Goal: Task Accomplishment & Management: Manage account settings

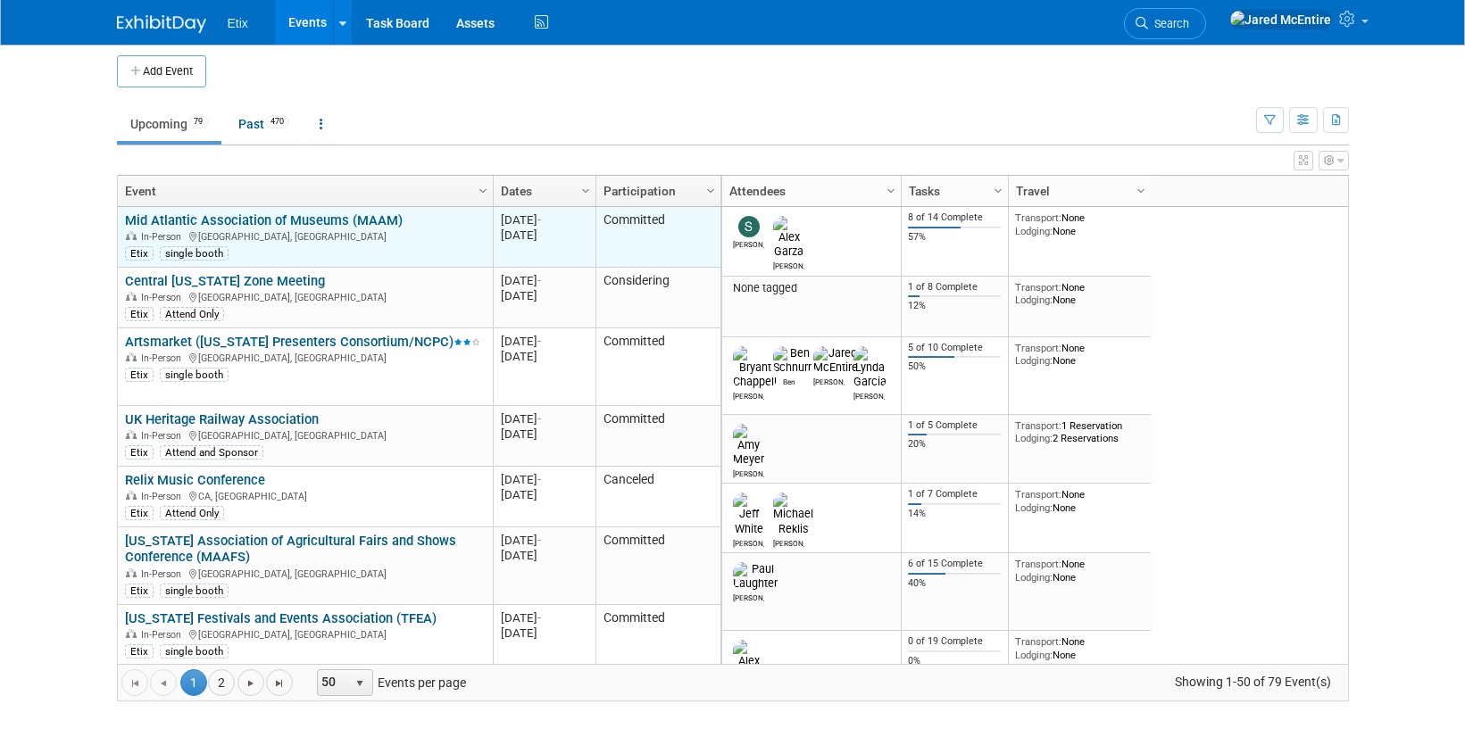
click at [312, 221] on link "Mid Atlantic Association of Museums (MAAM)" at bounding box center [264, 220] width 278 height 16
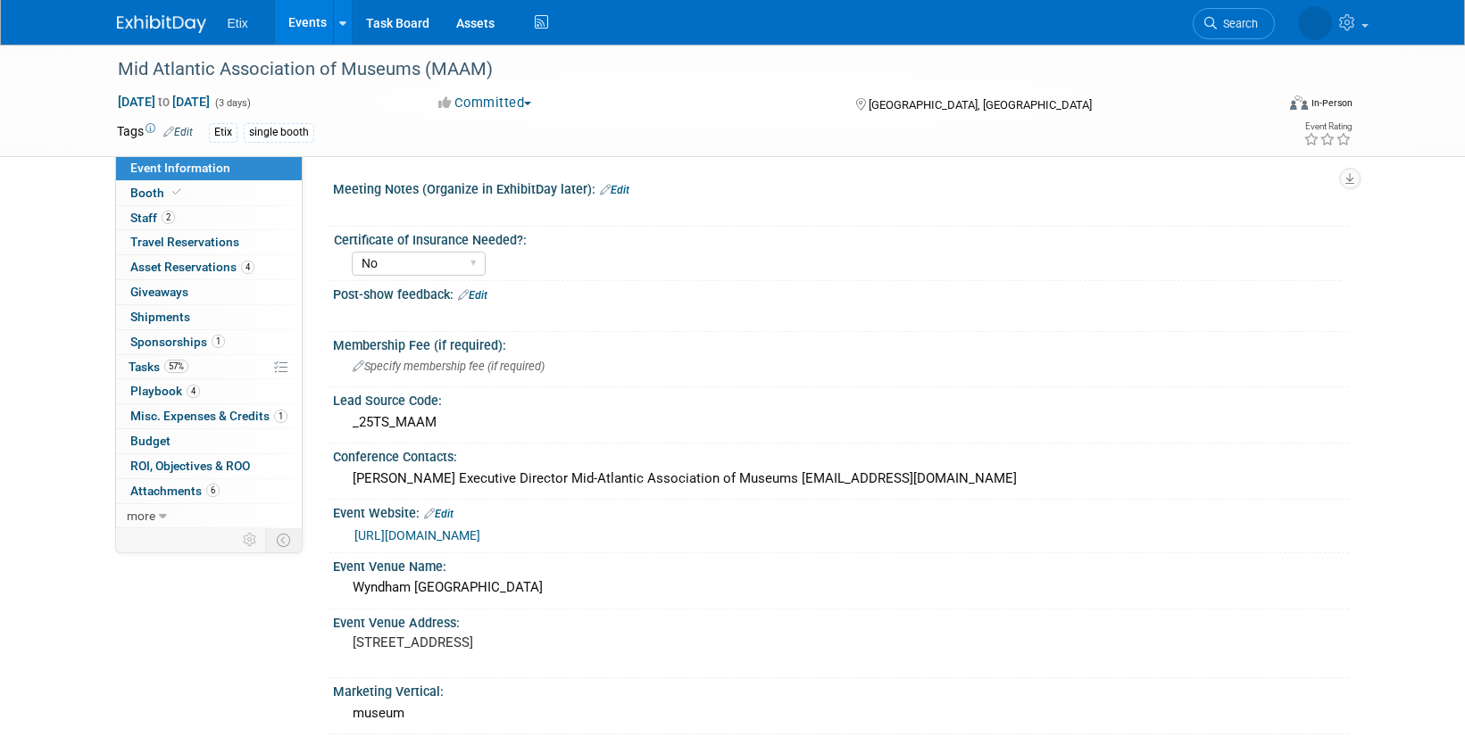
select select "No"
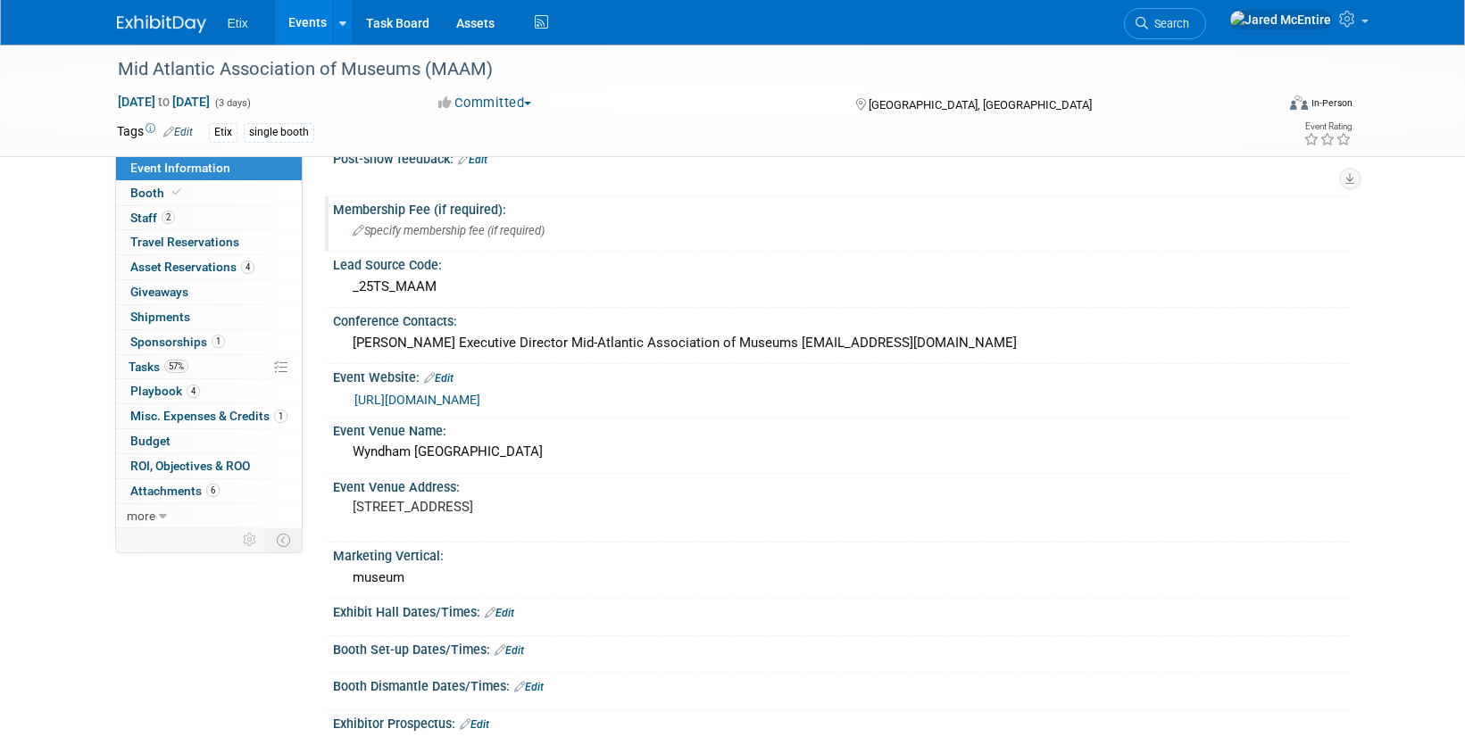
scroll to position [66, 0]
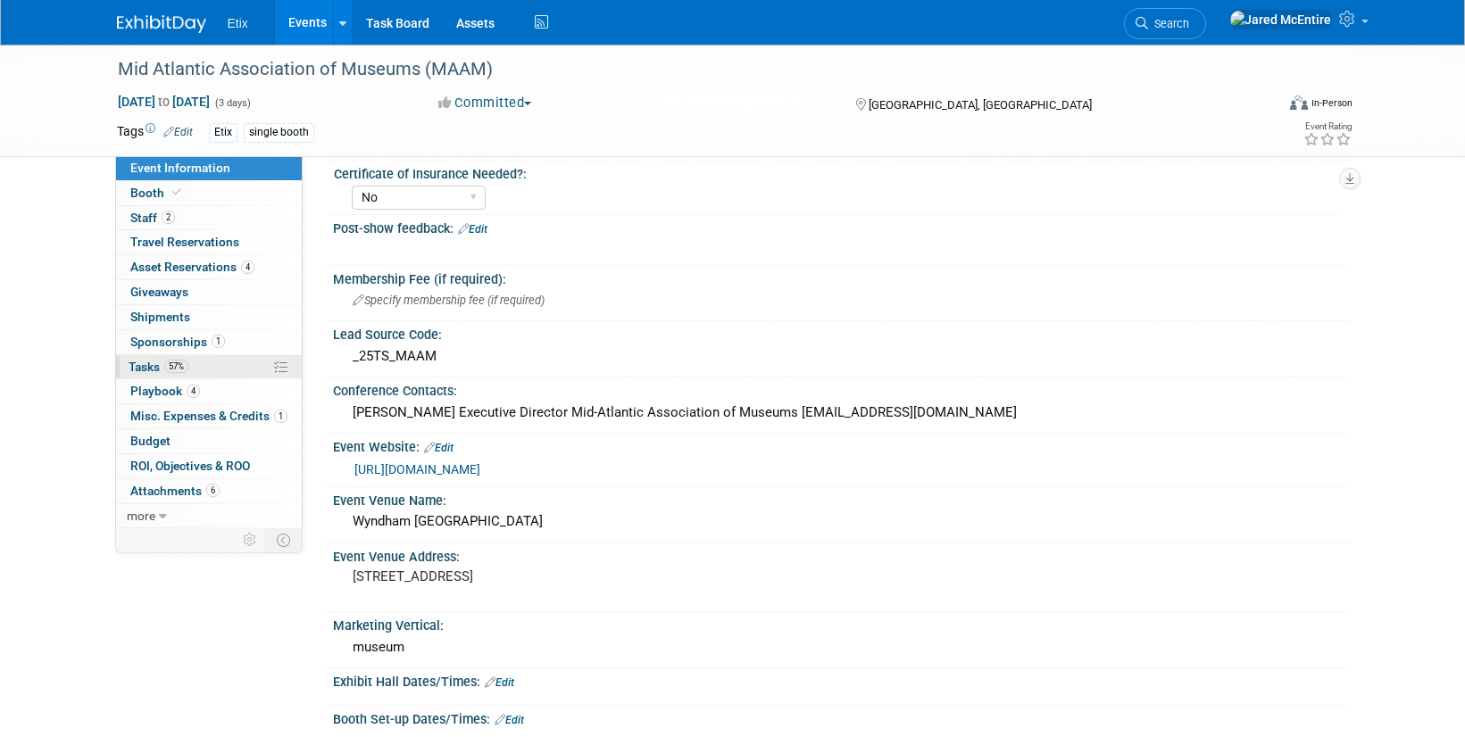
click at [146, 368] on span "Tasks 57%" at bounding box center [159, 367] width 60 height 14
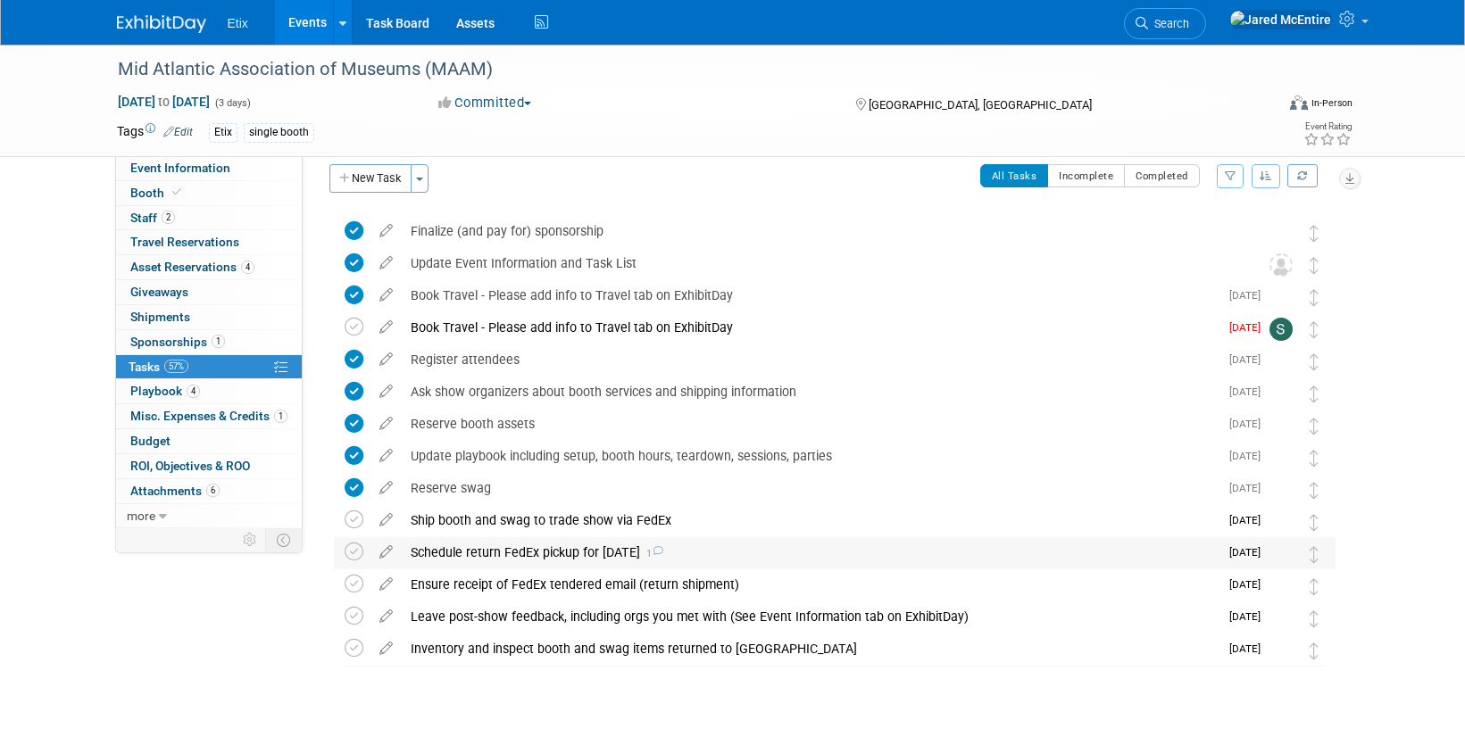
scroll to position [0, 0]
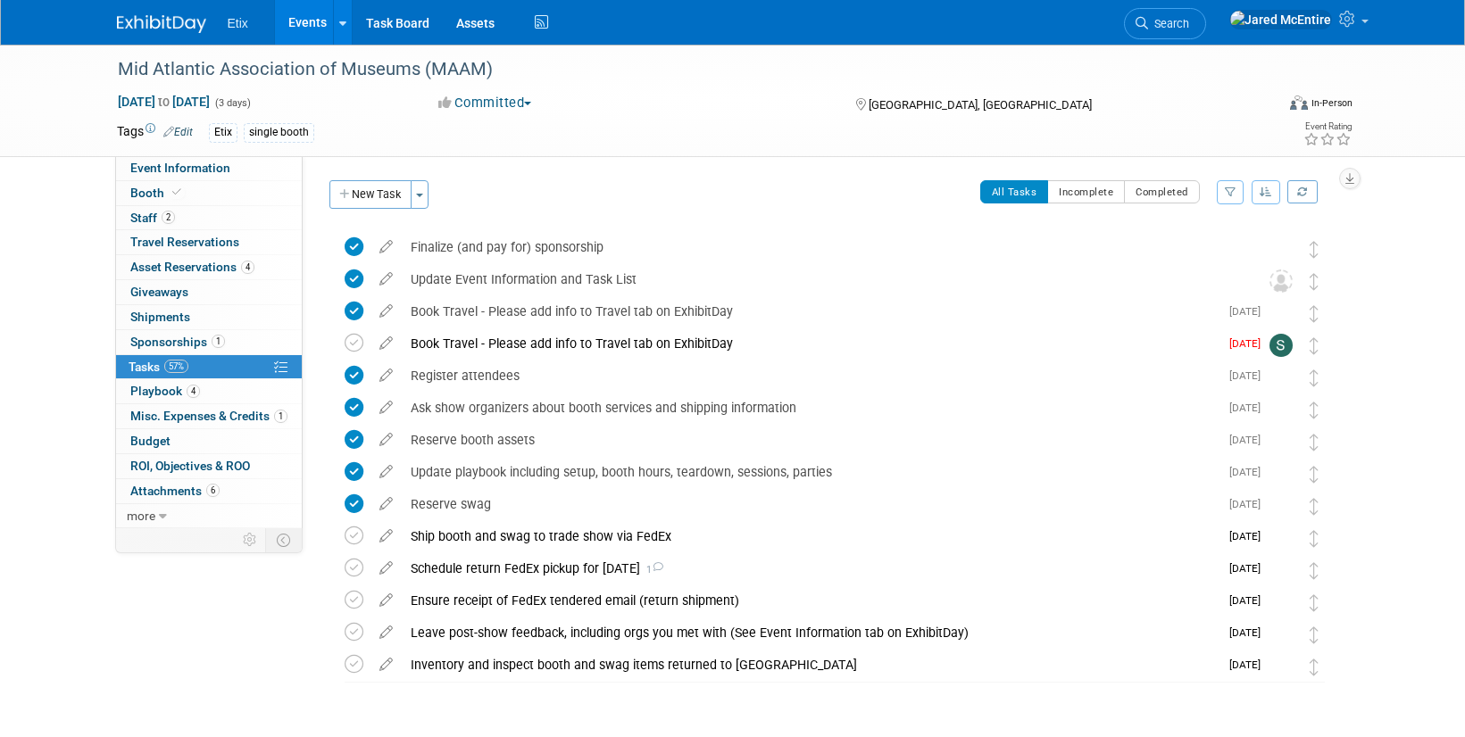
click at [49, 262] on div "Mid Atlantic Association of Museums (MAAM) Oct 28, 2025 to Oct 30, 2025 (3 days…" at bounding box center [732, 418] width 1465 height 746
click at [470, 24] on link "Assets" at bounding box center [475, 22] width 65 height 45
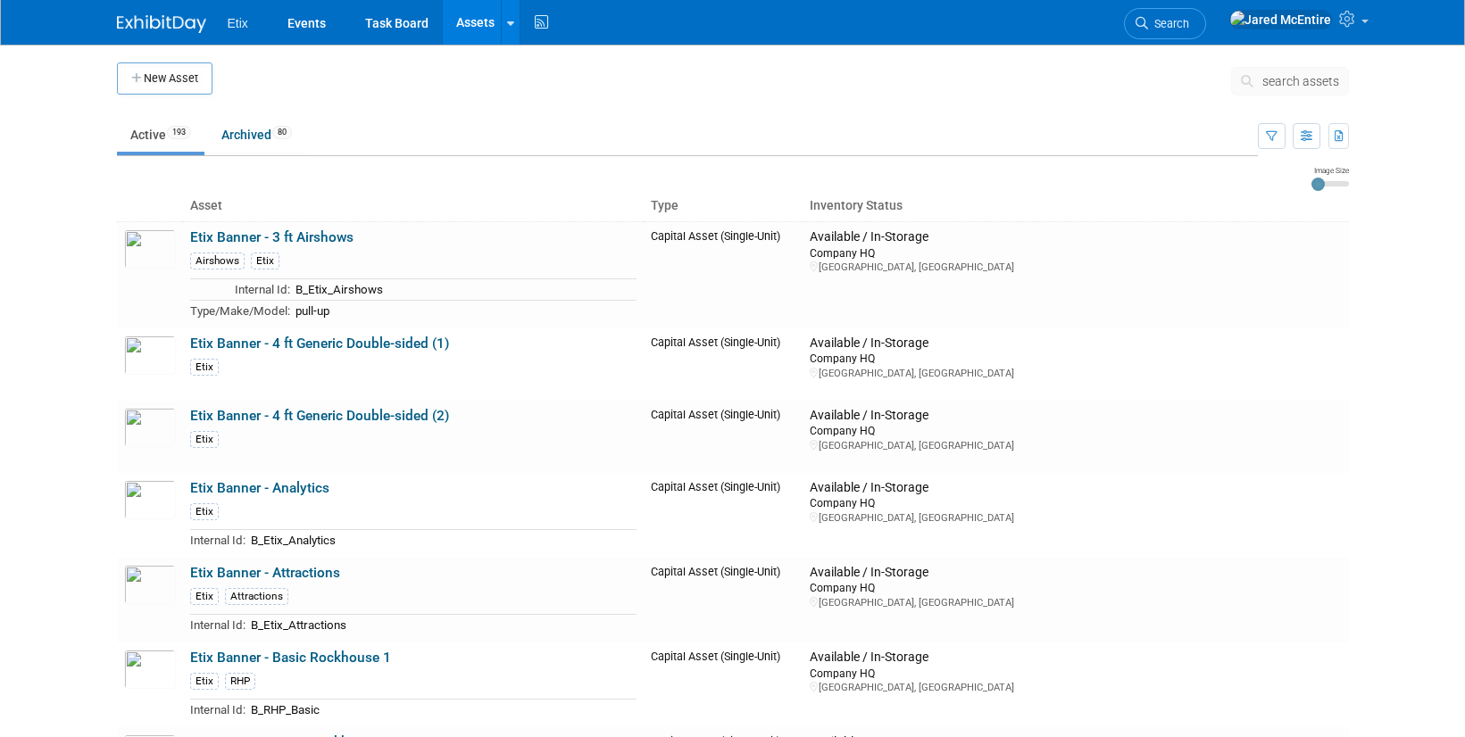
click at [1300, 81] on span "search assets" at bounding box center [1300, 81] width 77 height 14
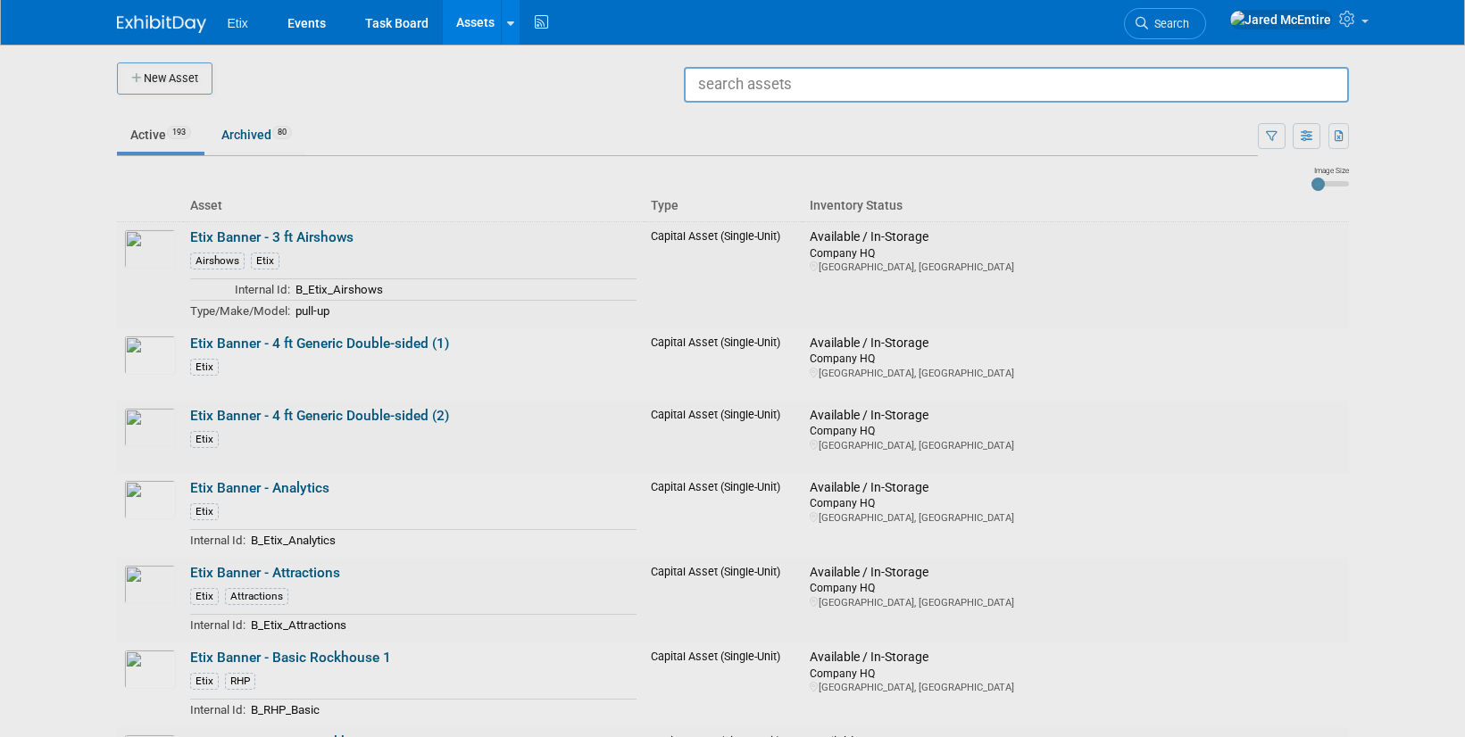
click at [733, 242] on div at bounding box center [733, 368] width 0 height 737
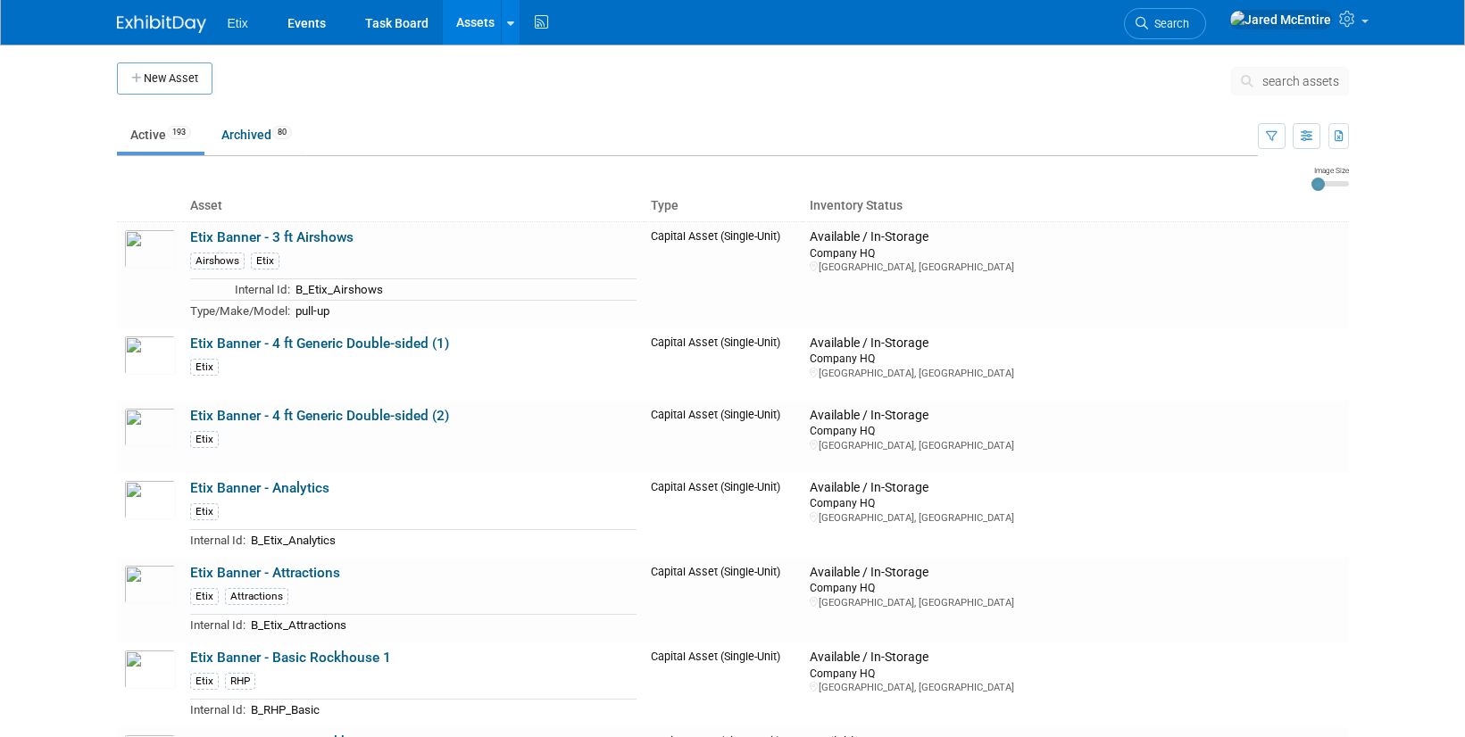
click at [1311, 76] on span "search assets" at bounding box center [1300, 81] width 77 height 14
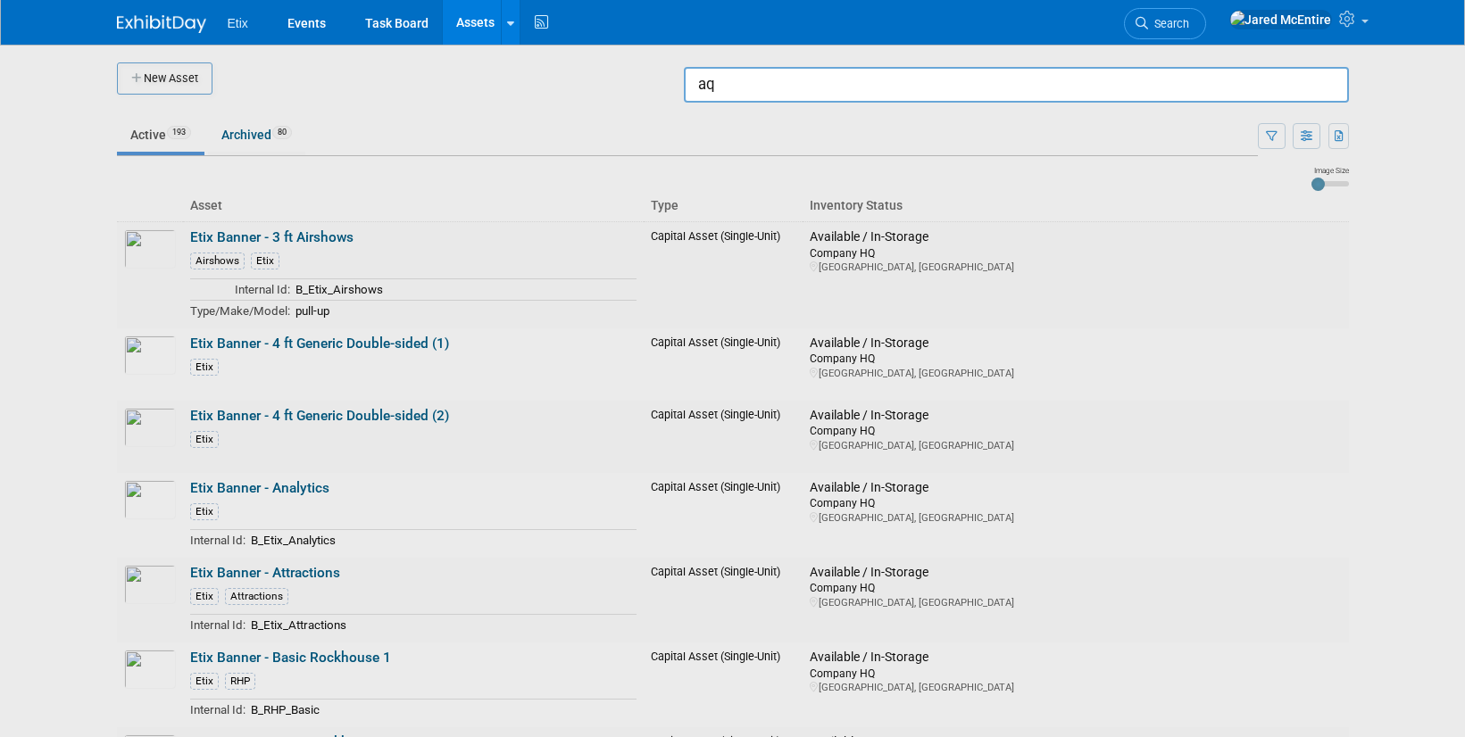
type input "a"
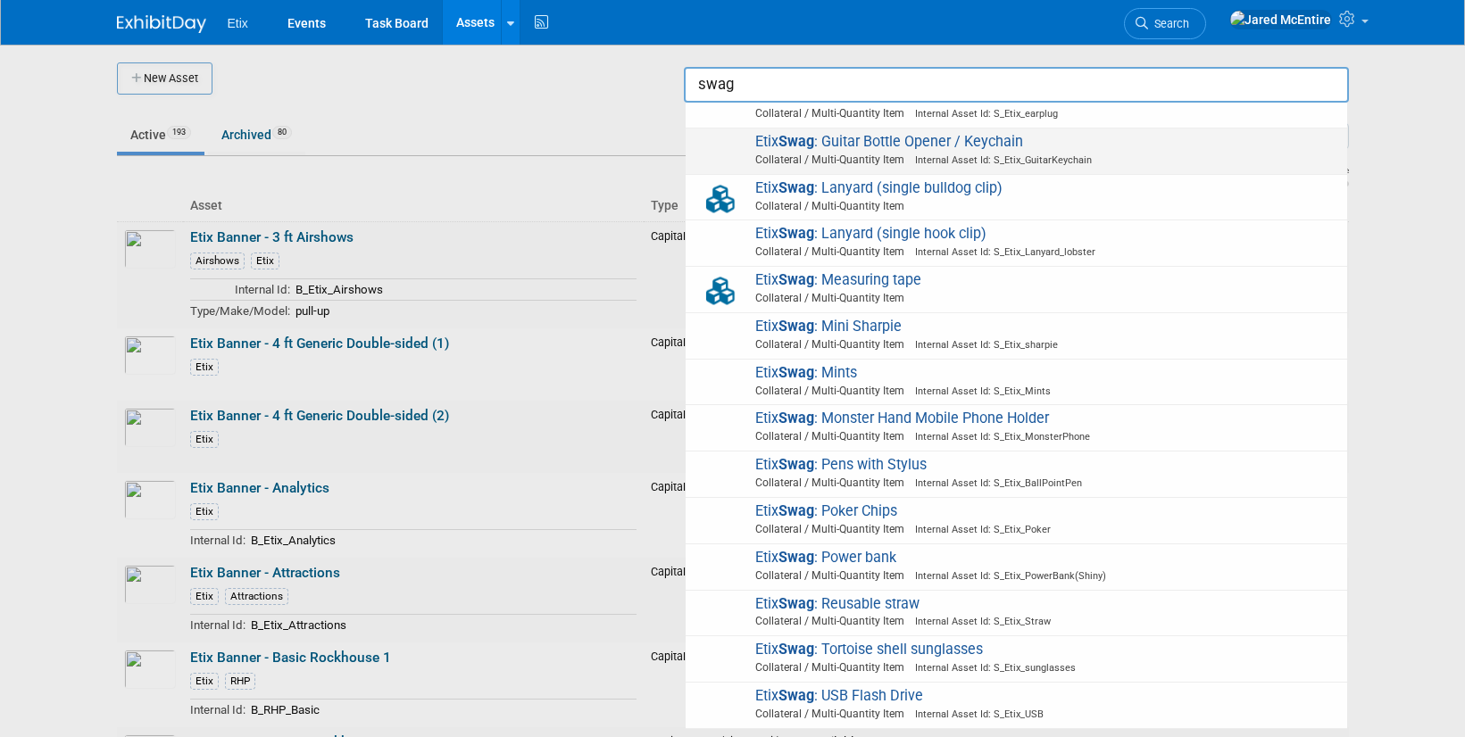
scroll to position [407, 0]
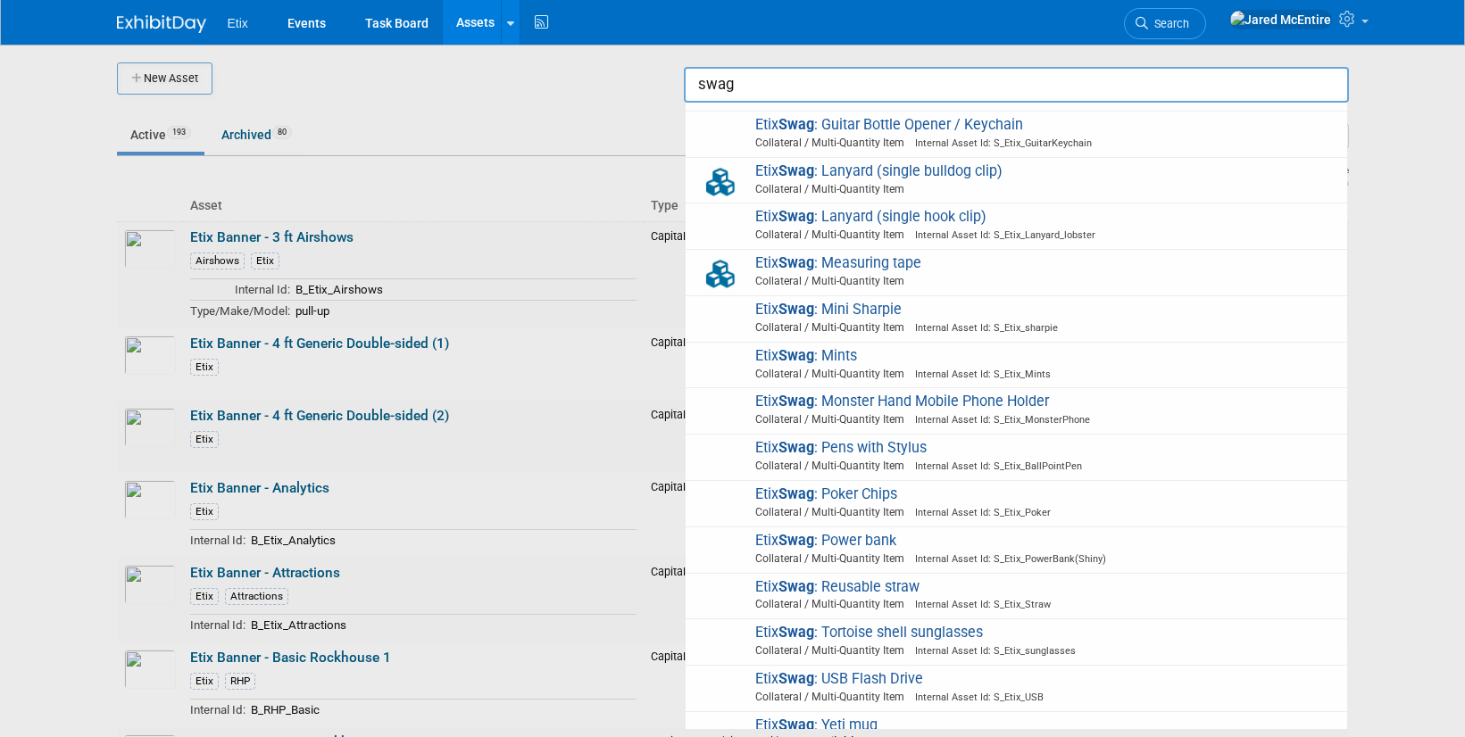
type input "swag"
click at [733, 314] on div at bounding box center [733, 368] width 0 height 737
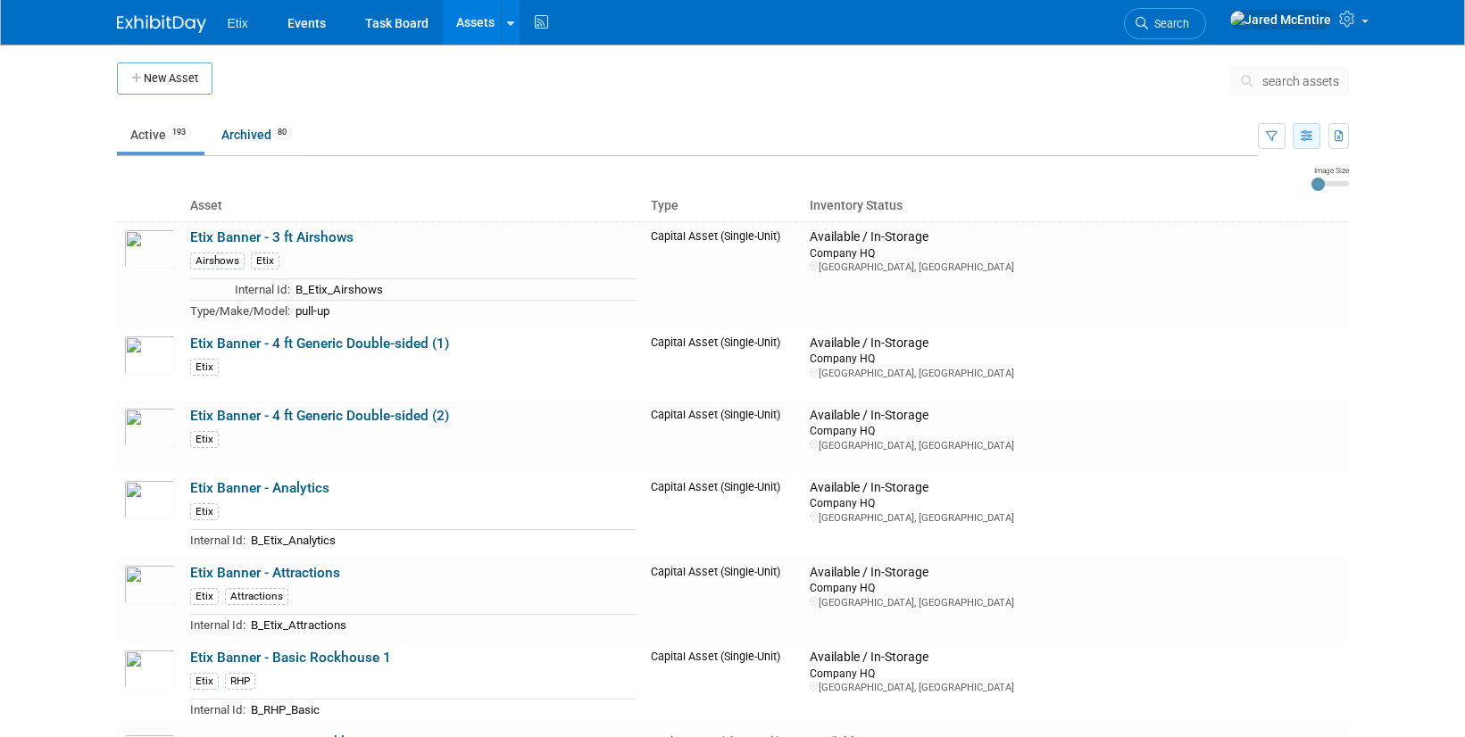
click at [1312, 141] on button "button" at bounding box center [1307, 136] width 28 height 26
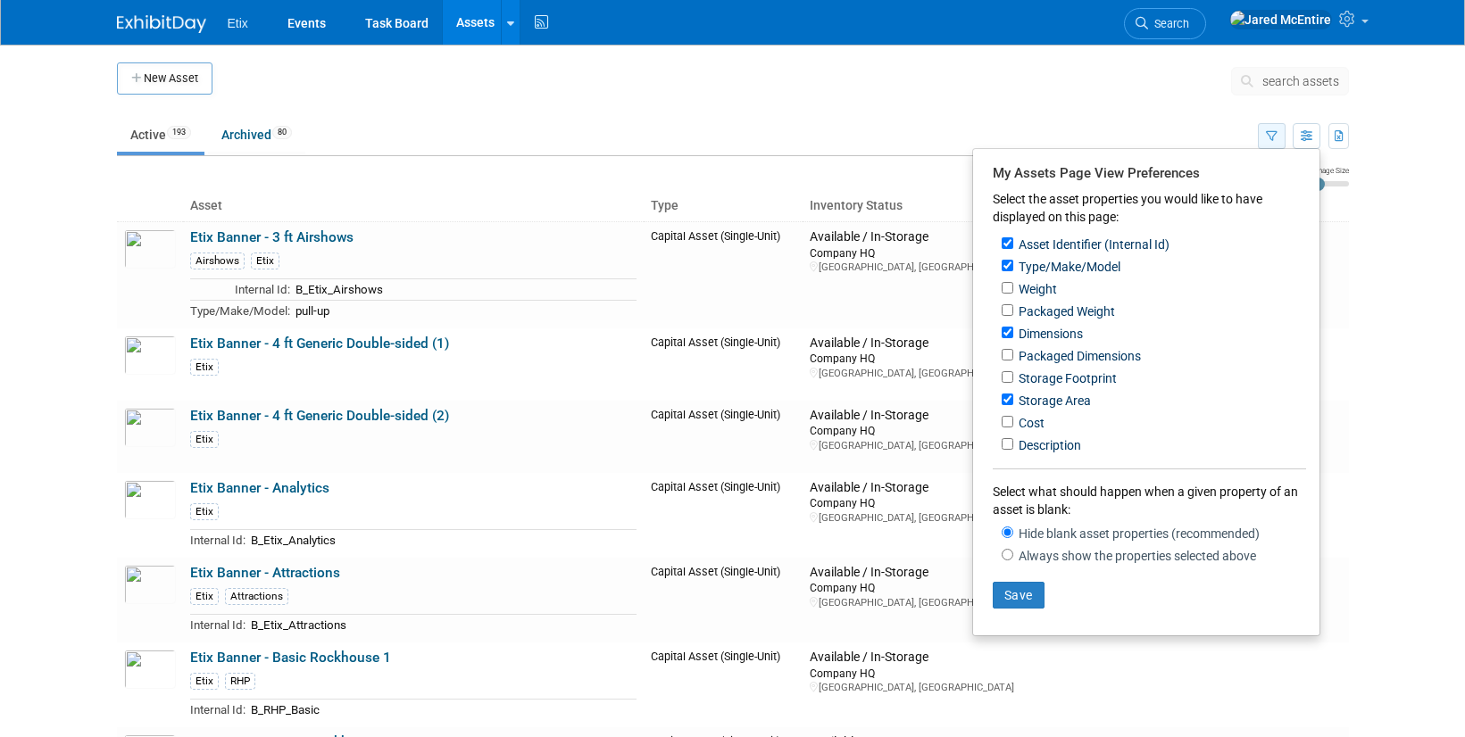
click at [1272, 131] on icon "button" at bounding box center [1272, 137] width 12 height 12
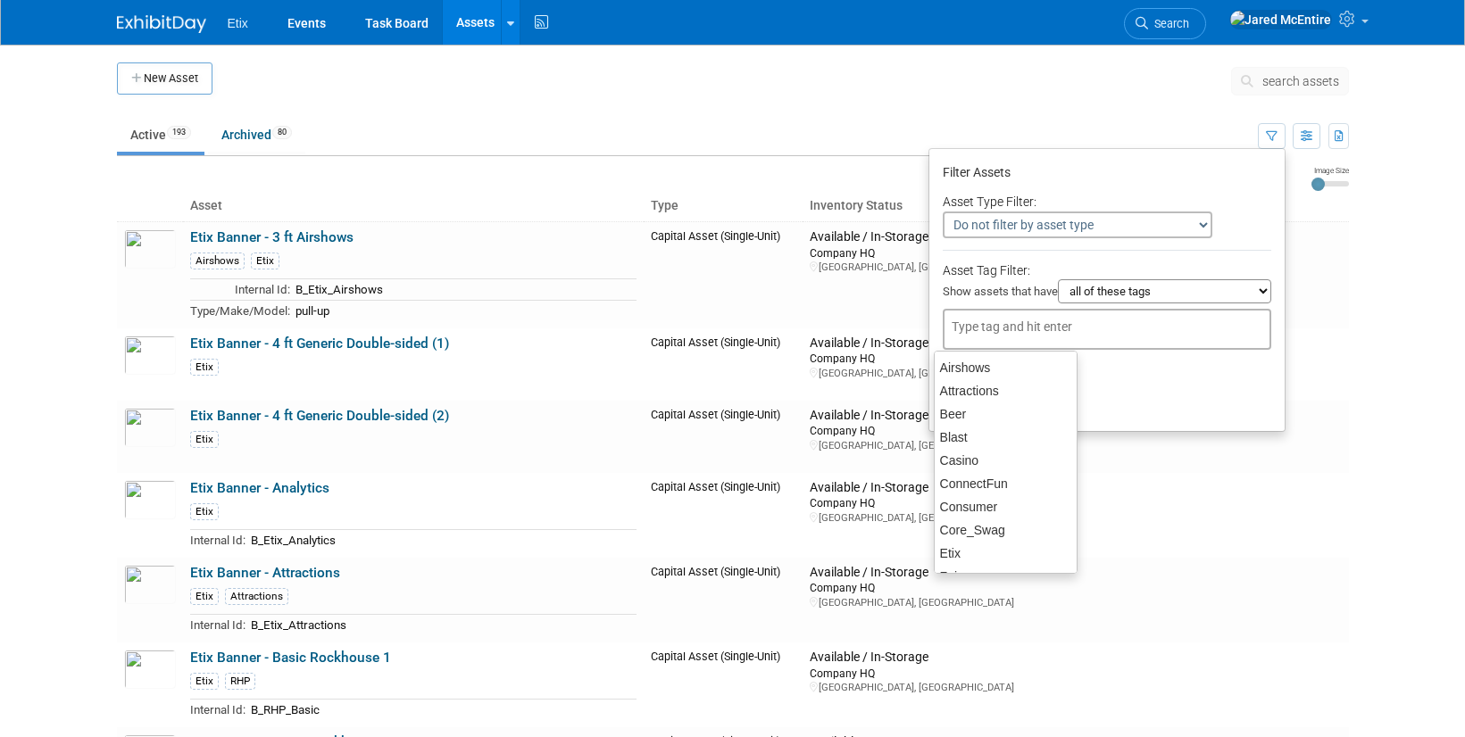
click at [1028, 333] on input "text" at bounding box center [1023, 327] width 143 height 18
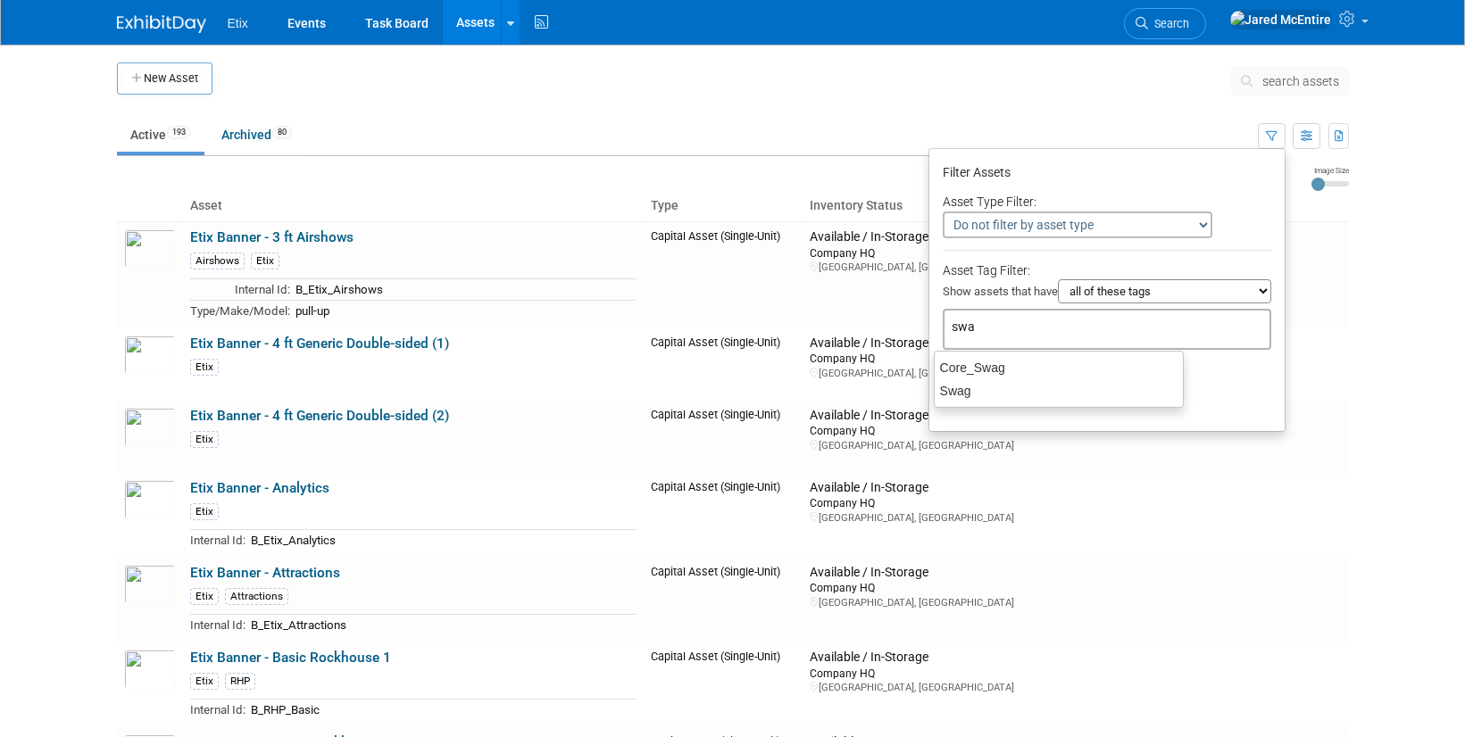
type input "swag"
click at [976, 395] on div "Swag" at bounding box center [1059, 390] width 250 height 25
type input "Swag"
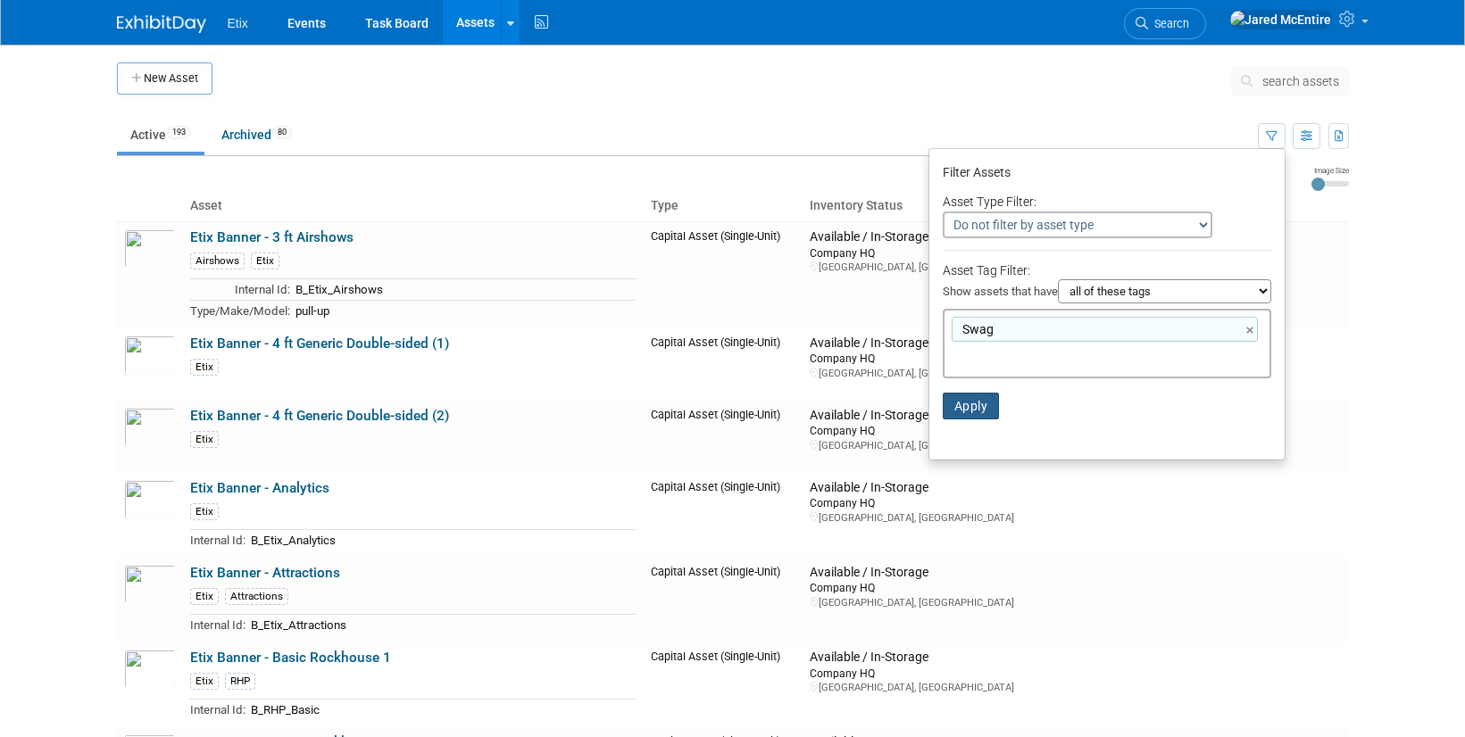
click at [973, 411] on button "Apply" at bounding box center [971, 406] width 57 height 27
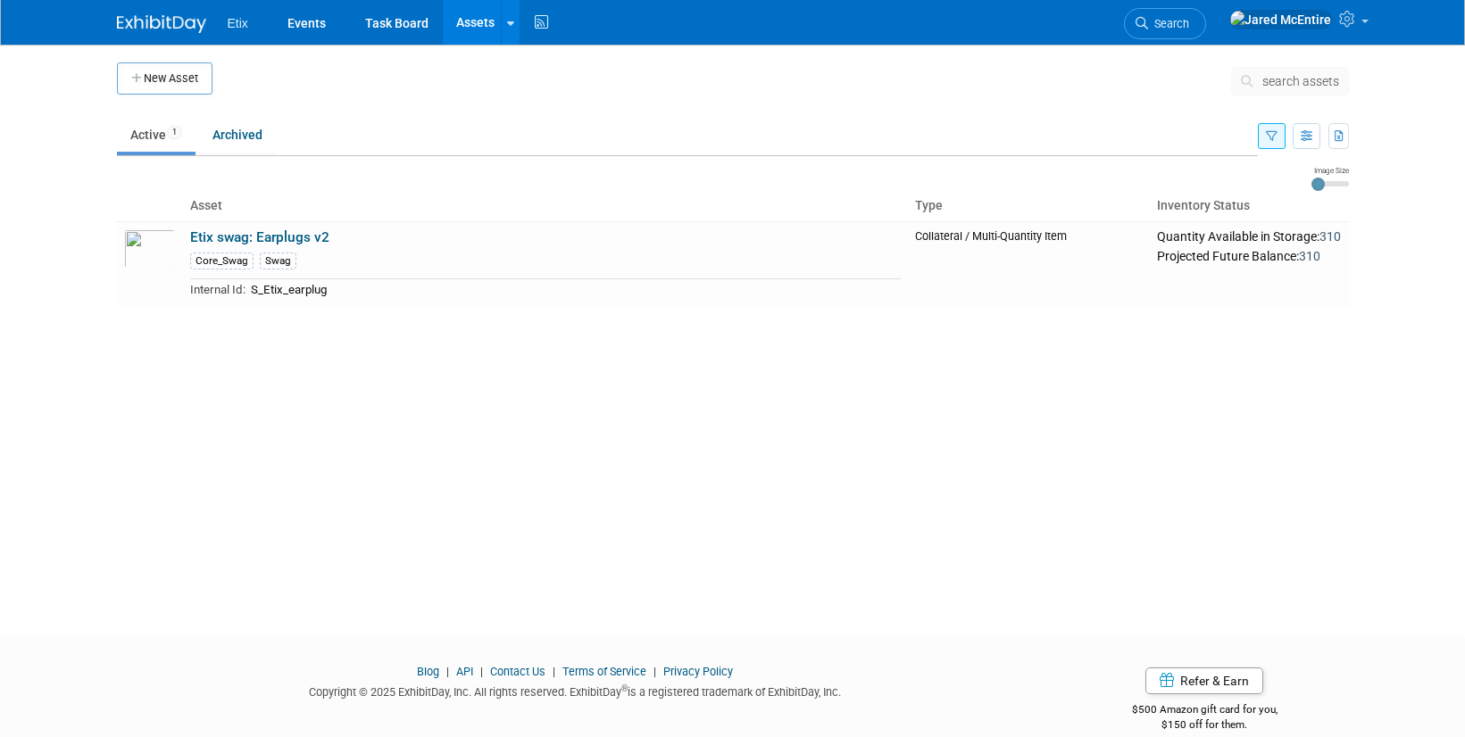
click at [1272, 136] on icon "button" at bounding box center [1272, 137] width 12 height 12
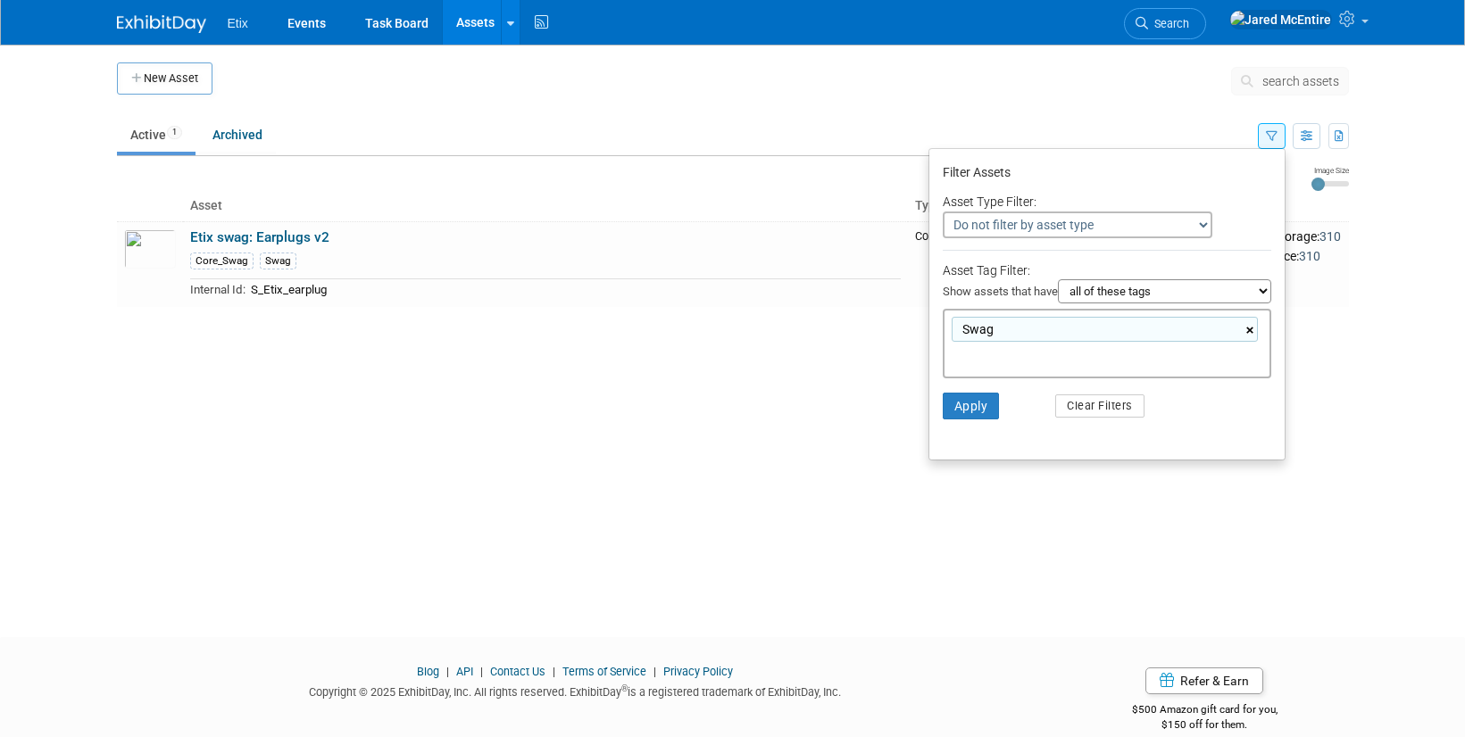
click at [1246, 329] on link "×" at bounding box center [1252, 330] width 12 height 21
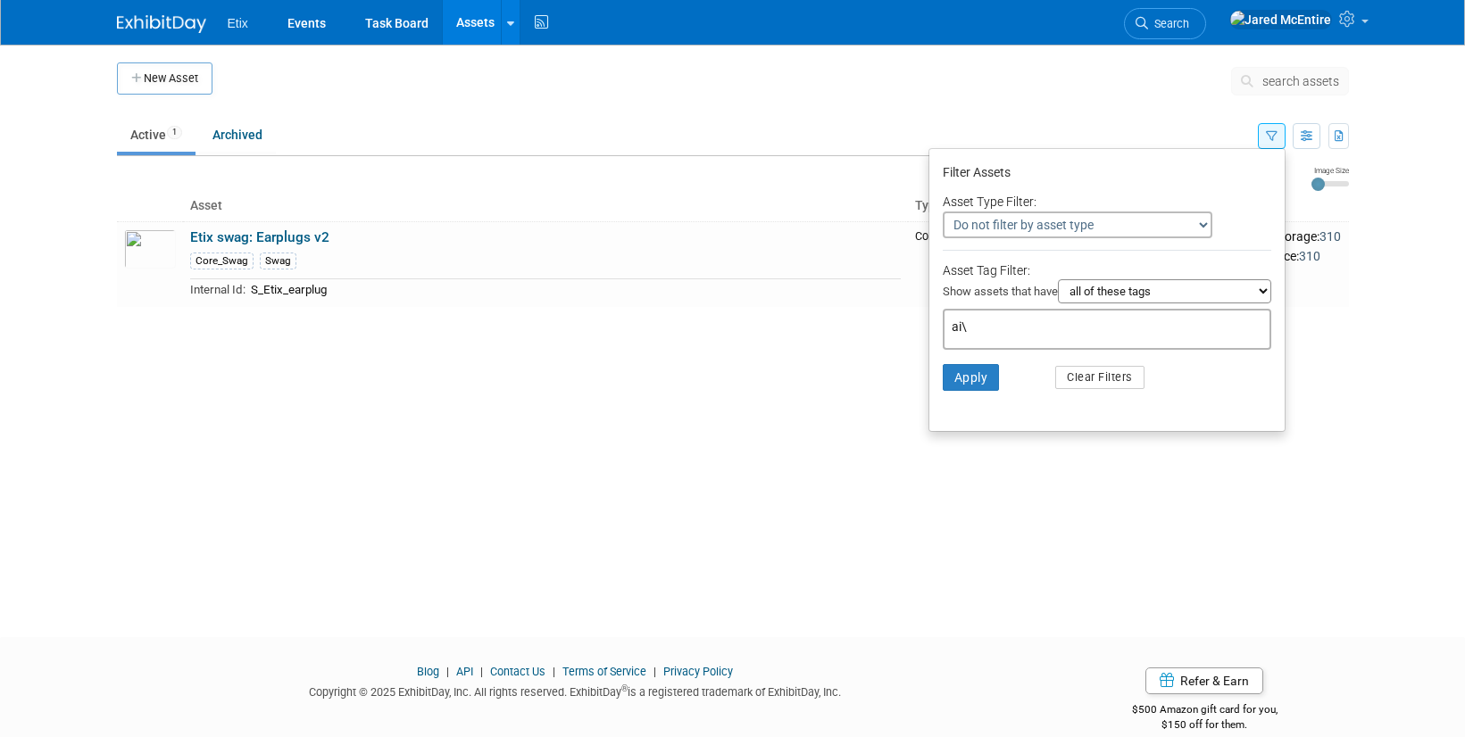
type input "ai"
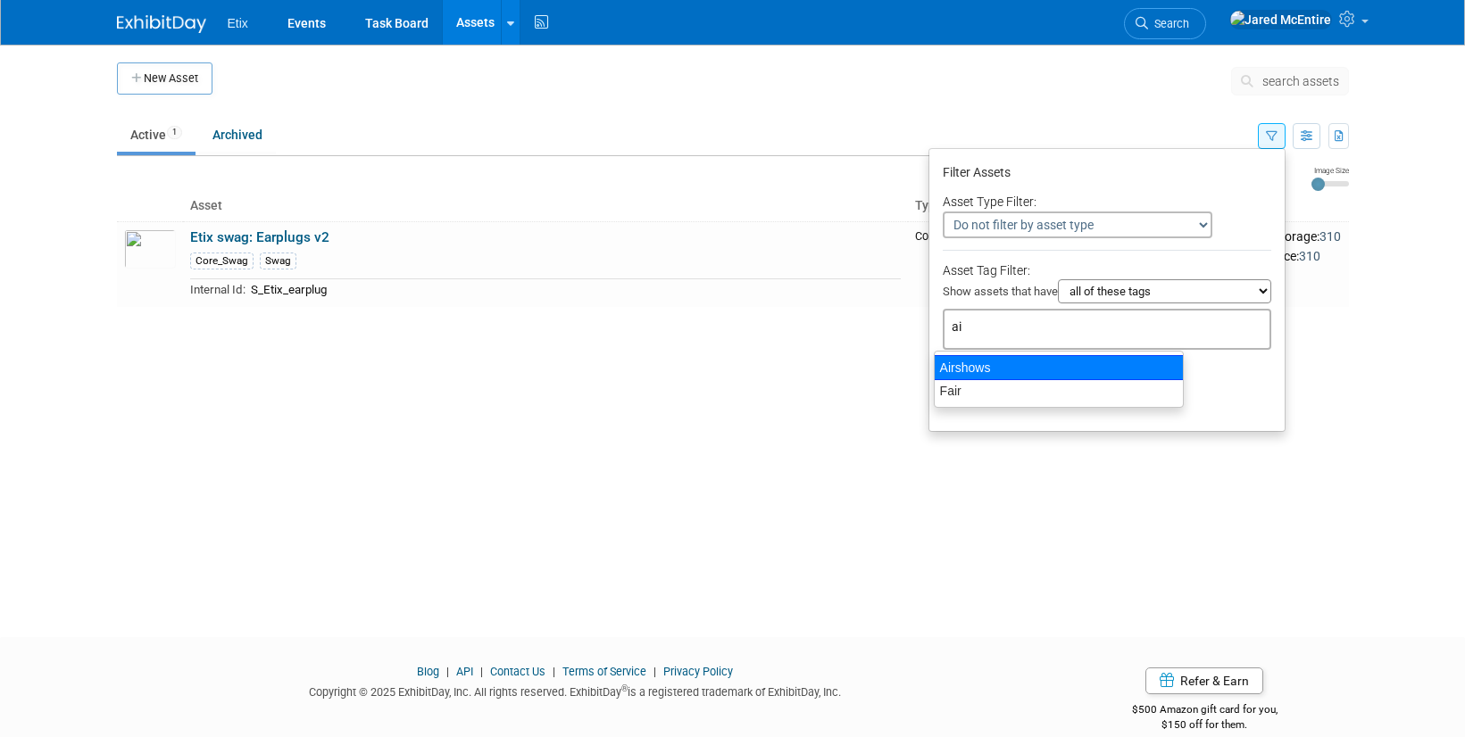
click at [1064, 369] on div "Airshows" at bounding box center [1059, 367] width 250 height 25
type input "Airshows"
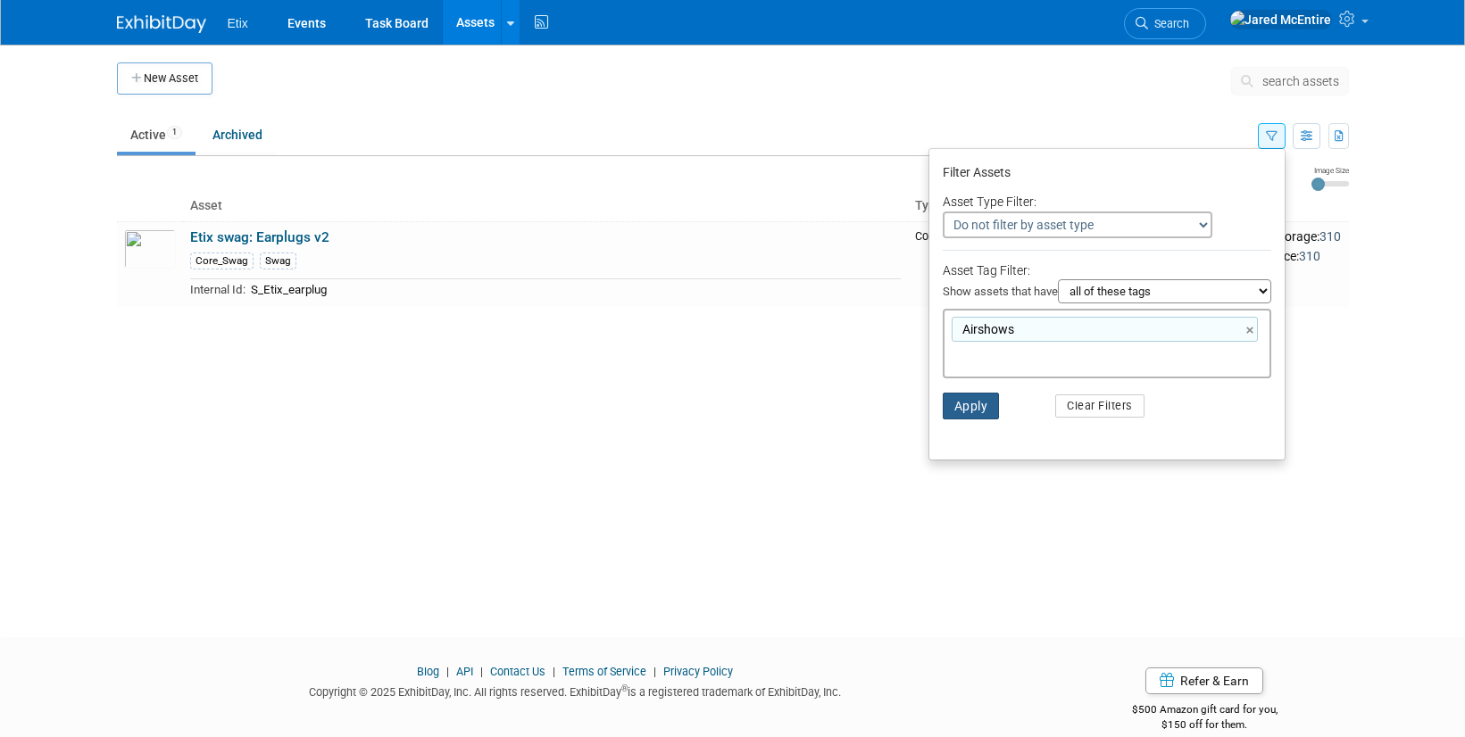
click at [968, 401] on button "Apply" at bounding box center [971, 406] width 57 height 27
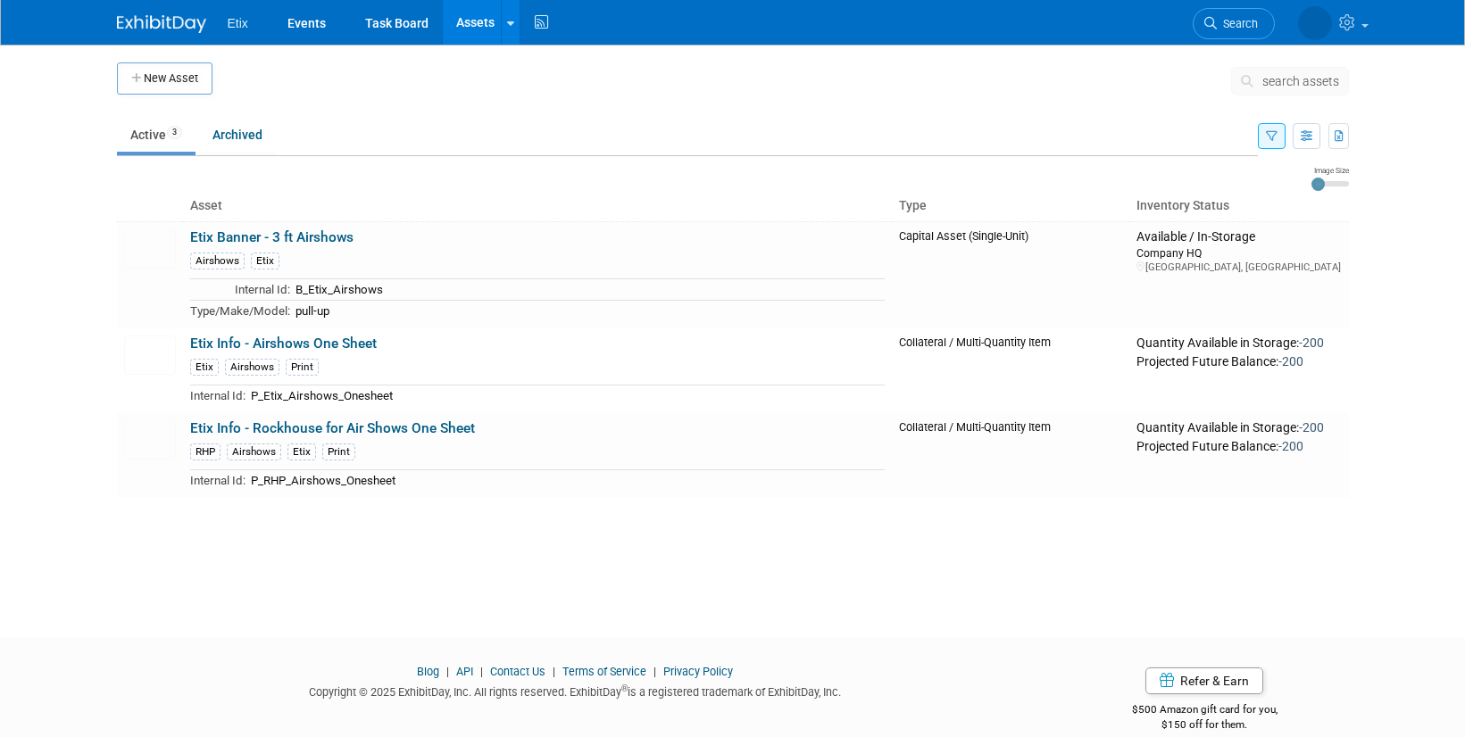
click at [917, 158] on div "Image Size Asset Type Inventory Status Etix Banner - 3 ft Airshows Airshows Eti…" at bounding box center [733, 327] width 1232 height 342
click at [237, 19] on span "Etix" at bounding box center [238, 23] width 21 height 14
click at [304, 29] on link "Events" at bounding box center [306, 22] width 65 height 45
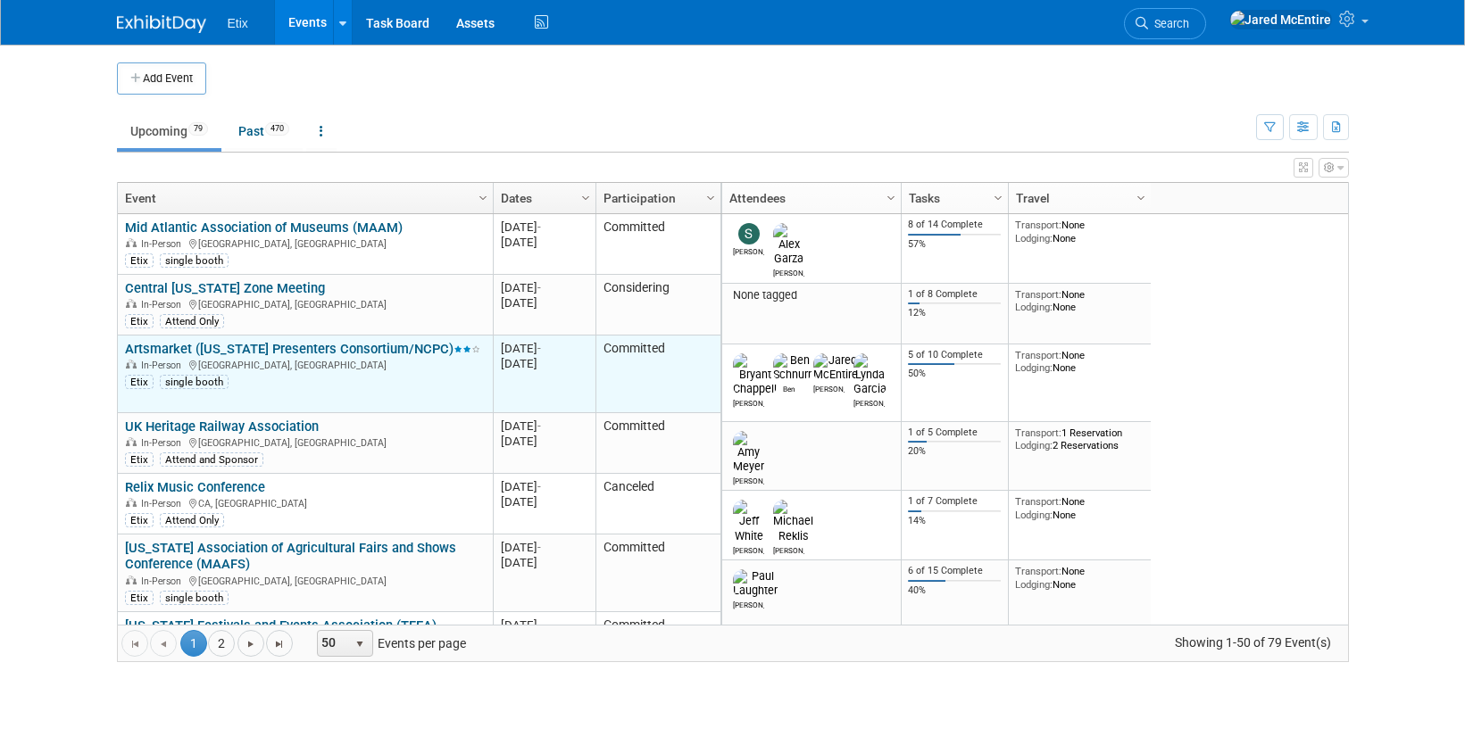
click at [363, 346] on link "Artsmarket ([US_STATE] Presenters Consortium/NCPC)" at bounding box center [302, 349] width 355 height 16
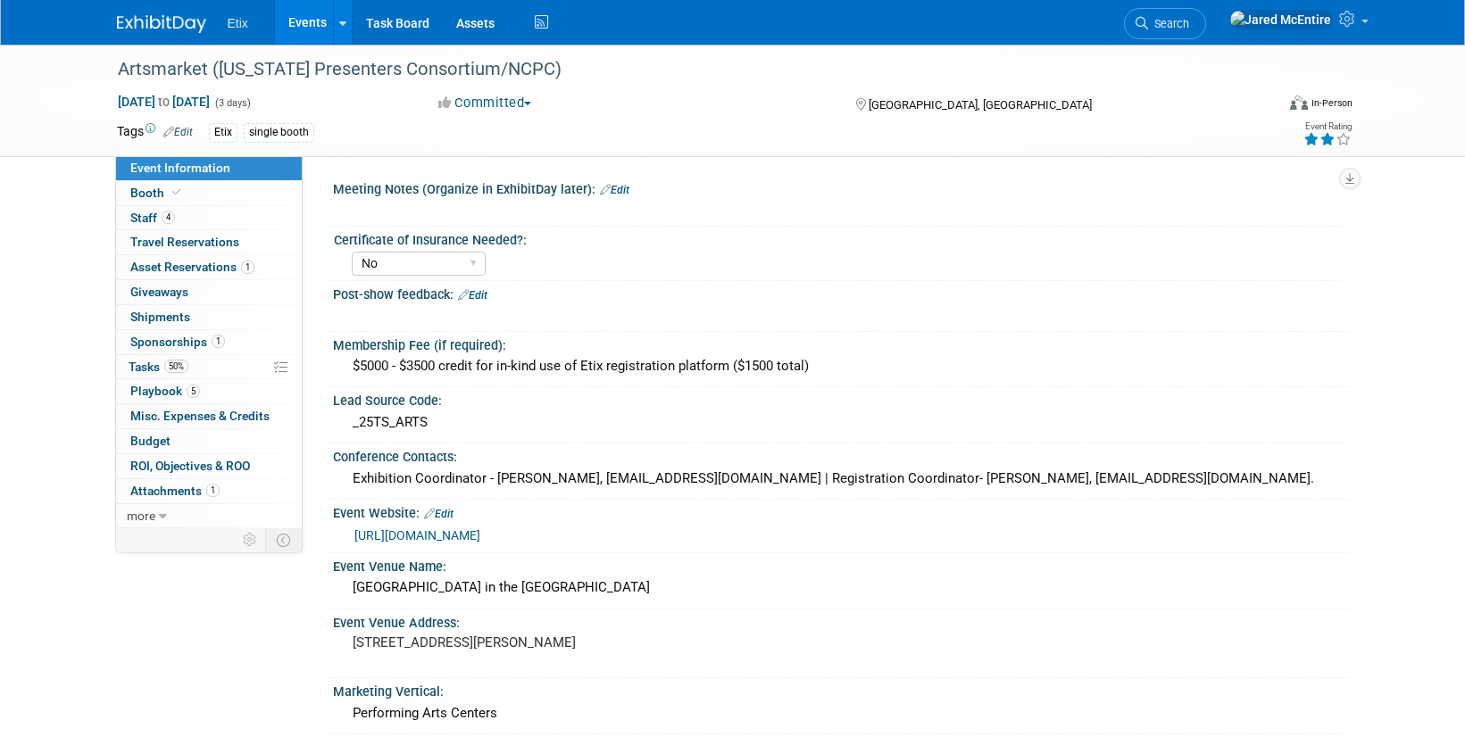
select select "No"
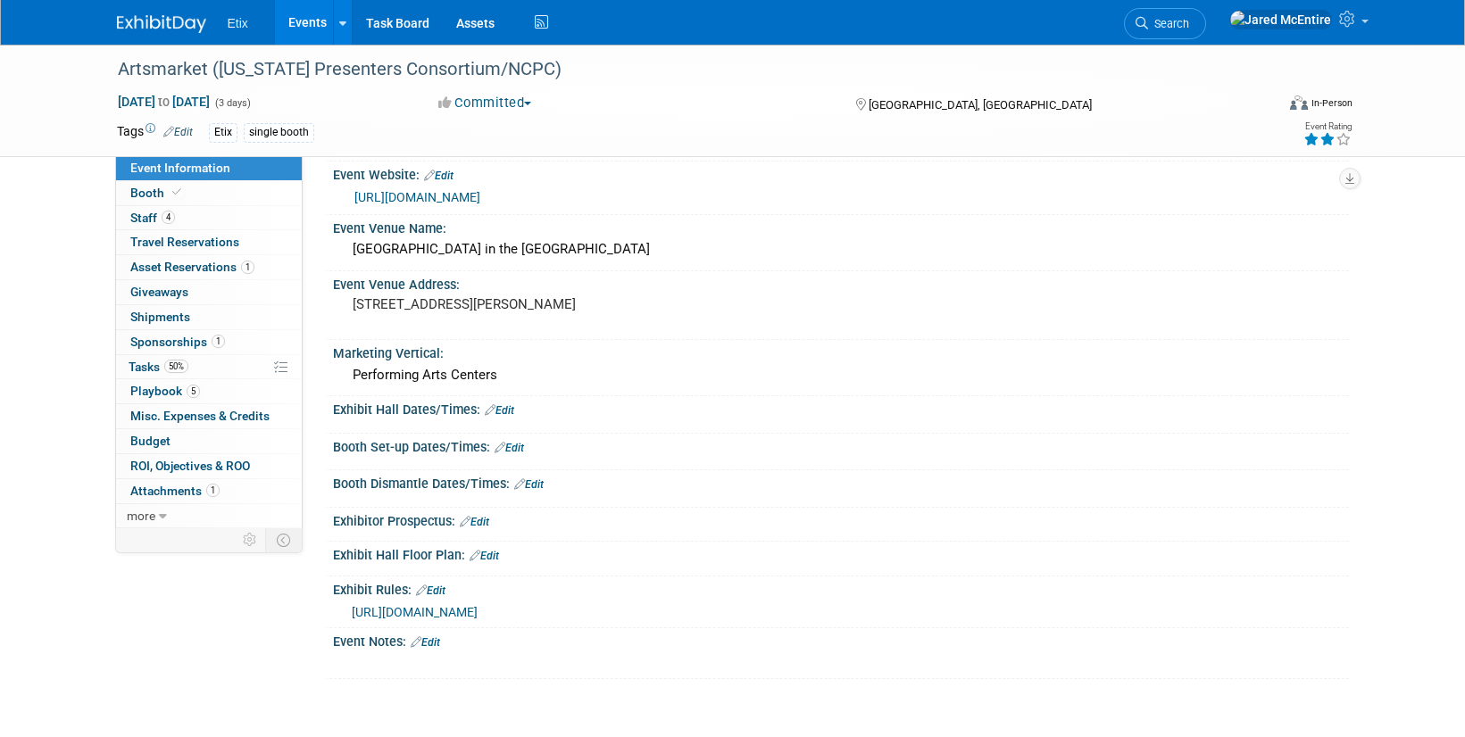
scroll to position [342, 0]
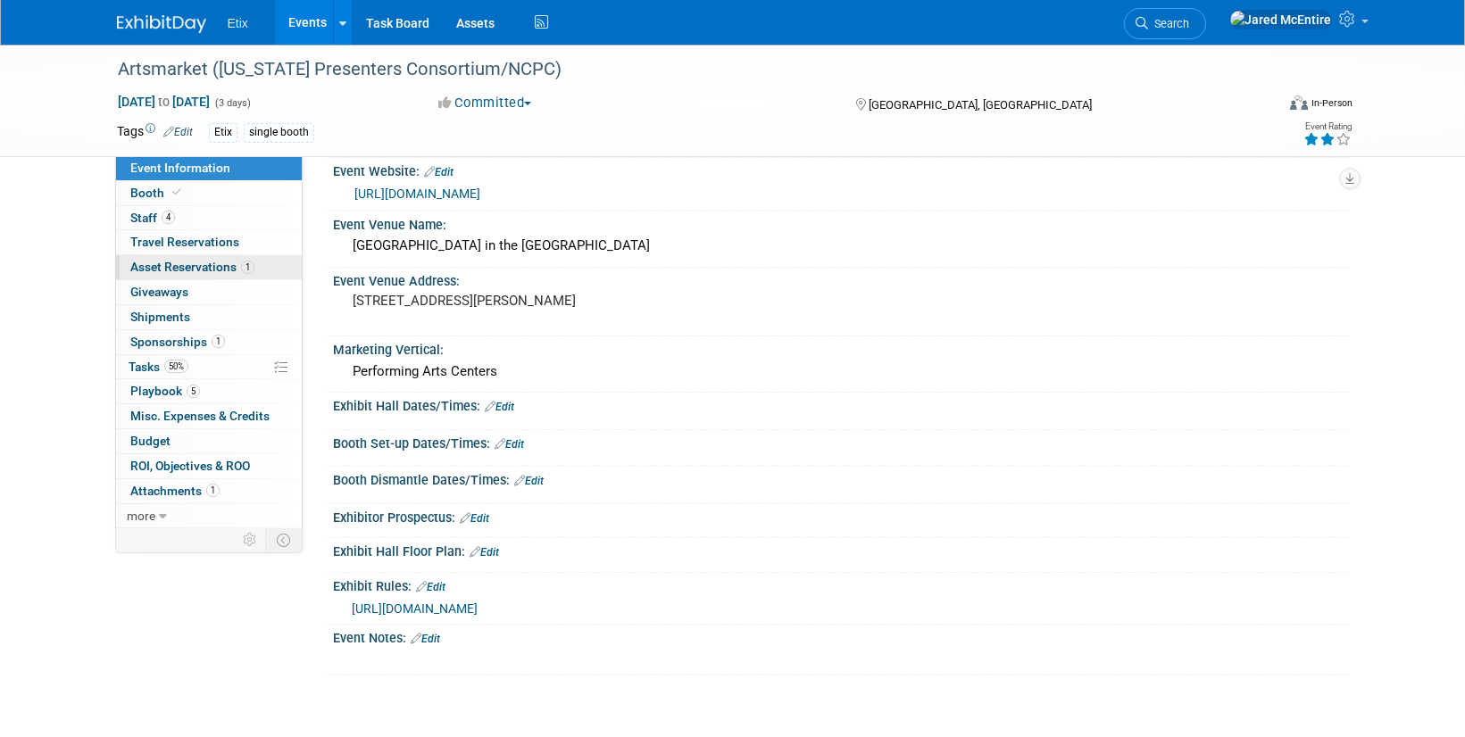
click at [207, 264] on span "Asset Reservations 1" at bounding box center [192, 267] width 124 height 14
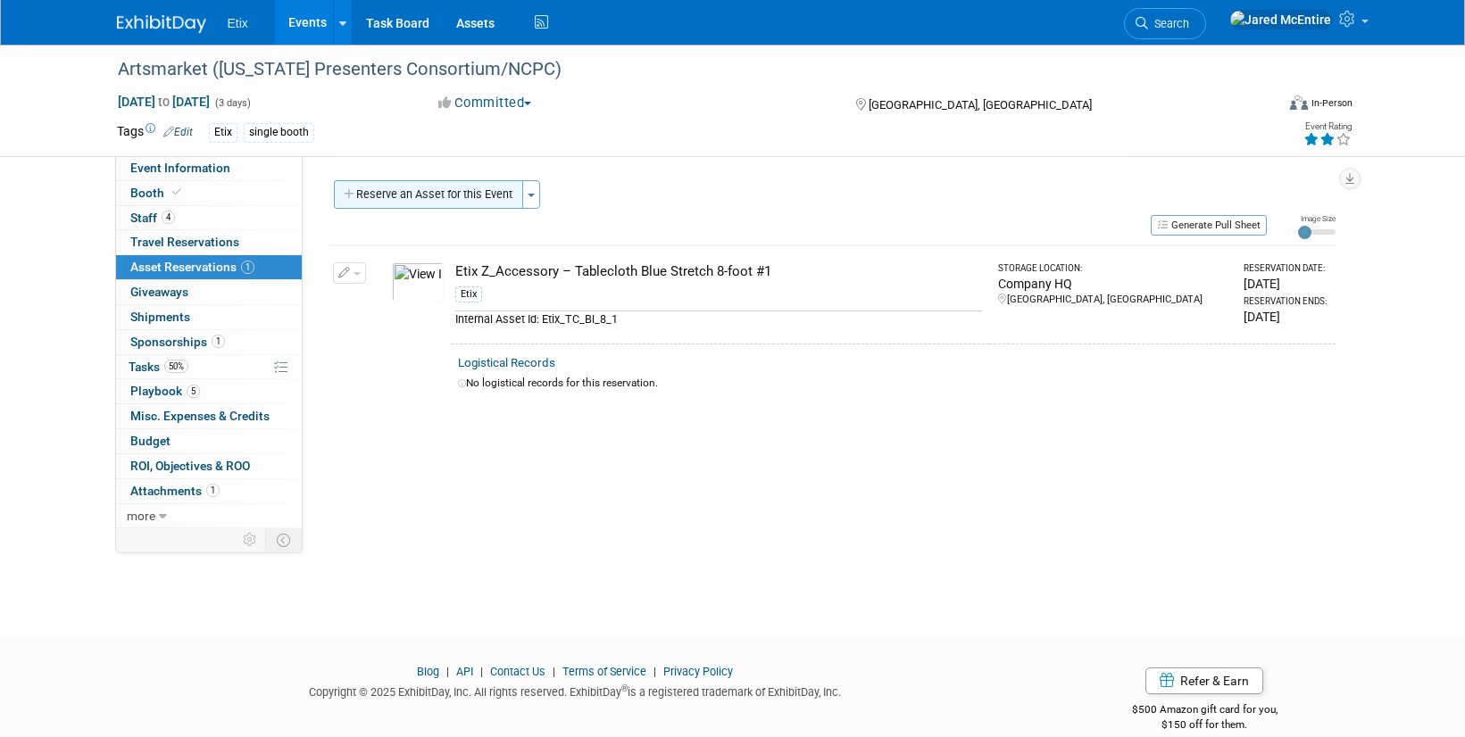
click at [437, 195] on button "Reserve an Asset for this Event" at bounding box center [428, 194] width 189 height 29
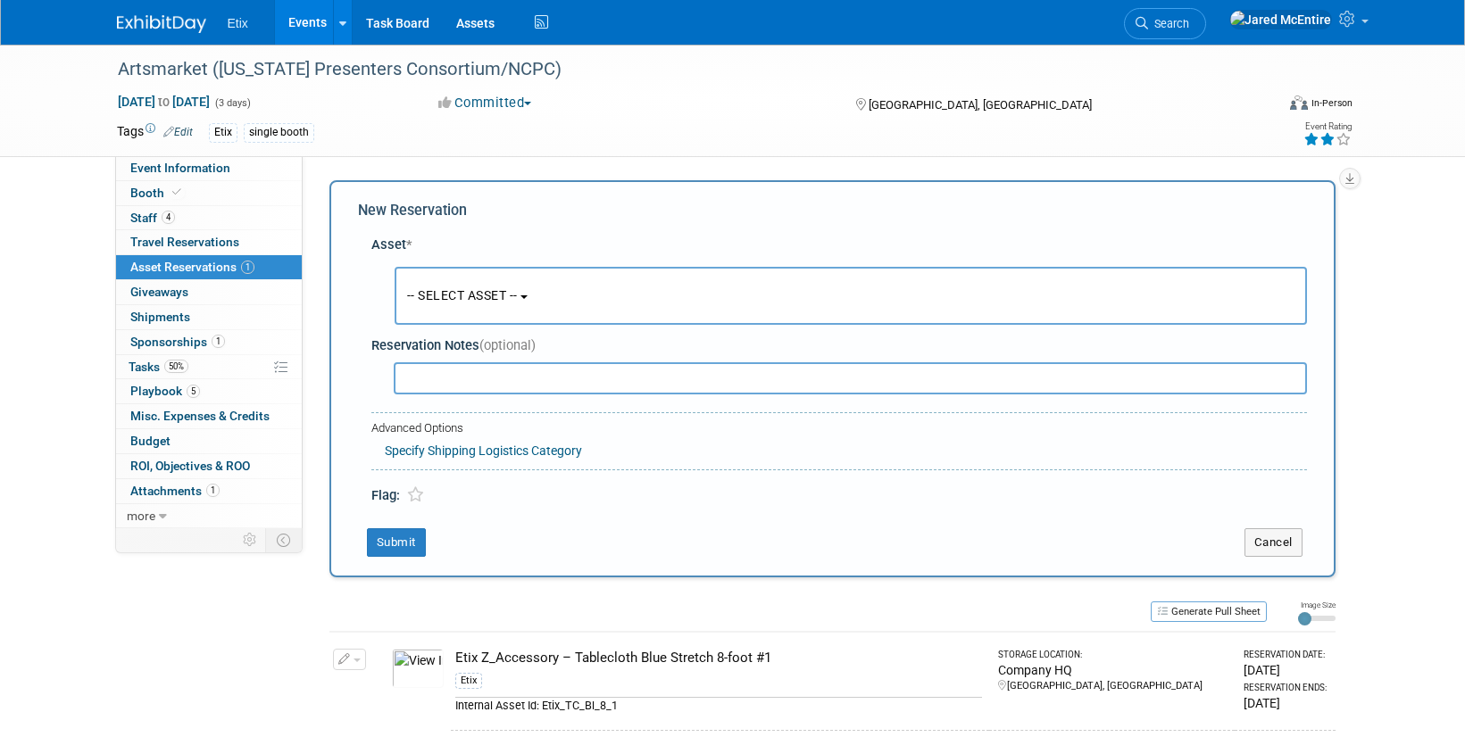
scroll to position [17, 0]
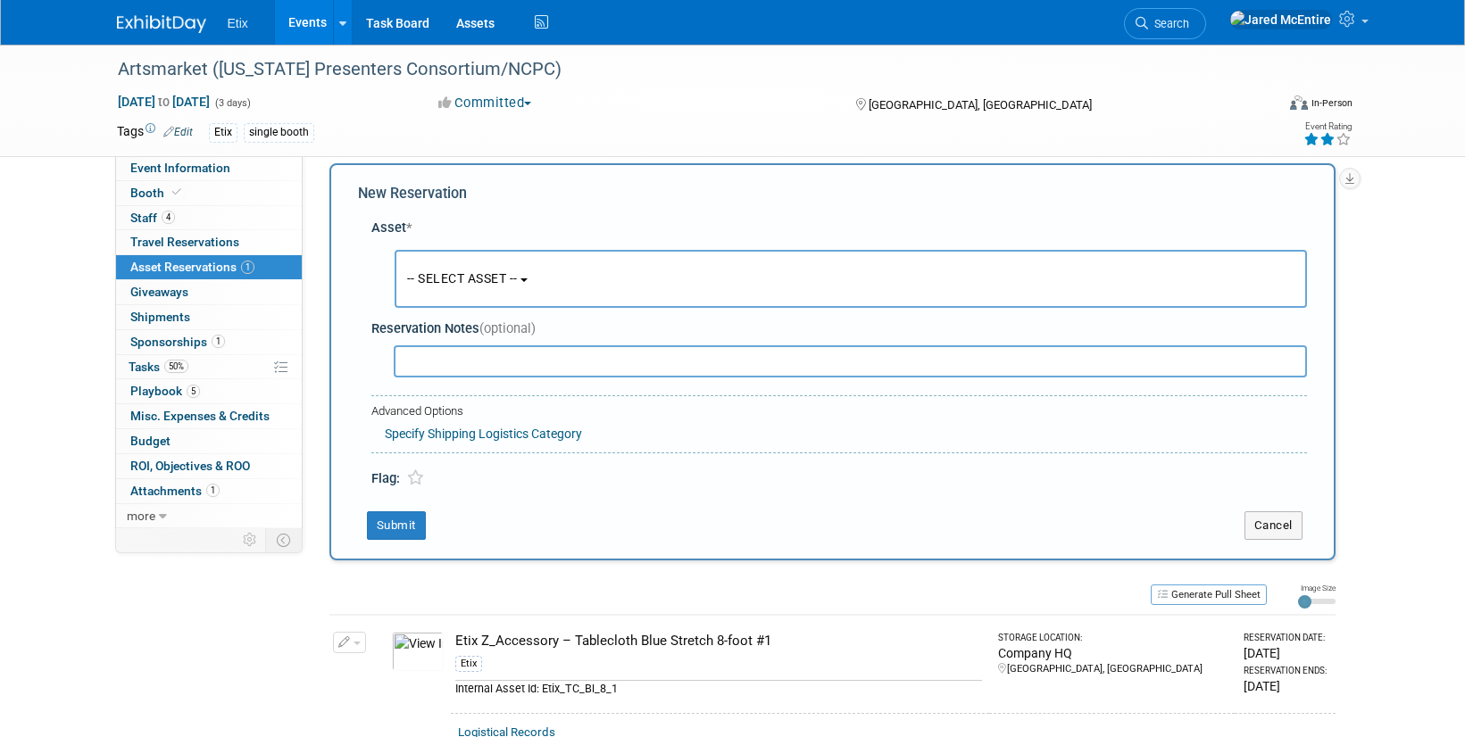
click at [489, 356] on input "text" at bounding box center [850, 361] width 913 height 32
type input "m"
click at [503, 277] on span "-- SELECT ASSET --" at bounding box center [462, 278] width 111 height 14
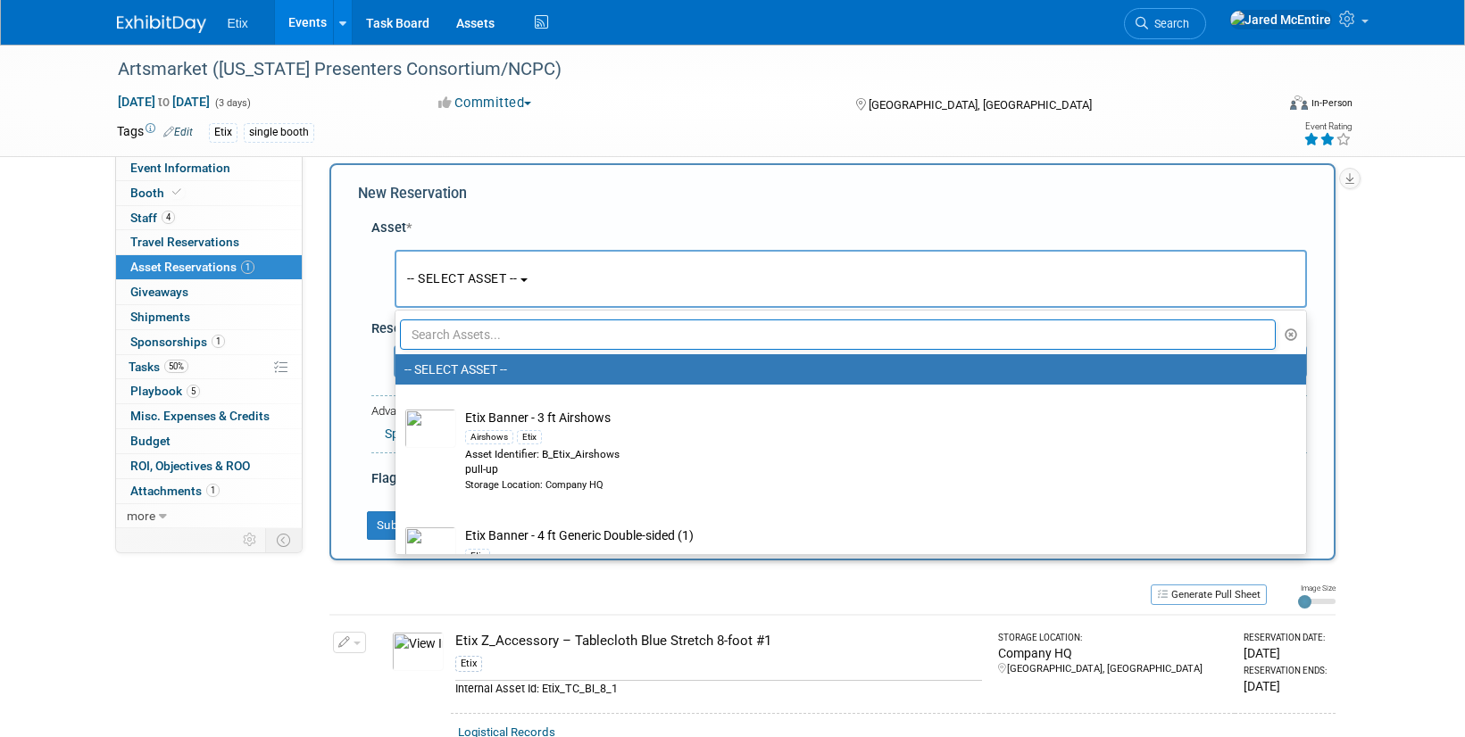
click at [486, 339] on input "text" at bounding box center [838, 335] width 877 height 30
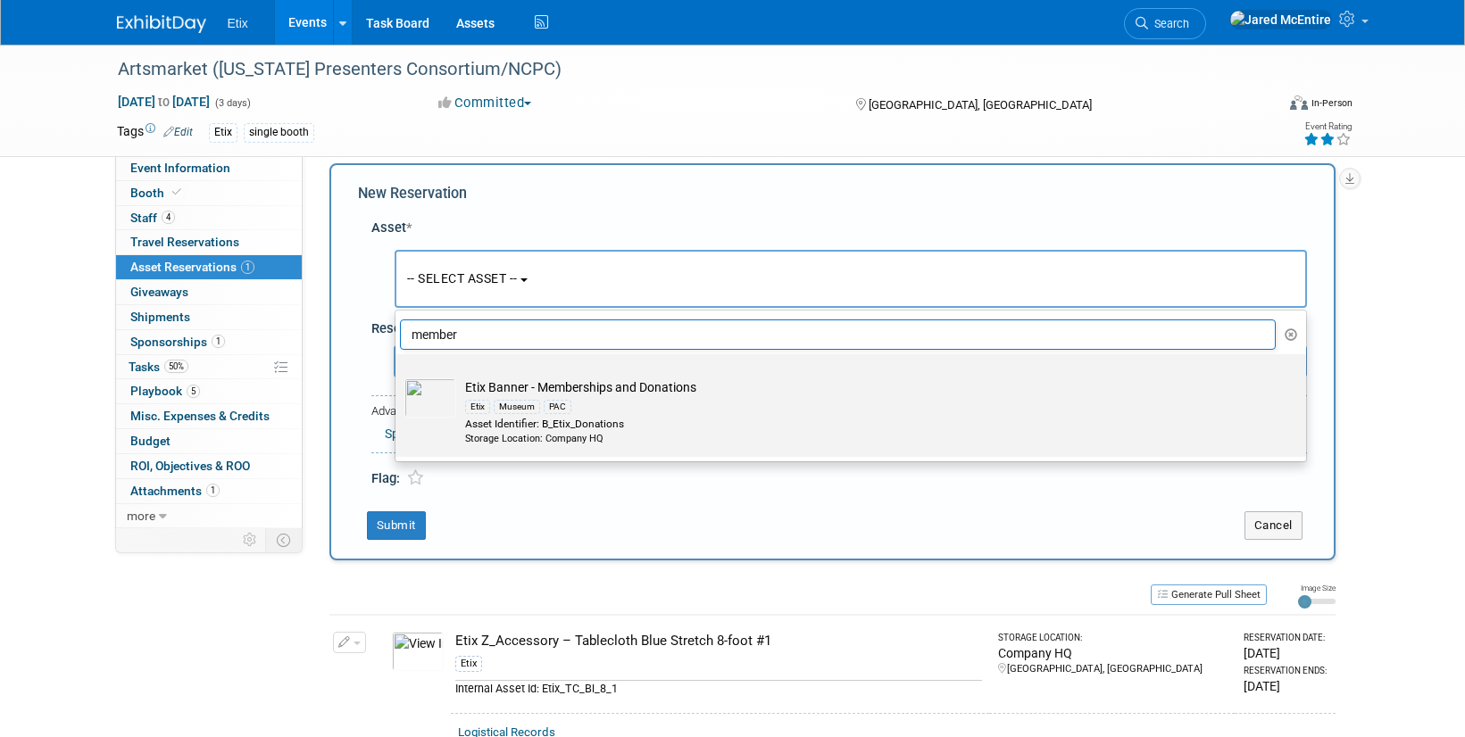
type input "member"
click at [513, 397] on div "Etix Museum PAC" at bounding box center [867, 406] width 805 height 21
click at [398, 376] on input "Etix Banner - Memberships and Donations Etix Museum PAC Asset Identifier: B_Eti…" at bounding box center [393, 370] width 12 height 12
select select "10698622"
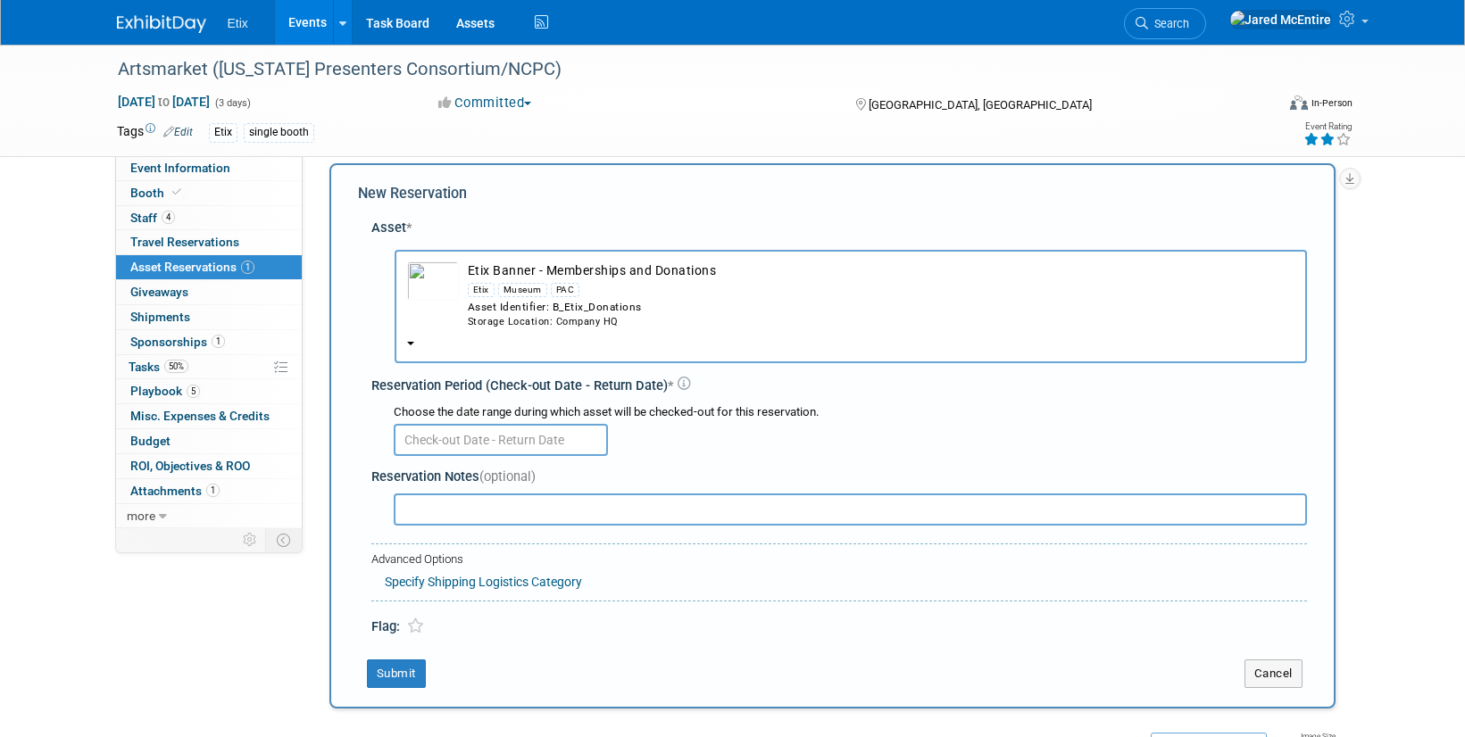
click at [466, 440] on input "text" at bounding box center [501, 440] width 214 height 32
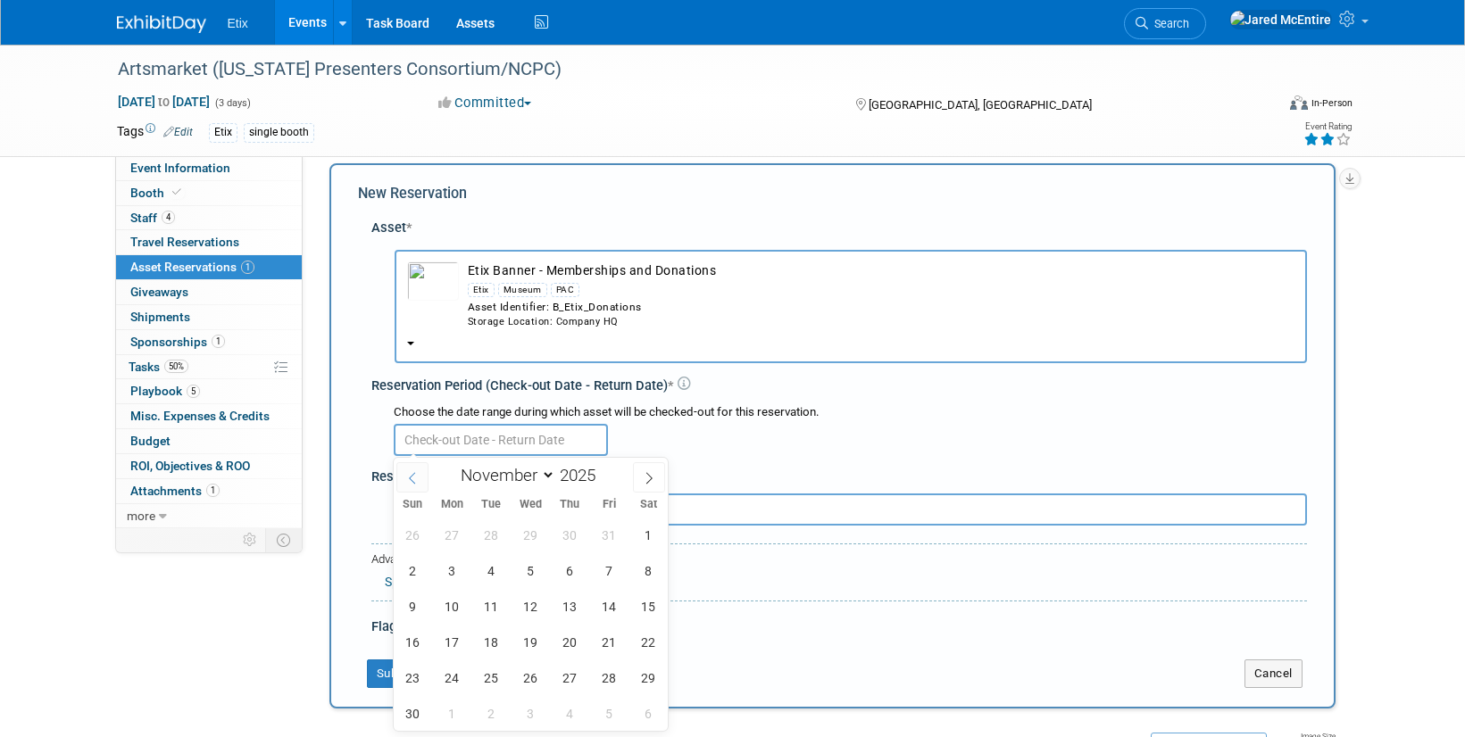
click at [409, 474] on icon at bounding box center [412, 478] width 12 height 12
select select "9"
click at [529, 679] on span "29" at bounding box center [530, 678] width 35 height 35
type input "Oct 29, 2025"
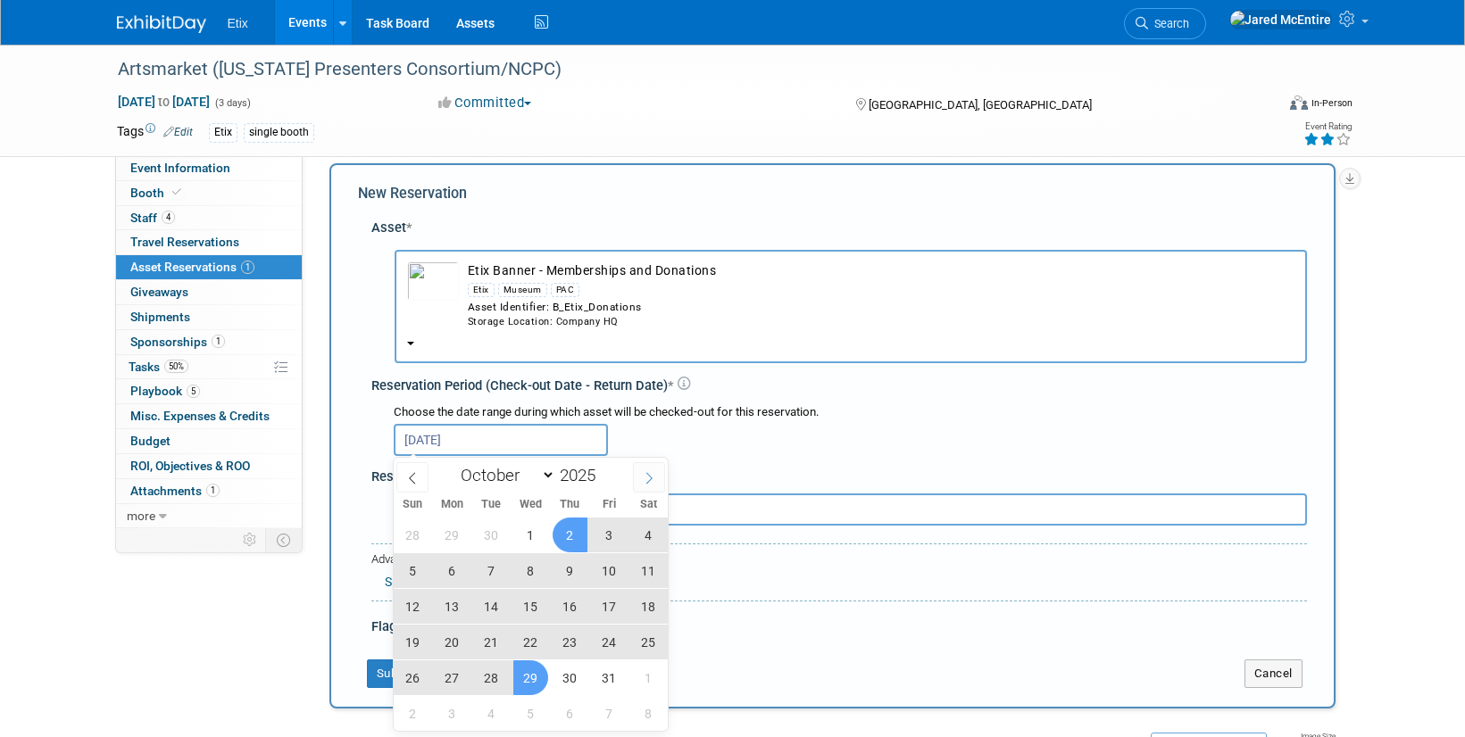
click at [648, 486] on span at bounding box center [649, 477] width 32 height 30
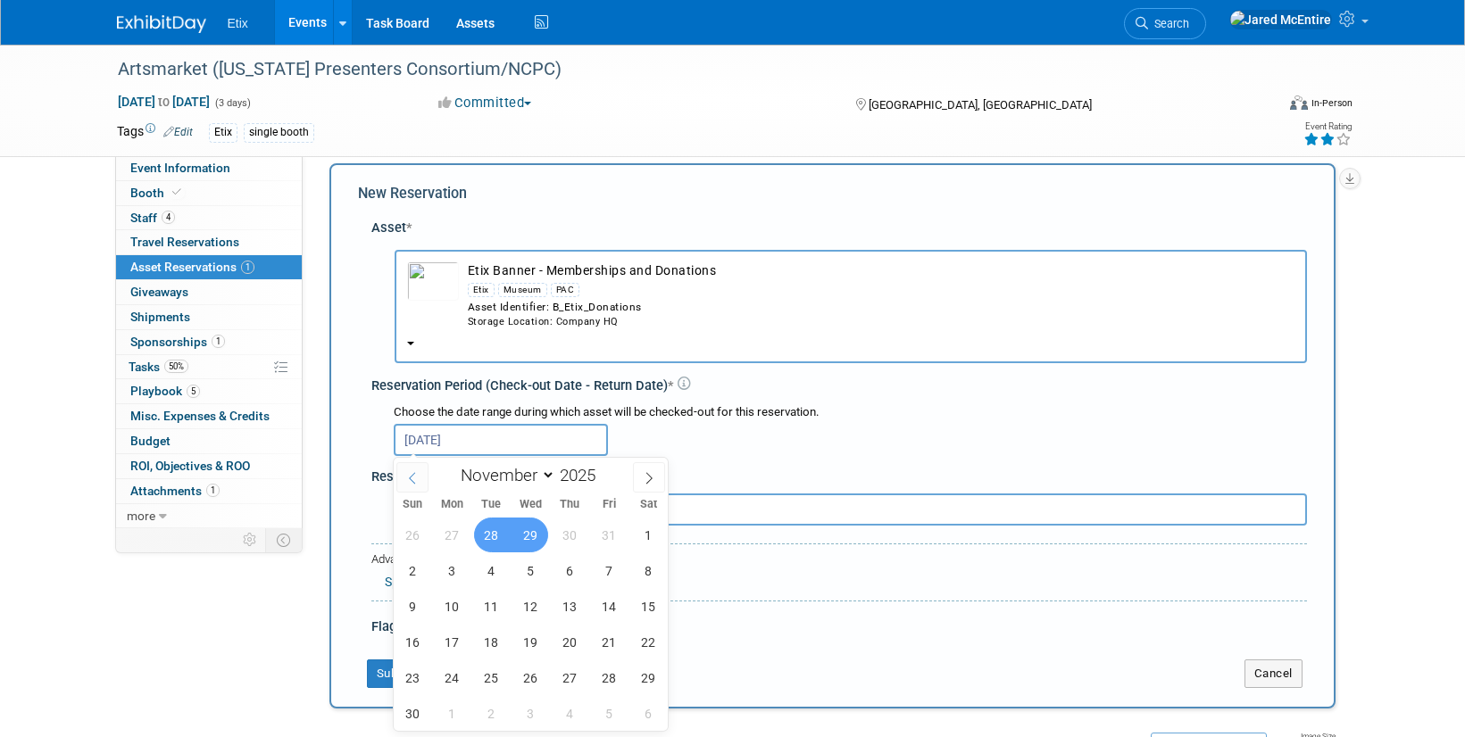
click at [411, 477] on icon at bounding box center [412, 478] width 12 height 12
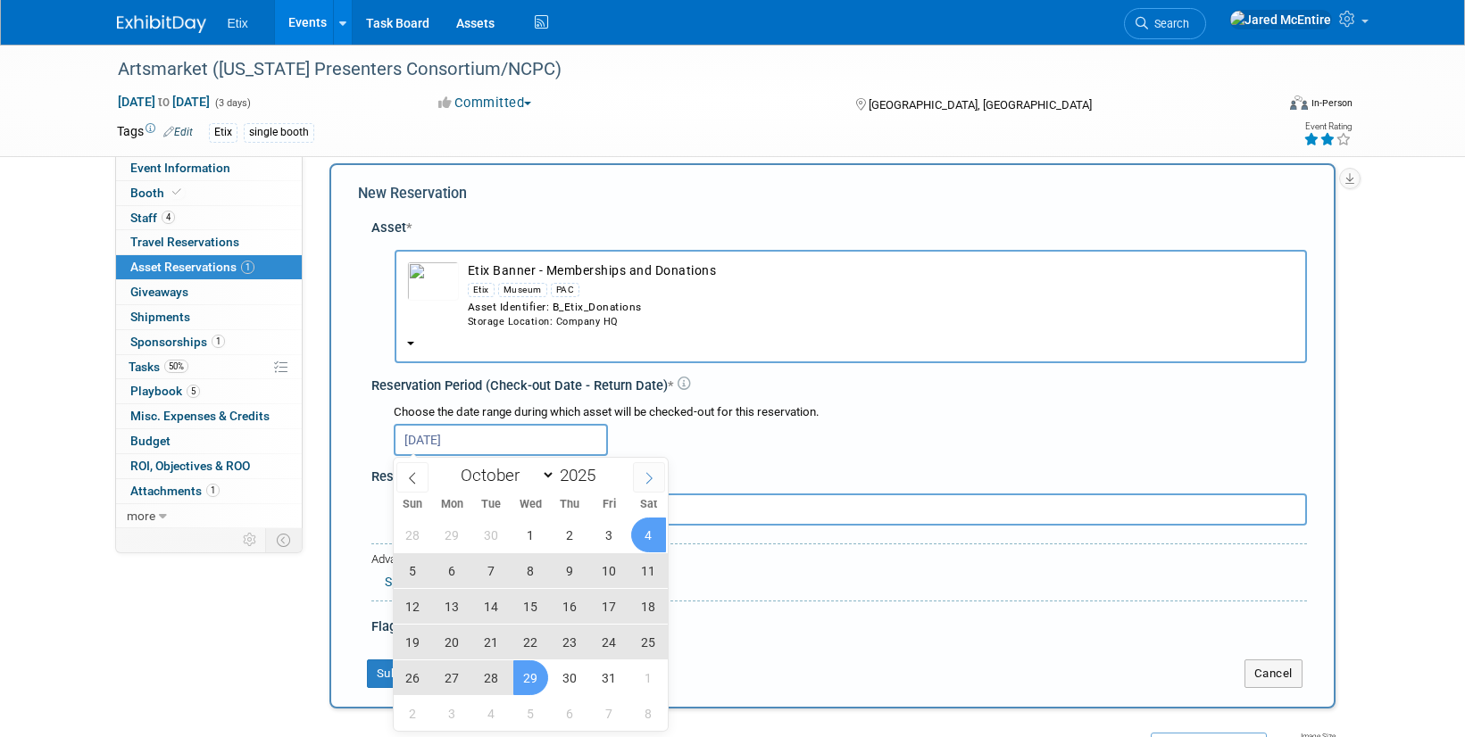
click at [657, 475] on span at bounding box center [649, 477] width 32 height 30
select select "10"
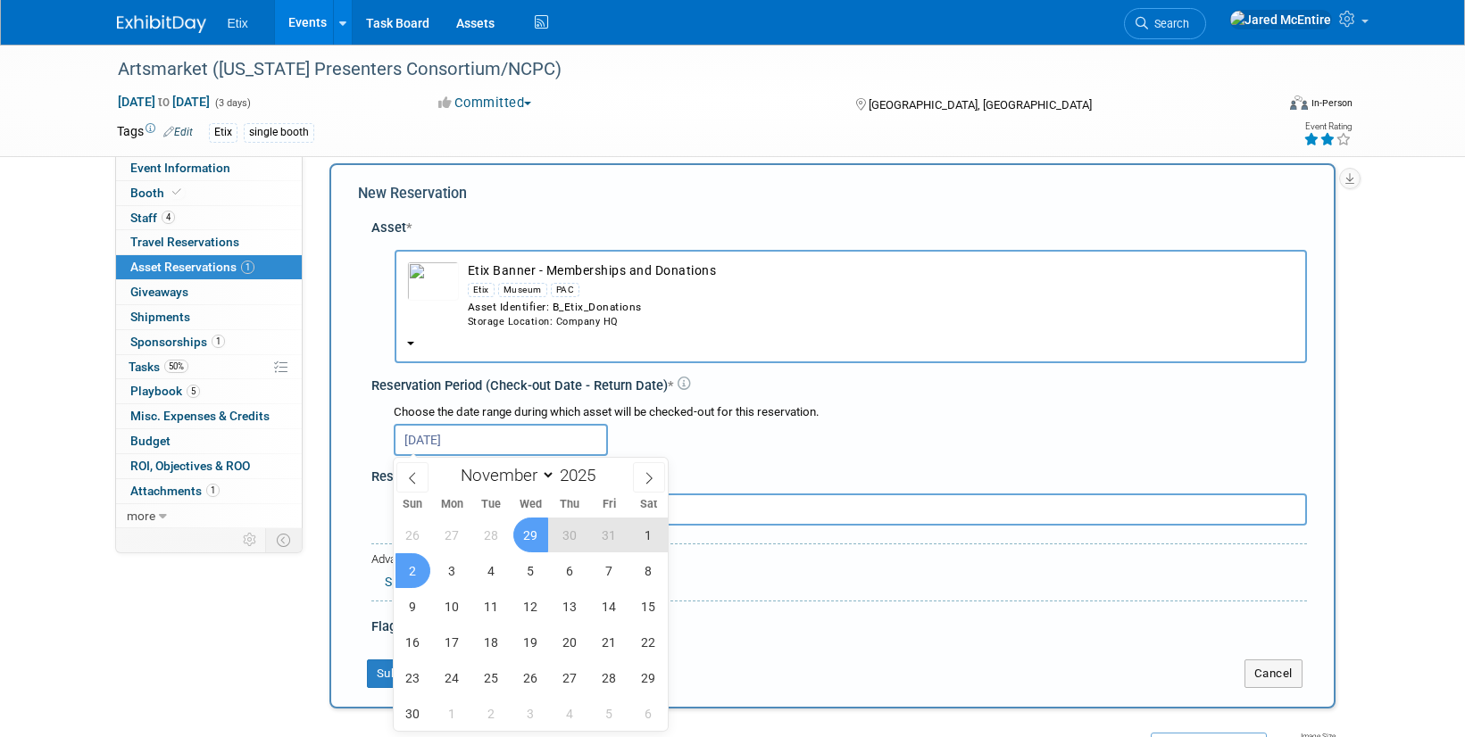
click at [411, 570] on span "2" at bounding box center [412, 570] width 35 height 35
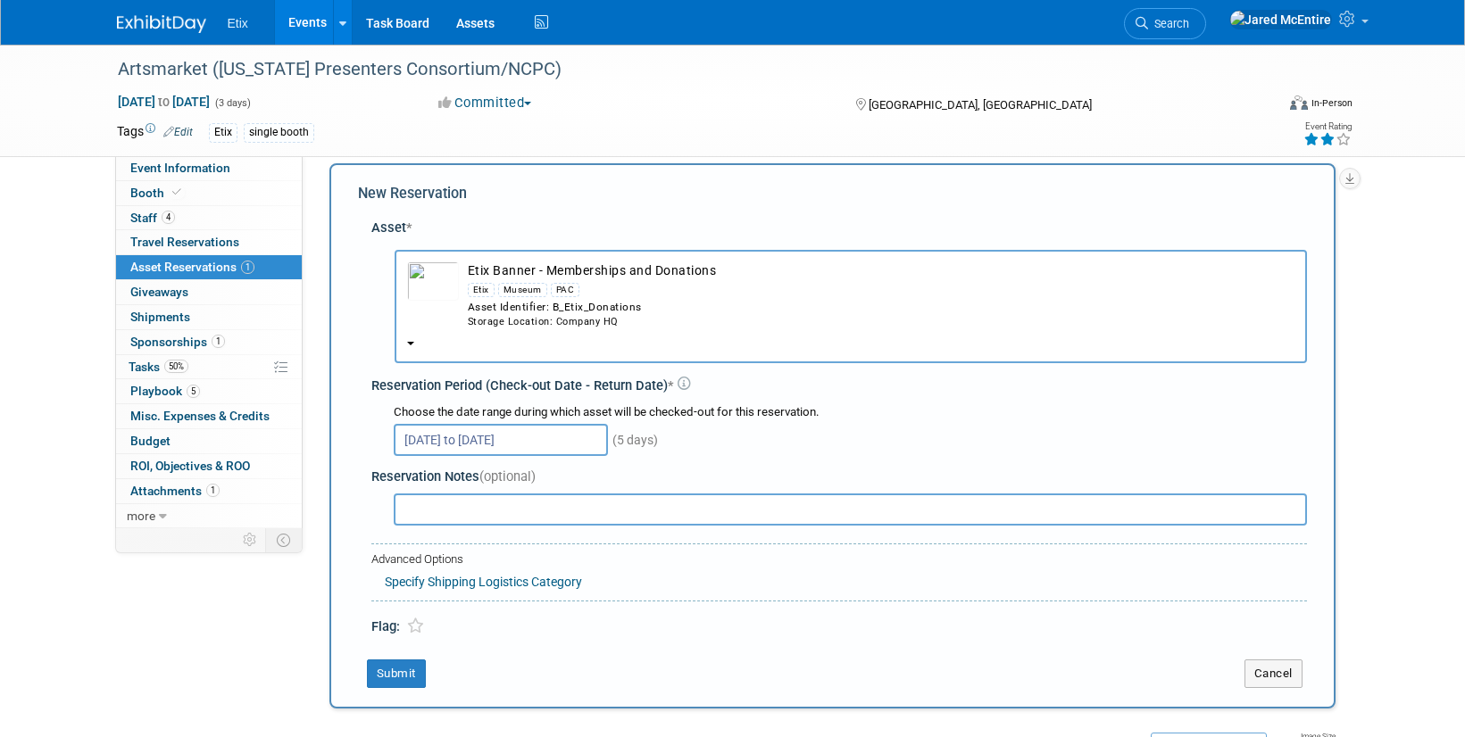
click at [576, 436] on input "Oct 29, 2025 to Nov 2, 2025" at bounding box center [501, 440] width 214 height 32
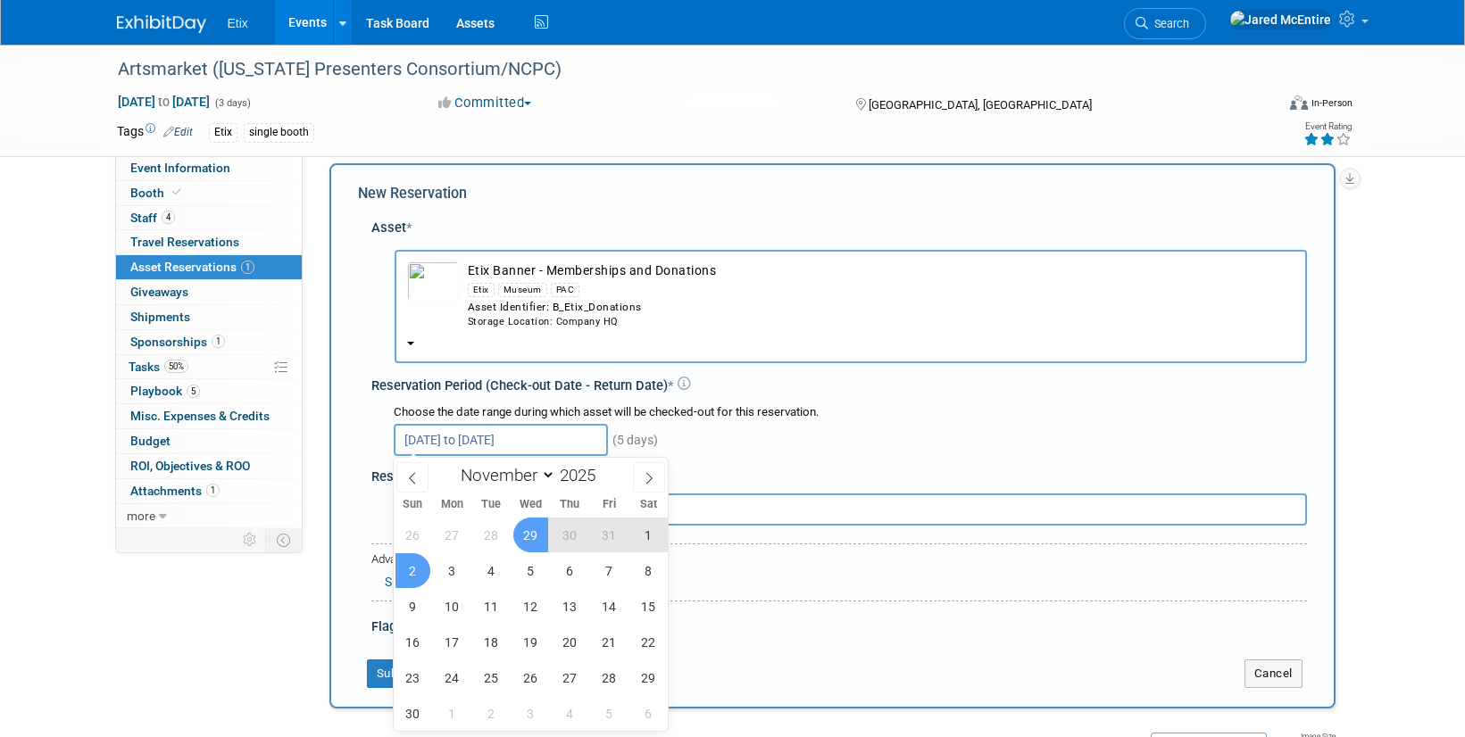
click at [394, 578] on div "26 27 28 29 30 31 1 2 3 4 5 6 7 8 9 10 11 12 13 14 15 16 17 18 19 20 21 22 23 2…" at bounding box center [531, 624] width 275 height 214
click at [420, 567] on span "2" at bounding box center [412, 570] width 35 height 35
click at [575, 576] on span "6" at bounding box center [570, 570] width 35 height 35
type input "Nov 2, 2025 to Nov 6, 2025"
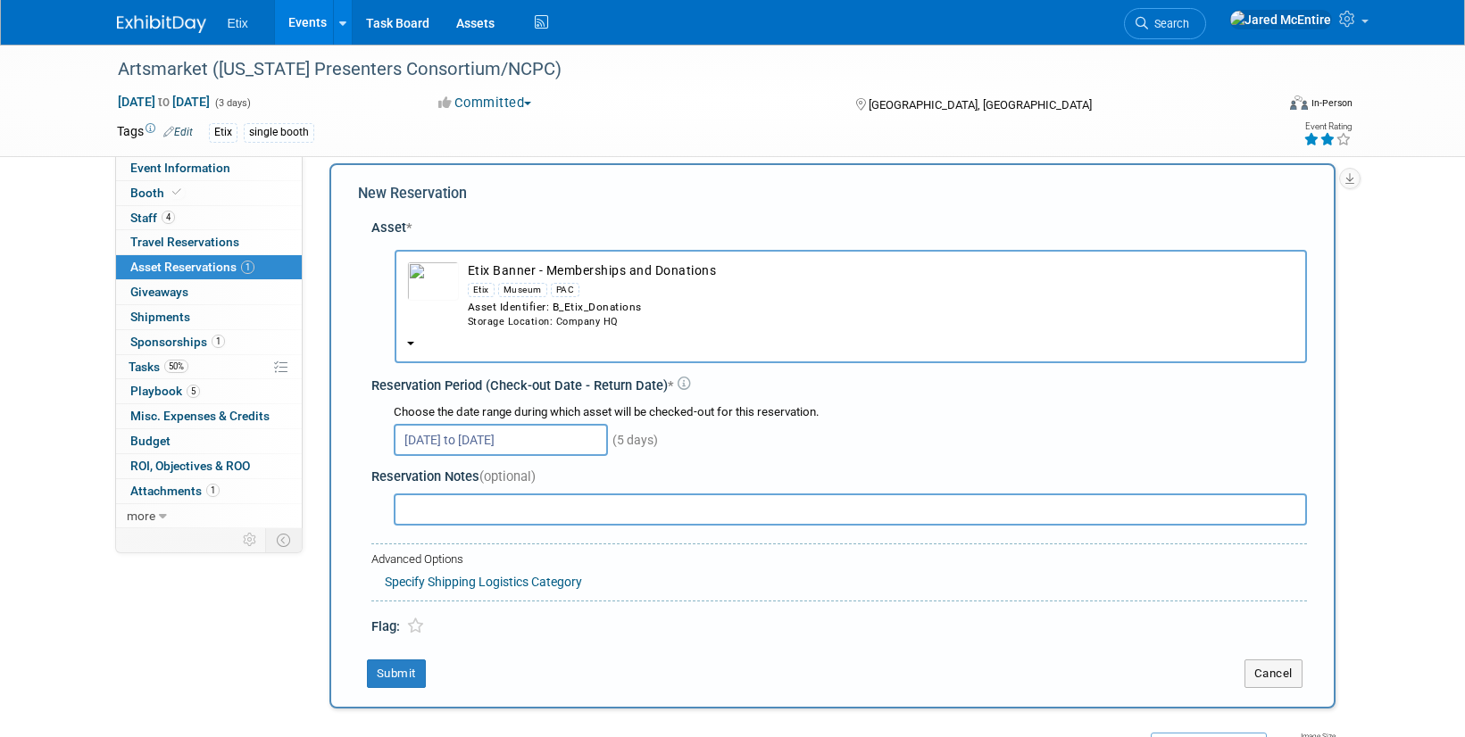
click at [610, 512] on input "text" at bounding box center [850, 510] width 913 height 32
type input "no shipping"
click at [413, 677] on button "Submit" at bounding box center [396, 674] width 59 height 29
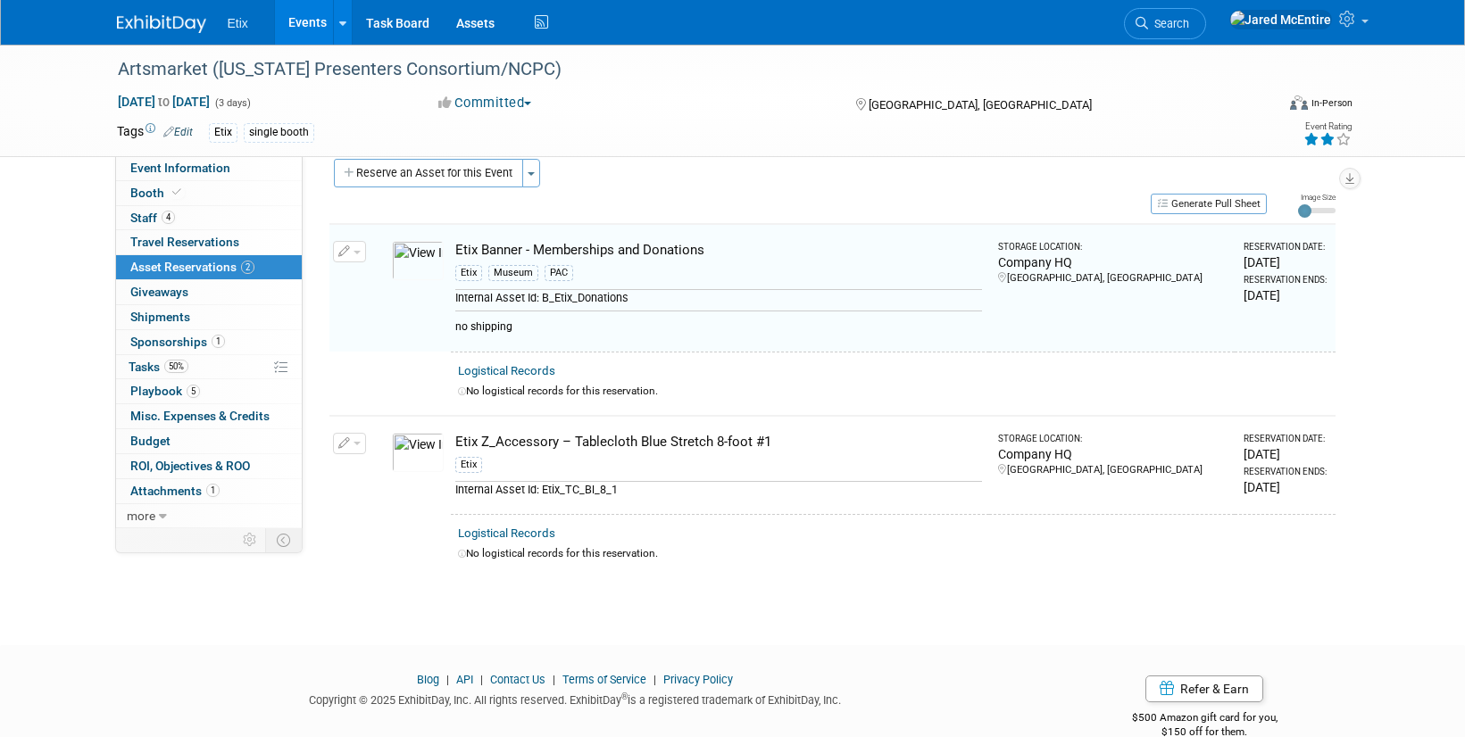
scroll to position [22, 0]
click at [444, 173] on button "Reserve an Asset for this Event" at bounding box center [428, 172] width 189 height 29
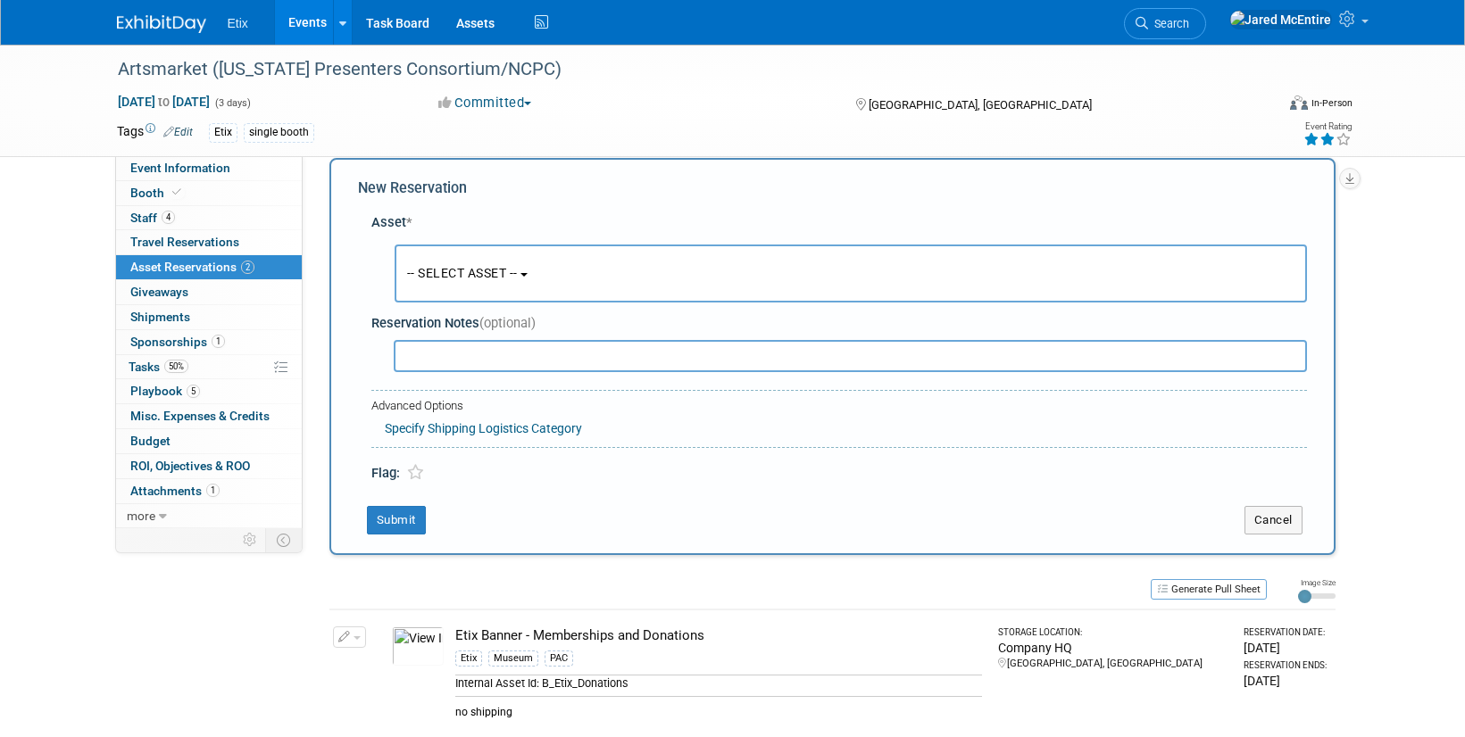
scroll to position [17, 0]
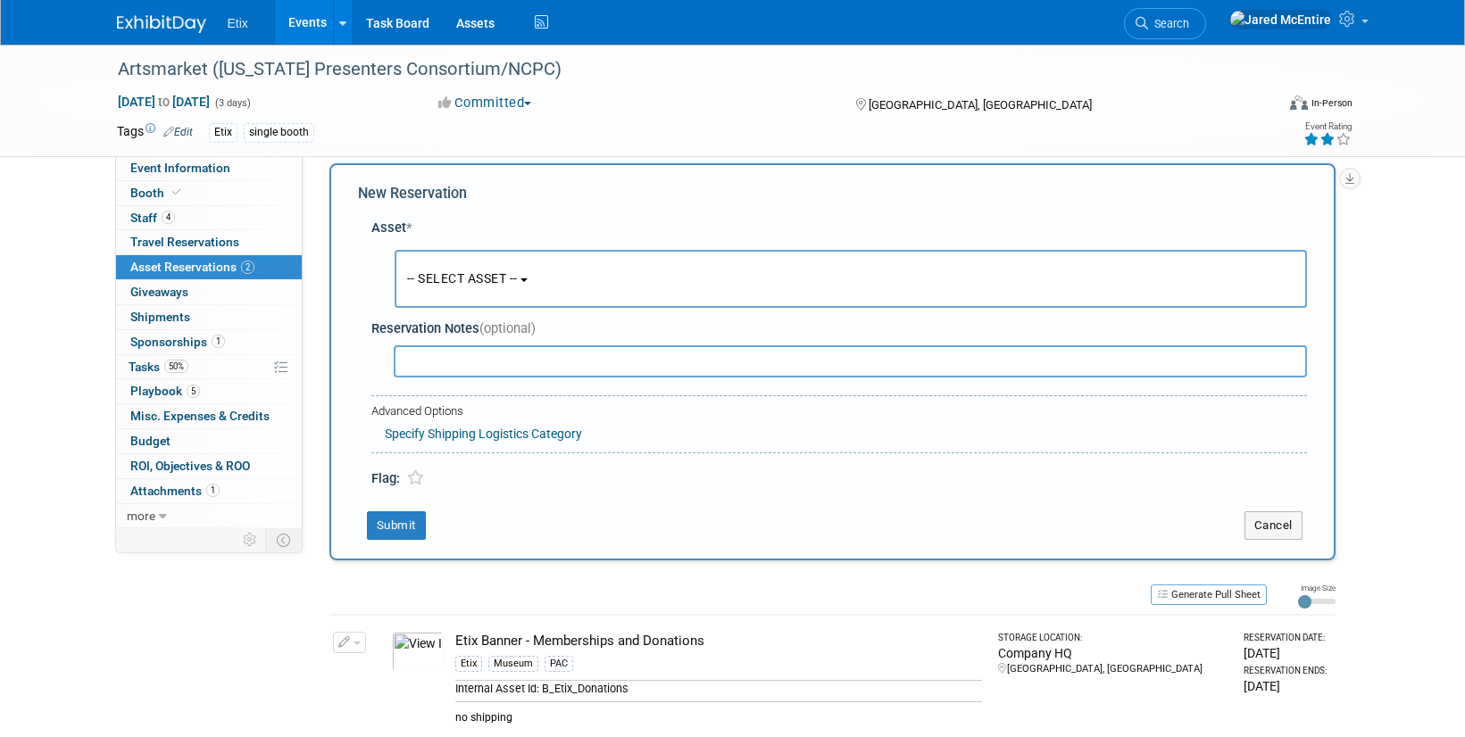
click at [530, 275] on button "-- SELECT ASSET --" at bounding box center [851, 279] width 912 height 58
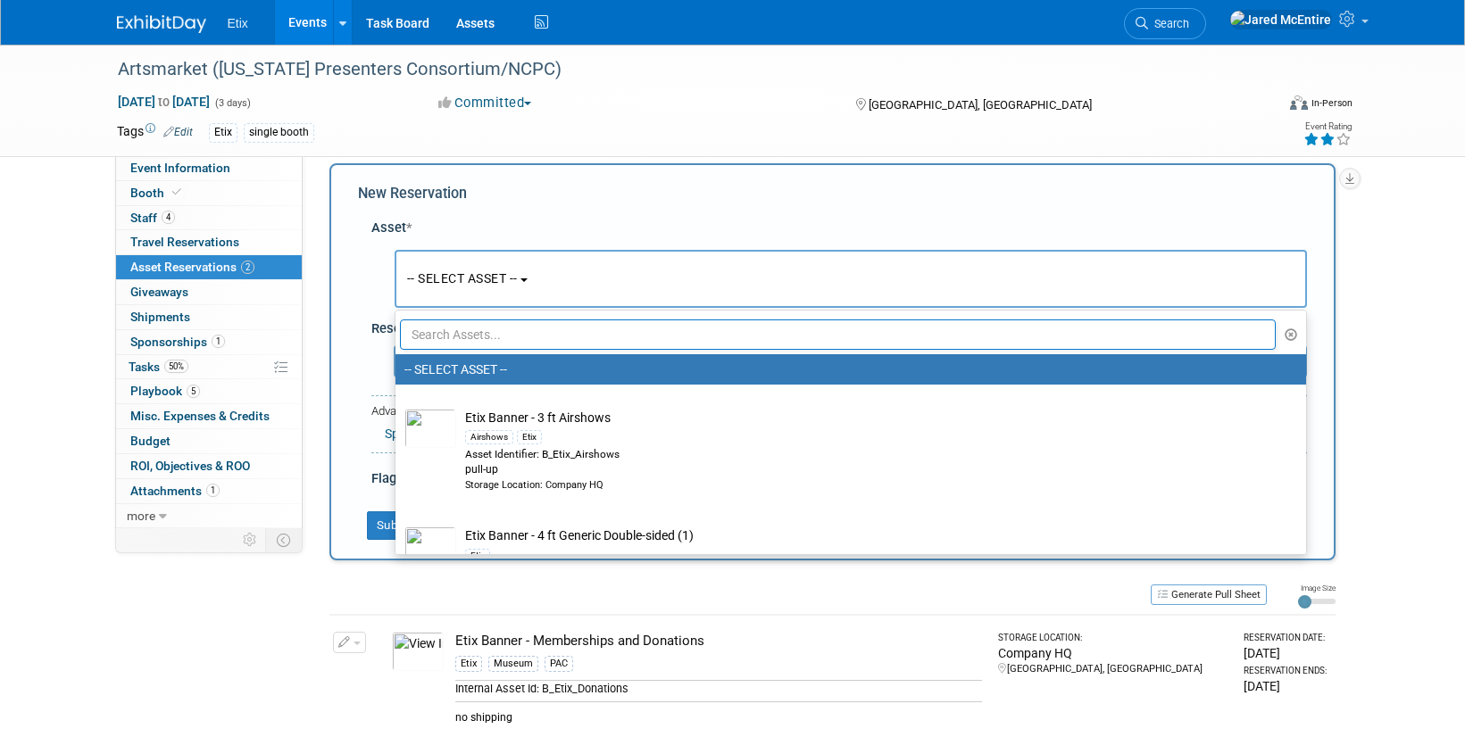
click at [538, 336] on input "text" at bounding box center [838, 335] width 877 height 30
click at [549, 193] on div "New Reservation" at bounding box center [832, 194] width 949 height 21
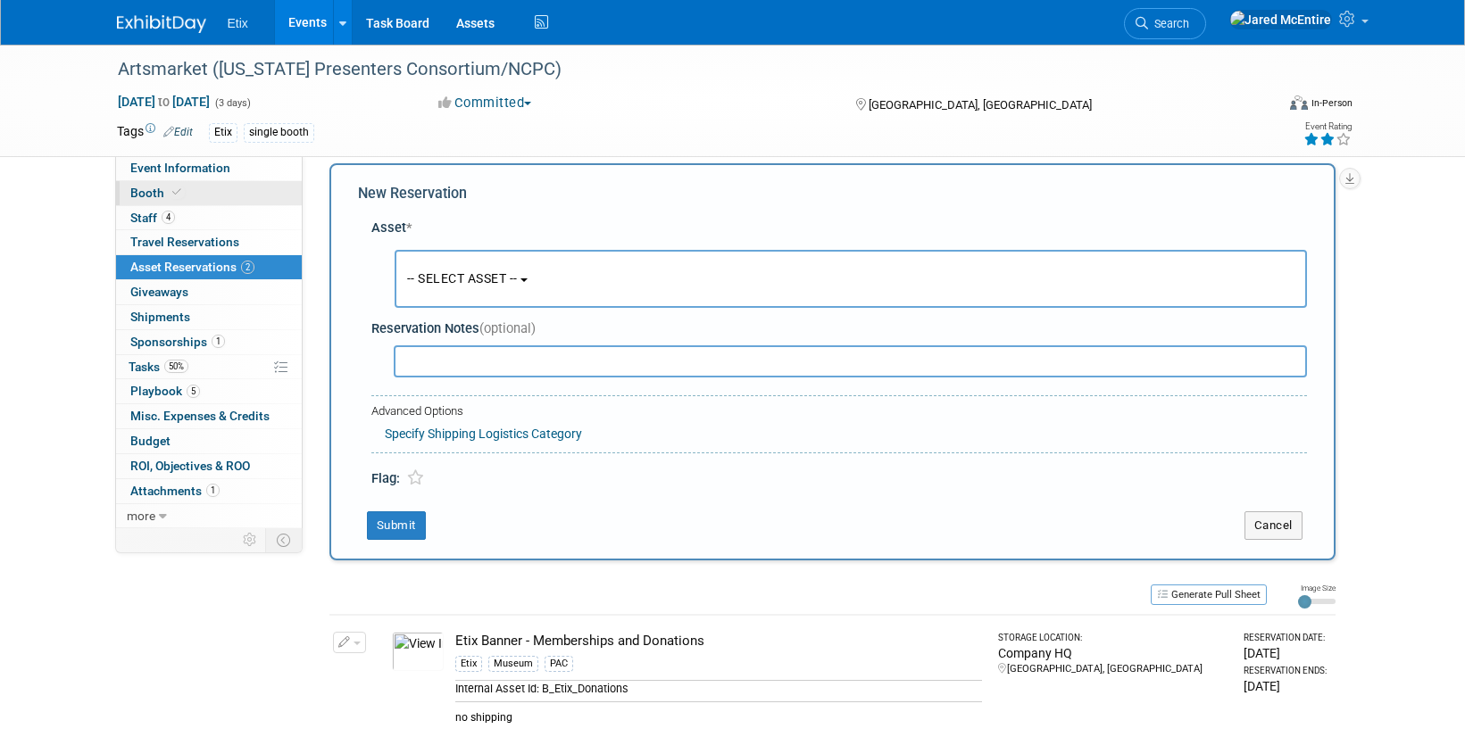
click at [189, 196] on link "Booth" at bounding box center [209, 193] width 186 height 24
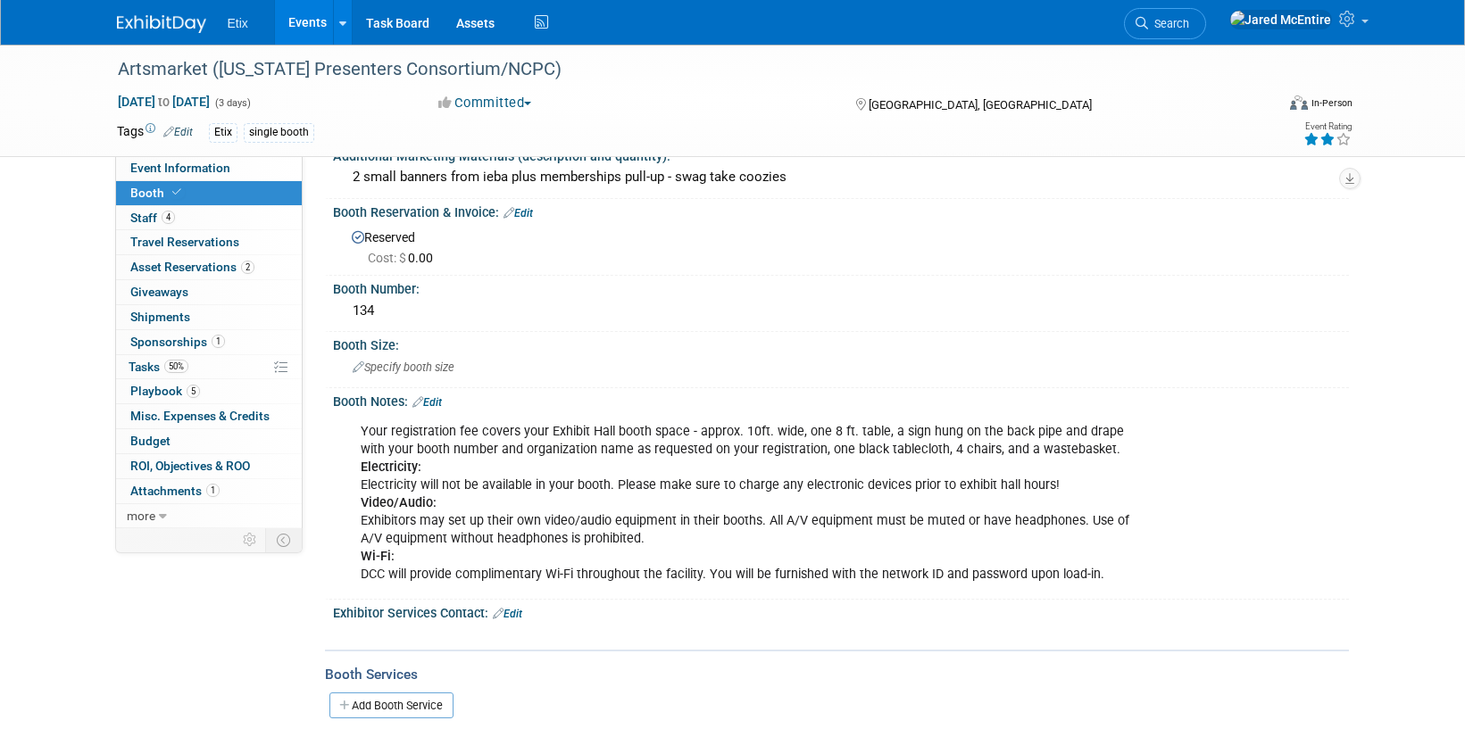
scroll to position [40, 0]
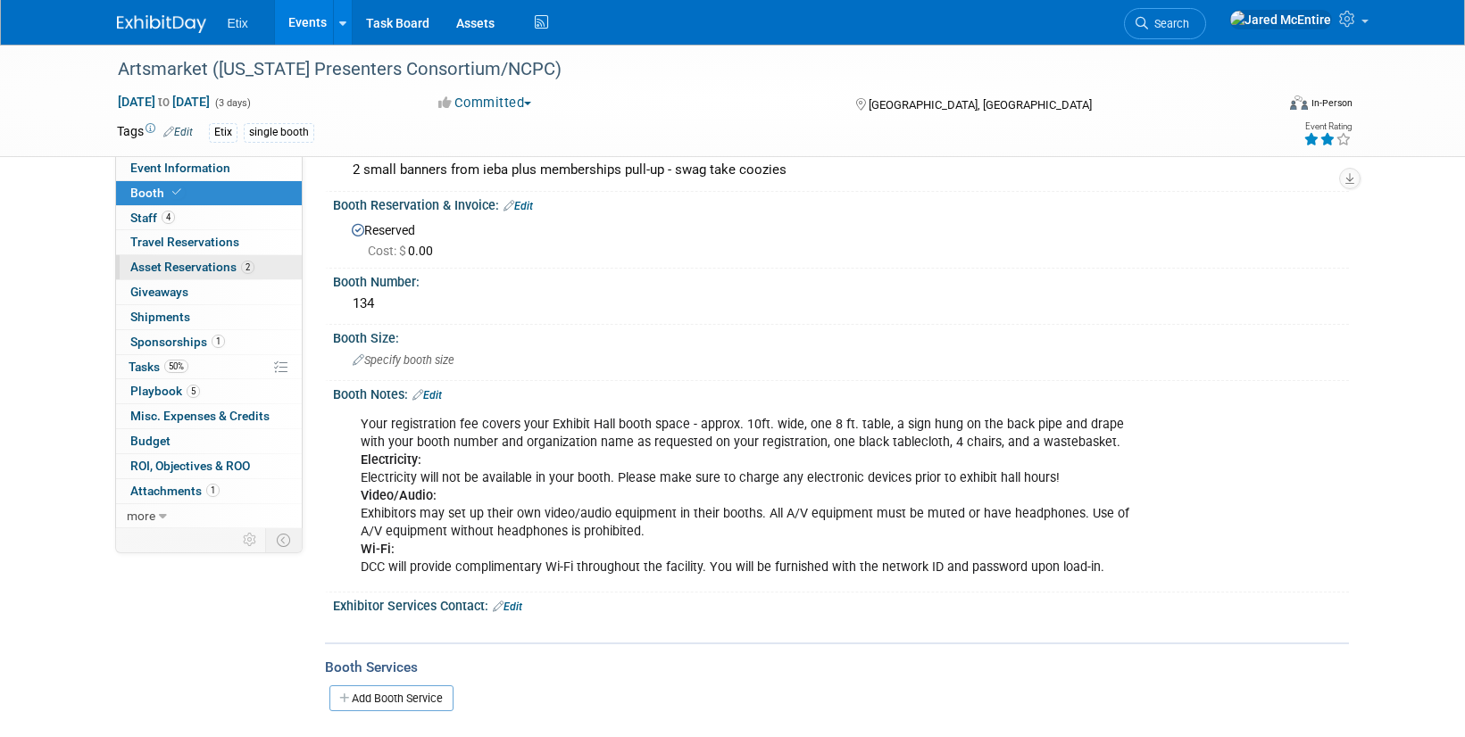
click at [193, 258] on link "2 Asset Reservations 2" at bounding box center [209, 267] width 186 height 24
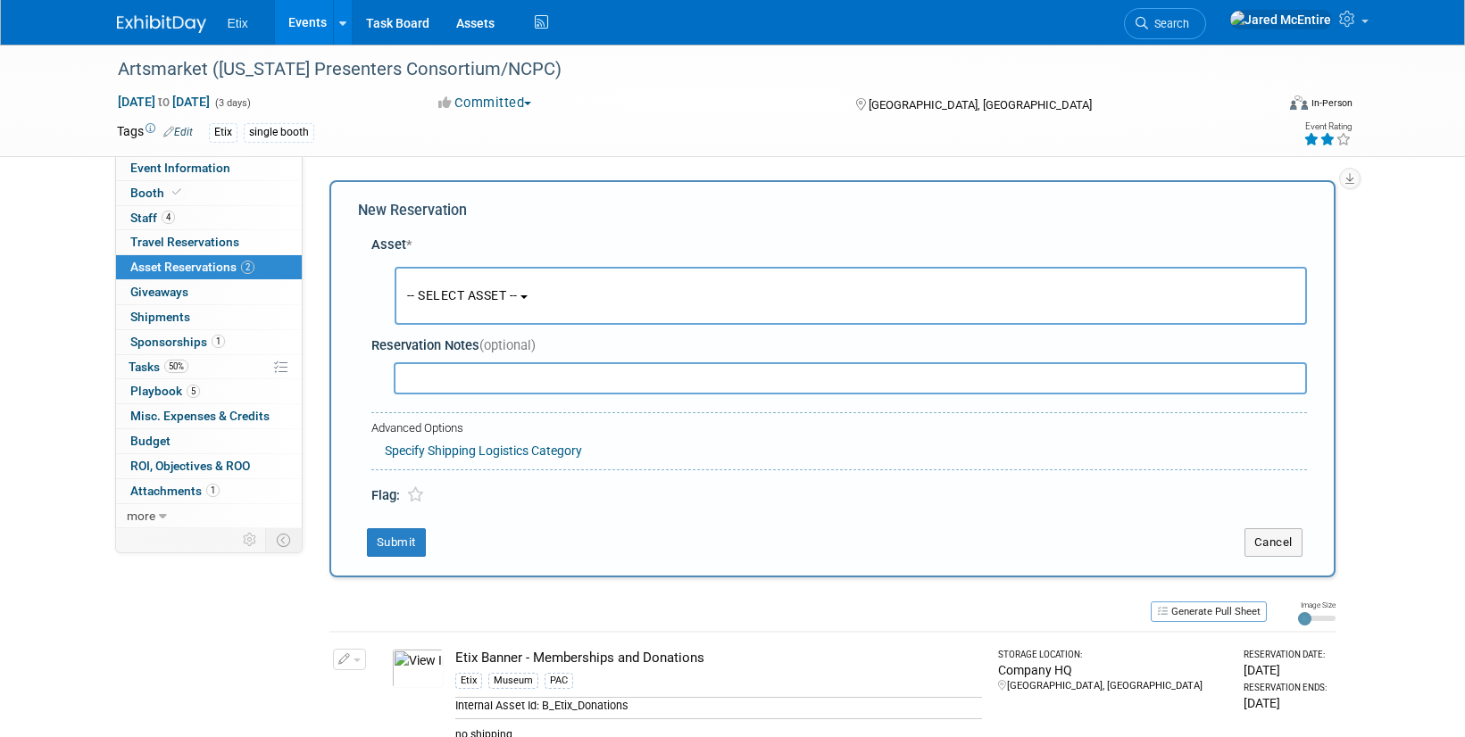
click at [543, 303] on button "-- SELECT ASSET --" at bounding box center [851, 296] width 912 height 58
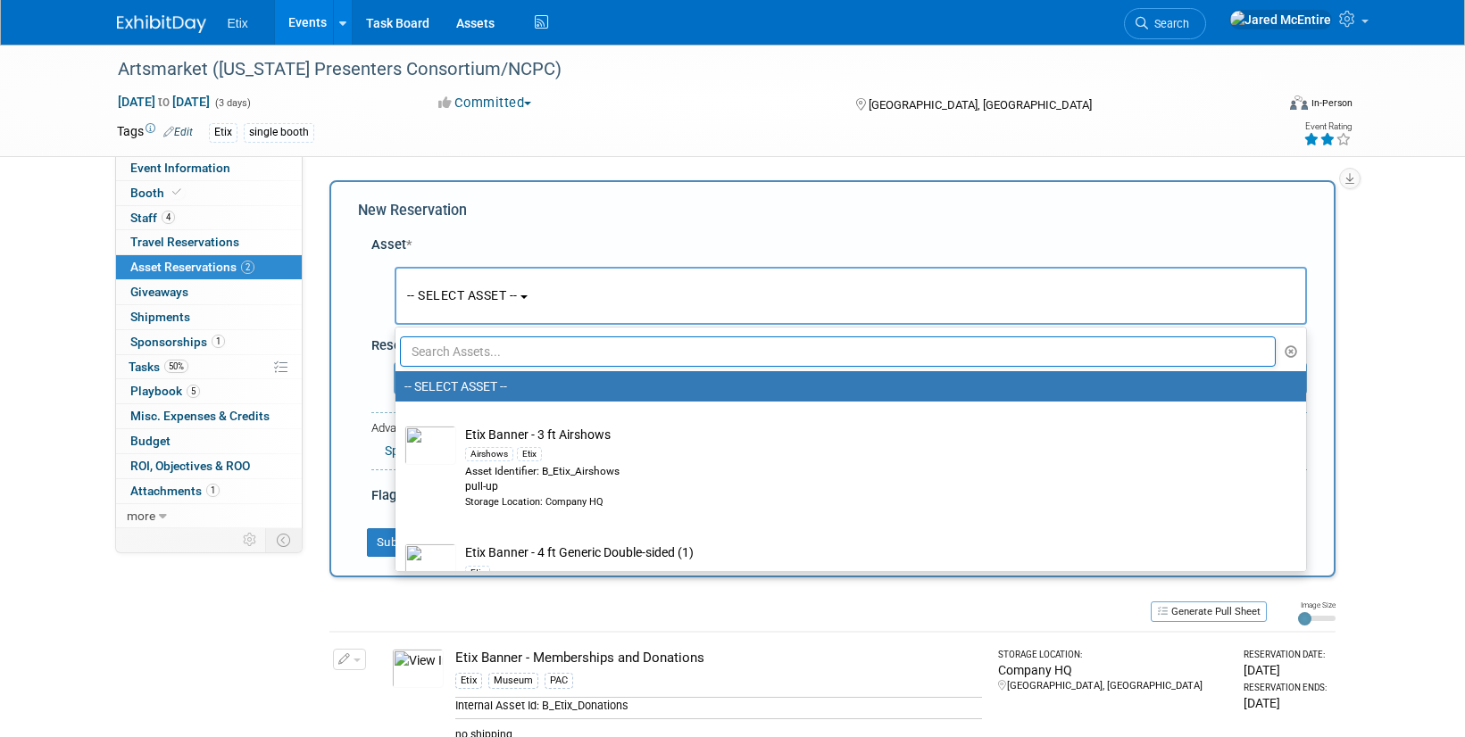
click at [522, 356] on input "text" at bounding box center [838, 352] width 877 height 30
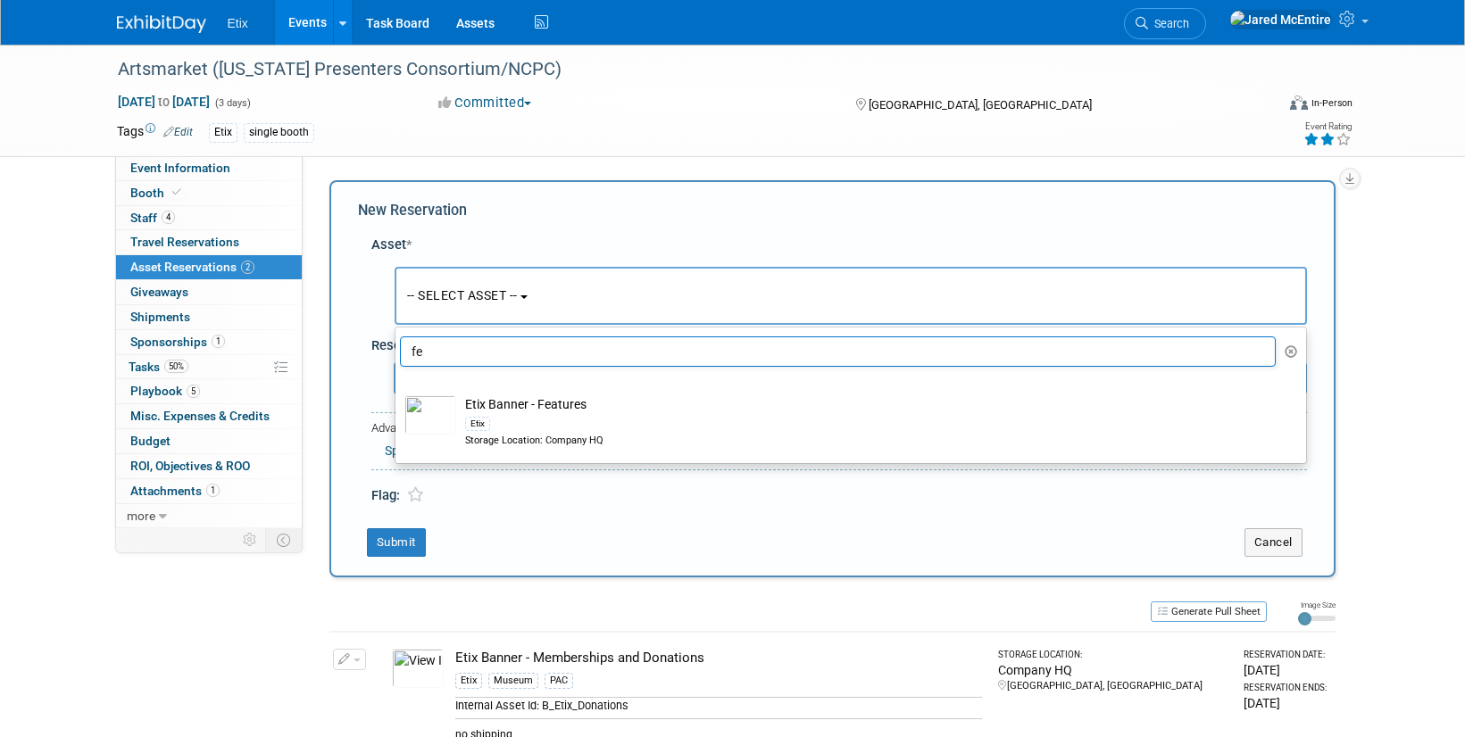
type input "f"
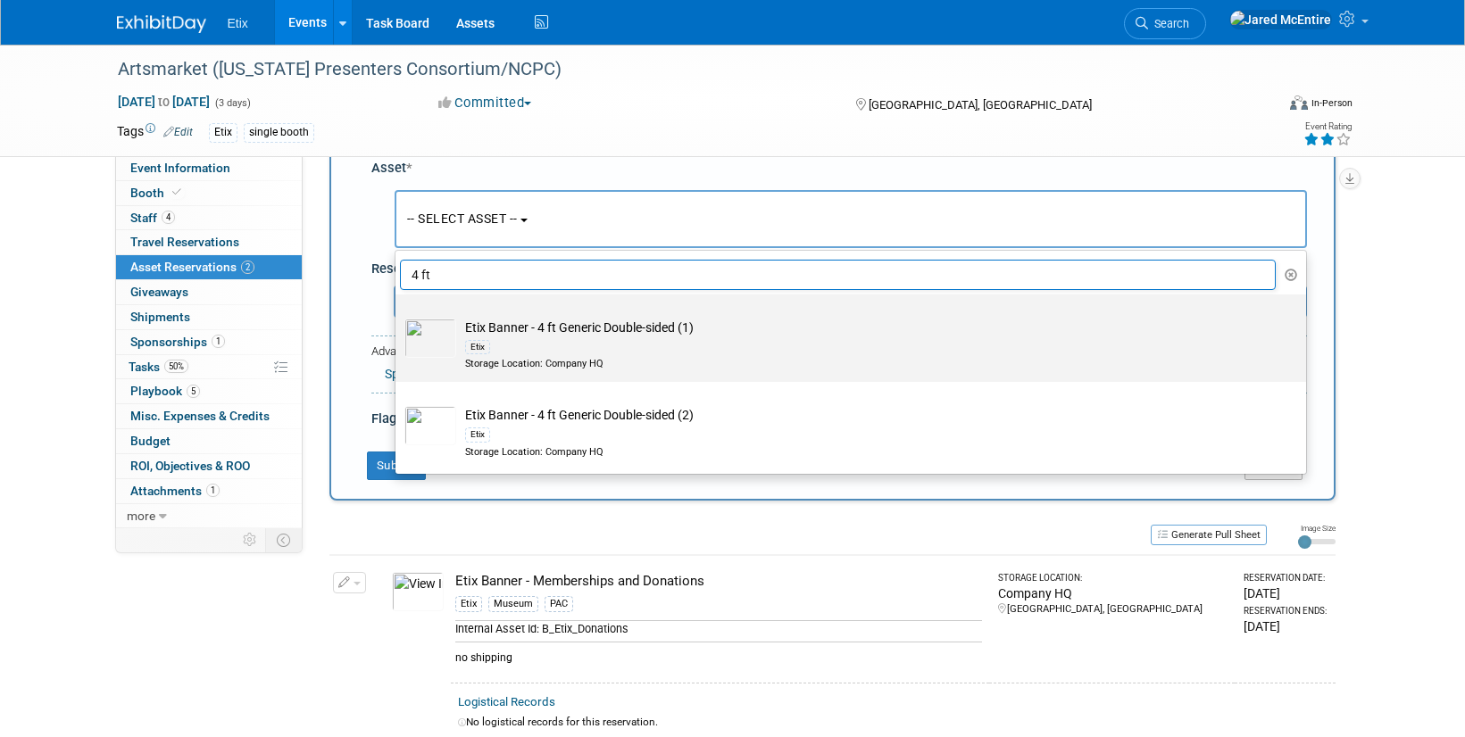
scroll to position [79, 0]
type input "4 ft"
click at [595, 334] on div "Etix" at bounding box center [867, 344] width 805 height 21
click at [398, 313] on input "Etix Banner - 4 ft Generic Double-sided (1) Etix Storage Location: Company HQ" at bounding box center [393, 308] width 12 height 12
select select "10729812"
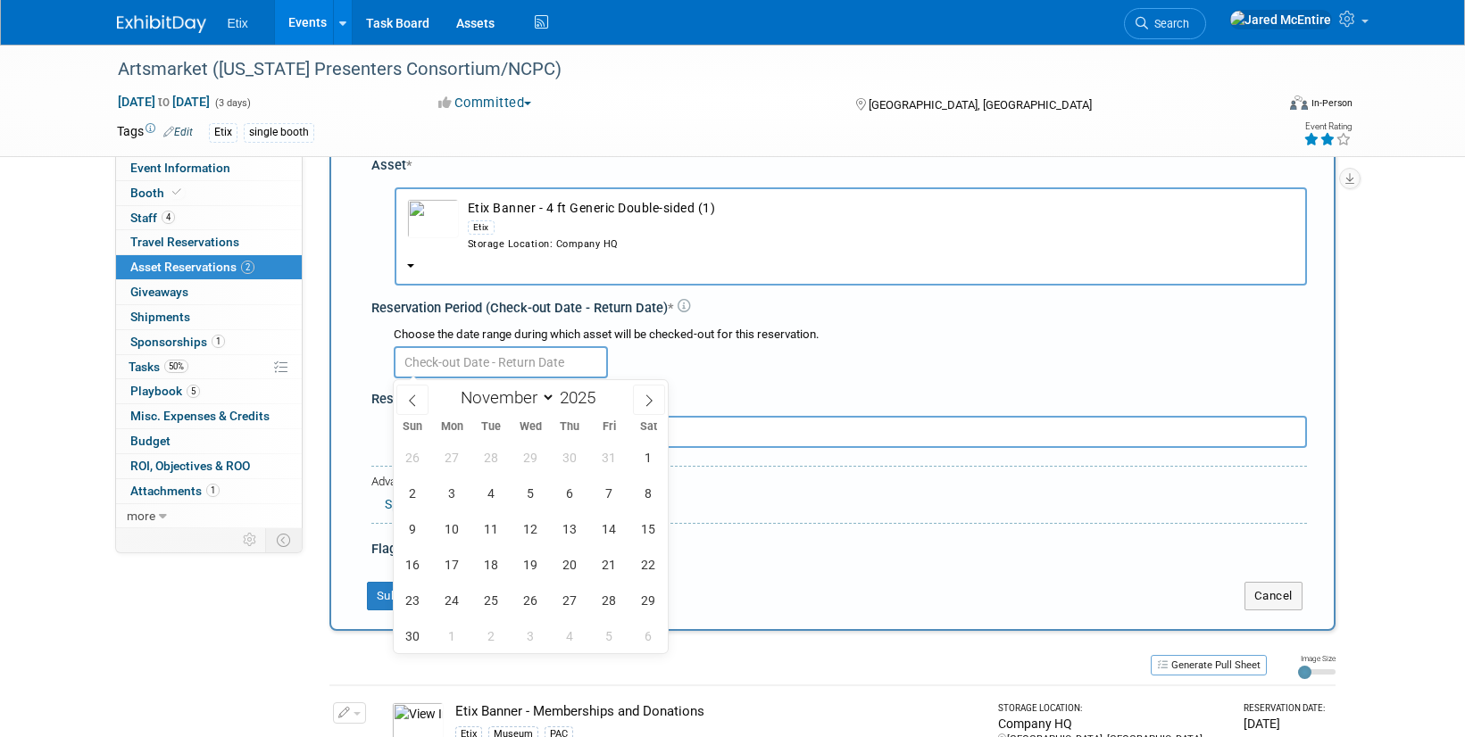
click at [539, 368] on input "text" at bounding box center [501, 362] width 214 height 32
click at [418, 494] on span "2" at bounding box center [412, 493] width 35 height 35
click at [577, 493] on span "6" at bounding box center [570, 493] width 35 height 35
type input "Nov 2, 2025 to Nov 6, 2025"
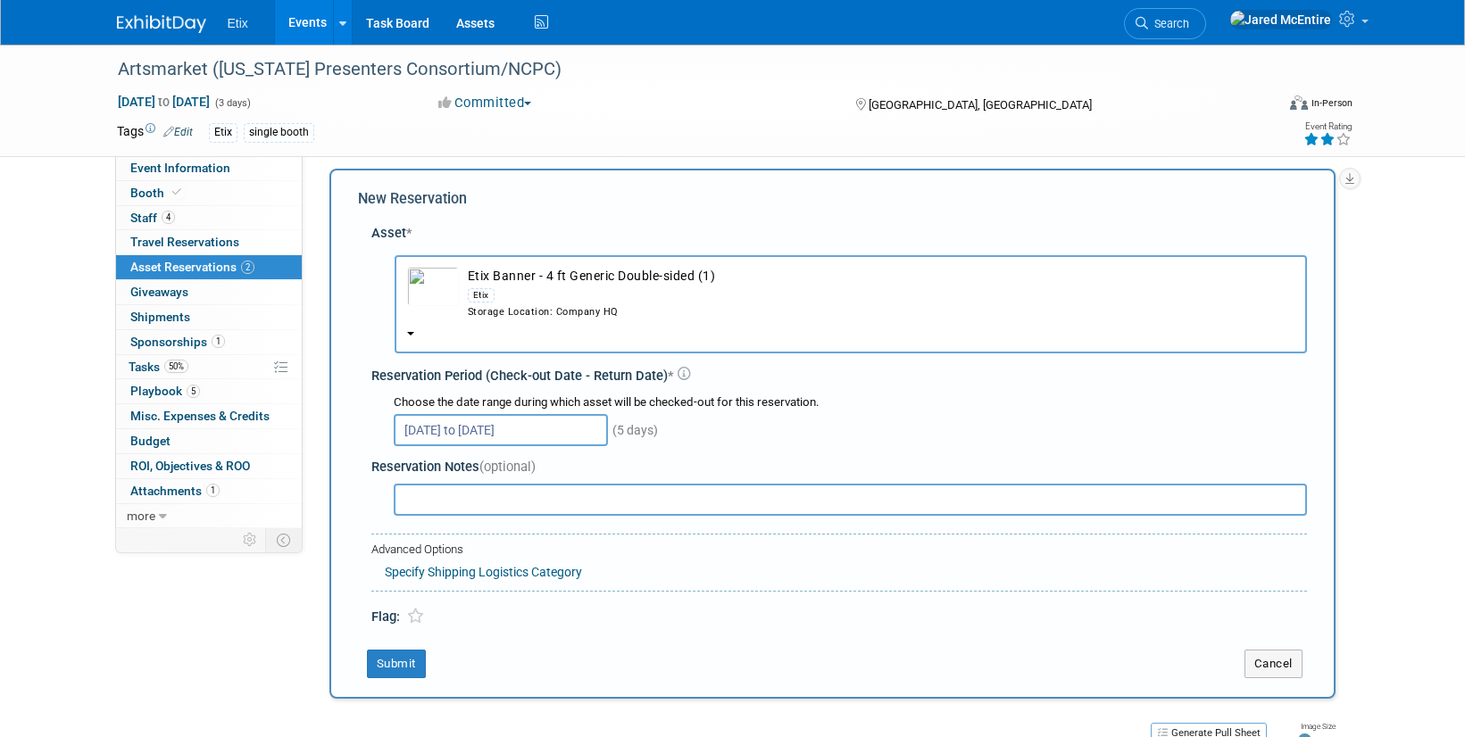
scroll to position [13, 0]
click at [419, 334] on button "Etix Banner - 4 ft Generic Double-sided (1) Etix Storage Location: Company HQ" at bounding box center [851, 303] width 912 height 98
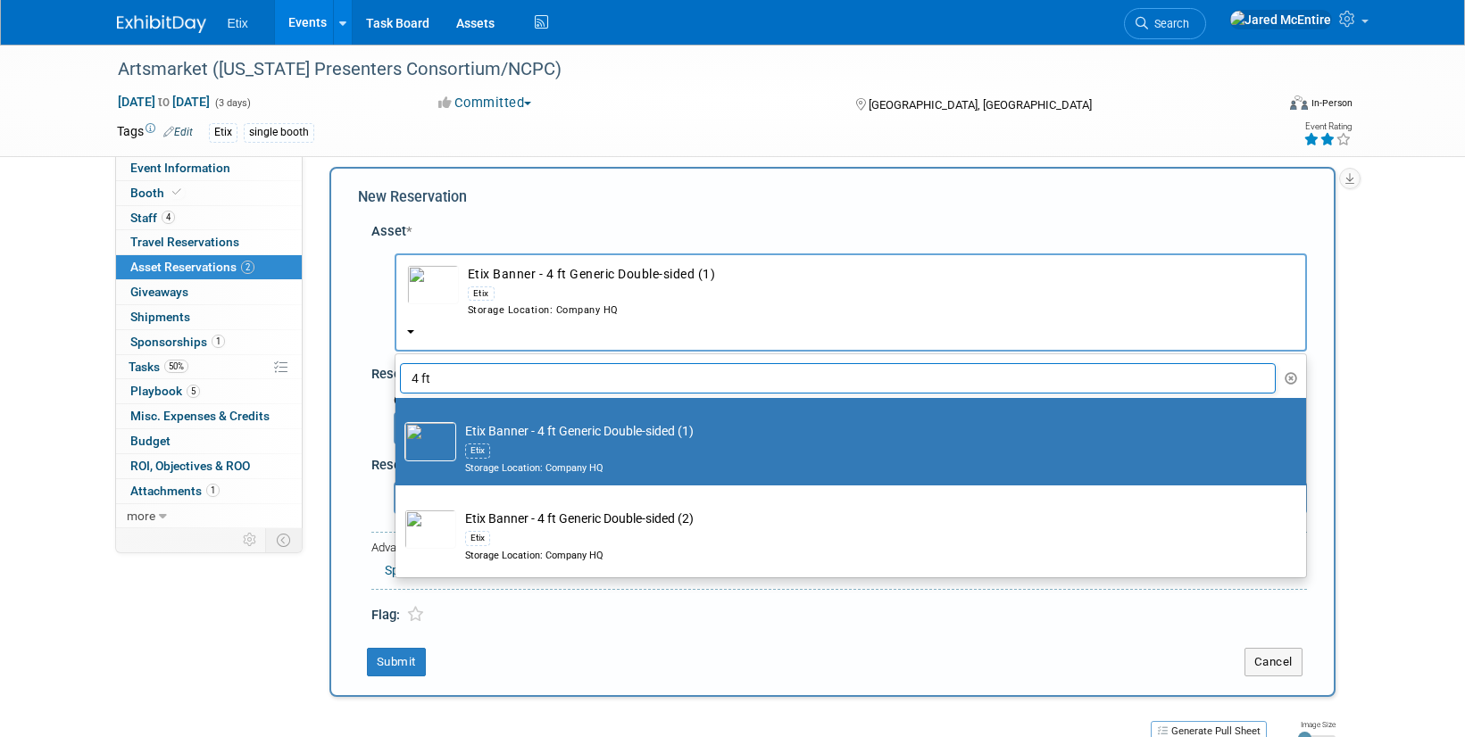
click at [1297, 374] on button "button" at bounding box center [1291, 378] width 21 height 27
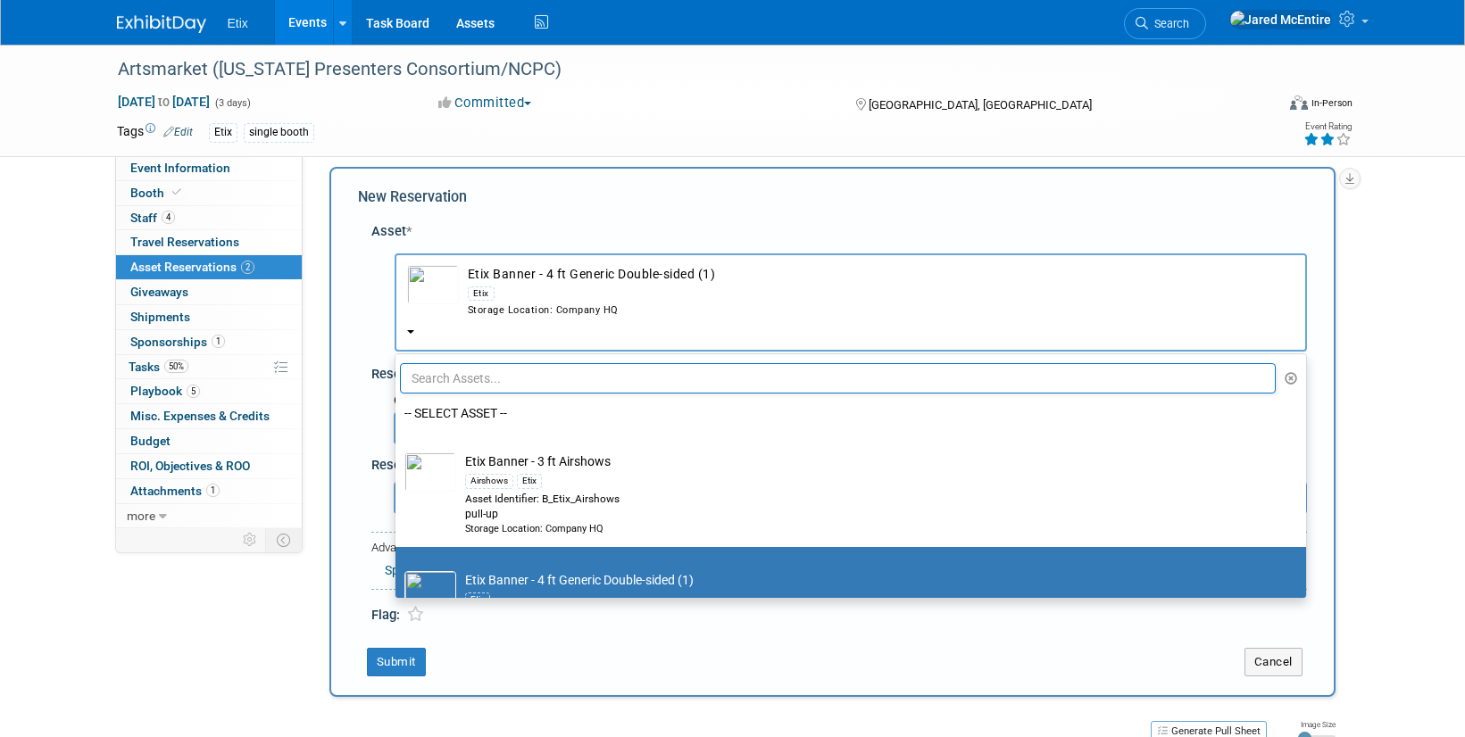
click at [1231, 187] on div "New Reservation Asset * -- SELECT ASSET --" at bounding box center [832, 432] width 1006 height 530
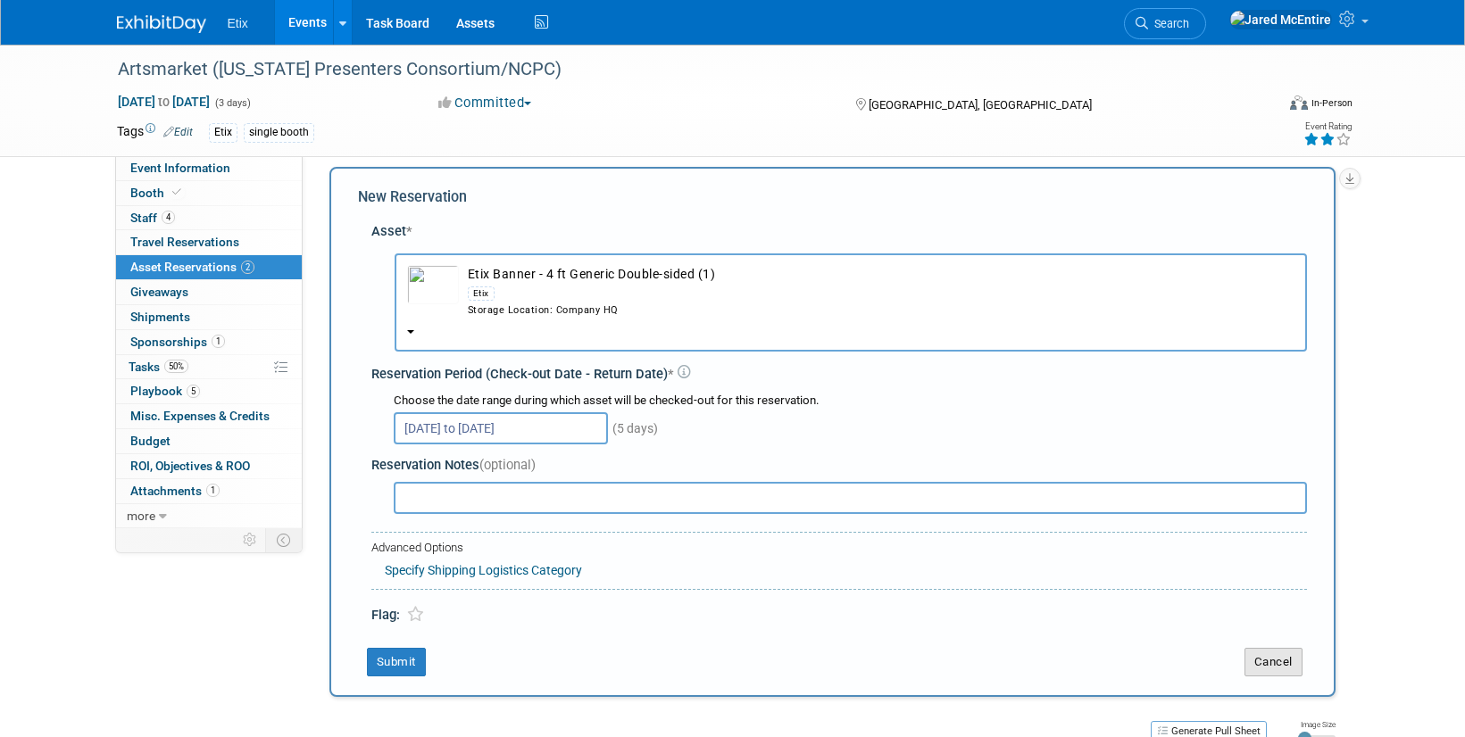
click at [1274, 660] on button "Cancel" at bounding box center [1273, 662] width 58 height 29
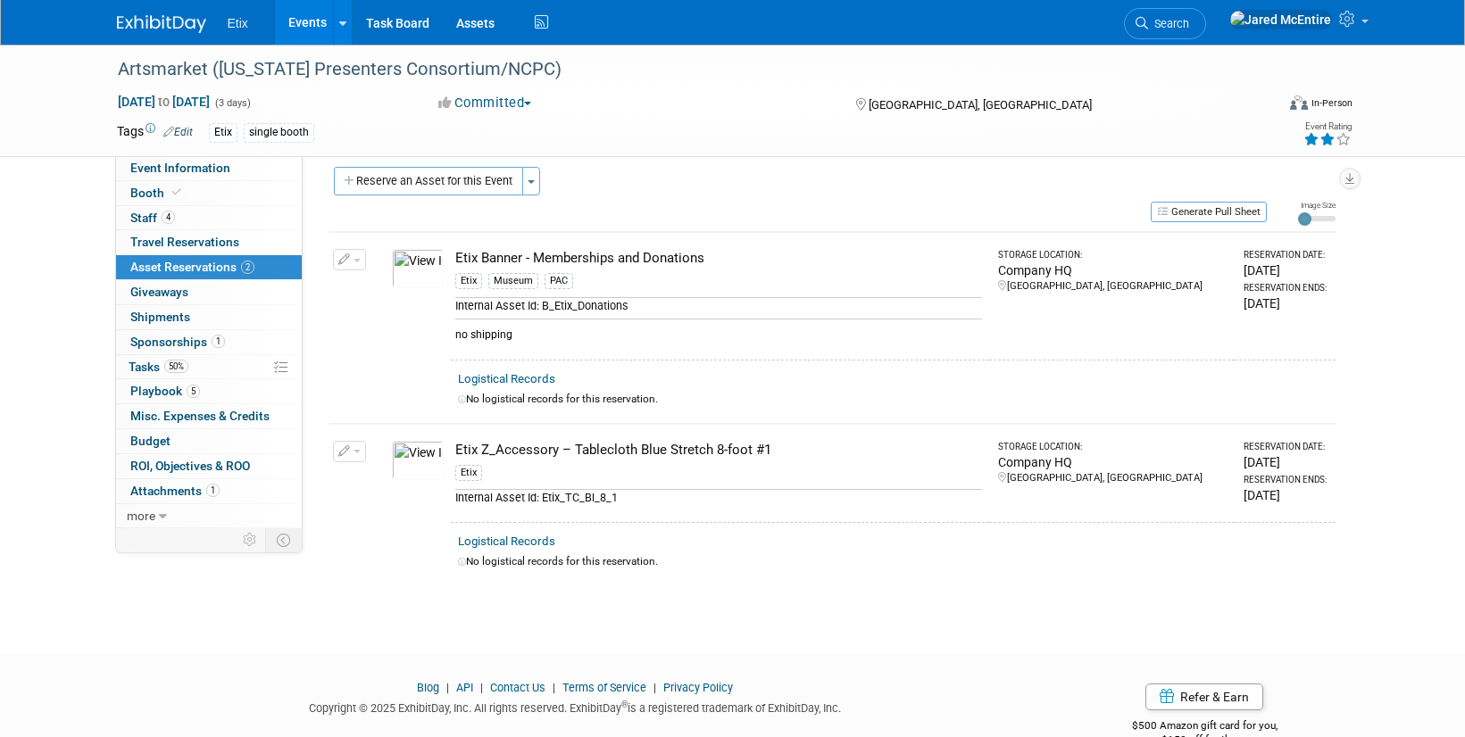
scroll to position [0, 0]
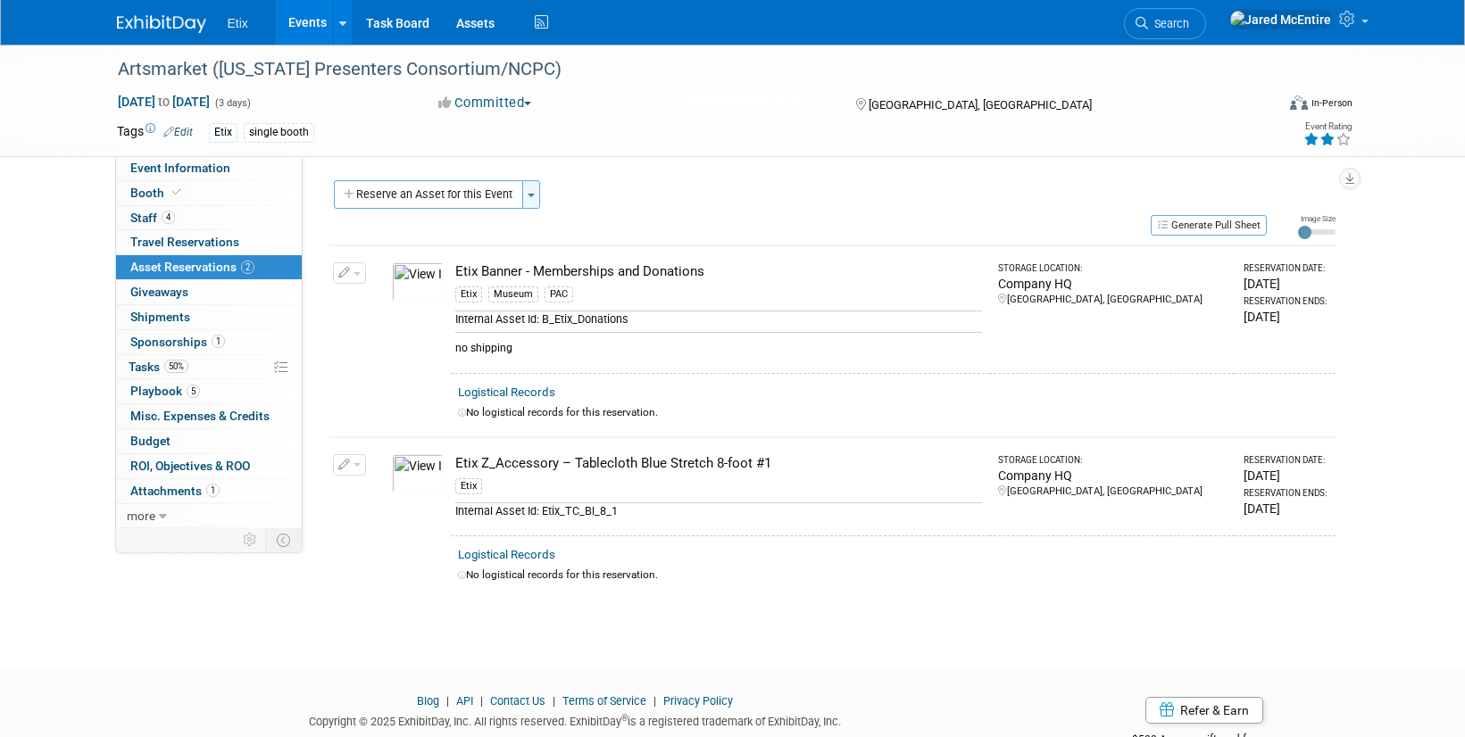
click at [534, 194] on span "button" at bounding box center [531, 196] width 7 height 4
click at [483, 179] on div "Meeting Notes (Organize in ExhibitDay later): Edit X Certificate of Insurance N…" at bounding box center [826, 342] width 1046 height 372
click at [476, 191] on button "Reserve an Asset for this Event" at bounding box center [428, 194] width 189 height 29
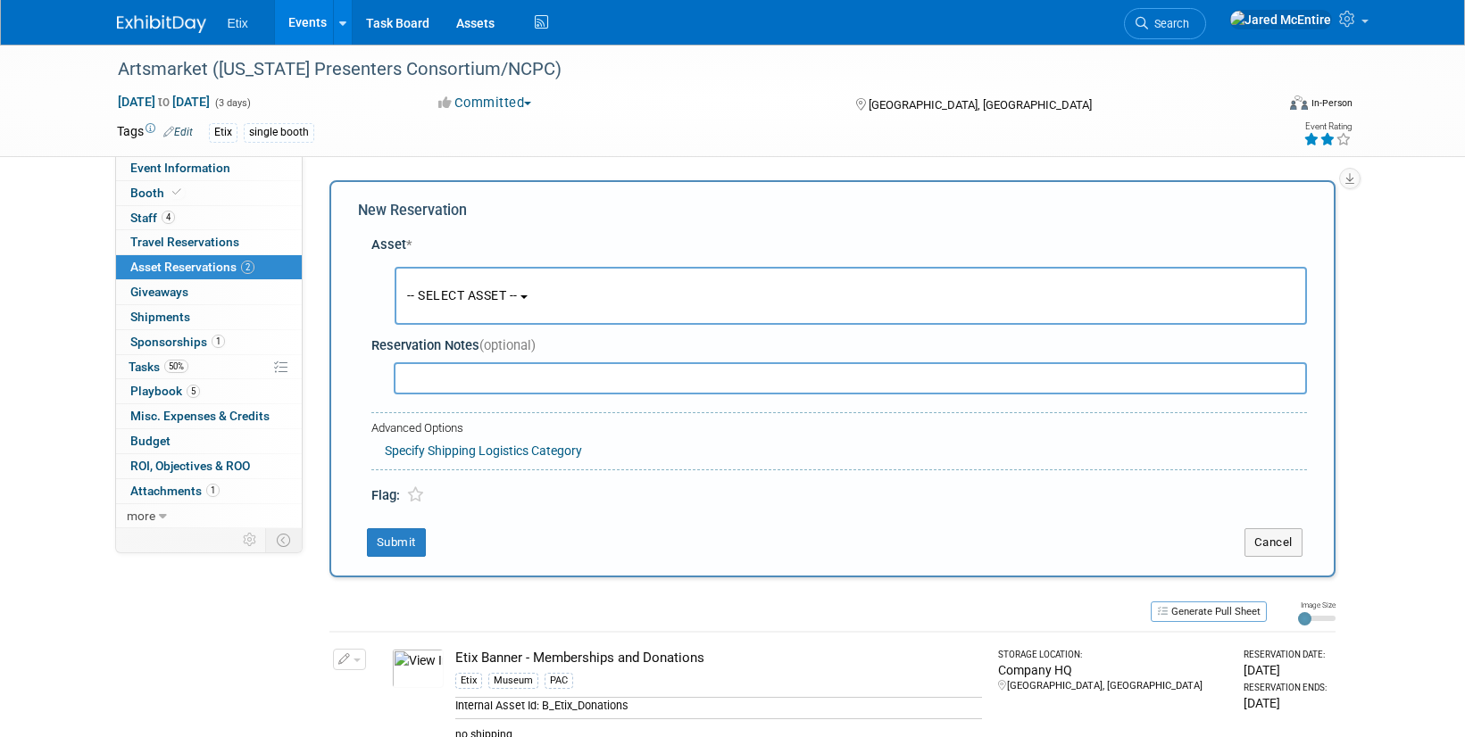
scroll to position [17, 0]
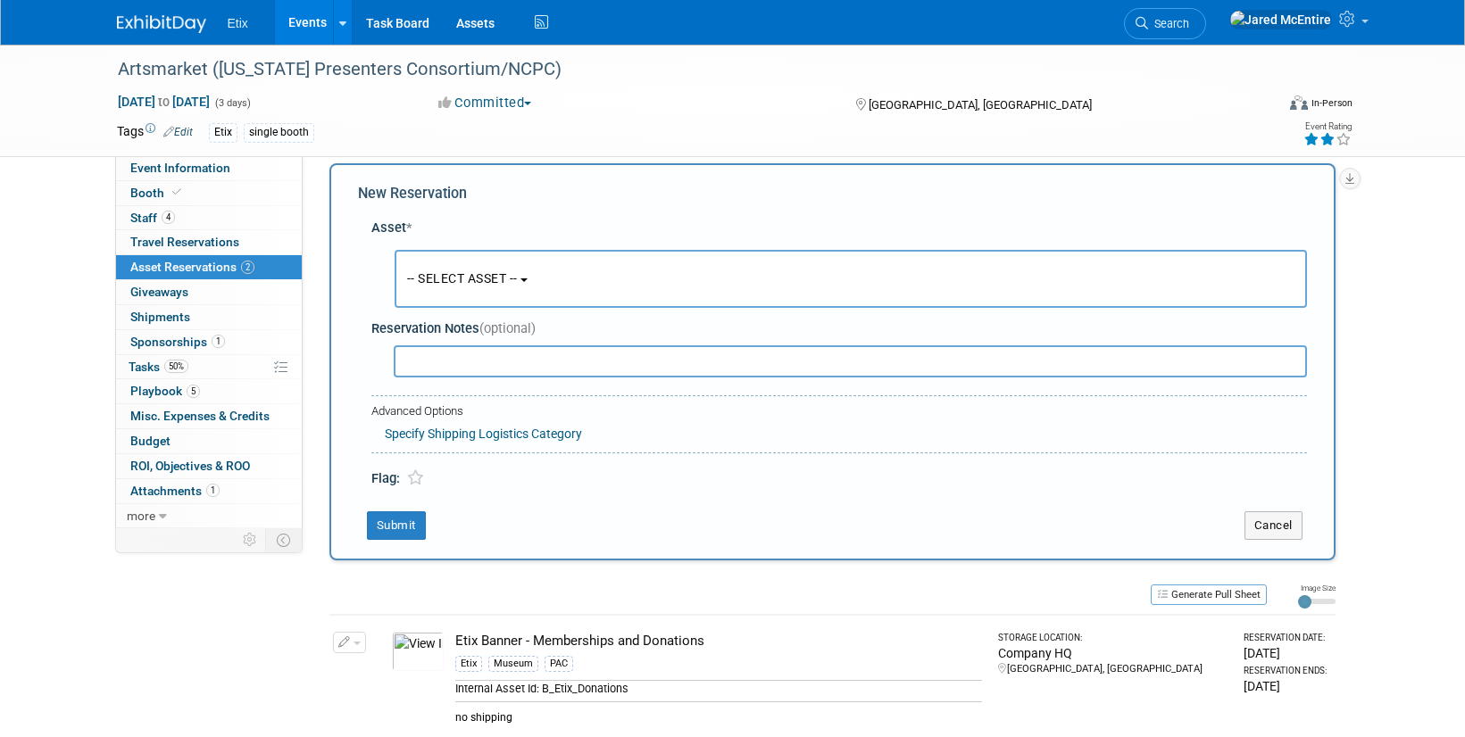
click at [518, 280] on span "-- SELECT ASSET --" at bounding box center [462, 278] width 111 height 14
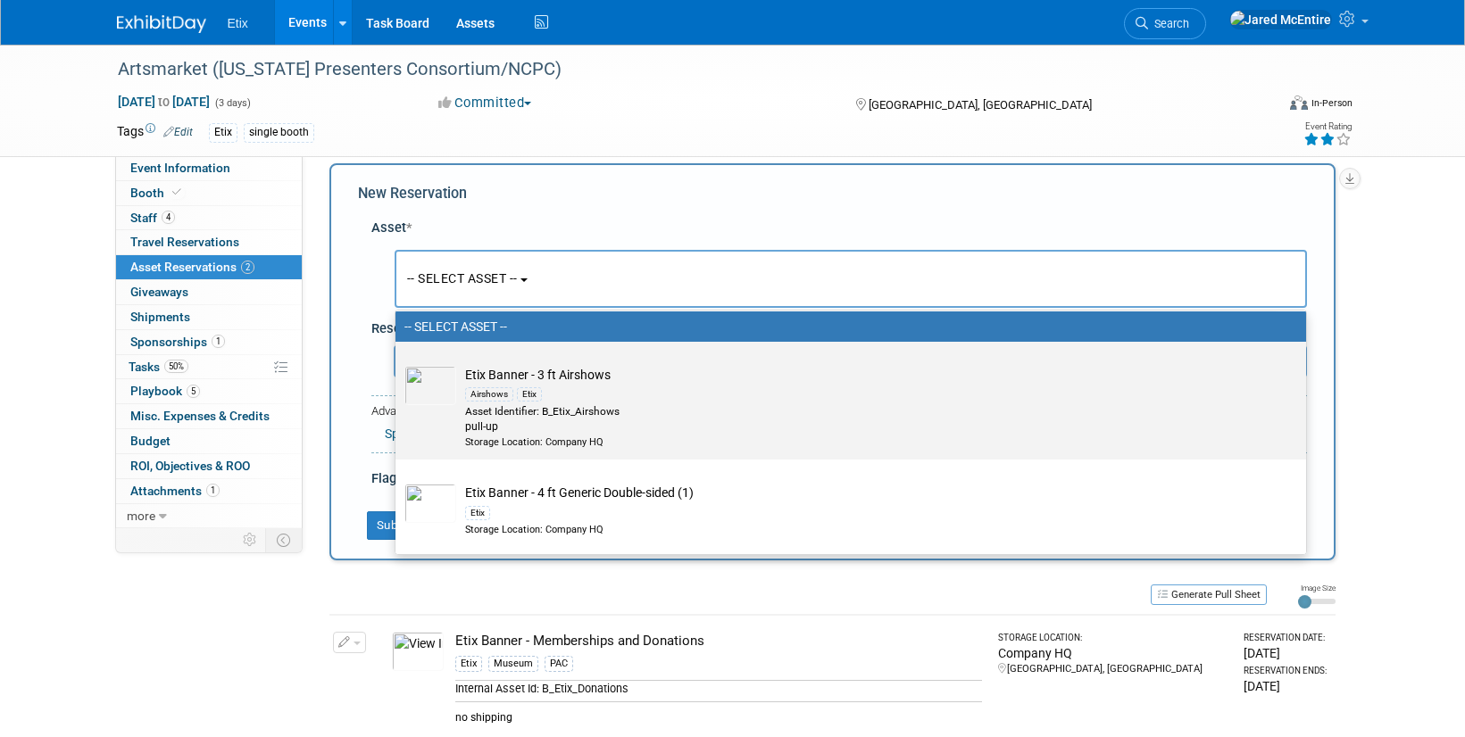
scroll to position [39, 0]
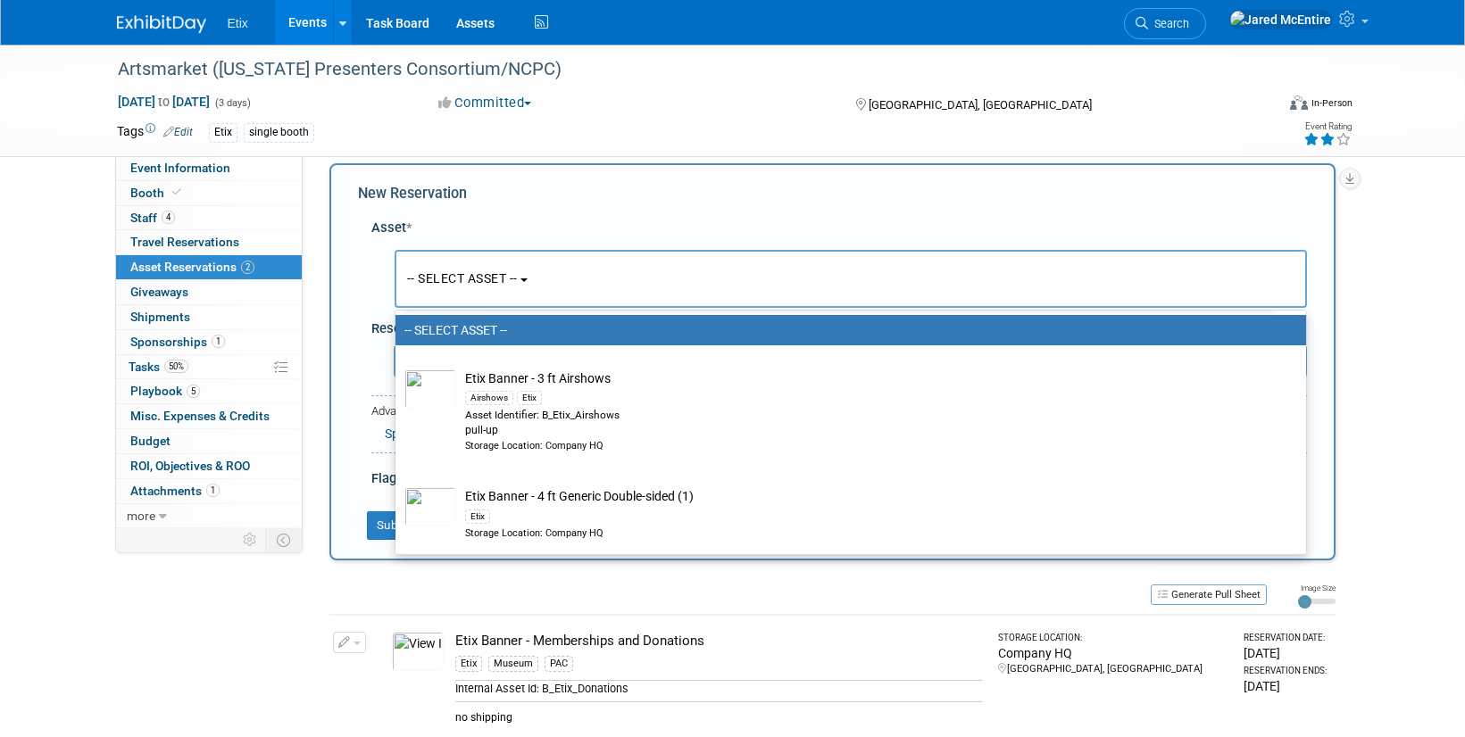
click at [518, 323] on label "-- SELECT ASSET --" at bounding box center [846, 330] width 884 height 23
click at [398, 325] on input "-- SELECT ASSET --" at bounding box center [393, 331] width 12 height 12
click at [620, 189] on div "New Reservation" at bounding box center [832, 194] width 949 height 21
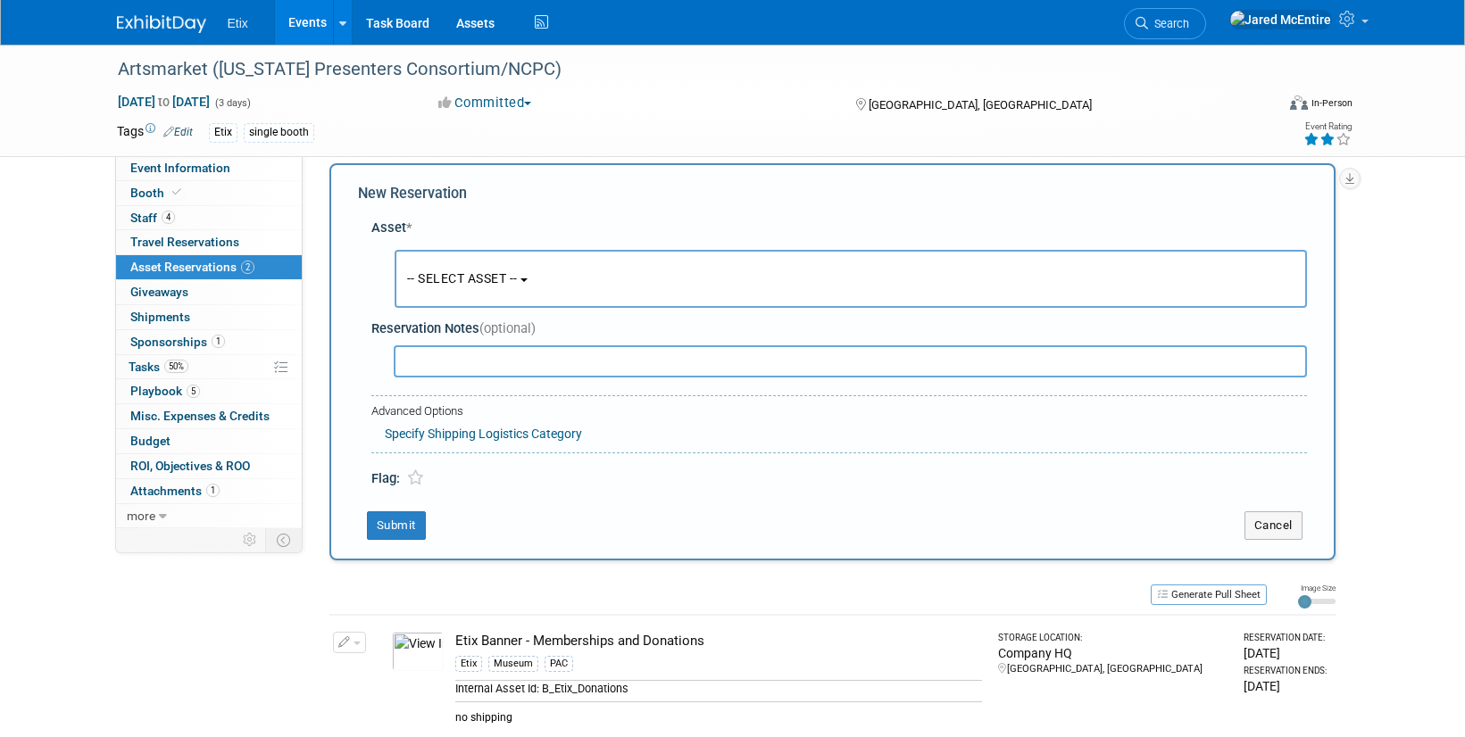
click at [470, 367] on input "text" at bounding box center [850, 361] width 913 height 32
click at [460, 365] on input "10 ft" at bounding box center [850, 361] width 913 height 32
click at [455, 358] on input "10 ft" at bounding box center [850, 361] width 913 height 32
type input "1"
click at [536, 271] on button "-- SELECT ASSET --" at bounding box center [851, 279] width 912 height 58
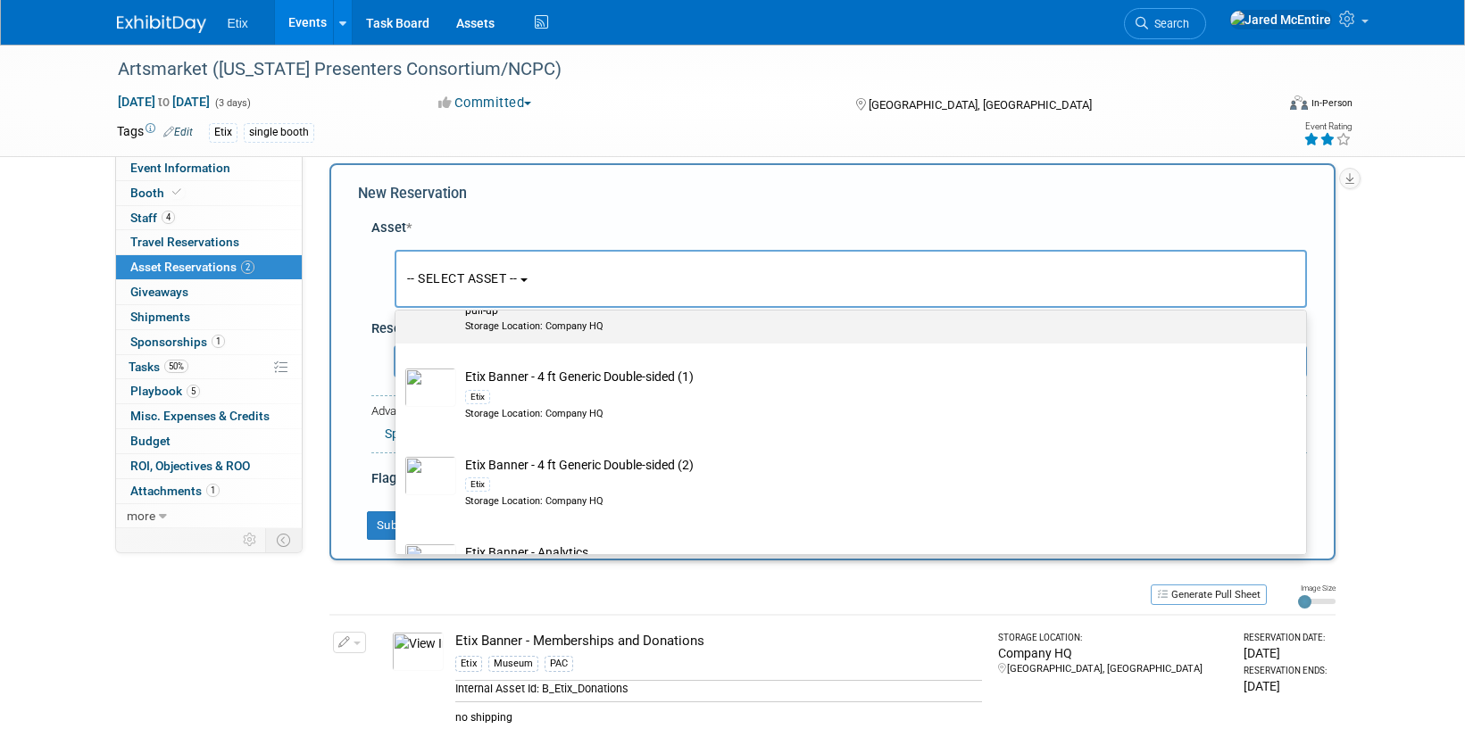
scroll to position [0, 0]
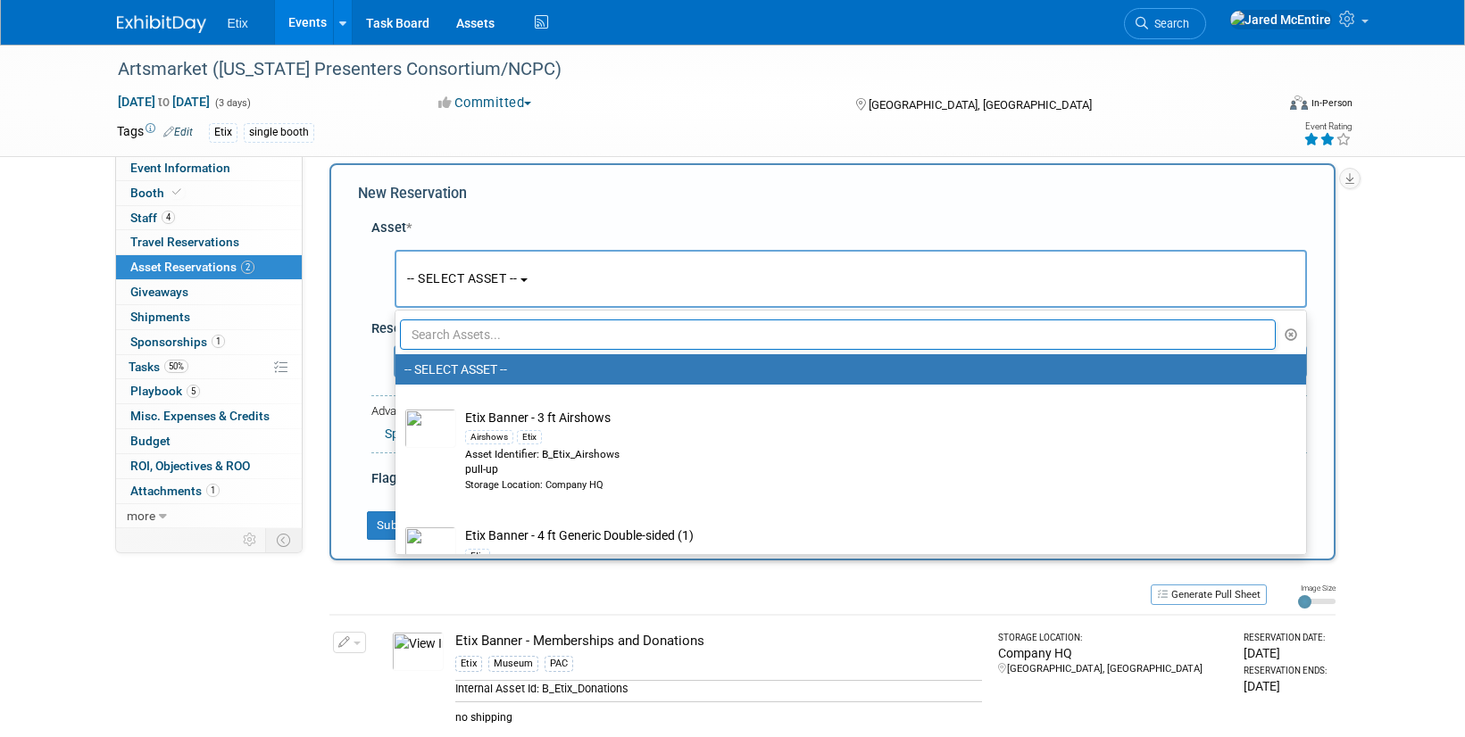
click at [528, 332] on input "text" at bounding box center [838, 335] width 877 height 30
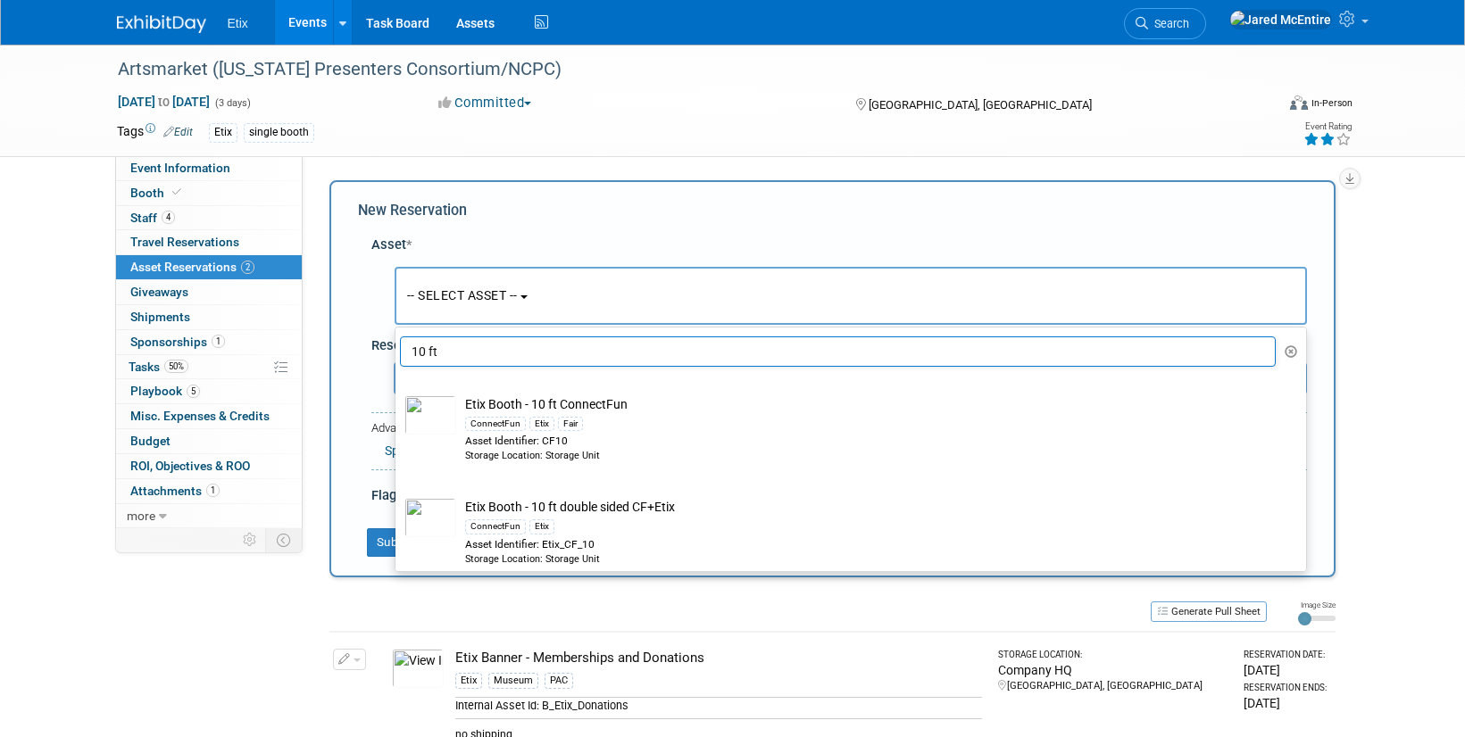
click at [558, 362] on input "10 ft" at bounding box center [838, 352] width 877 height 30
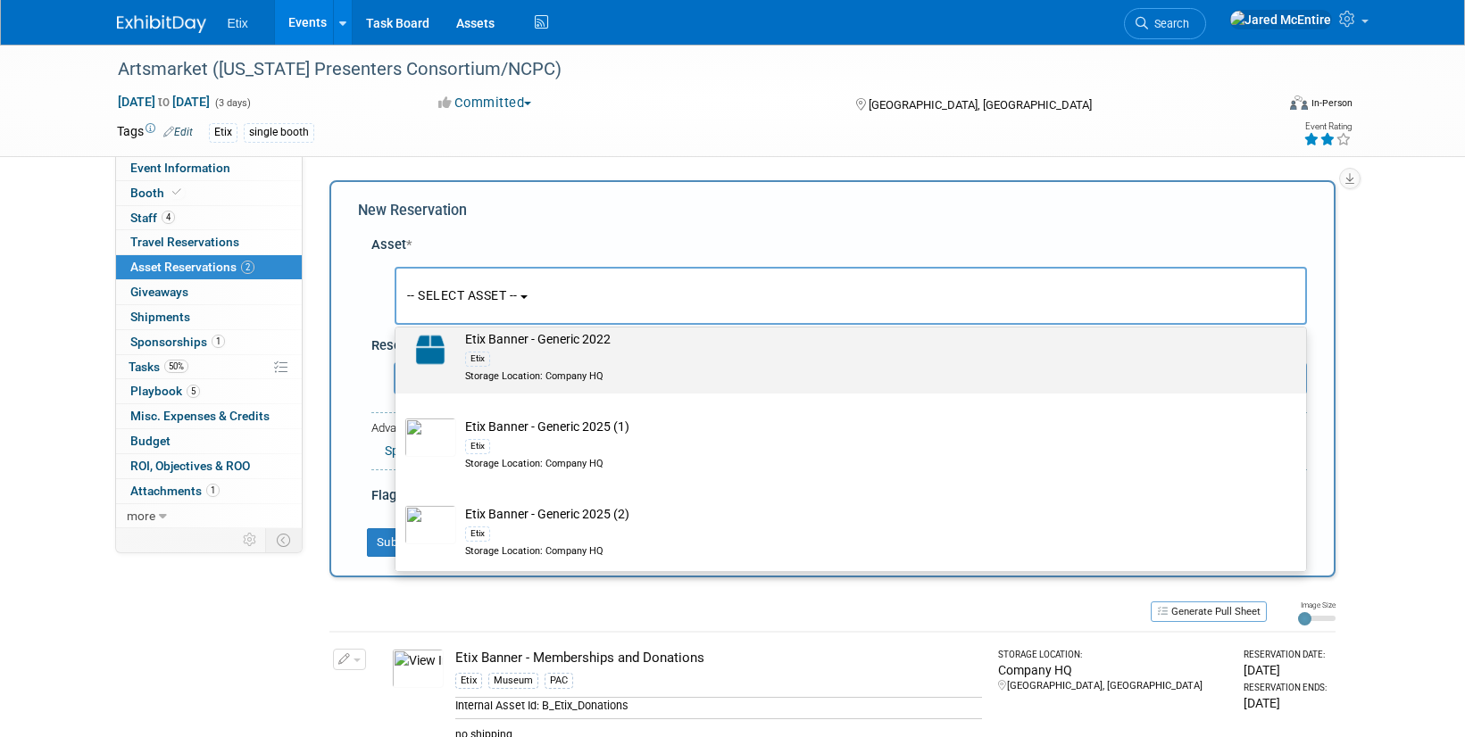
scroll to position [257, 0]
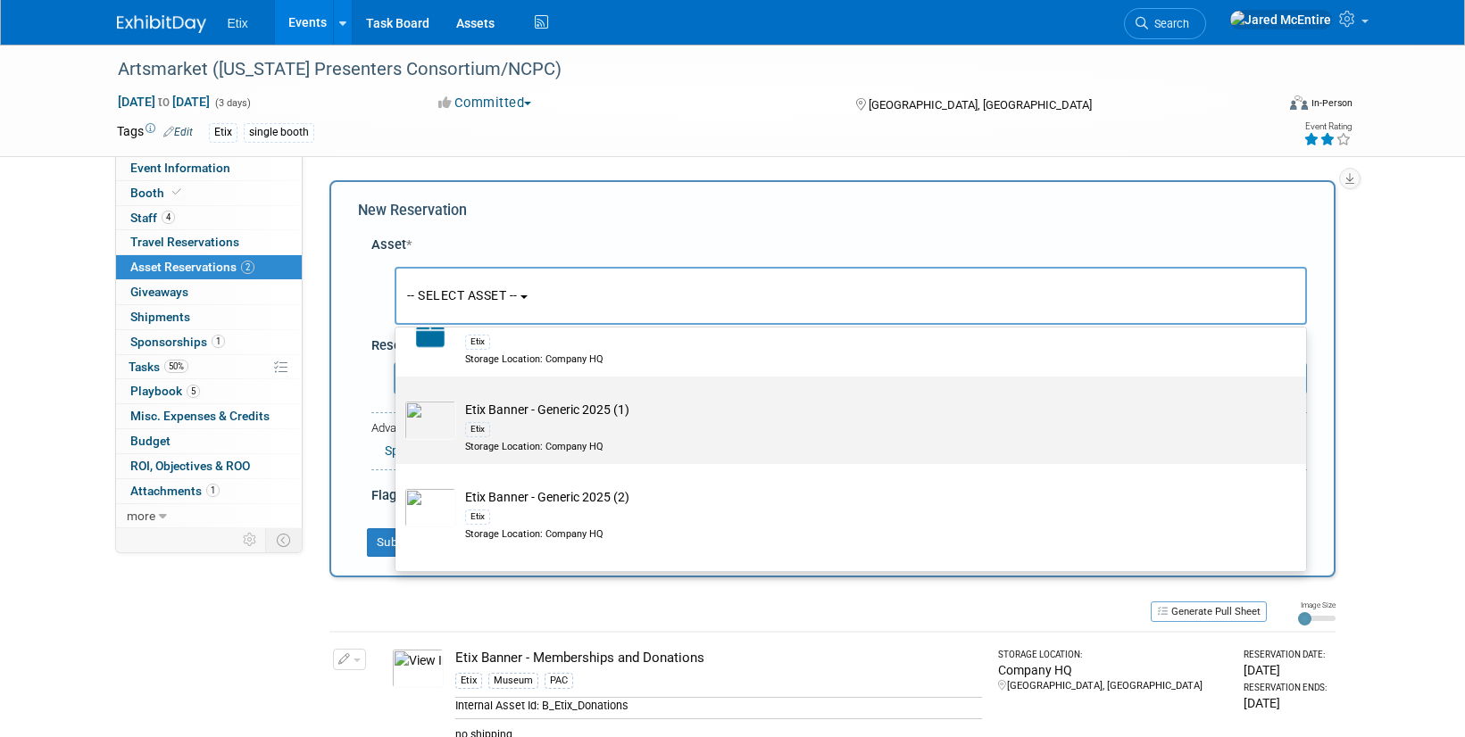
type input "generic"
click at [626, 417] on td "Etix Banner - Generic 2025 (1) Etix Storage Location: Company HQ" at bounding box center [863, 427] width 814 height 53
click at [398, 398] on input "Etix Banner - Generic 2025 (1) Etix Storage Location: Company HQ" at bounding box center [393, 393] width 12 height 12
select select "10729774"
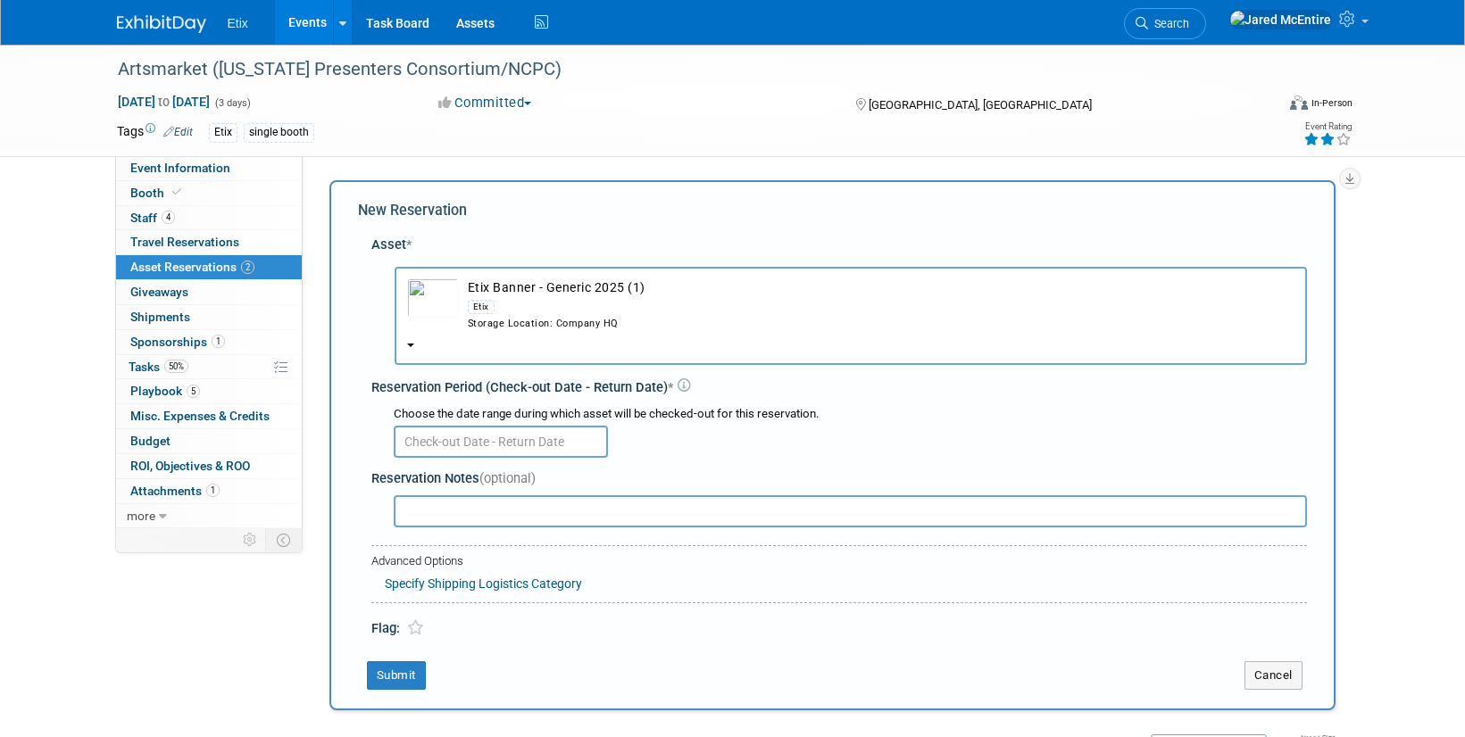
click at [470, 445] on input "text" at bounding box center [501, 442] width 214 height 32
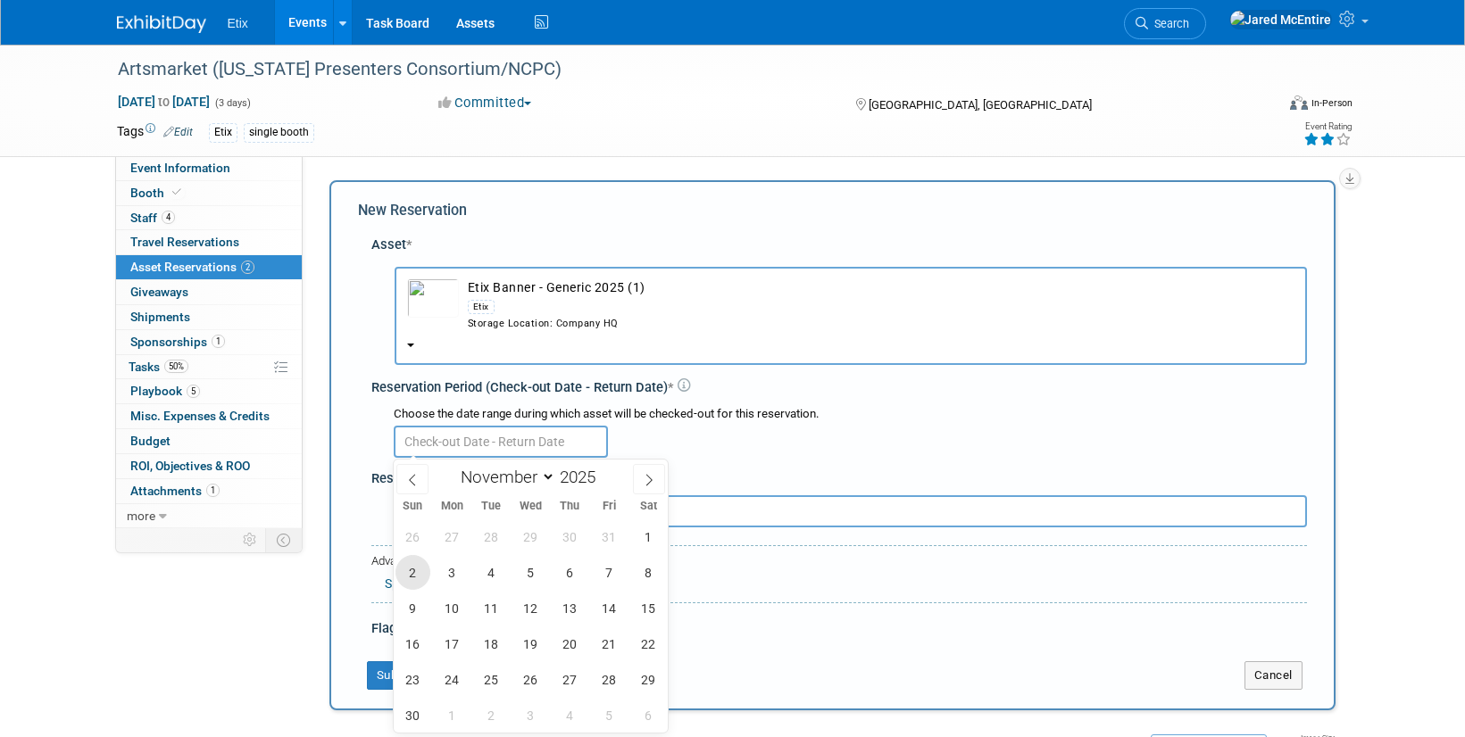
click at [413, 567] on span "2" at bounding box center [412, 572] width 35 height 35
click at [573, 566] on span "6" at bounding box center [570, 572] width 35 height 35
type input "Nov 2, 2025 to Nov 6, 2025"
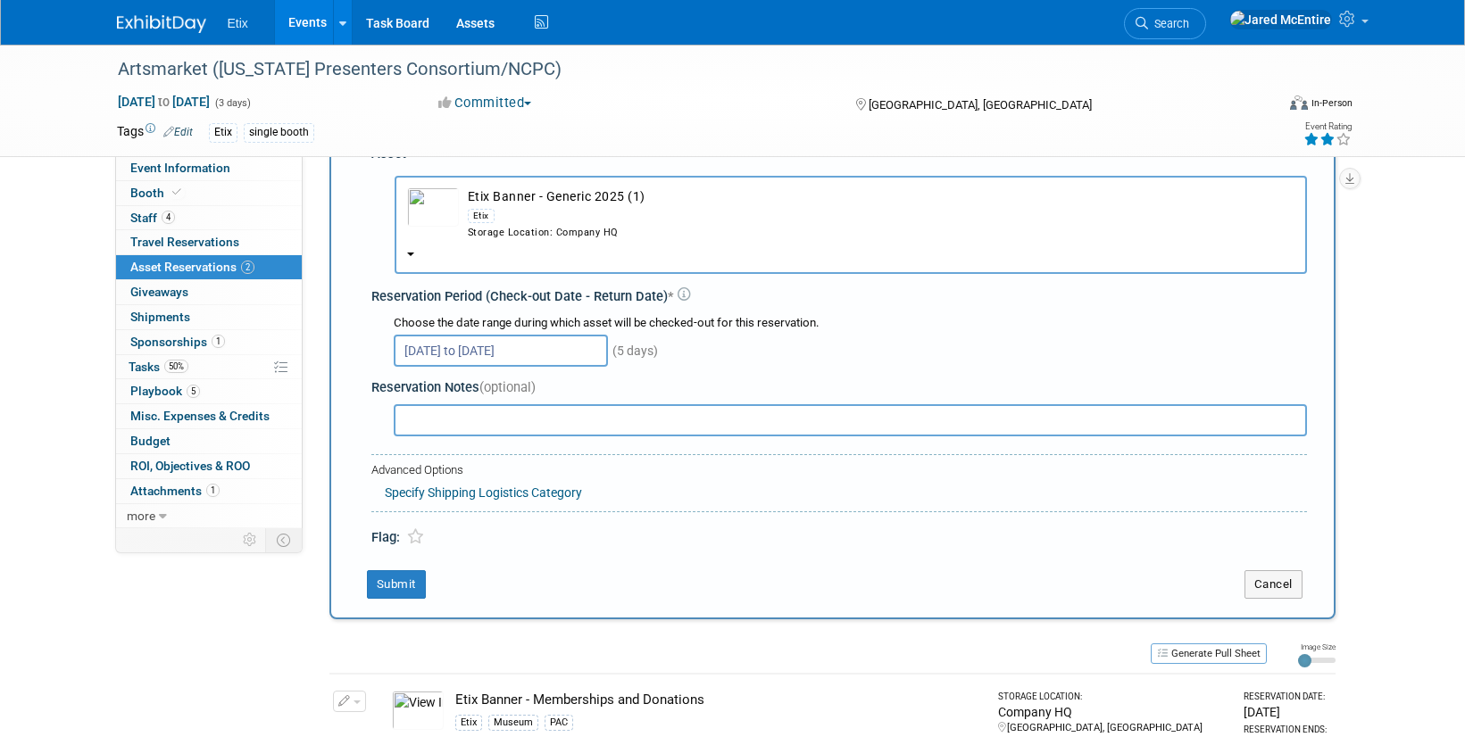
scroll to position [120, 0]
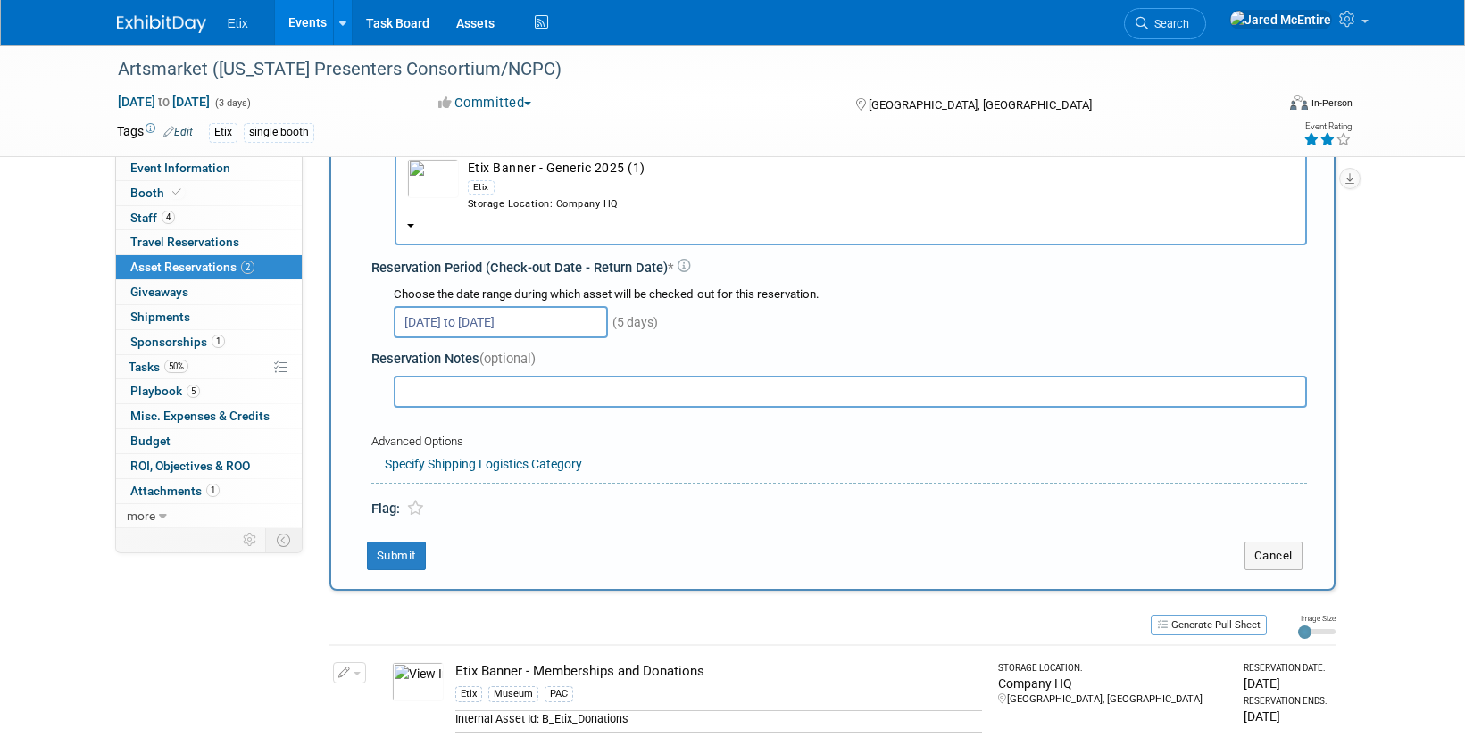
click at [623, 392] on input "text" at bounding box center [850, 392] width 913 height 32
type input "no shipping"
click at [404, 557] on button "Submit" at bounding box center [396, 556] width 59 height 29
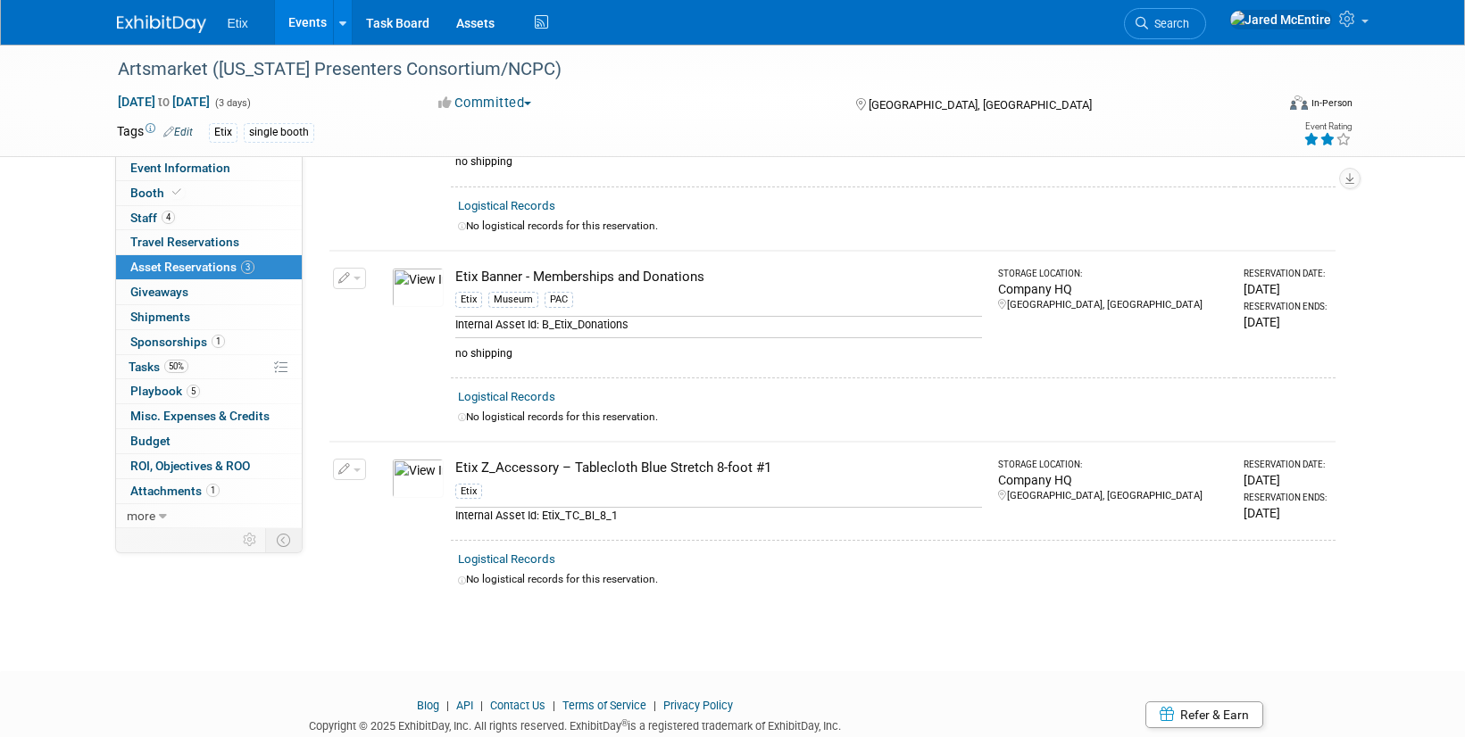
scroll to position [0, 0]
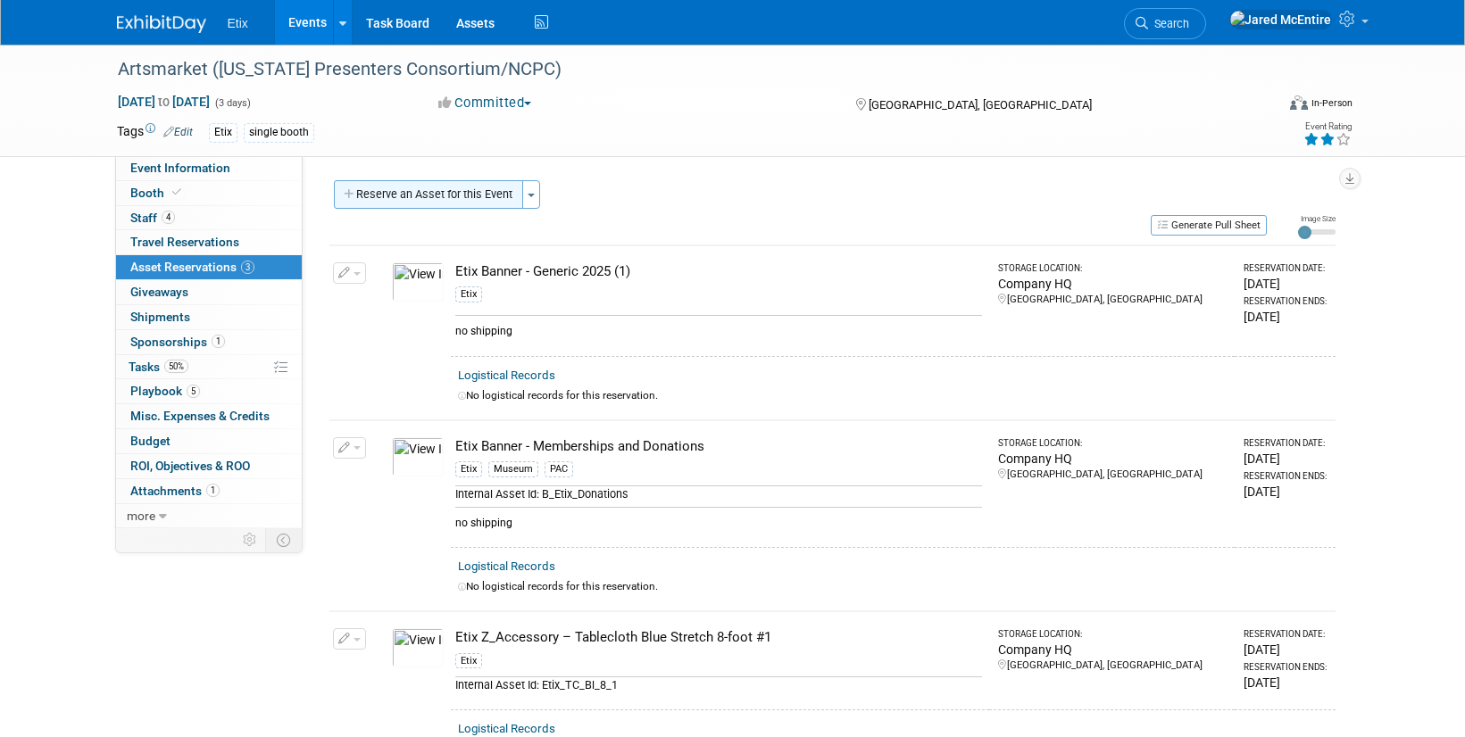
click at [472, 187] on button "Reserve an Asset for this Event" at bounding box center [428, 194] width 189 height 29
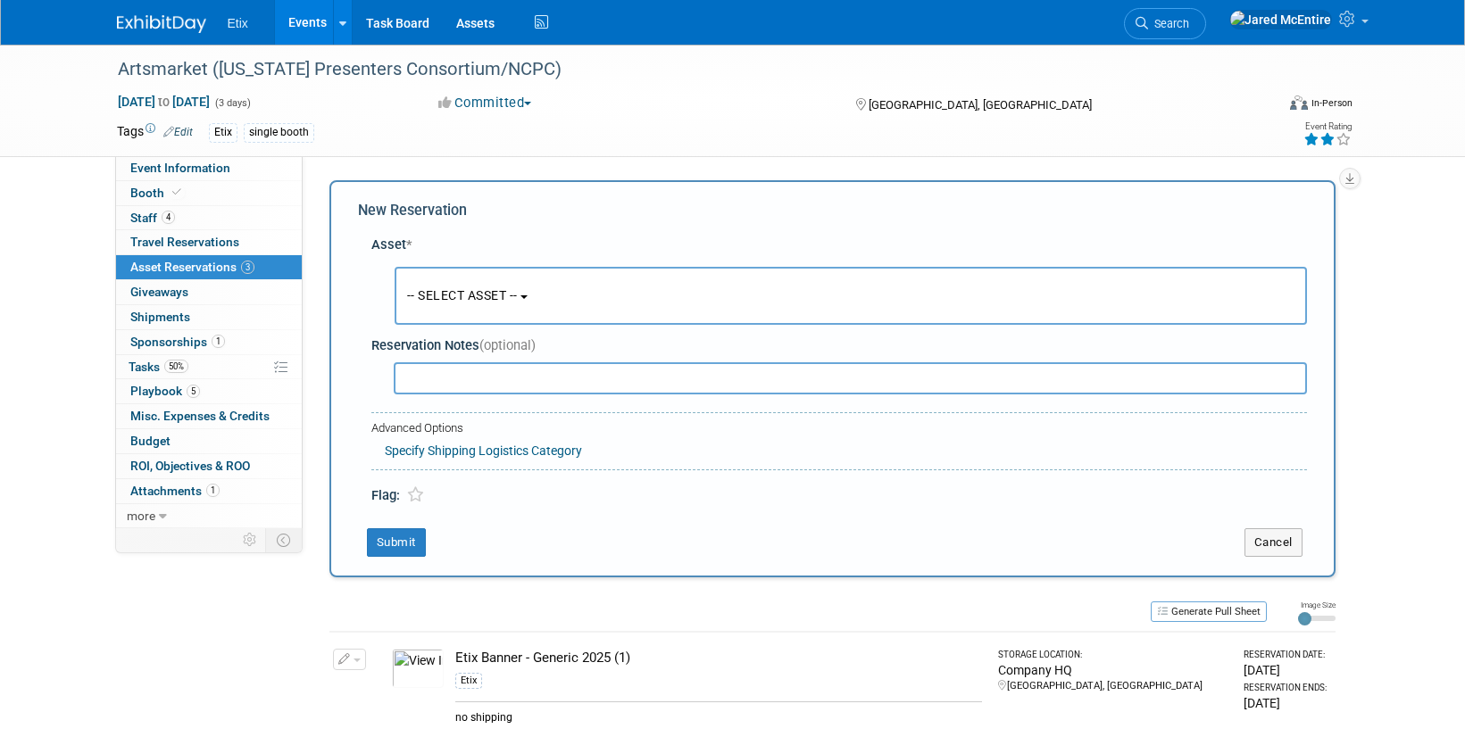
click at [535, 299] on button "-- SELECT ASSET --" at bounding box center [851, 296] width 912 height 58
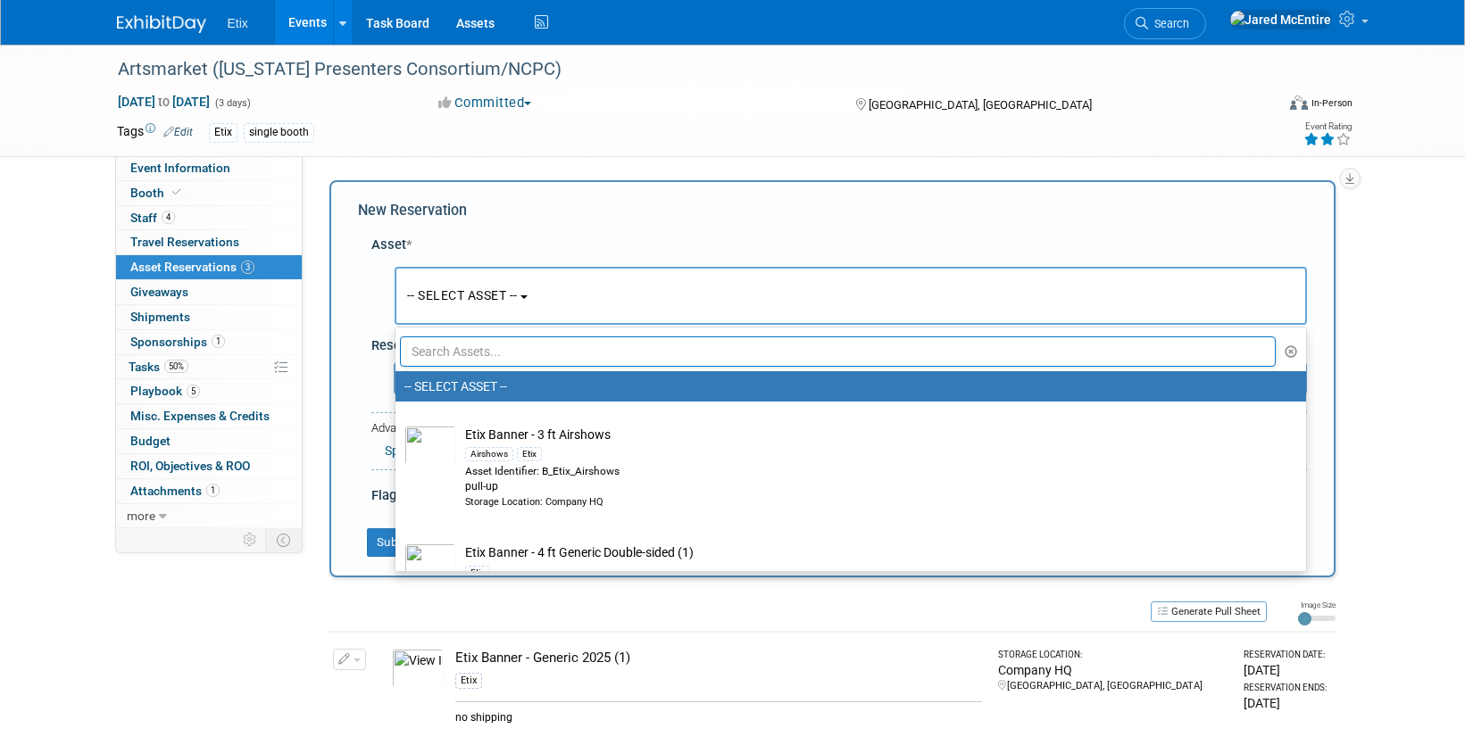
click at [510, 354] on input "text" at bounding box center [838, 352] width 877 height 30
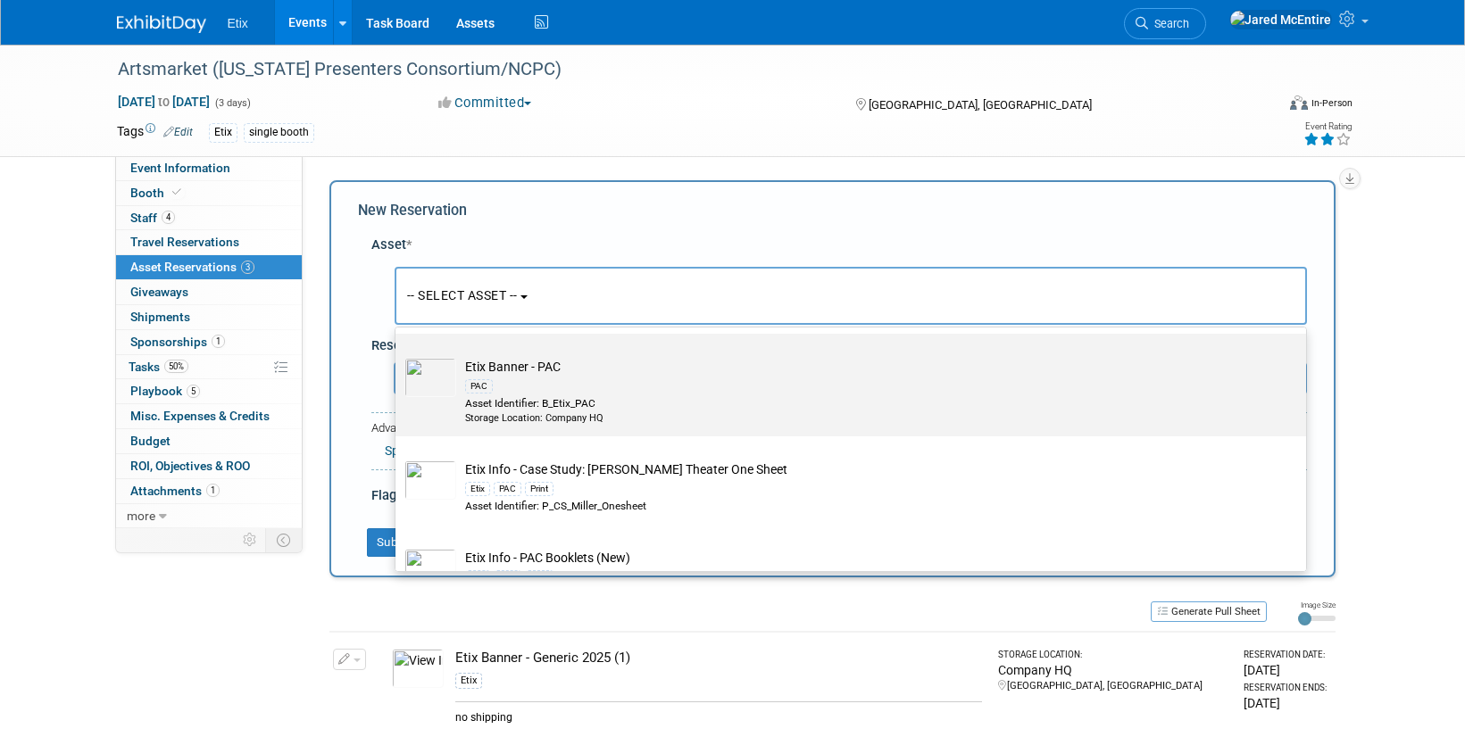
scroll to position [162, 0]
type input "pac"
click at [509, 366] on td "Etix Banner - PAC PAC Asset Identifier: B_Etix_PAC Storage Location: Company HQ" at bounding box center [863, 396] width 814 height 68
click at [398, 359] on input "Etix Banner - PAC PAC Asset Identifier: B_Etix_PAC Storage Location: Company HQ" at bounding box center [393, 353] width 12 height 12
select select "10721610"
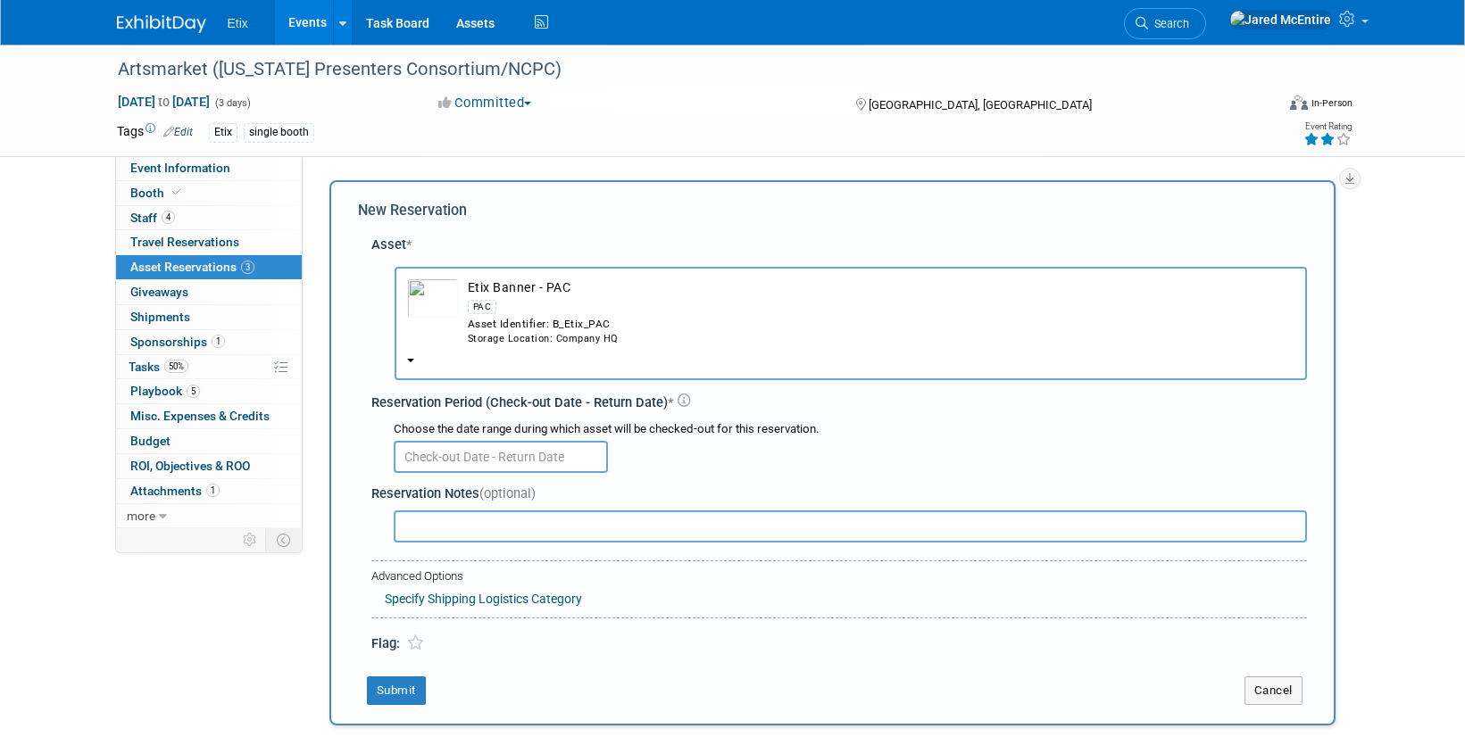
click at [467, 460] on input "text" at bounding box center [501, 457] width 214 height 32
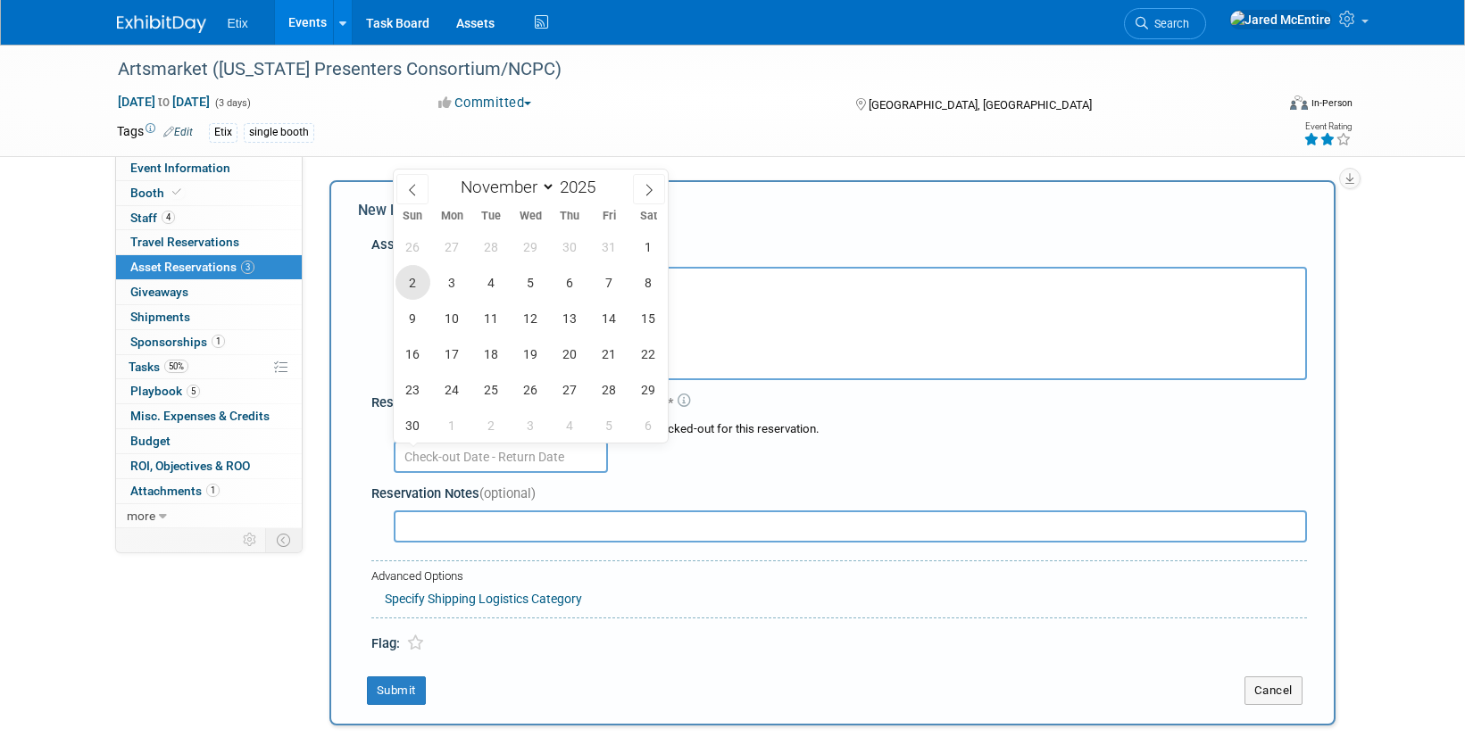
click at [411, 288] on span "2" at bounding box center [412, 282] width 35 height 35
click at [565, 287] on span "6" at bounding box center [570, 282] width 35 height 35
type input "Nov 2, 2025 to Nov 6, 2025"
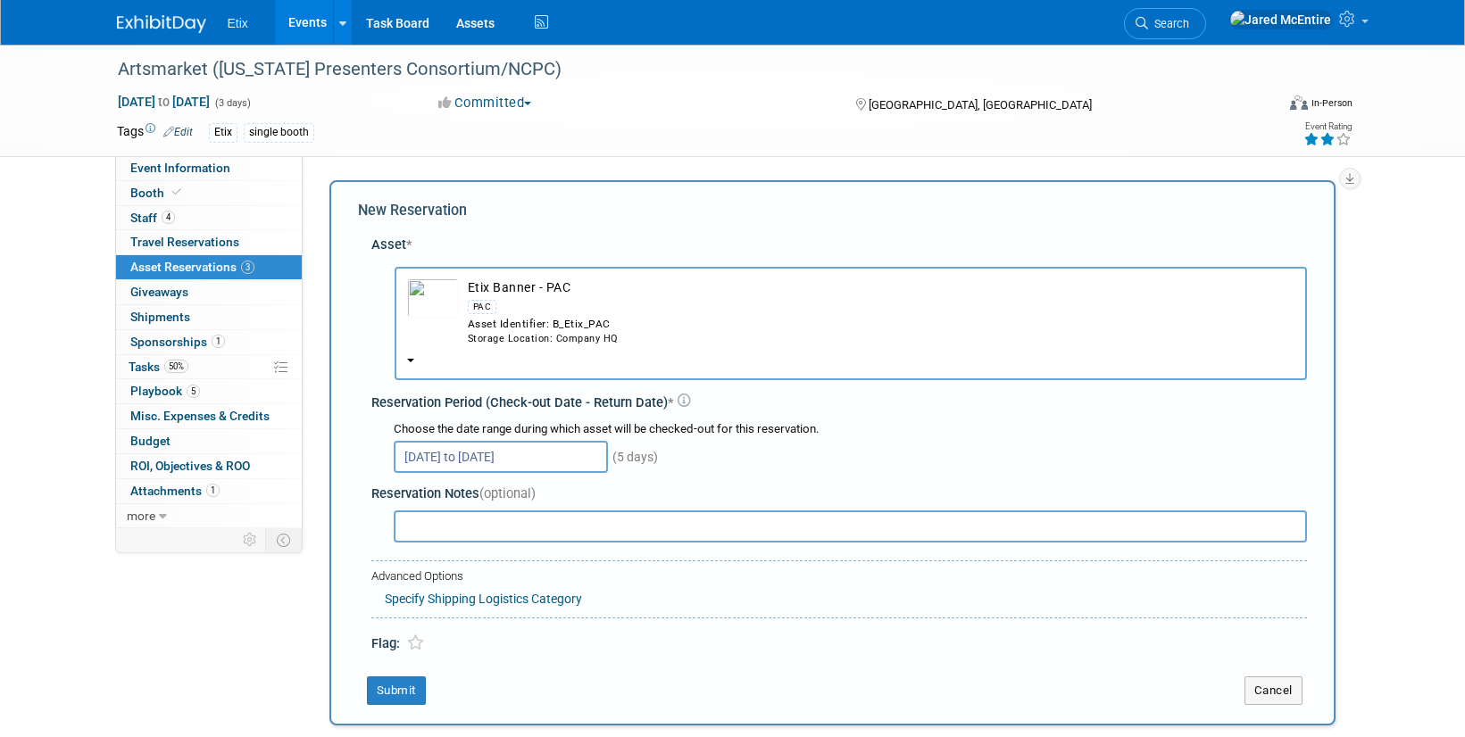
scroll to position [5, 0]
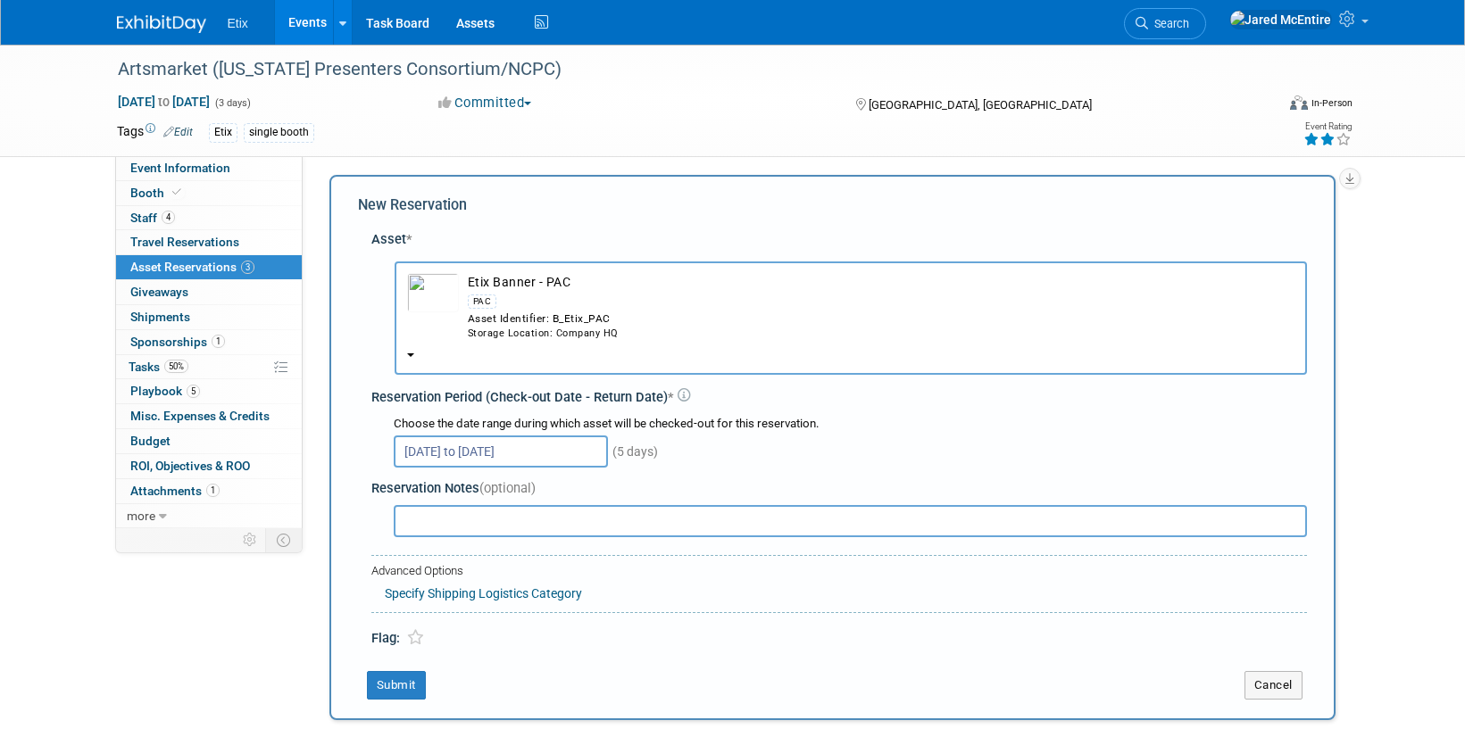
click at [505, 529] on input "text" at bounding box center [850, 521] width 913 height 32
type input "no shipping"
click at [403, 690] on button "Submit" at bounding box center [396, 685] width 59 height 29
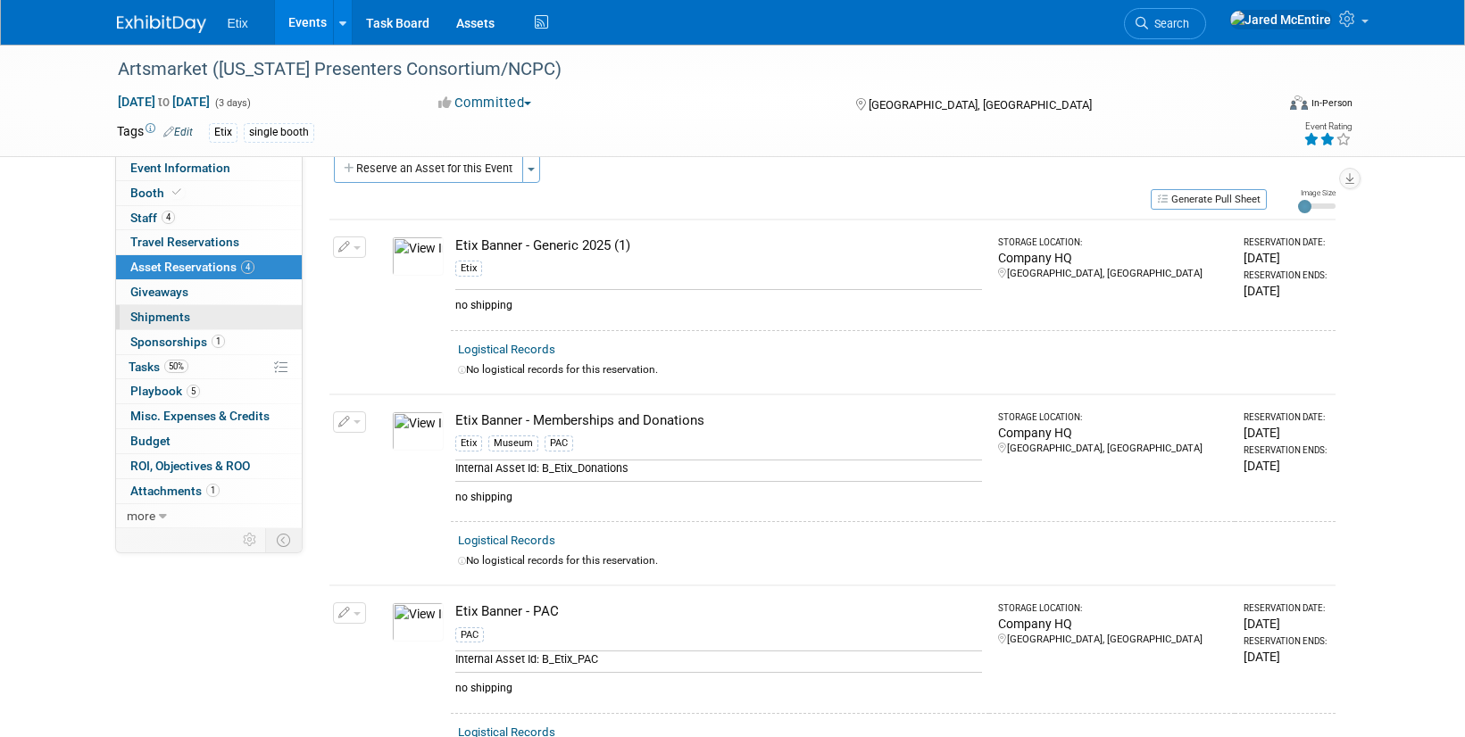
scroll to position [0, 0]
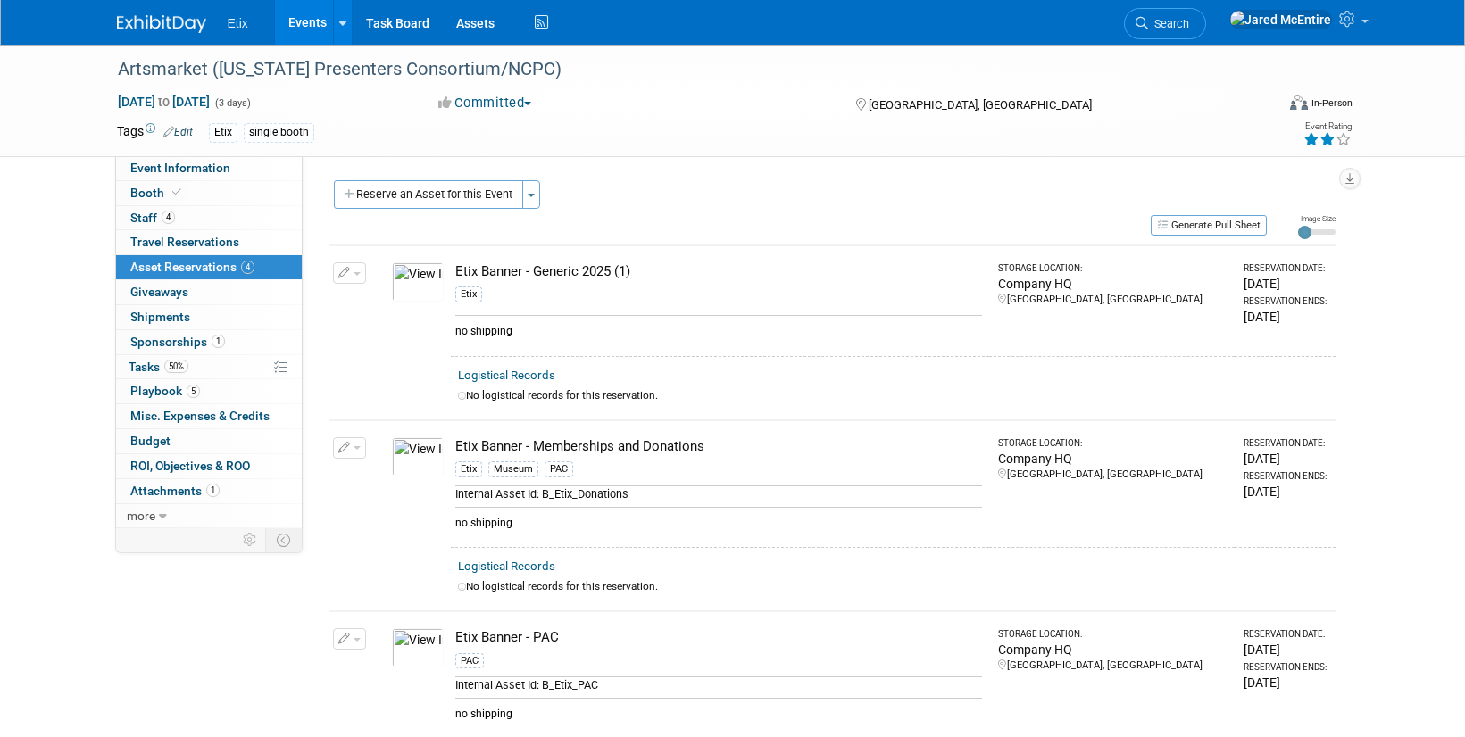
click at [312, 20] on link "Events" at bounding box center [307, 22] width 65 height 45
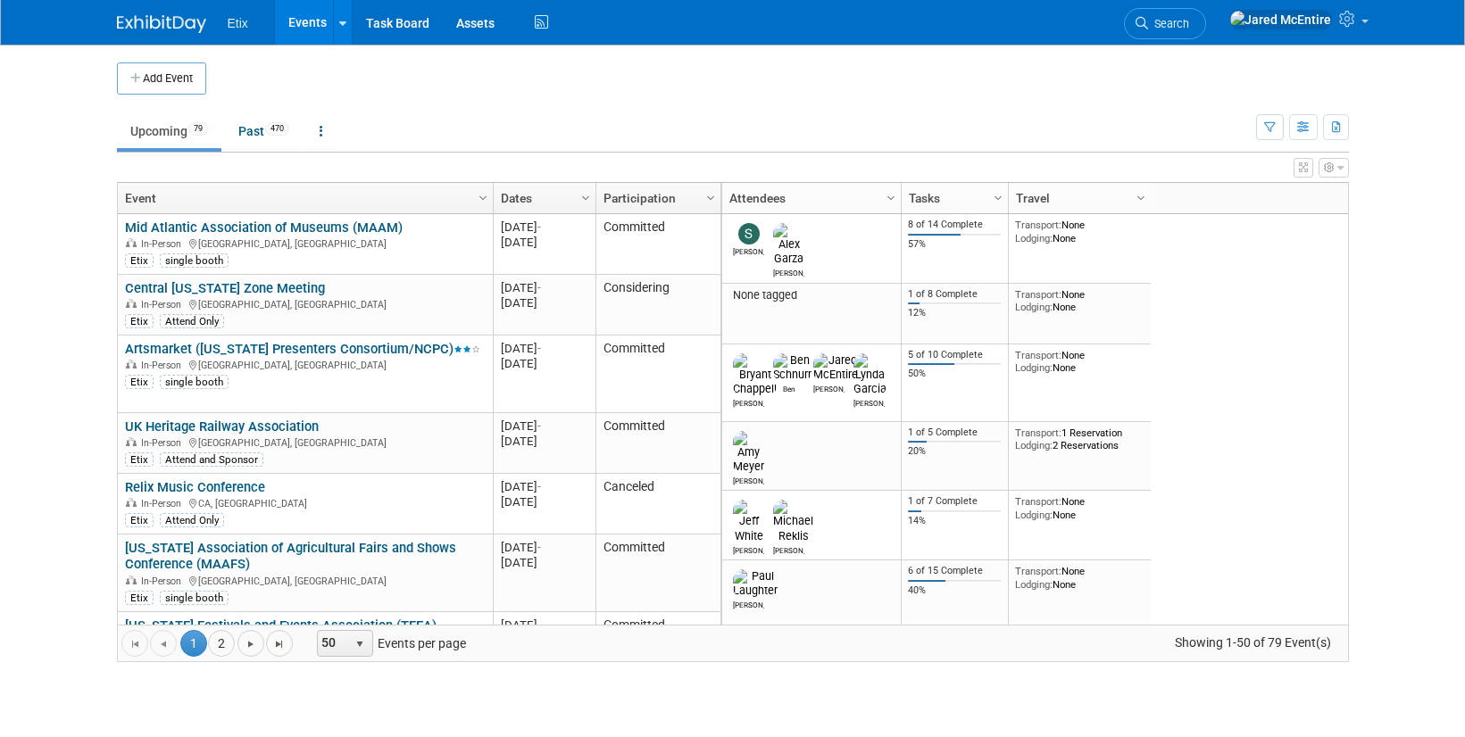
click at [972, 96] on td "Upcoming 79 Past 470 All Events 549 Past and Upcoming Grouped Annually Events g…" at bounding box center [686, 124] width 1139 height 58
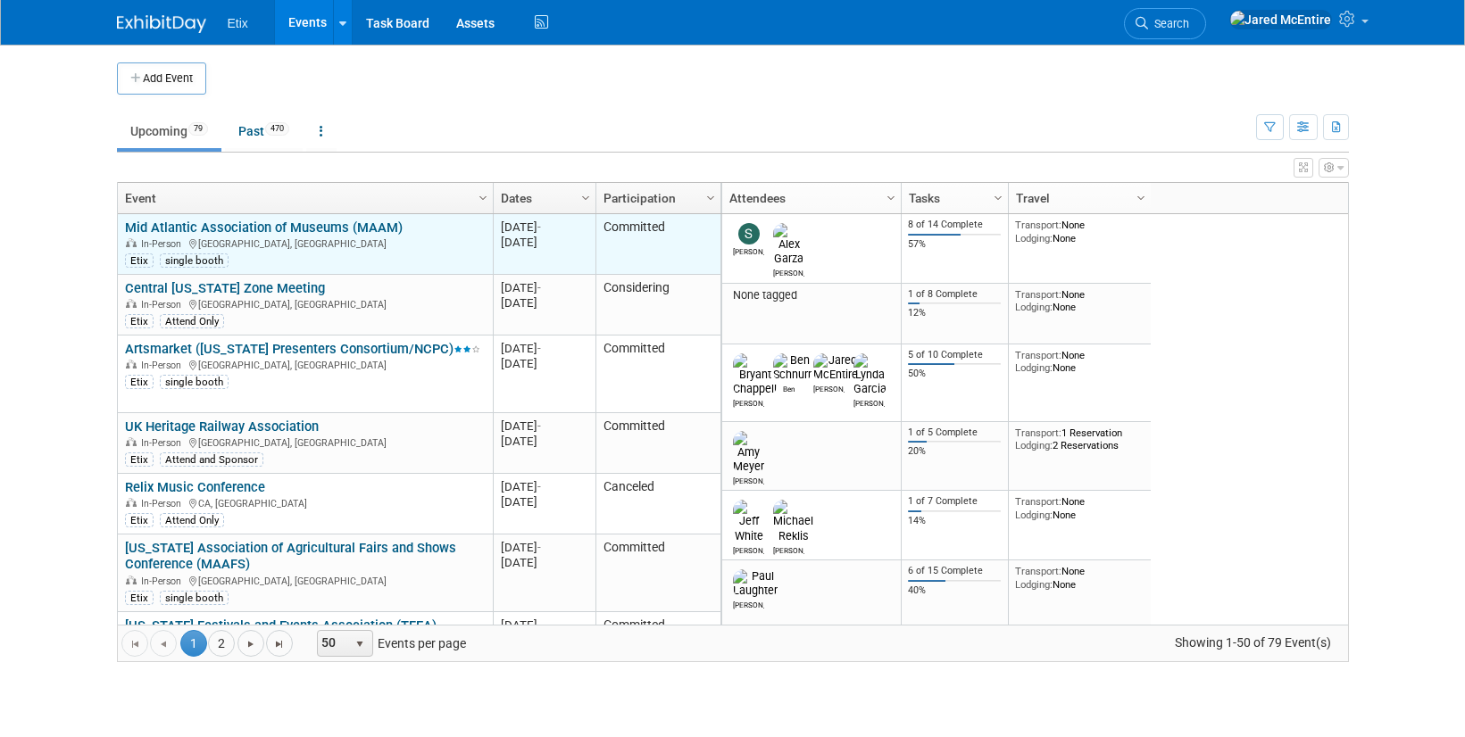
click at [274, 224] on link "Mid Atlantic Association of Museums (MAAM)" at bounding box center [264, 228] width 278 height 16
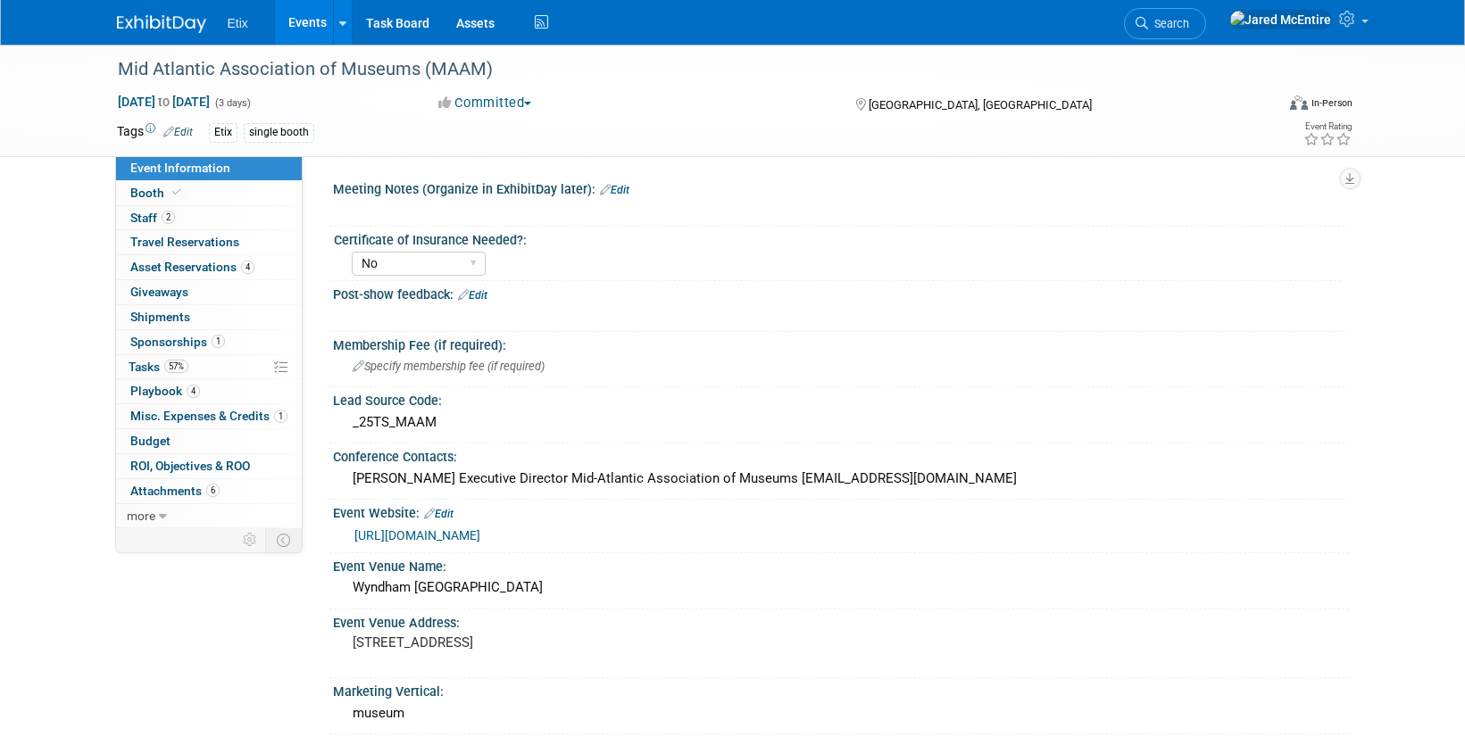
select select "No"
click at [203, 273] on span "Asset Reservations 4" at bounding box center [192, 267] width 124 height 14
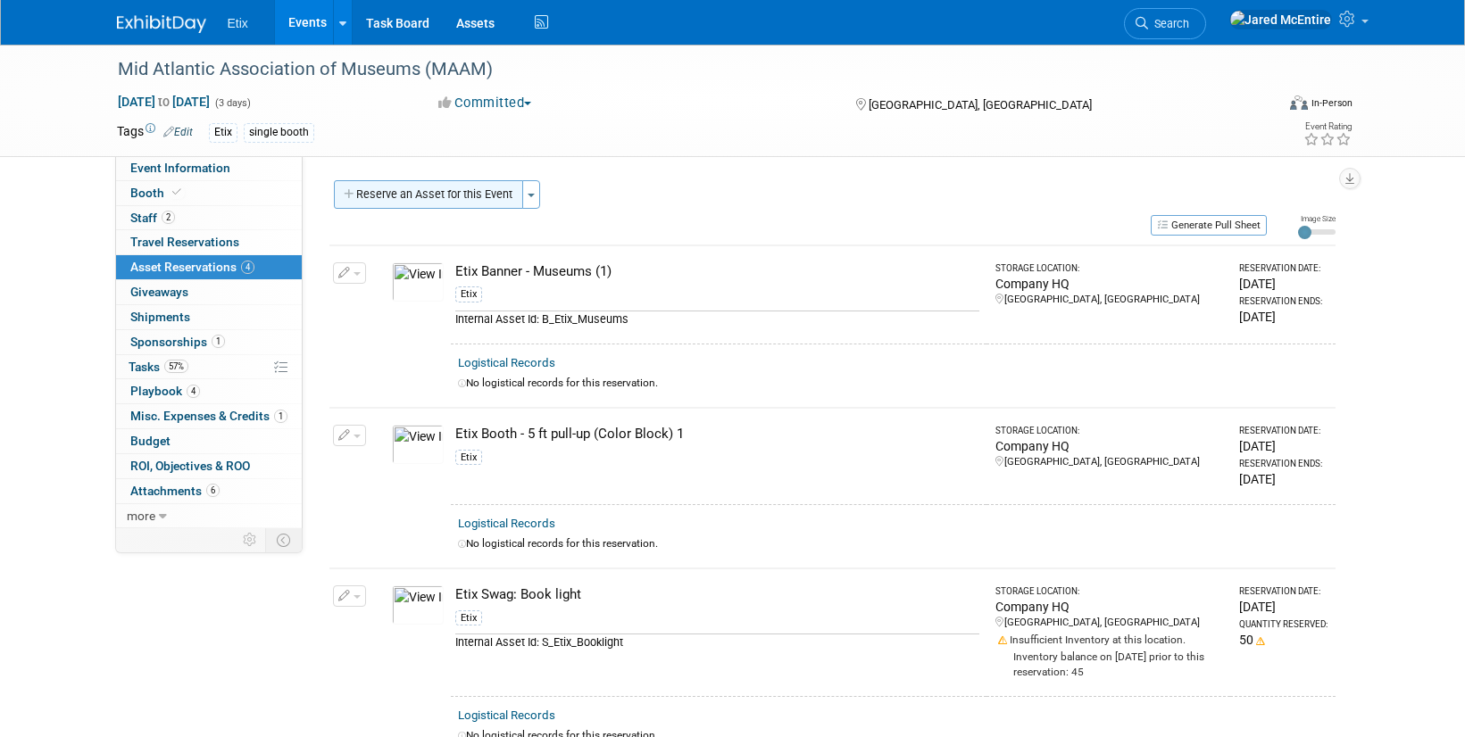
click at [479, 196] on button "Reserve an Asset for this Event" at bounding box center [428, 194] width 189 height 29
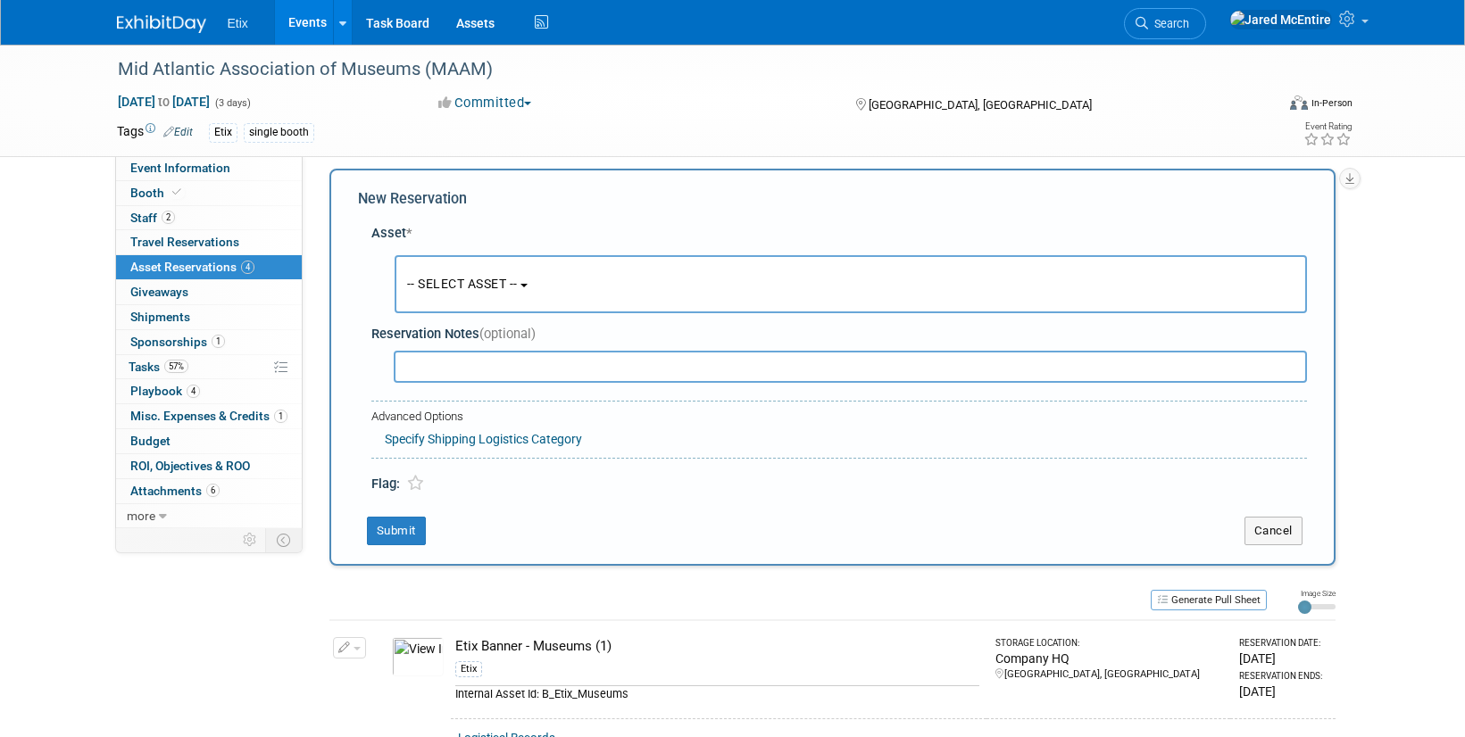
scroll to position [17, 0]
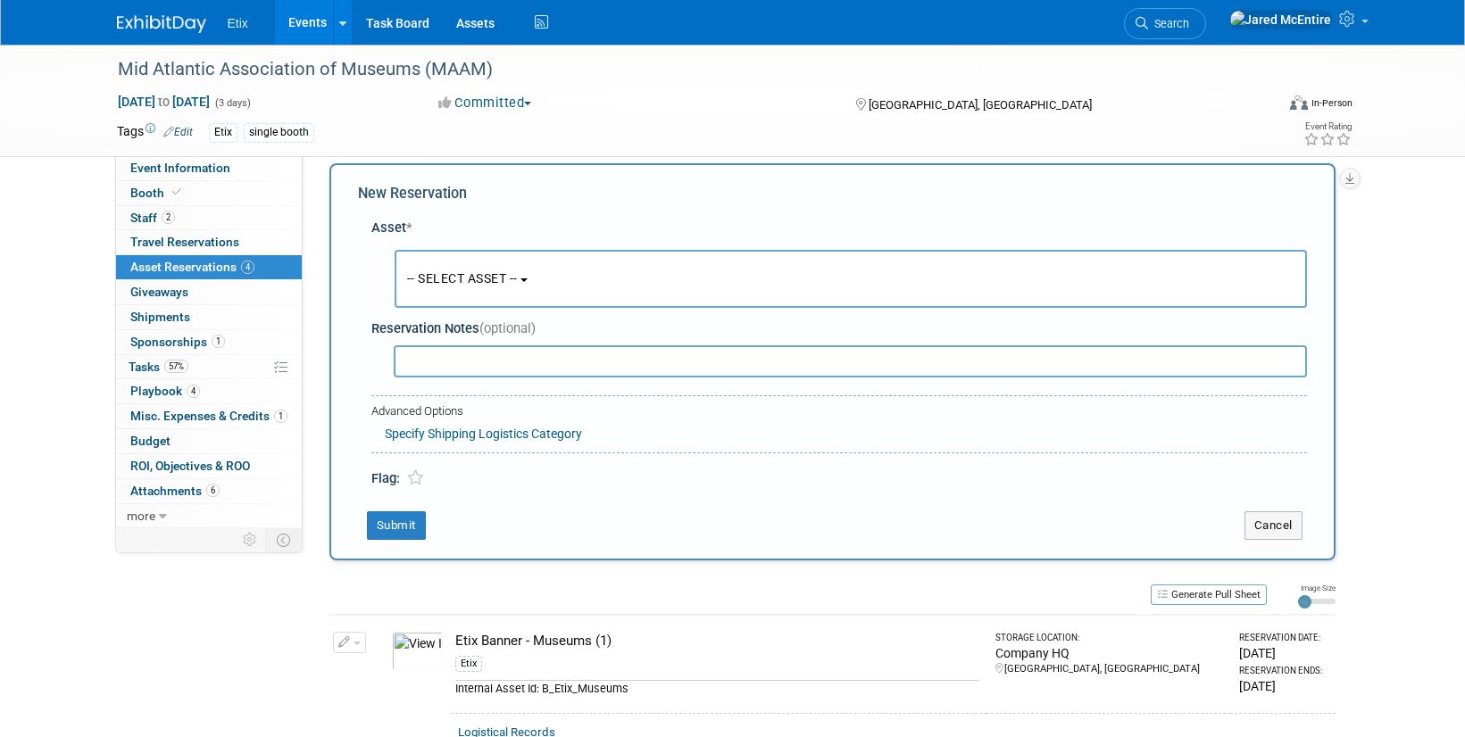
click at [519, 262] on button "-- SELECT ASSET --" at bounding box center [851, 279] width 912 height 58
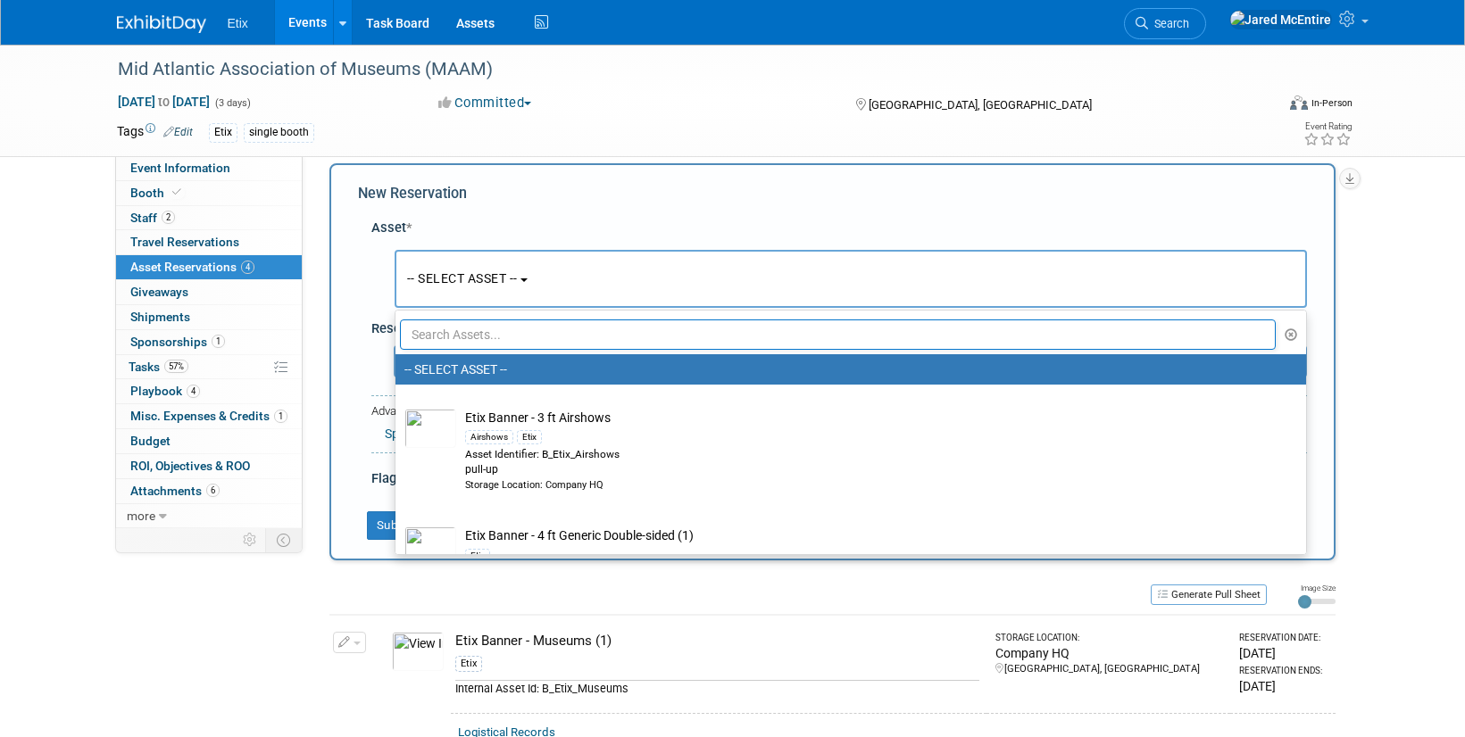
click at [484, 330] on input "text" at bounding box center [838, 335] width 877 height 30
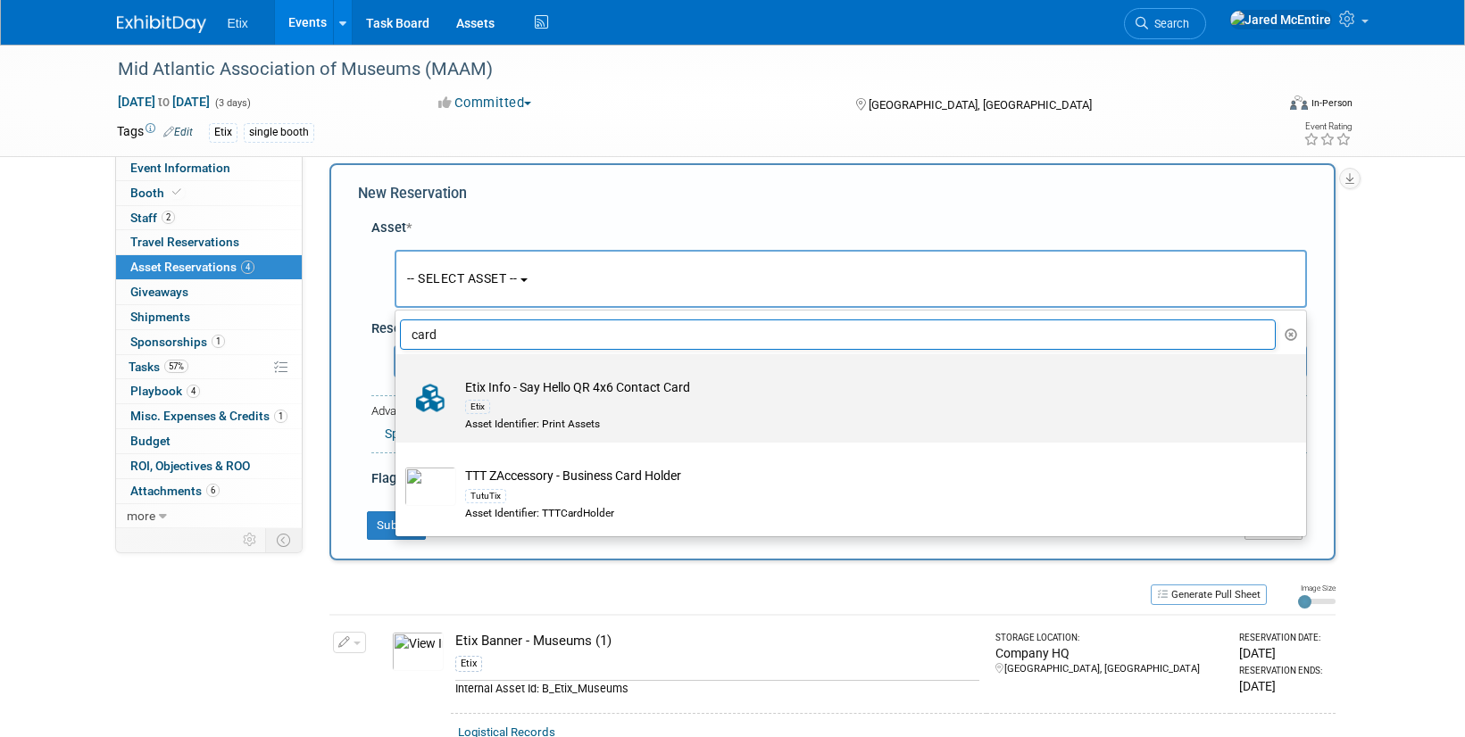
type input "card"
click at [574, 395] on td "Etix Info - Say Hello QR 4x6 Contact Card Etix Asset Identifier: Print Assets" at bounding box center [863, 405] width 814 height 54
click at [398, 376] on input "Etix Info - Say Hello QR 4x6 Contact Card Etix Asset Identifier: Print Assets" at bounding box center [393, 370] width 12 height 12
select select "10729500"
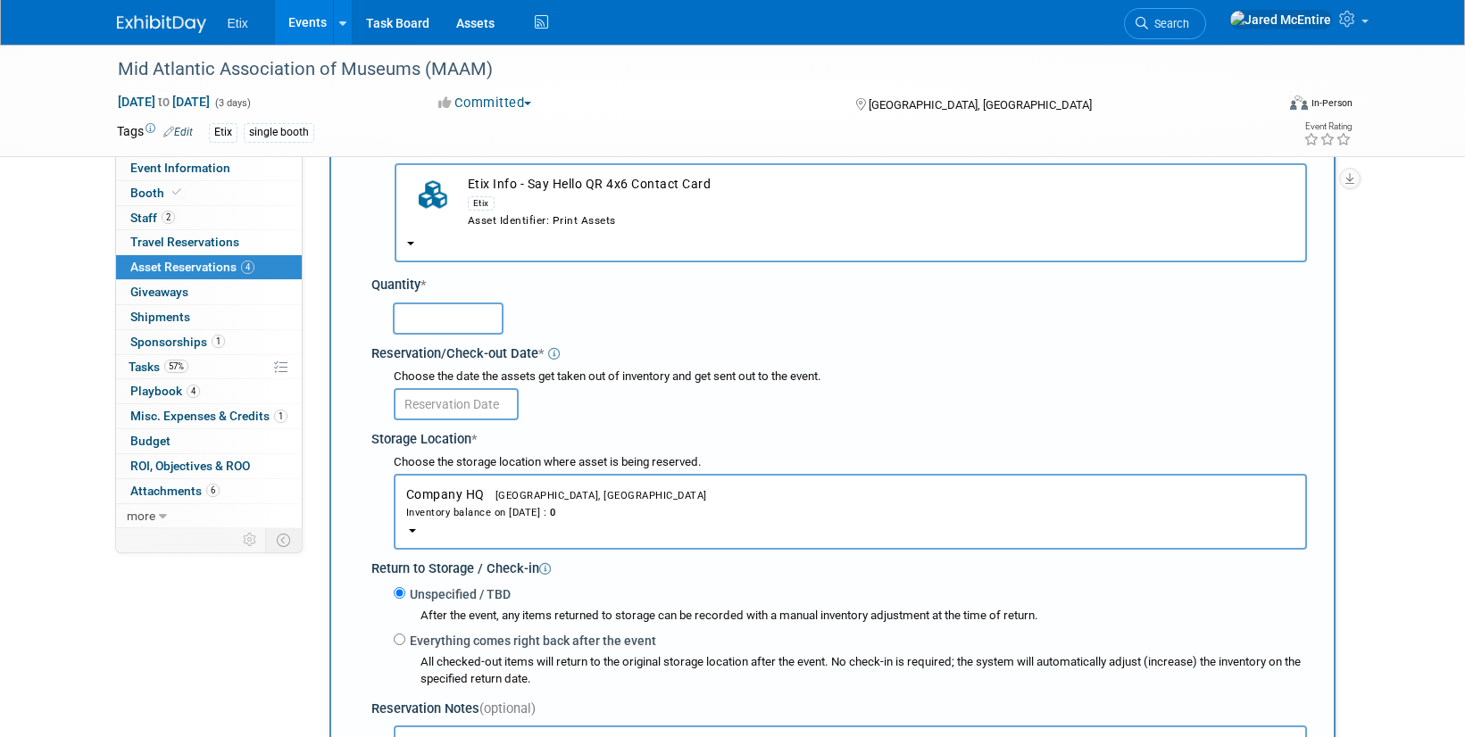
scroll to position [110, 0]
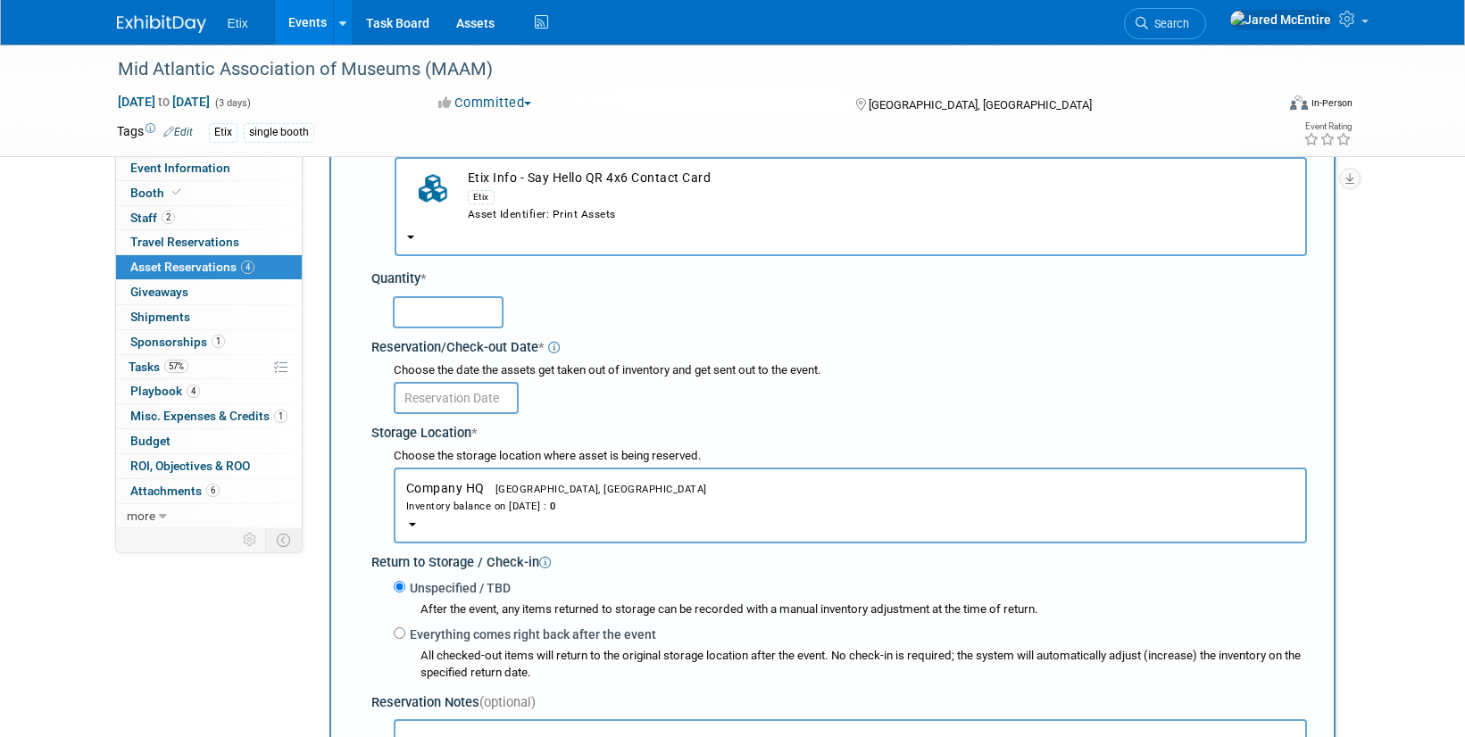
click at [453, 313] on input "text" at bounding box center [448, 312] width 111 height 32
type input "50"
click at [688, 417] on div "Choose the date the assets get taken out of inventory and get sent out to the e…" at bounding box center [842, 389] width 928 height 59
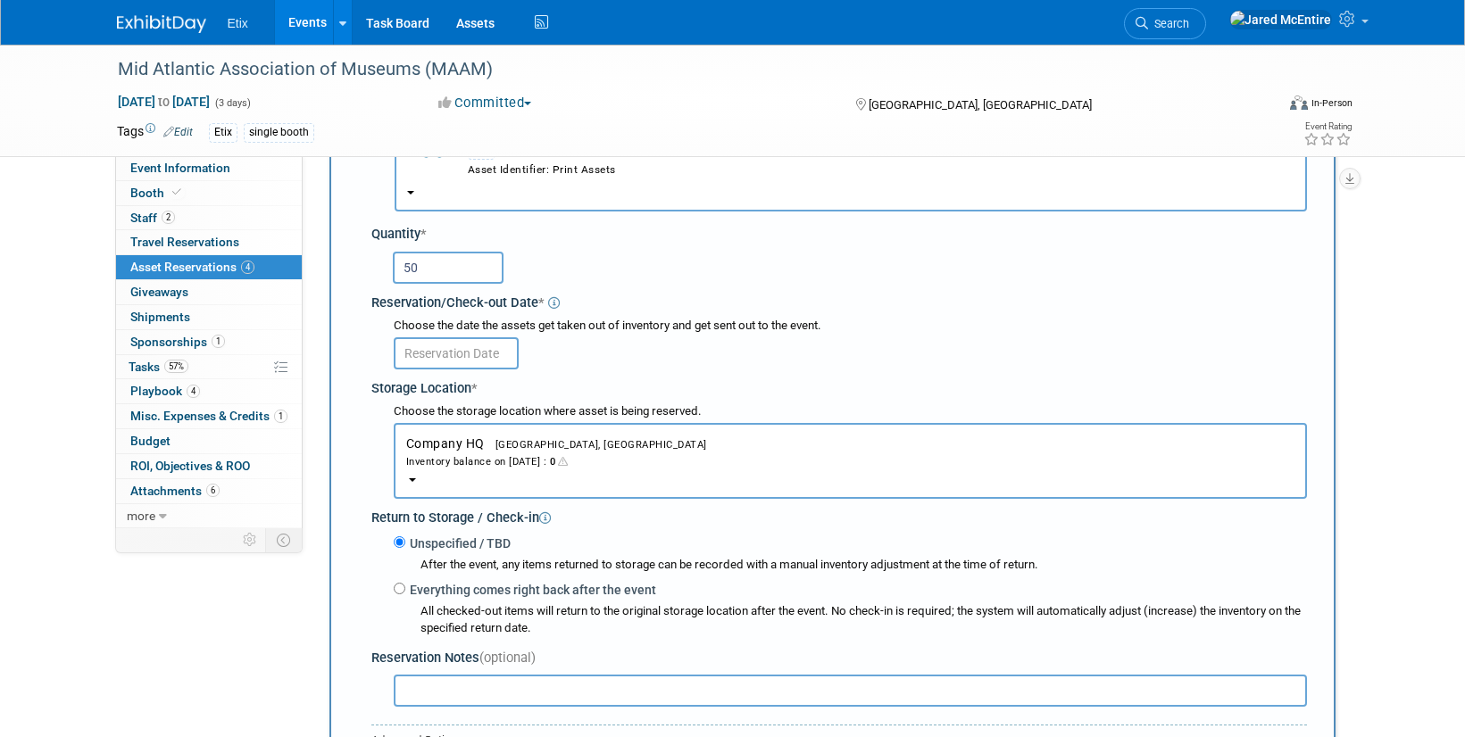
scroll to position [157, 0]
click at [472, 350] on input "text" at bounding box center [456, 351] width 125 height 32
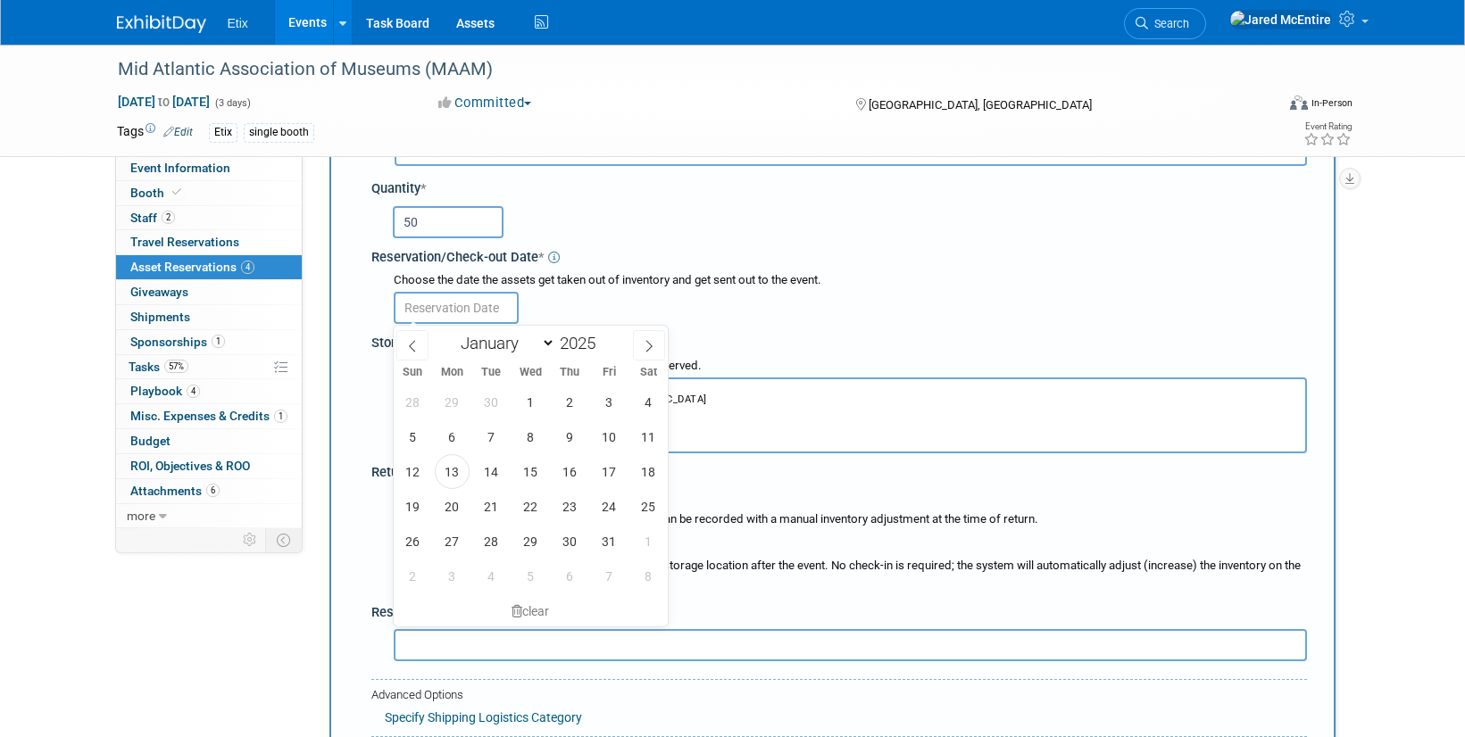
scroll to position [197, 0]
click at [531, 512] on span "22" at bounding box center [530, 509] width 35 height 35
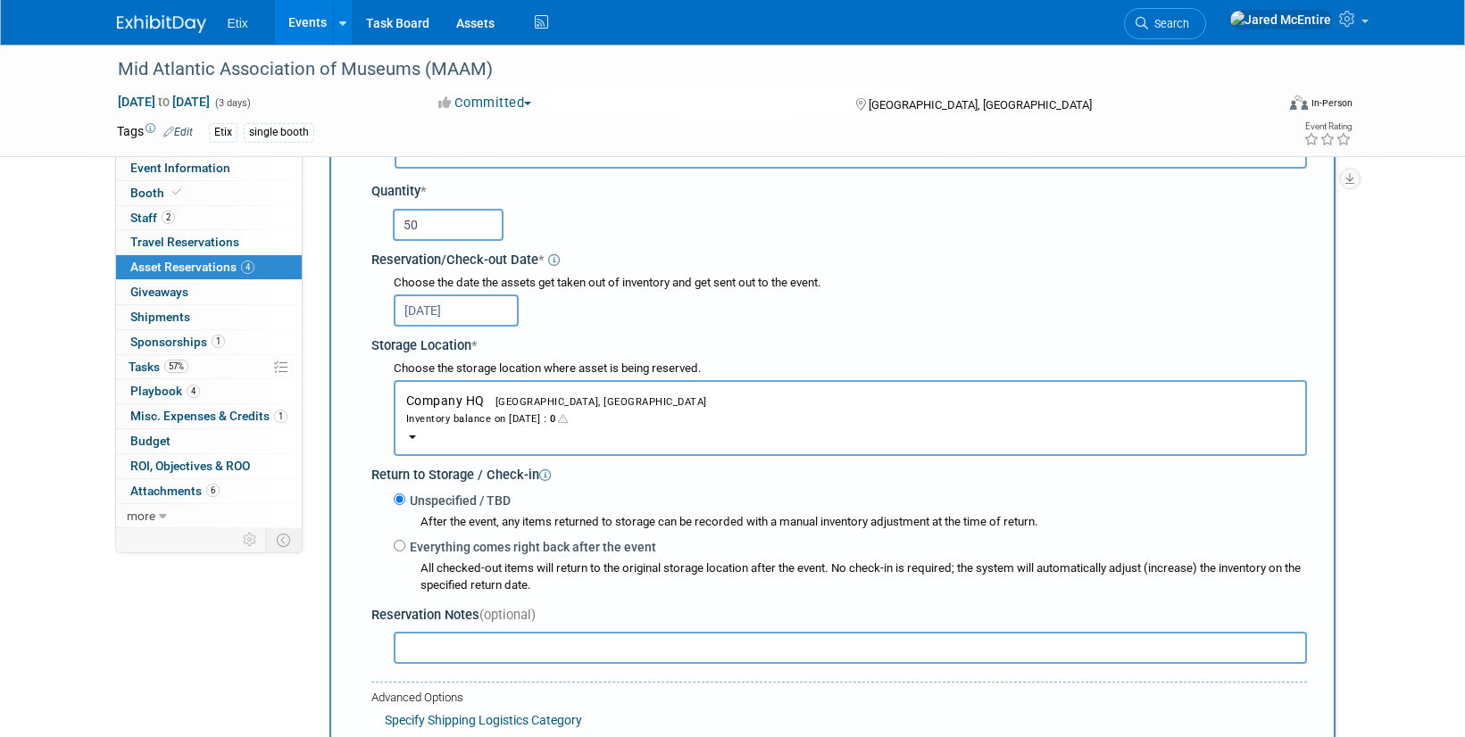
click at [485, 312] on input "Oct 22, 2025" at bounding box center [456, 311] width 125 height 32
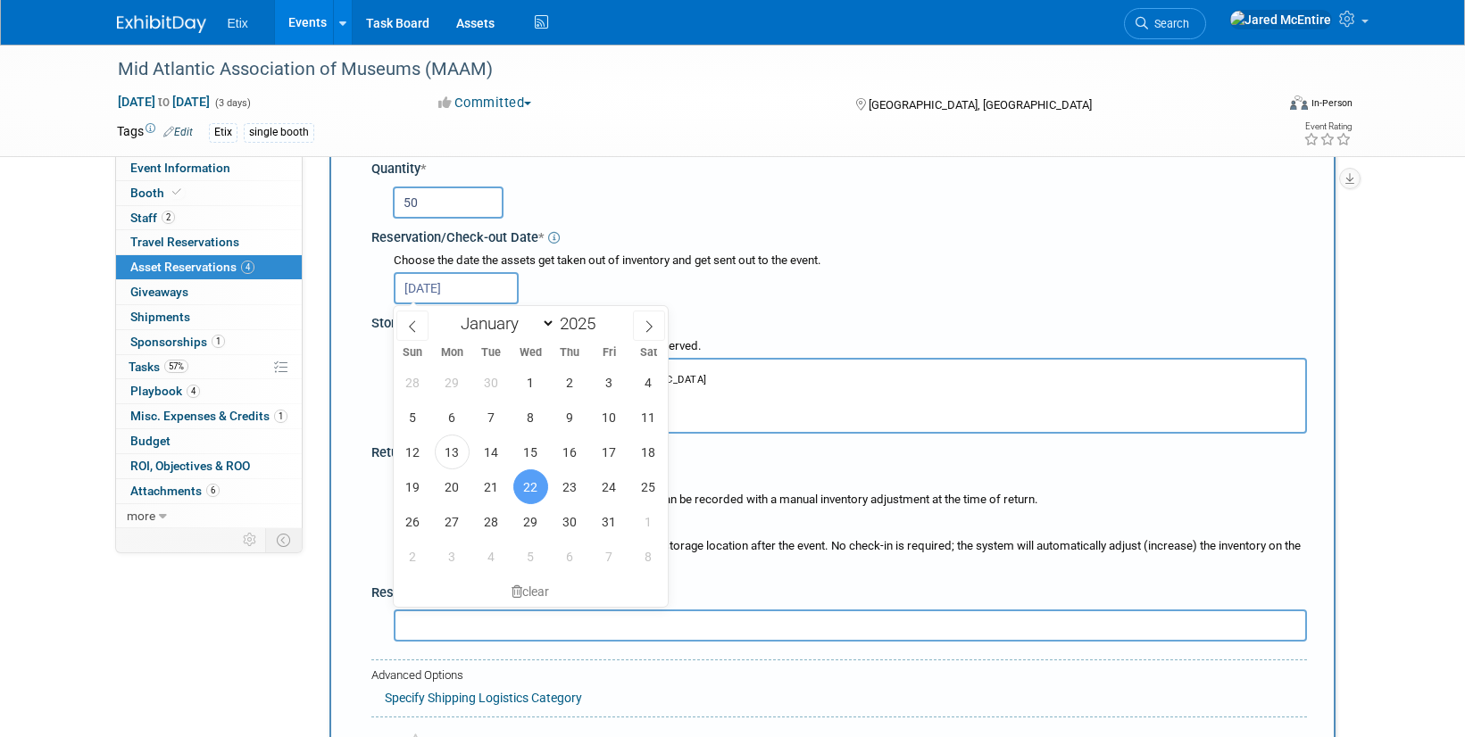
scroll to position [225, 0]
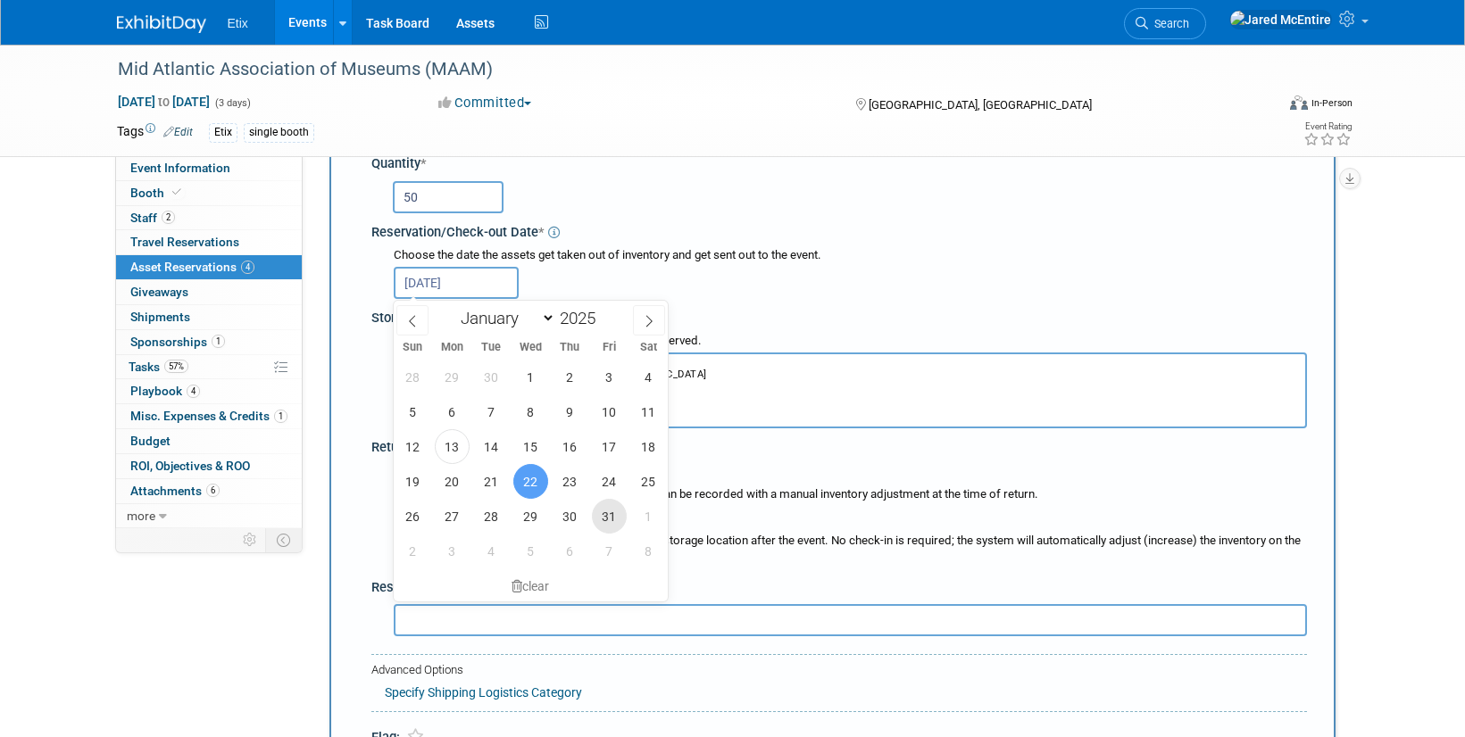
click at [607, 518] on span "31" at bounding box center [609, 516] width 35 height 35
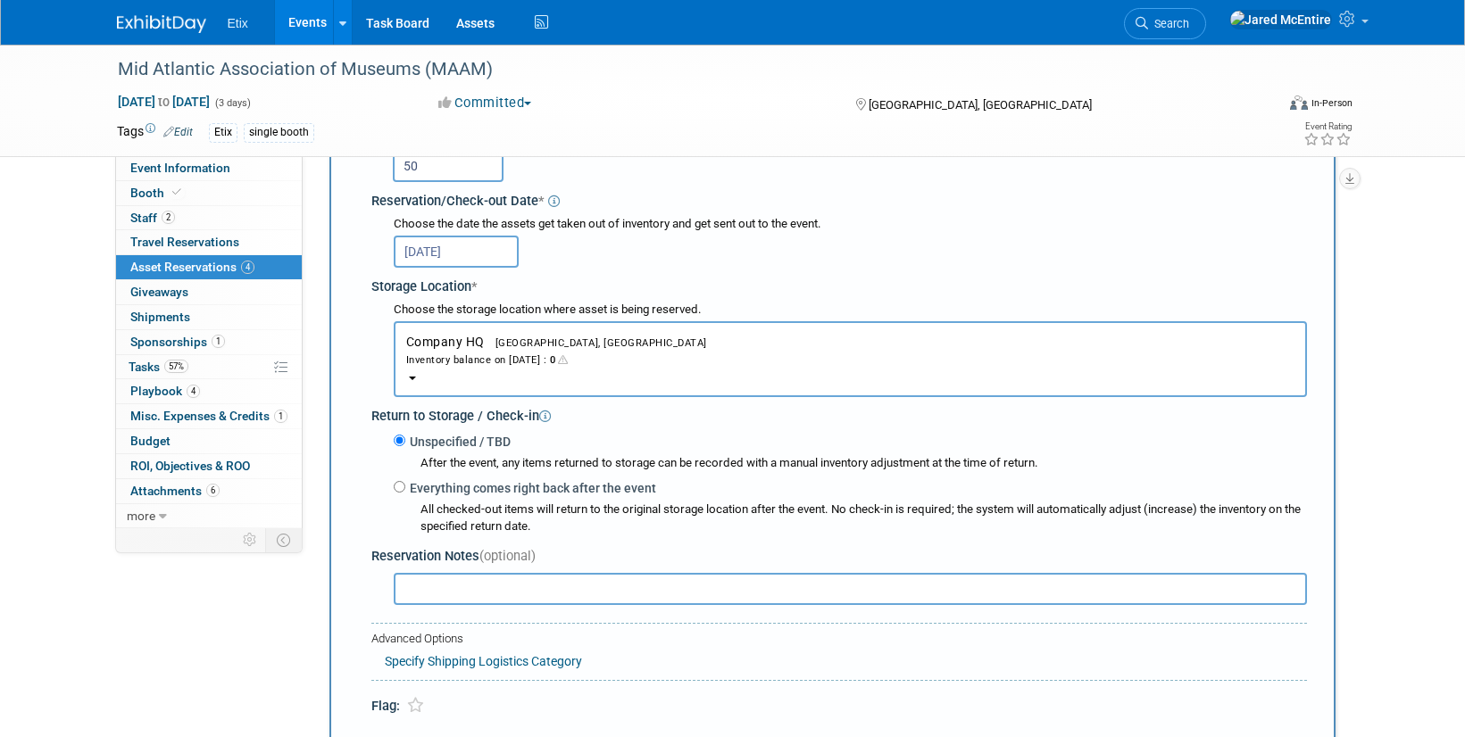
scroll to position [241, 0]
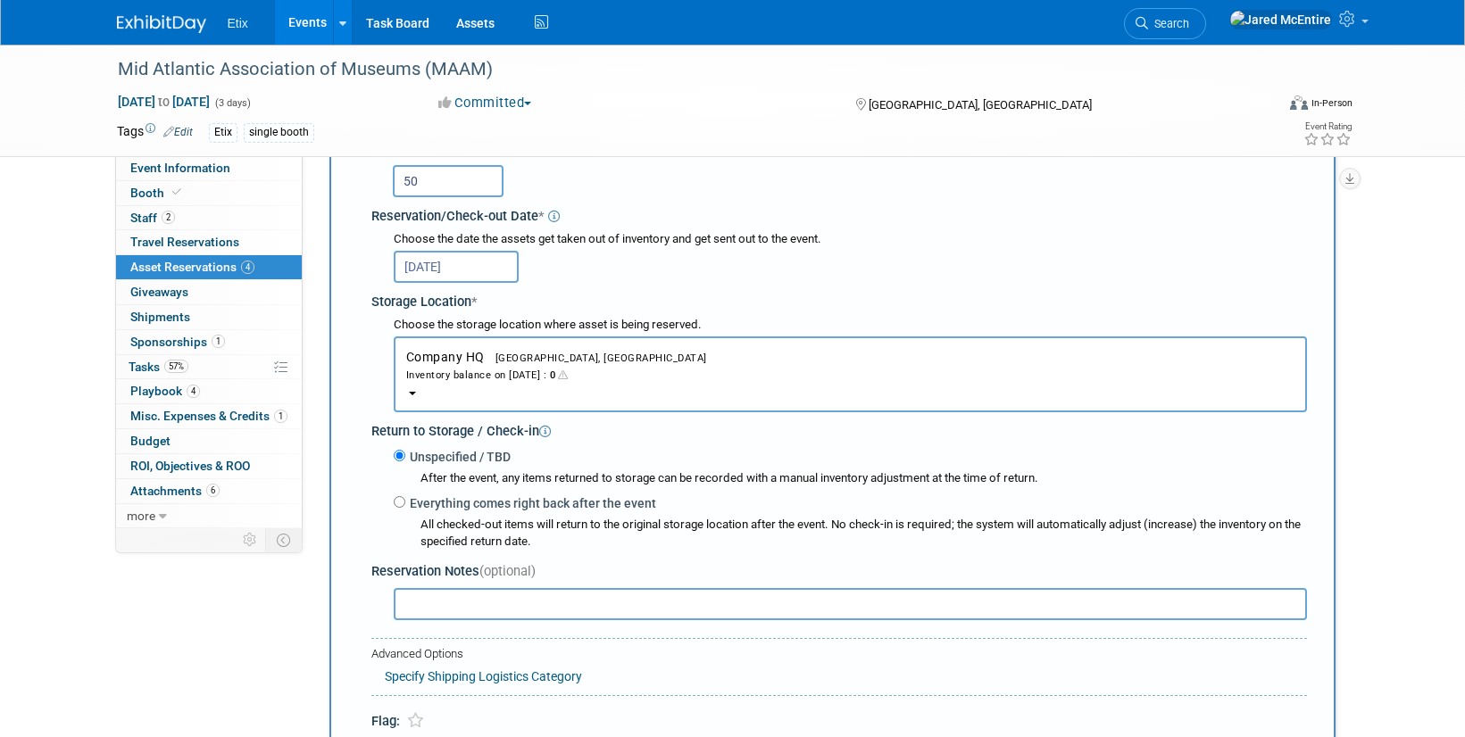
click at [463, 265] on input "Oct 31, 2025" at bounding box center [456, 267] width 125 height 32
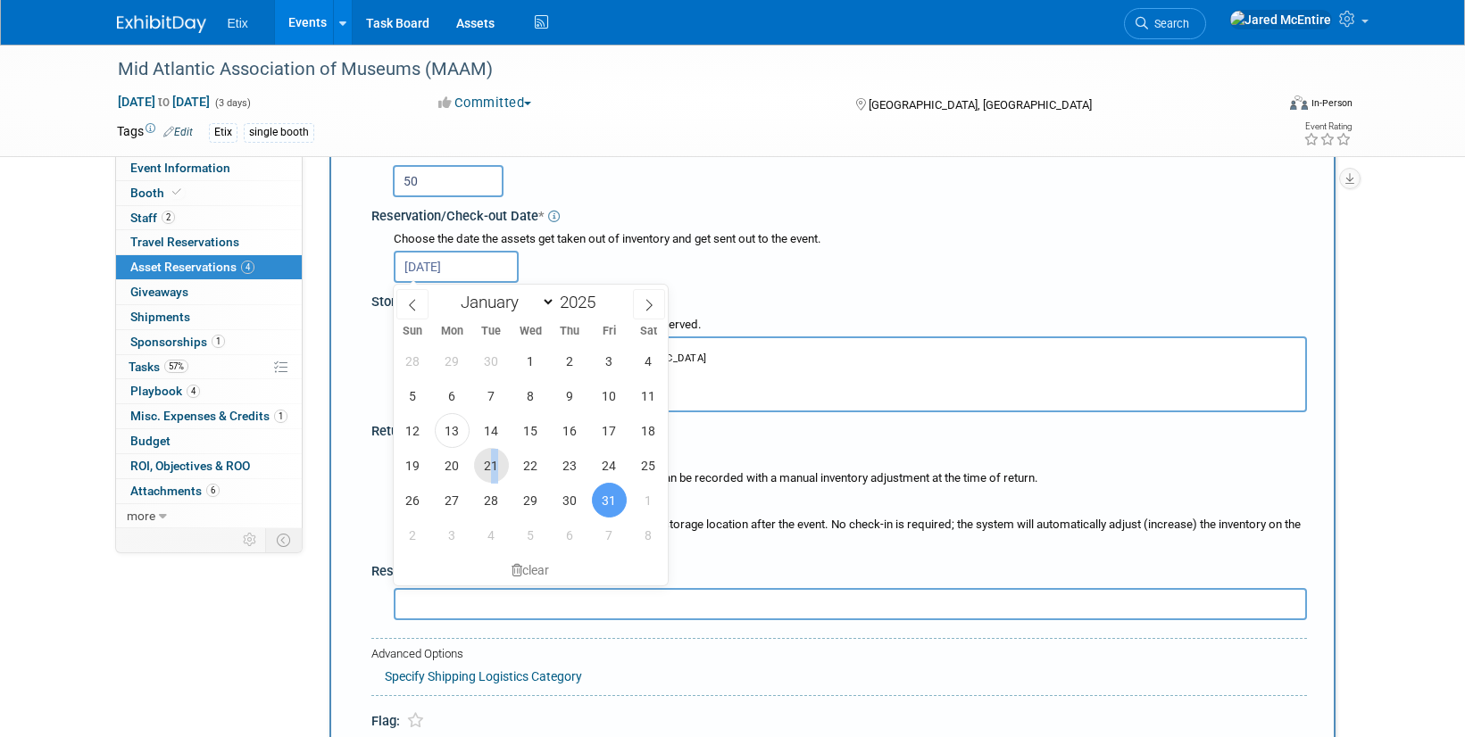
click at [495, 465] on span "21" at bounding box center [491, 465] width 35 height 35
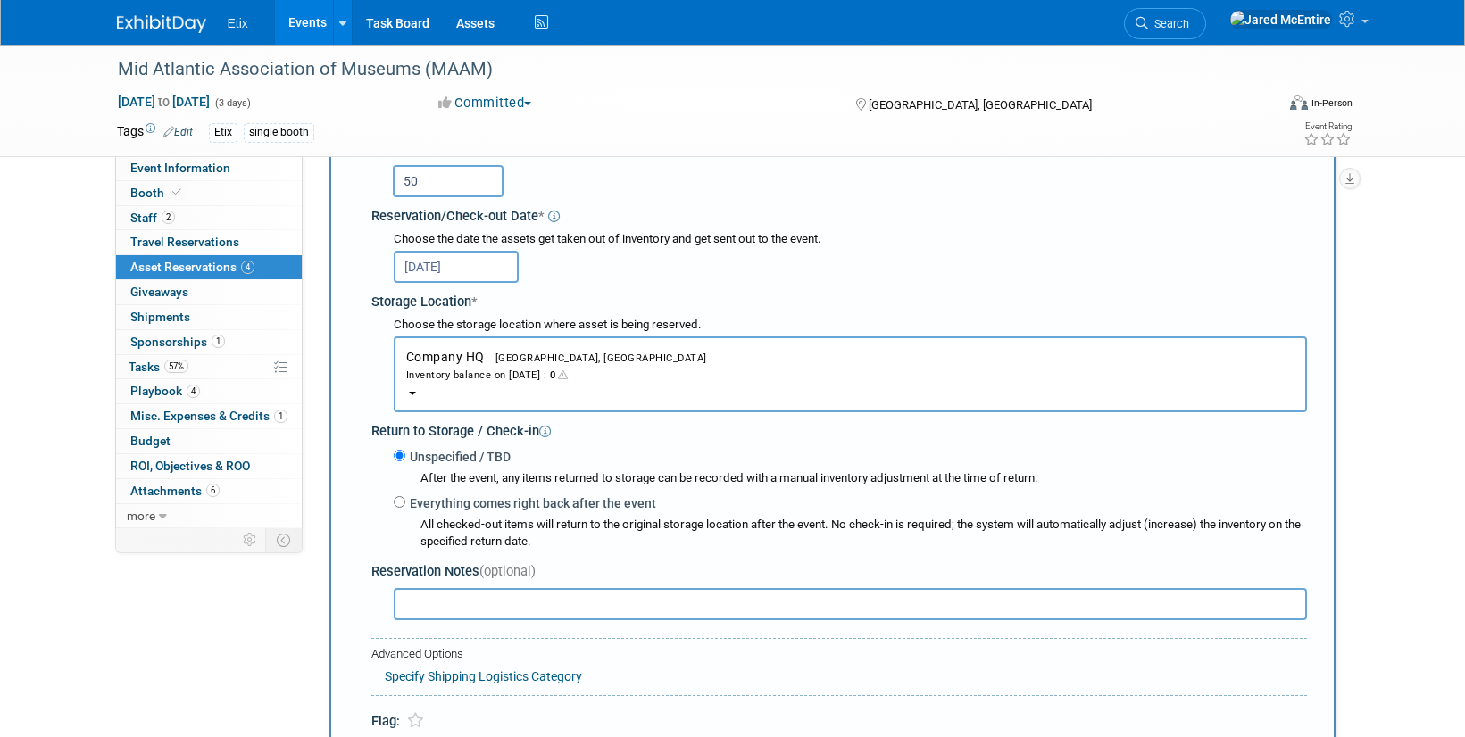
click at [489, 266] on input "Oct 21, 2025" at bounding box center [456, 267] width 125 height 32
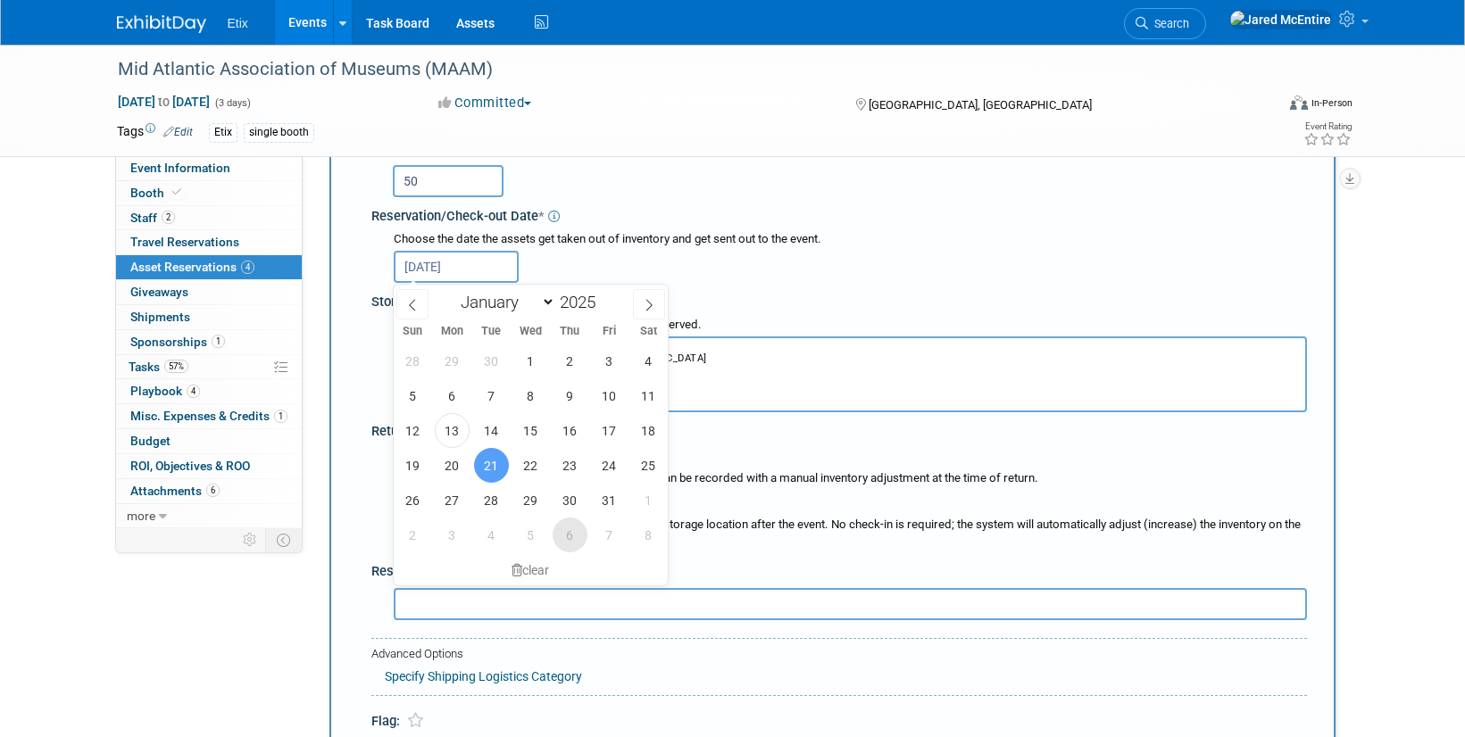
click at [567, 541] on span "6" at bounding box center [570, 535] width 35 height 35
type input "[DATE]"
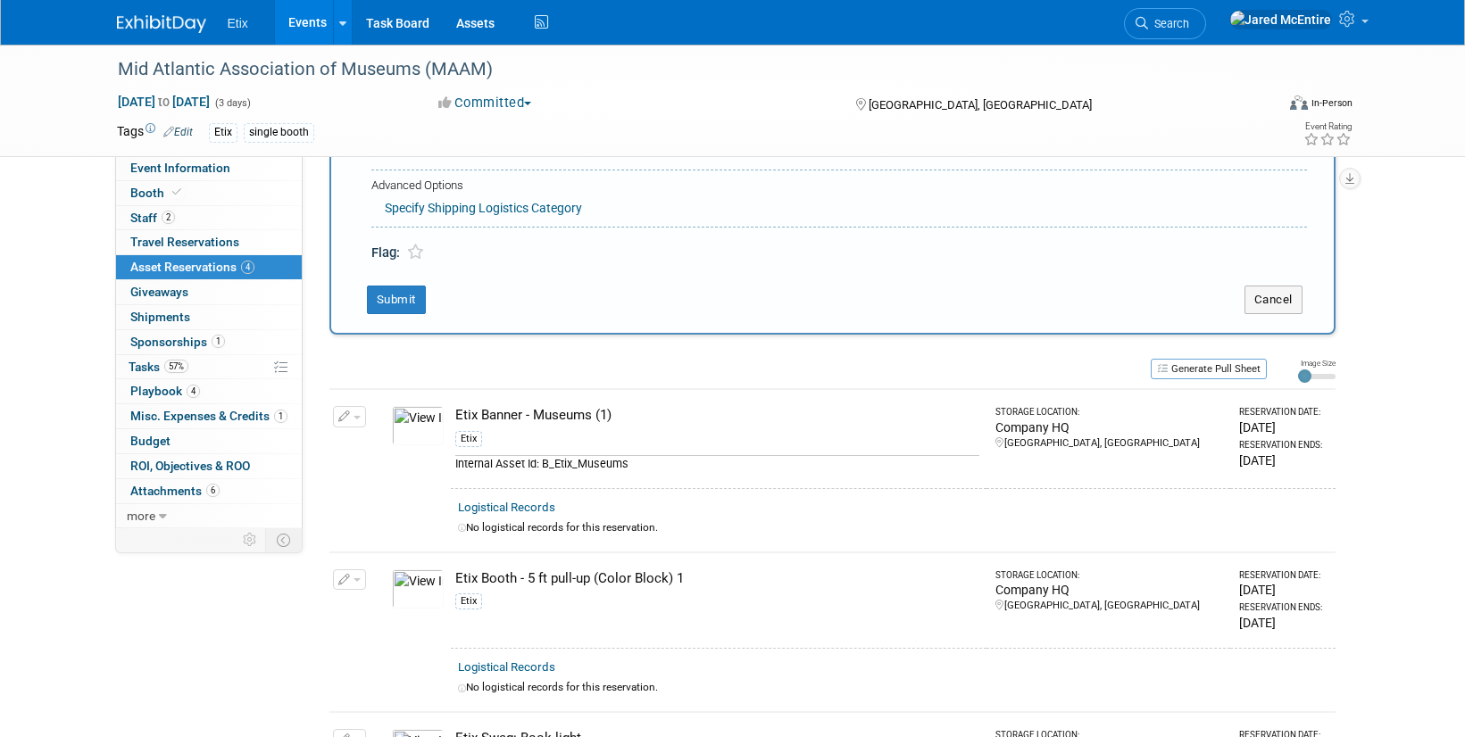
scroll to position [641, 0]
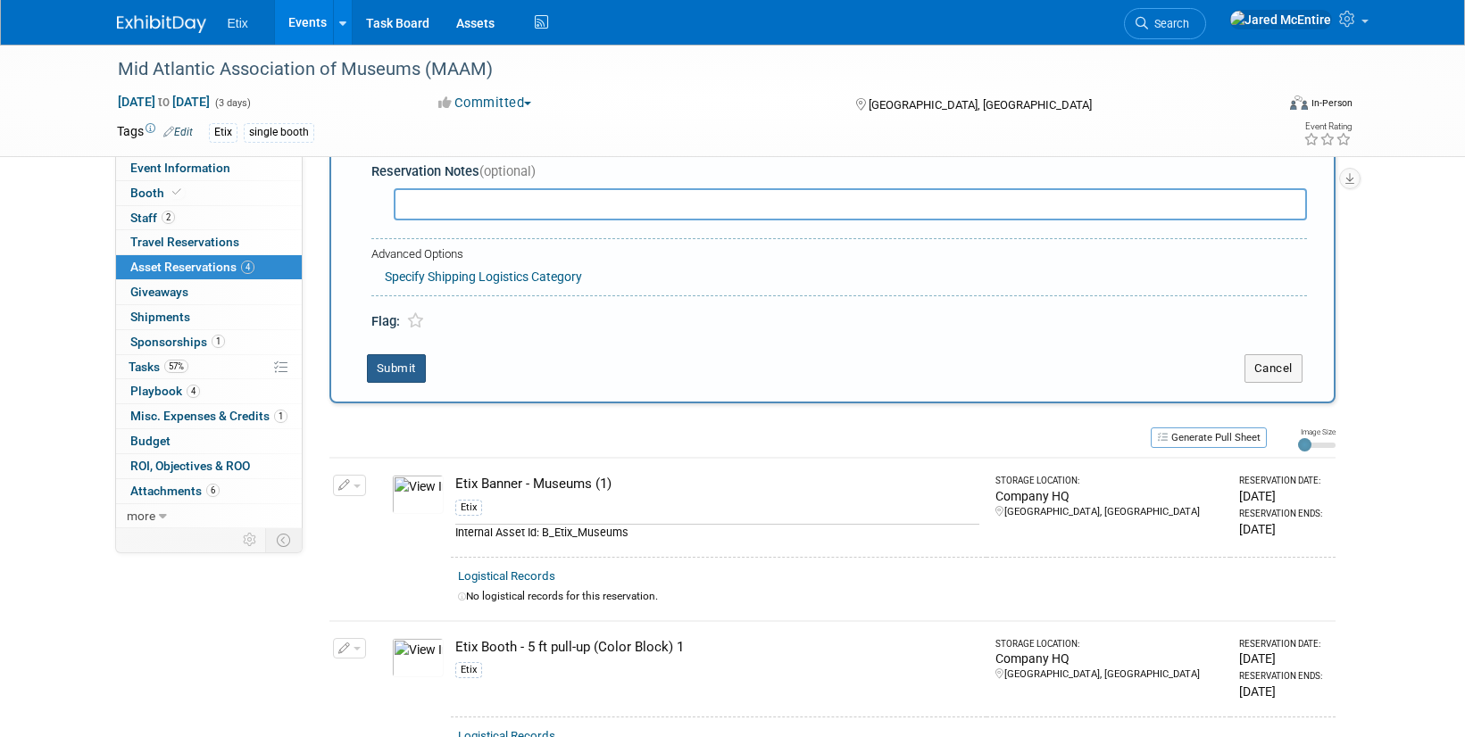
click at [394, 372] on button "Submit" at bounding box center [396, 368] width 59 height 29
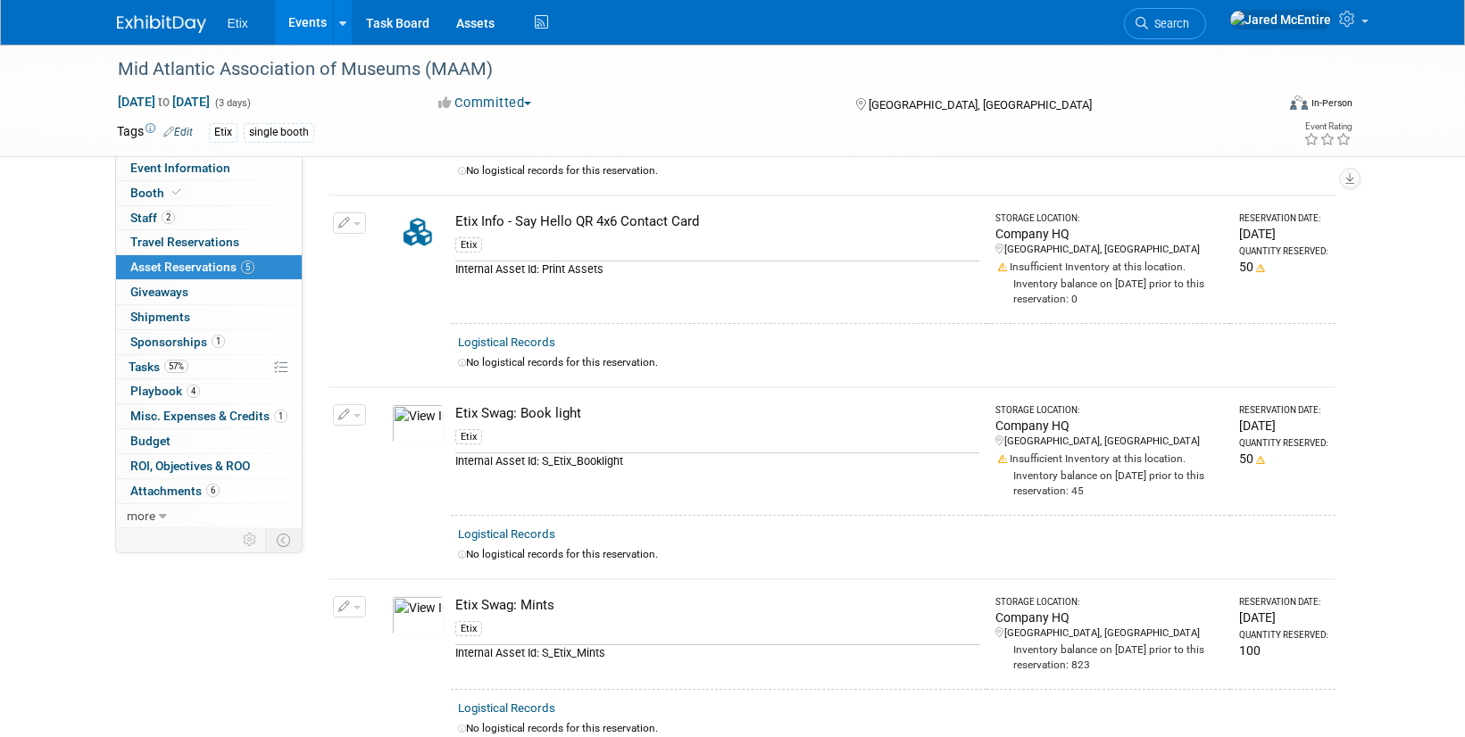
scroll to position [576, 0]
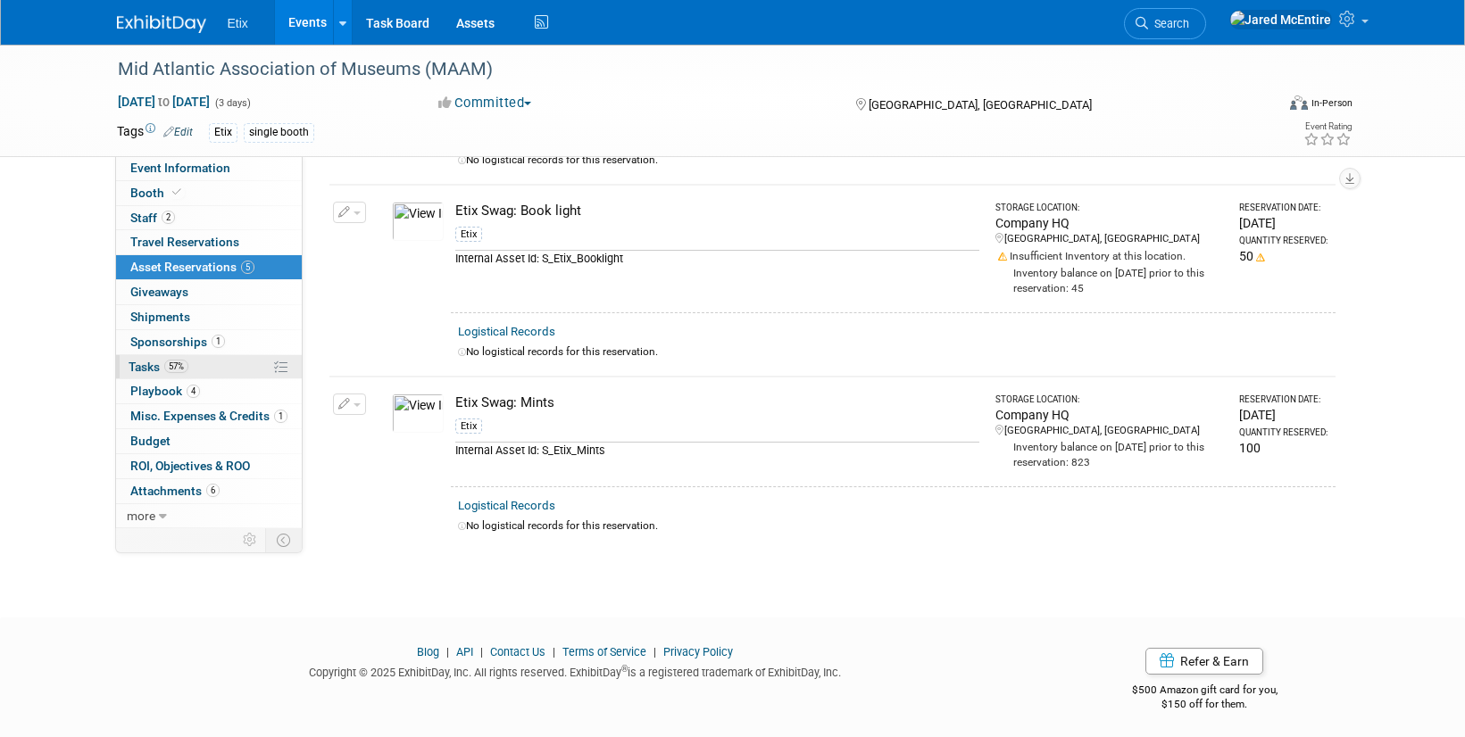
click at [205, 365] on link "57% Tasks 57%" at bounding box center [209, 367] width 186 height 24
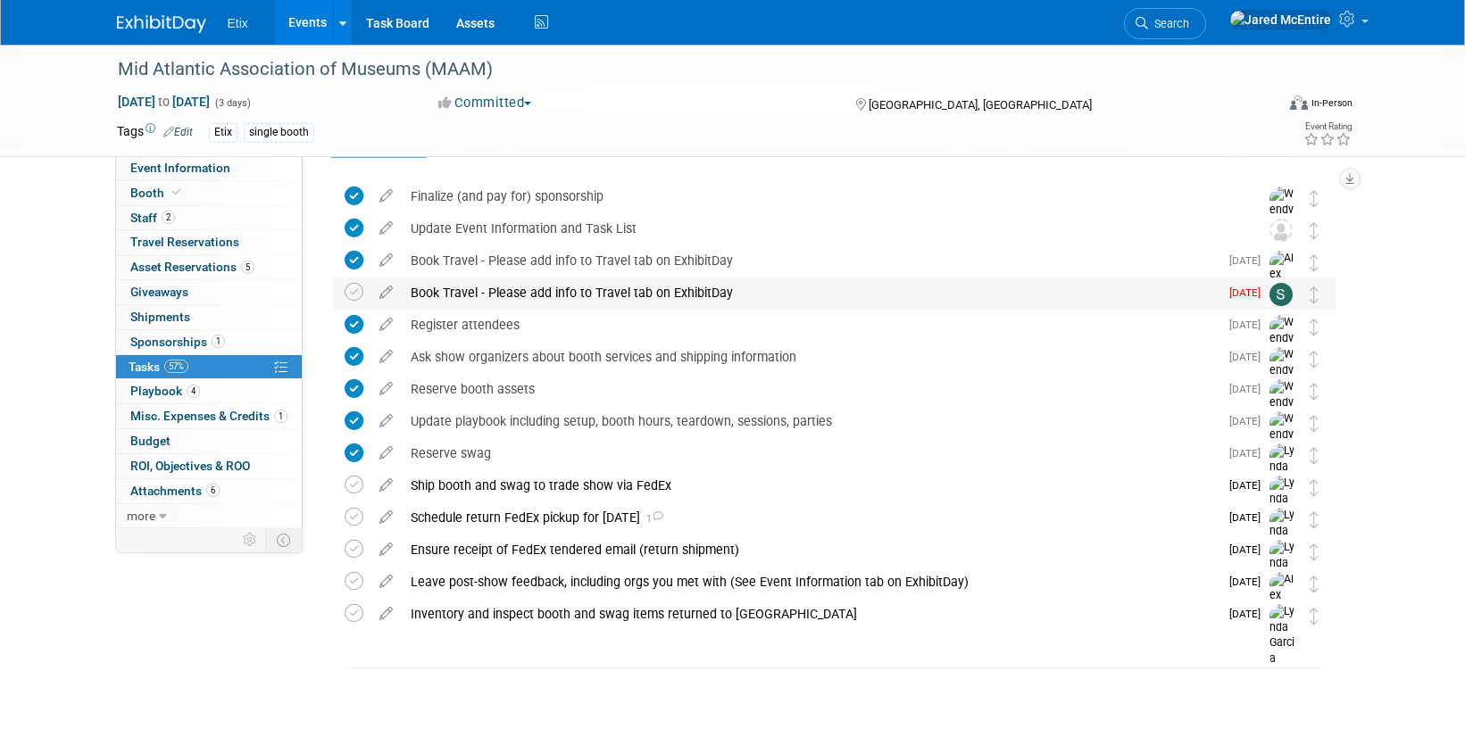
scroll to position [54, 0]
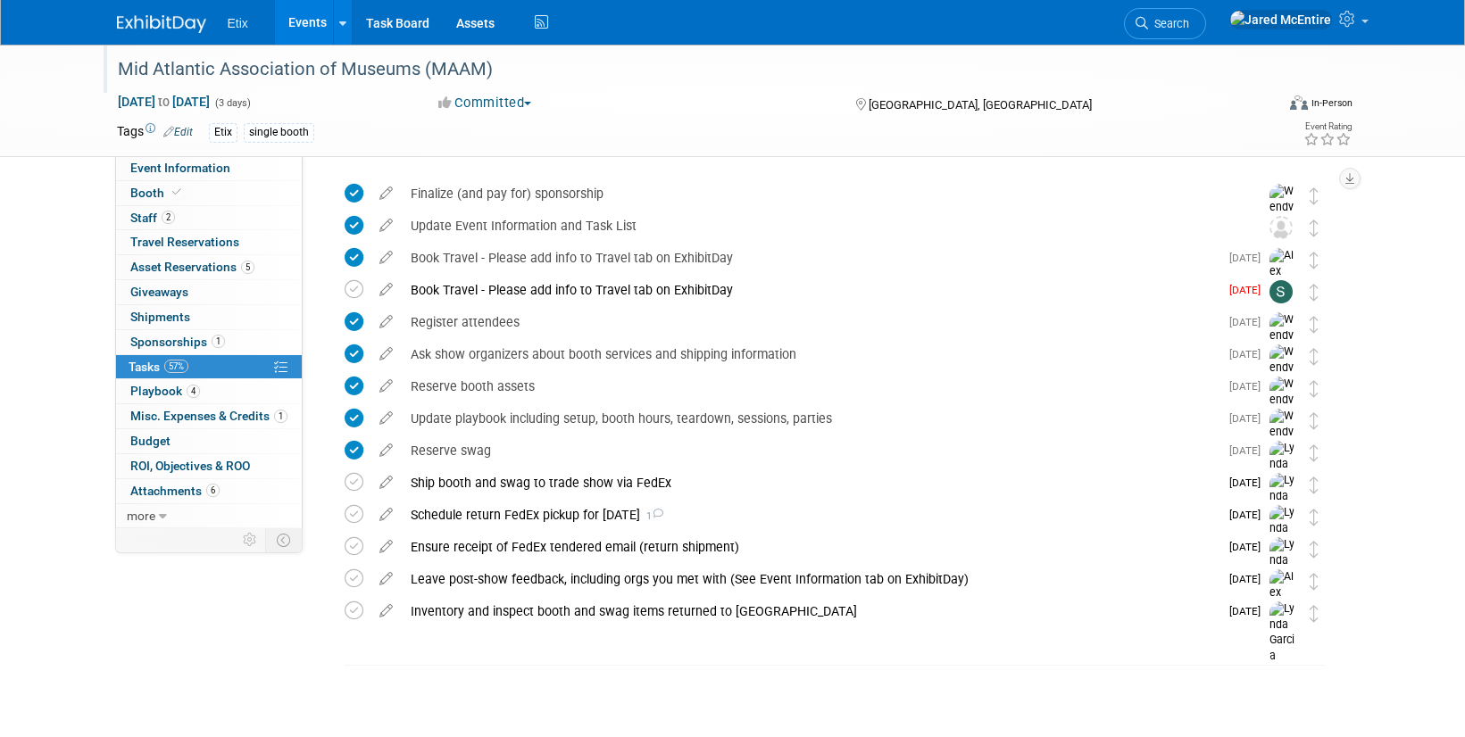
click at [235, 83] on div "Mid Atlantic Association of Museums (MAAM)" at bounding box center [680, 70] width 1136 height 32
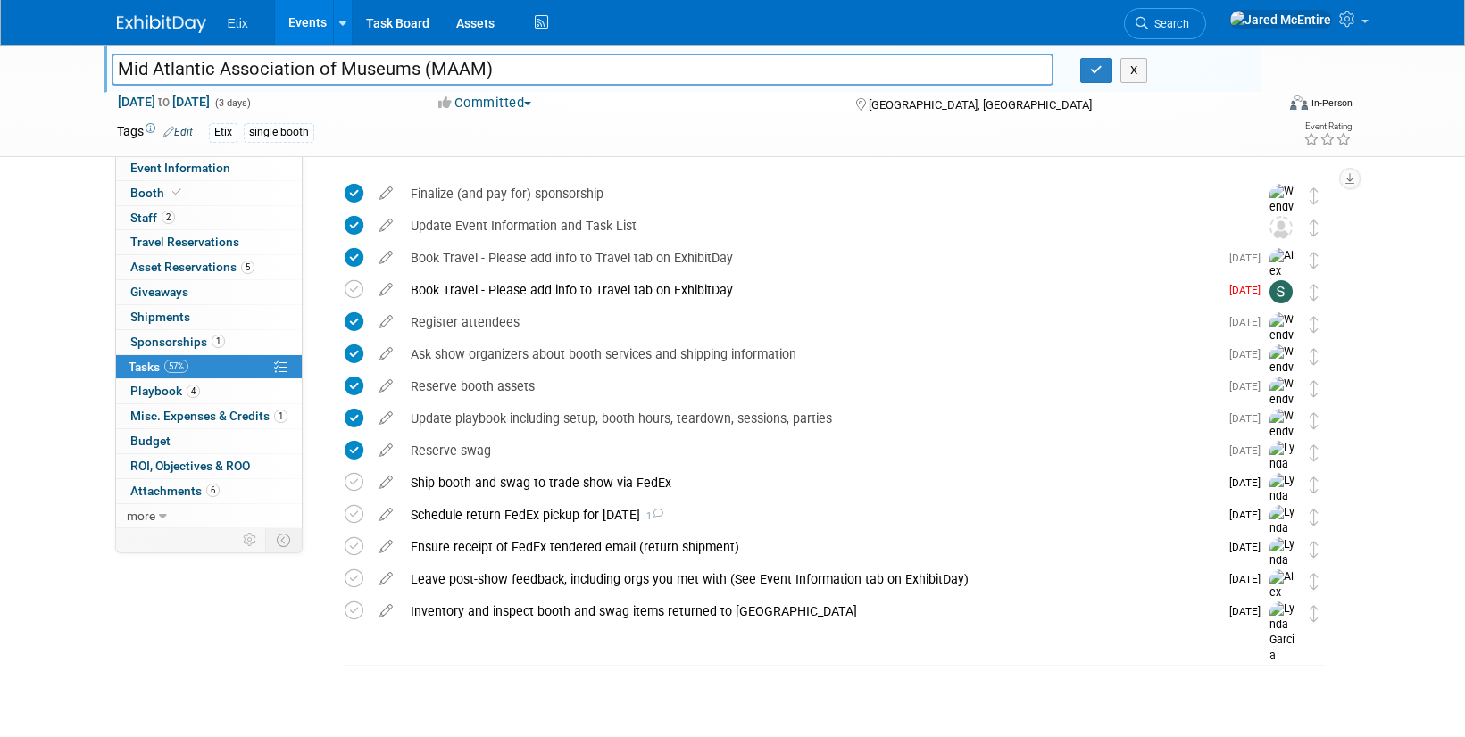
click at [295, 21] on link "Events" at bounding box center [307, 22] width 65 height 45
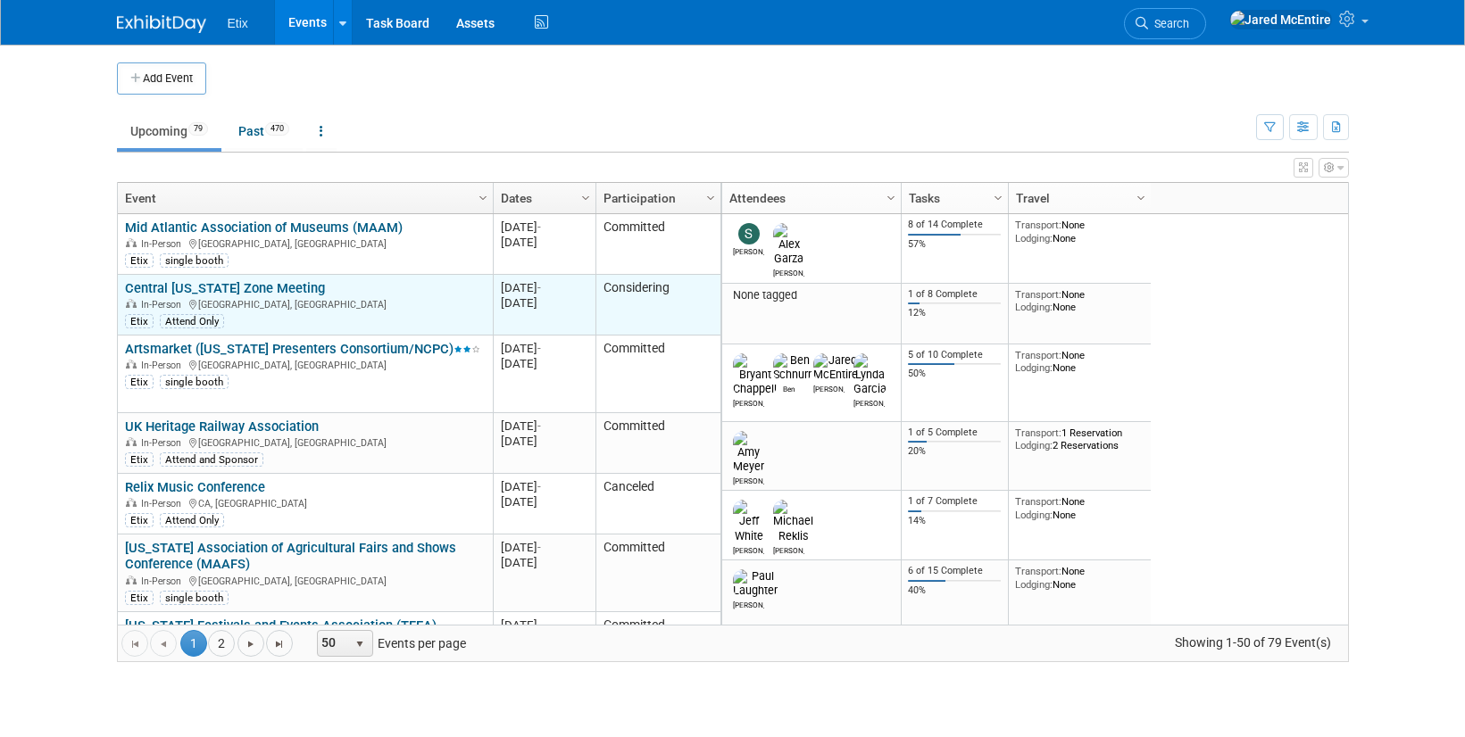
click at [372, 282] on div "Central [US_STATE] Zone Meeting In-Person [GEOGRAPHIC_DATA], [GEOGRAPHIC_DATA] …" at bounding box center [305, 304] width 360 height 49
click at [218, 287] on link "Central [US_STATE] Zone Meeting" at bounding box center [225, 288] width 200 height 16
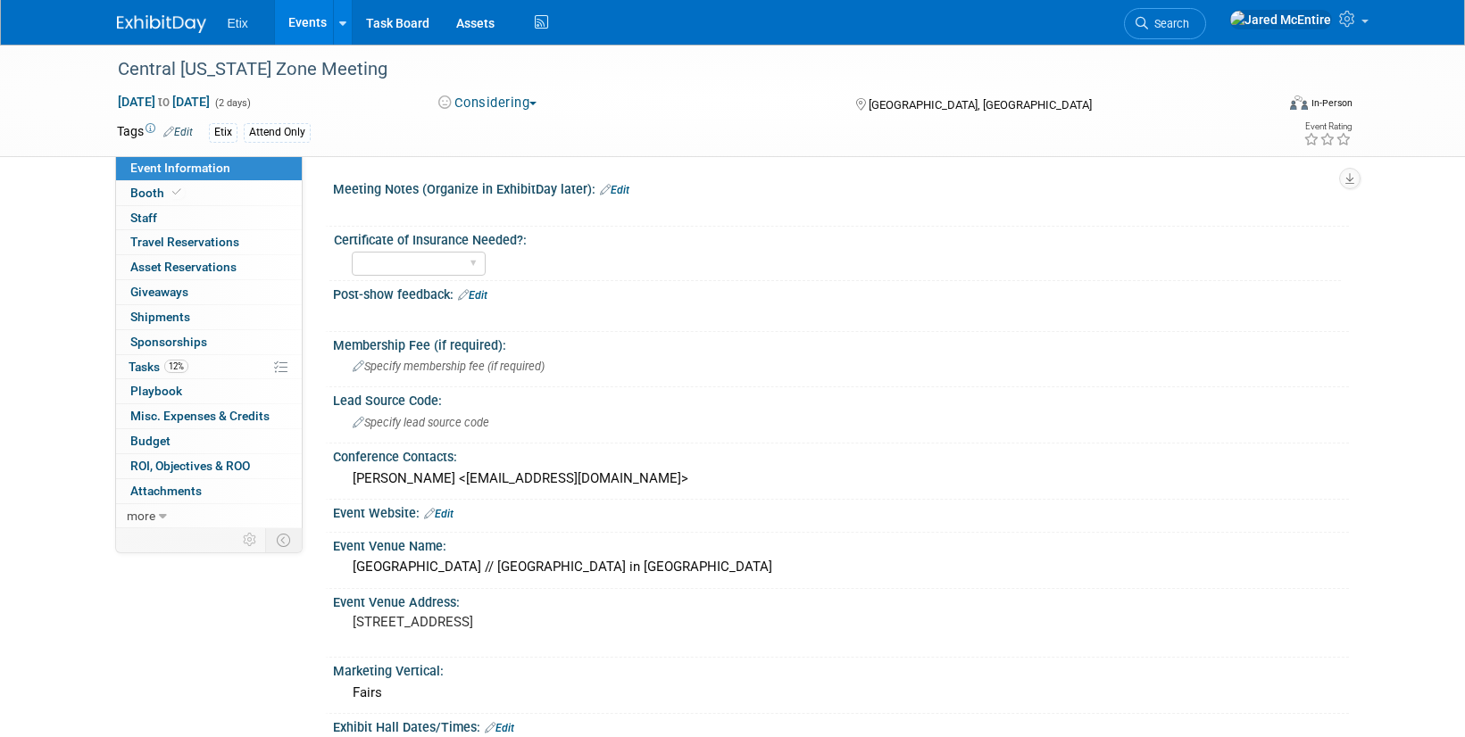
click at [530, 107] on button "Considering" at bounding box center [488, 103] width 112 height 19
click at [506, 184] on link "Not Going" at bounding box center [503, 182] width 141 height 25
click at [311, 27] on link "Events" at bounding box center [307, 22] width 65 height 45
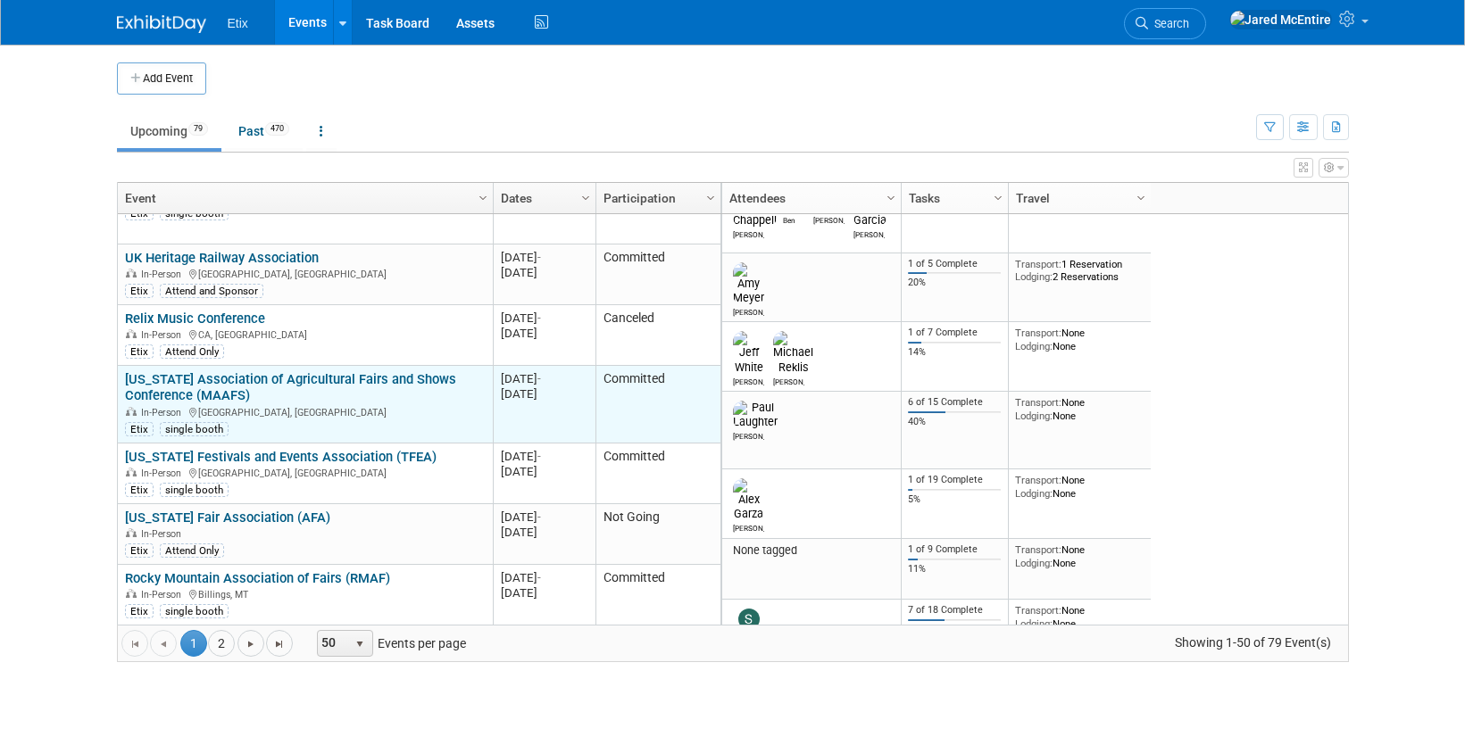
scroll to position [187, 0]
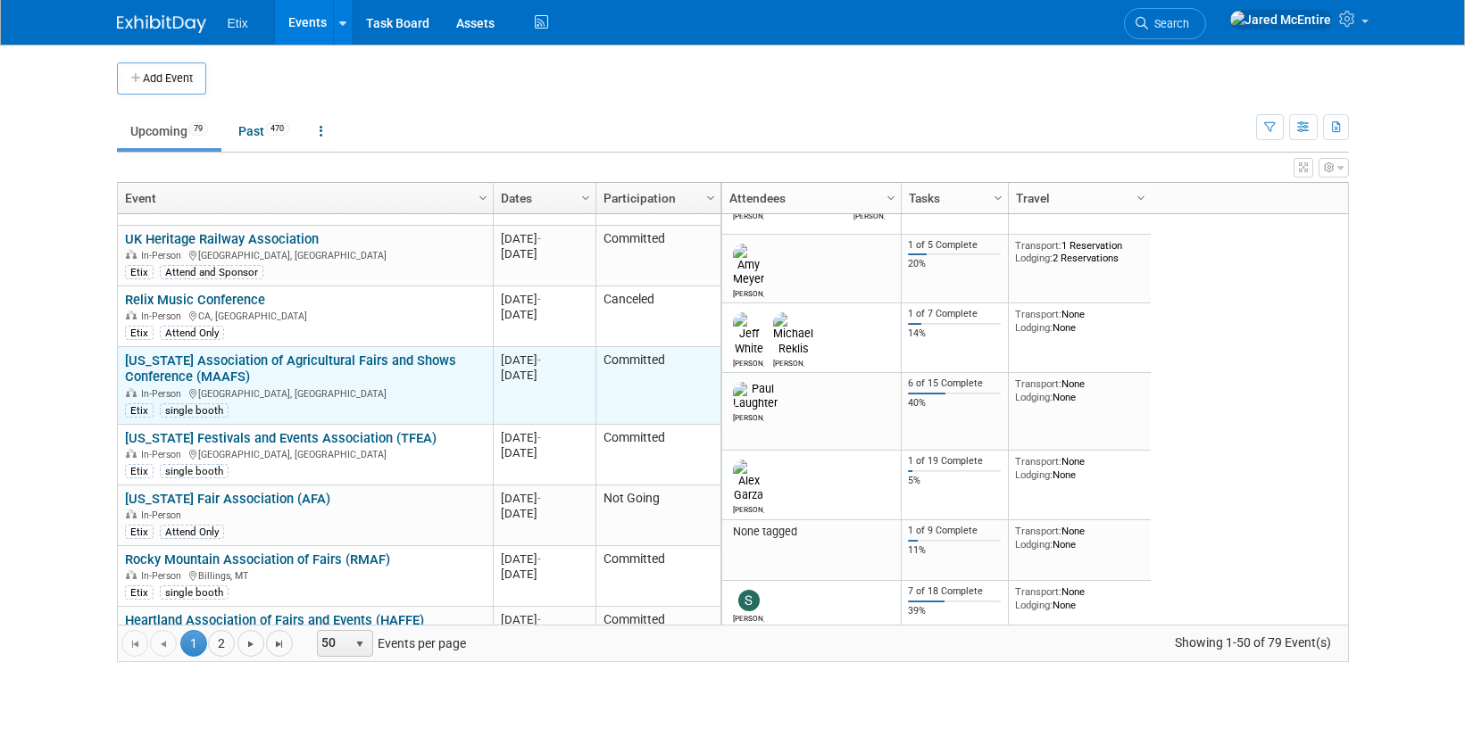
click at [193, 370] on link "[US_STATE] Association of Agricultural Fairs and Shows Conference (MAAFS)" at bounding box center [290, 369] width 331 height 33
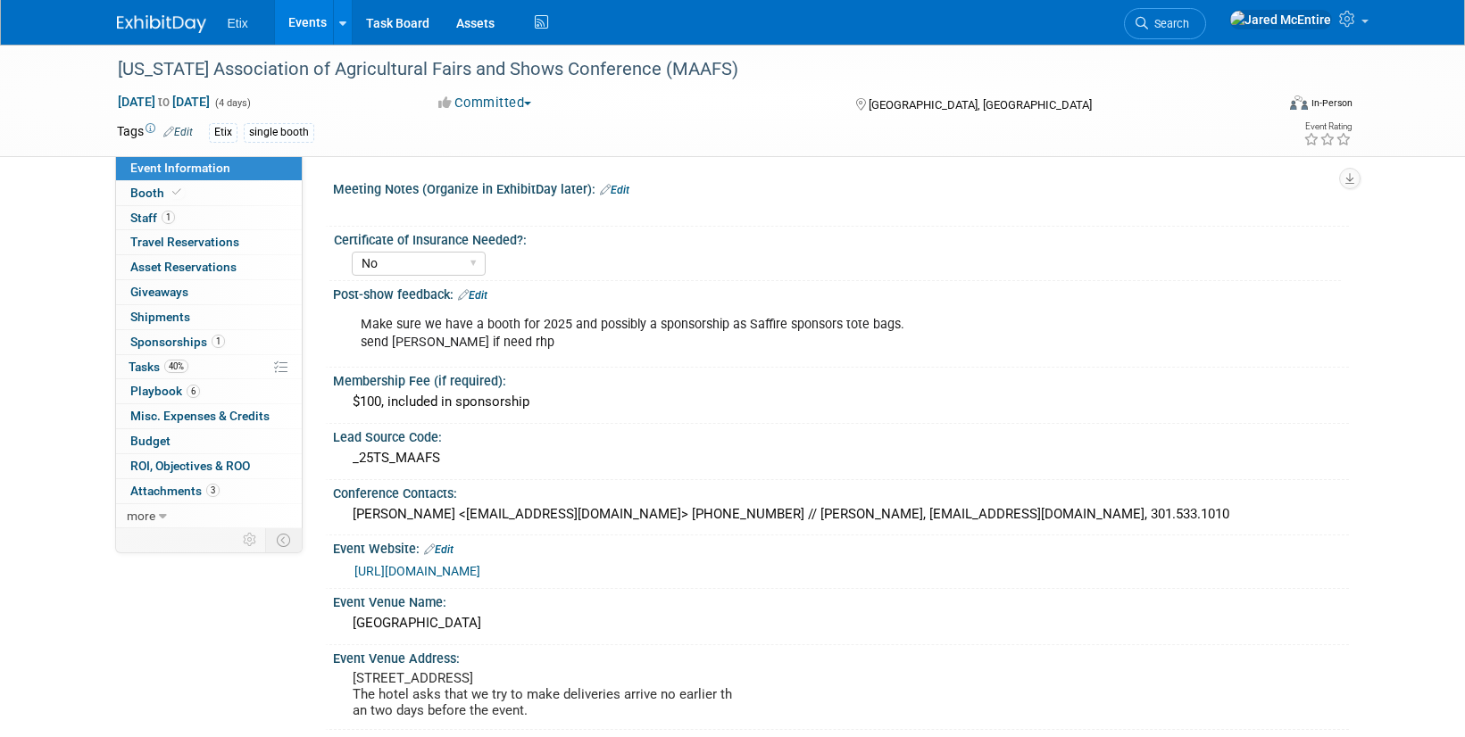
select select "No"
click at [177, 362] on span "40%" at bounding box center [176, 366] width 24 height 13
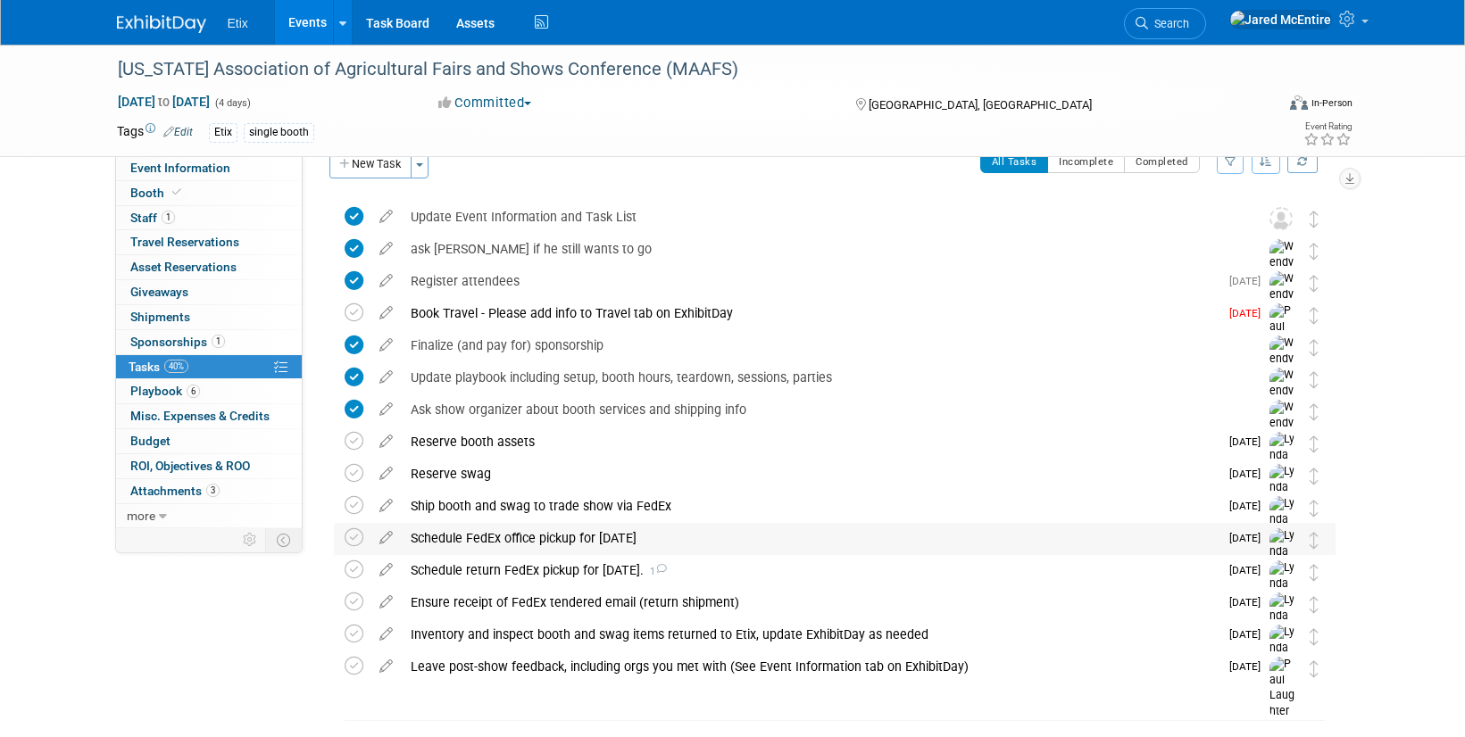
scroll to position [26, 0]
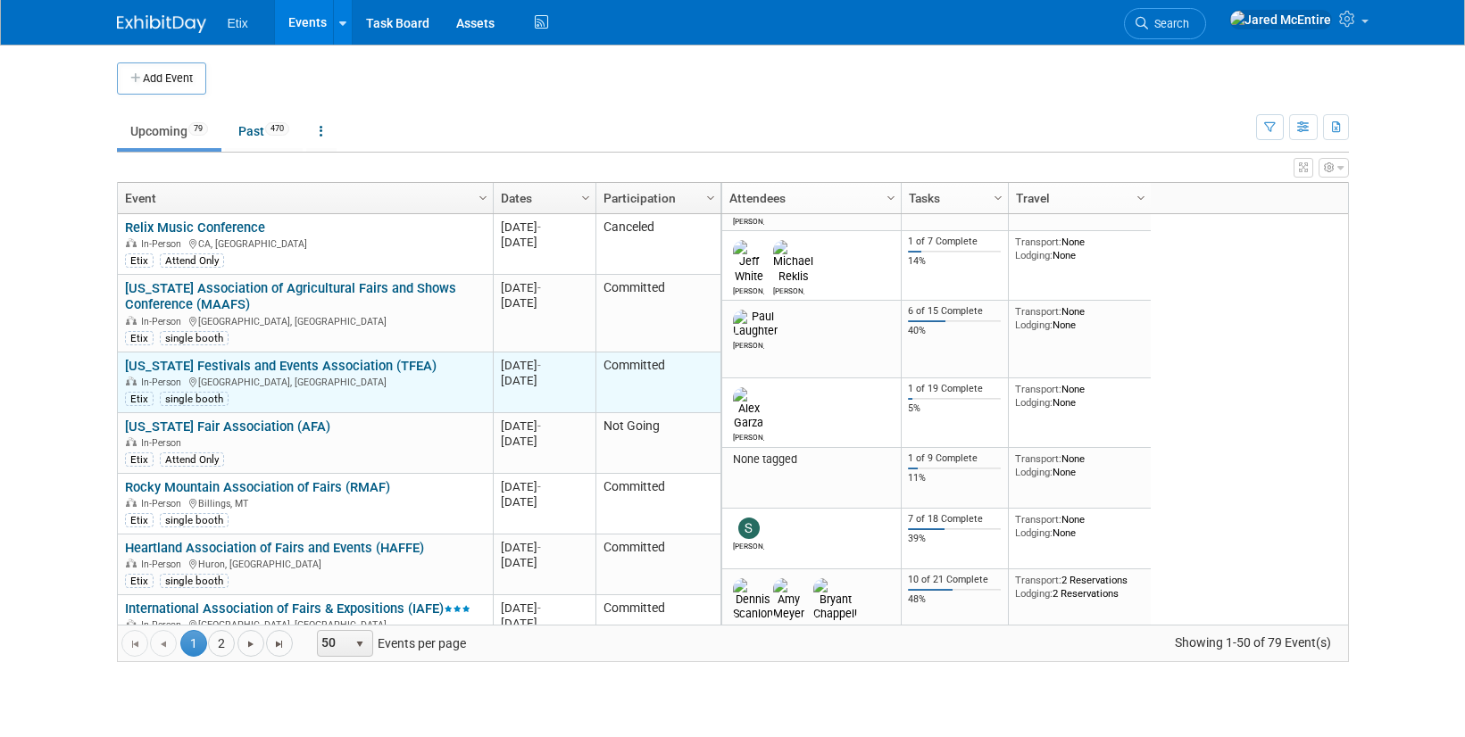
click at [344, 366] on link "[US_STATE] Festivals and Events Association (TFEA)" at bounding box center [281, 366] width 312 height 16
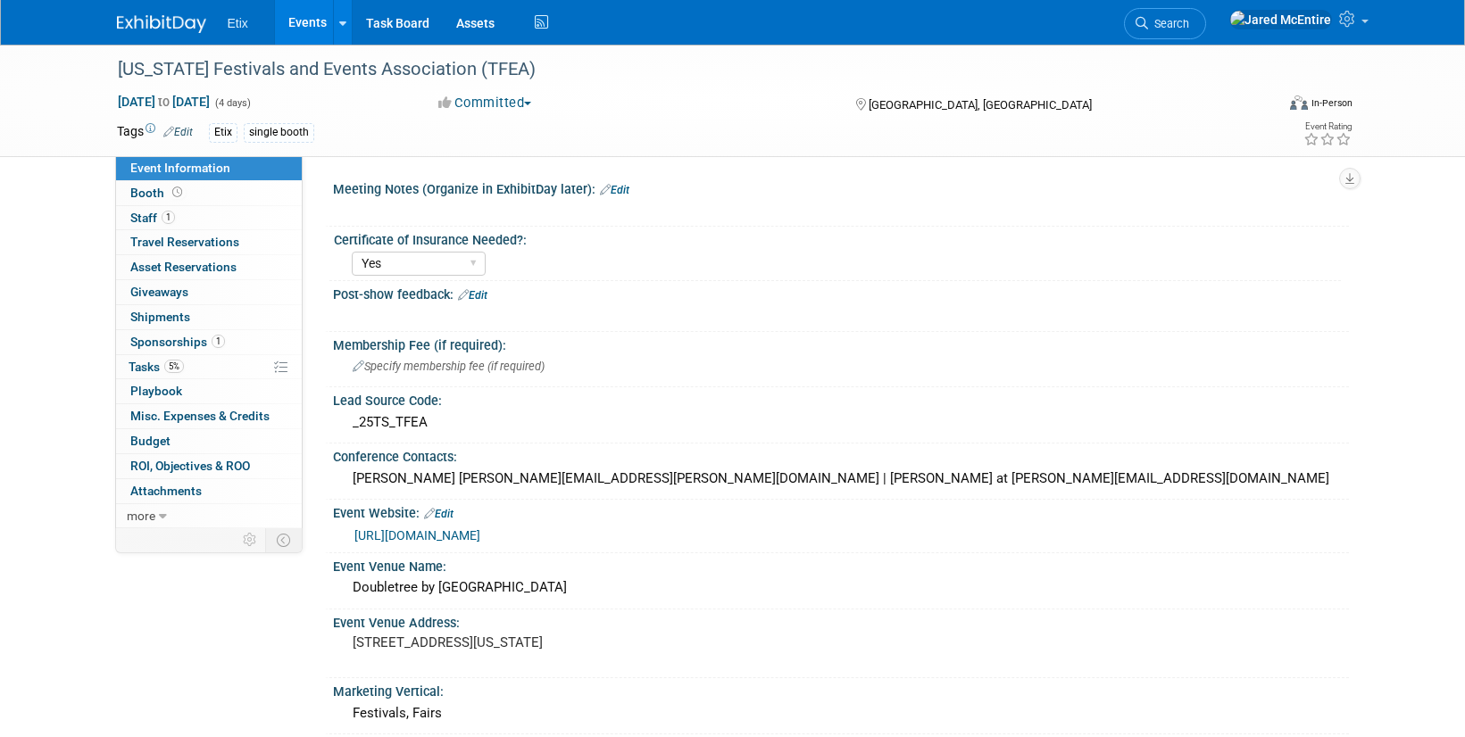
select select "Yes"
click at [143, 368] on span "Tasks 5%" at bounding box center [156, 367] width 55 height 14
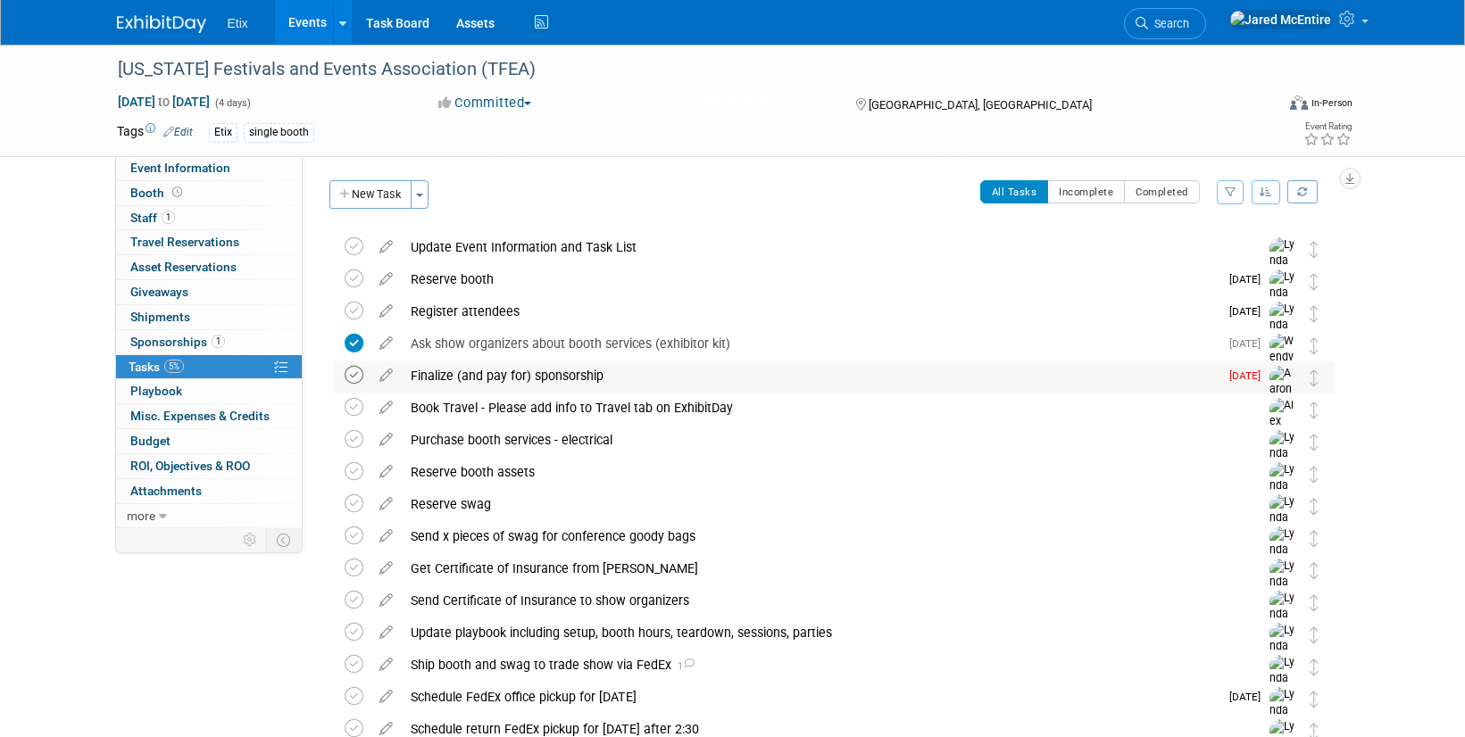
click at [356, 378] on icon at bounding box center [354, 375] width 19 height 19
click at [353, 372] on icon at bounding box center [354, 375] width 19 height 19
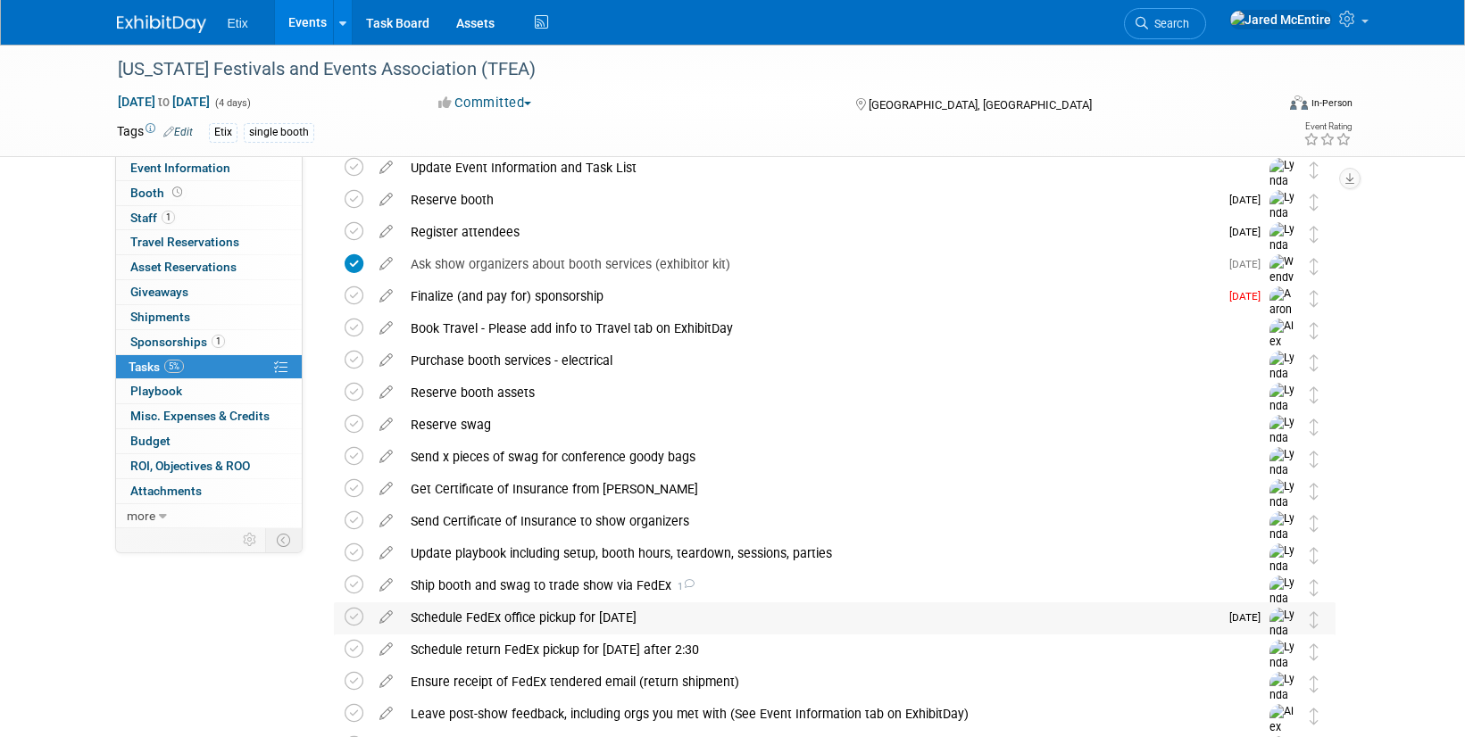
scroll to position [83, 0]
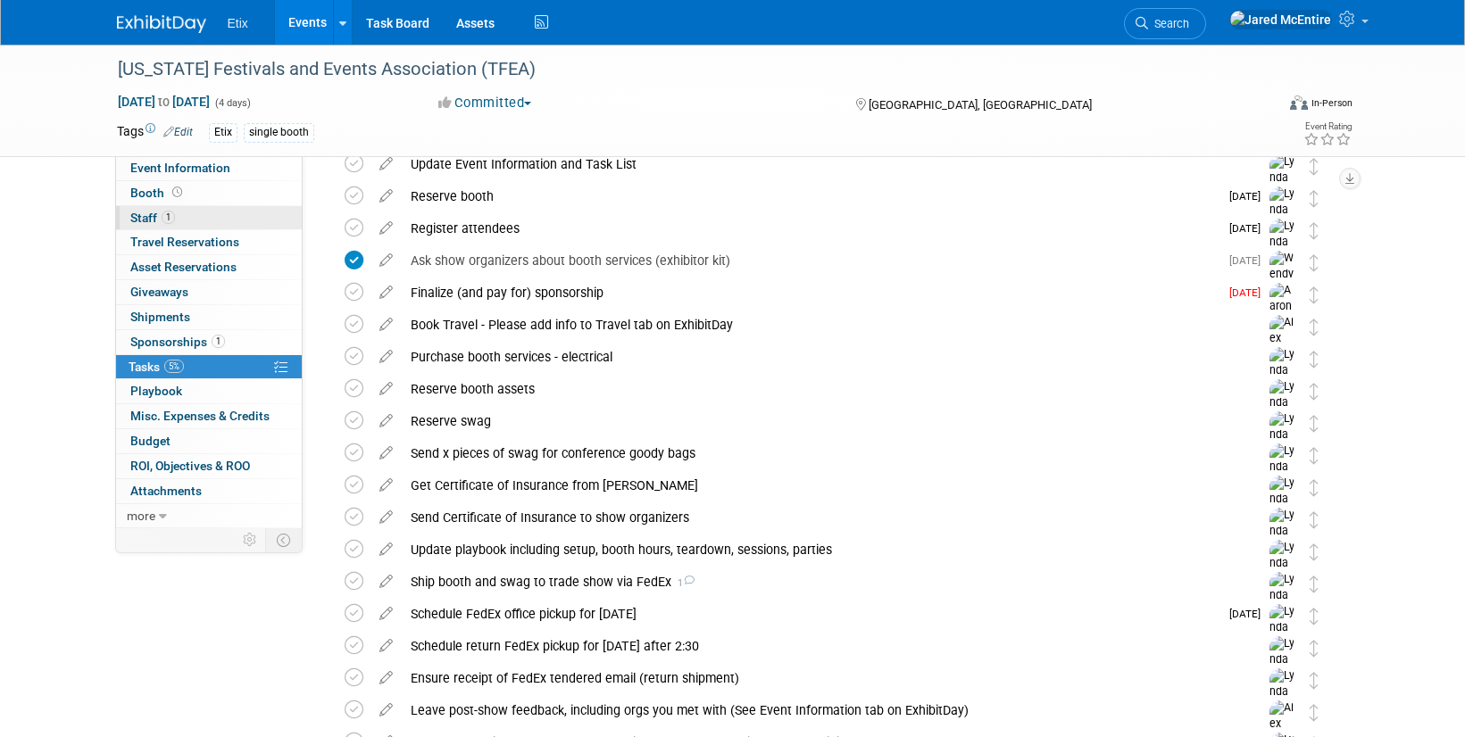
click at [186, 214] on link "1 Staff 1" at bounding box center [209, 218] width 186 height 24
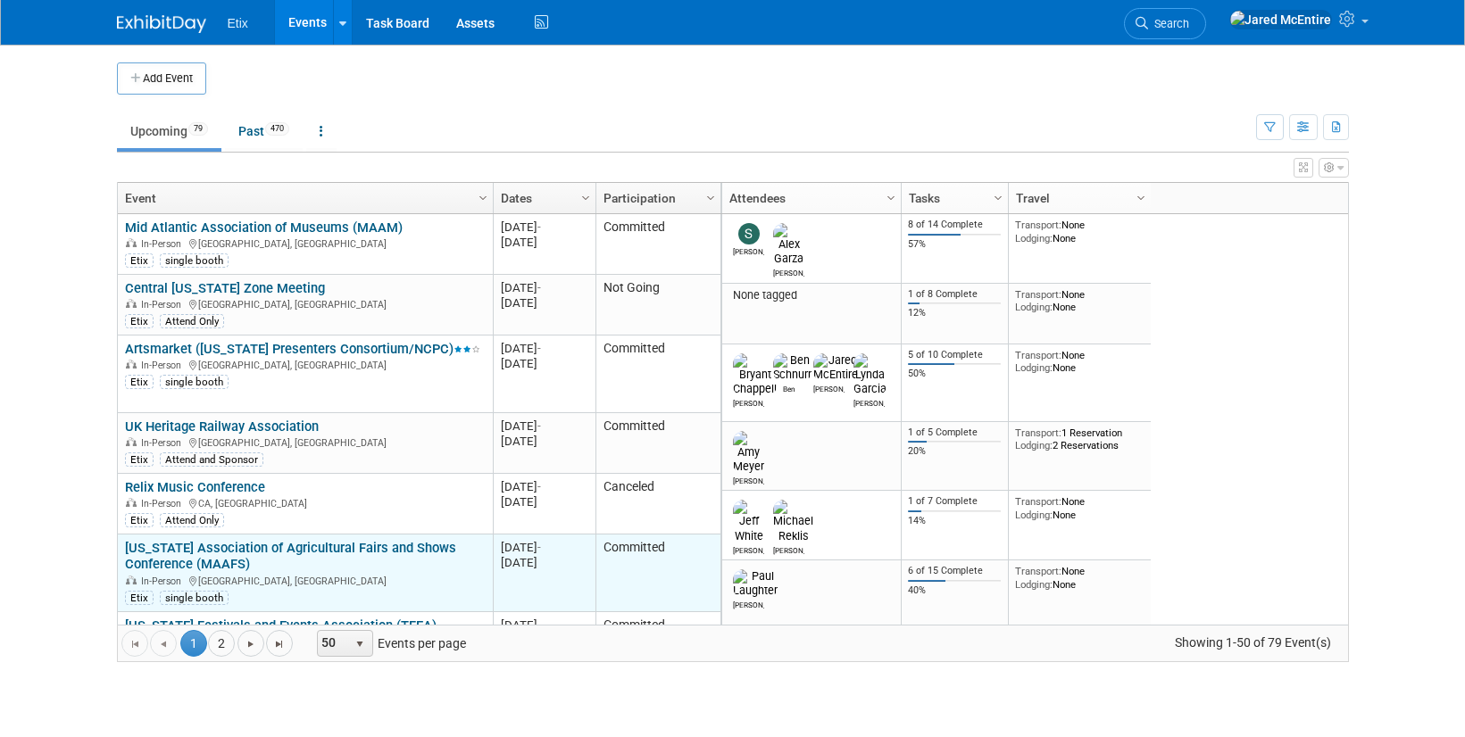
click at [229, 559] on link "[US_STATE] Association of Agricultural Fairs and Shows Conference (MAAFS)" at bounding box center [290, 556] width 331 height 33
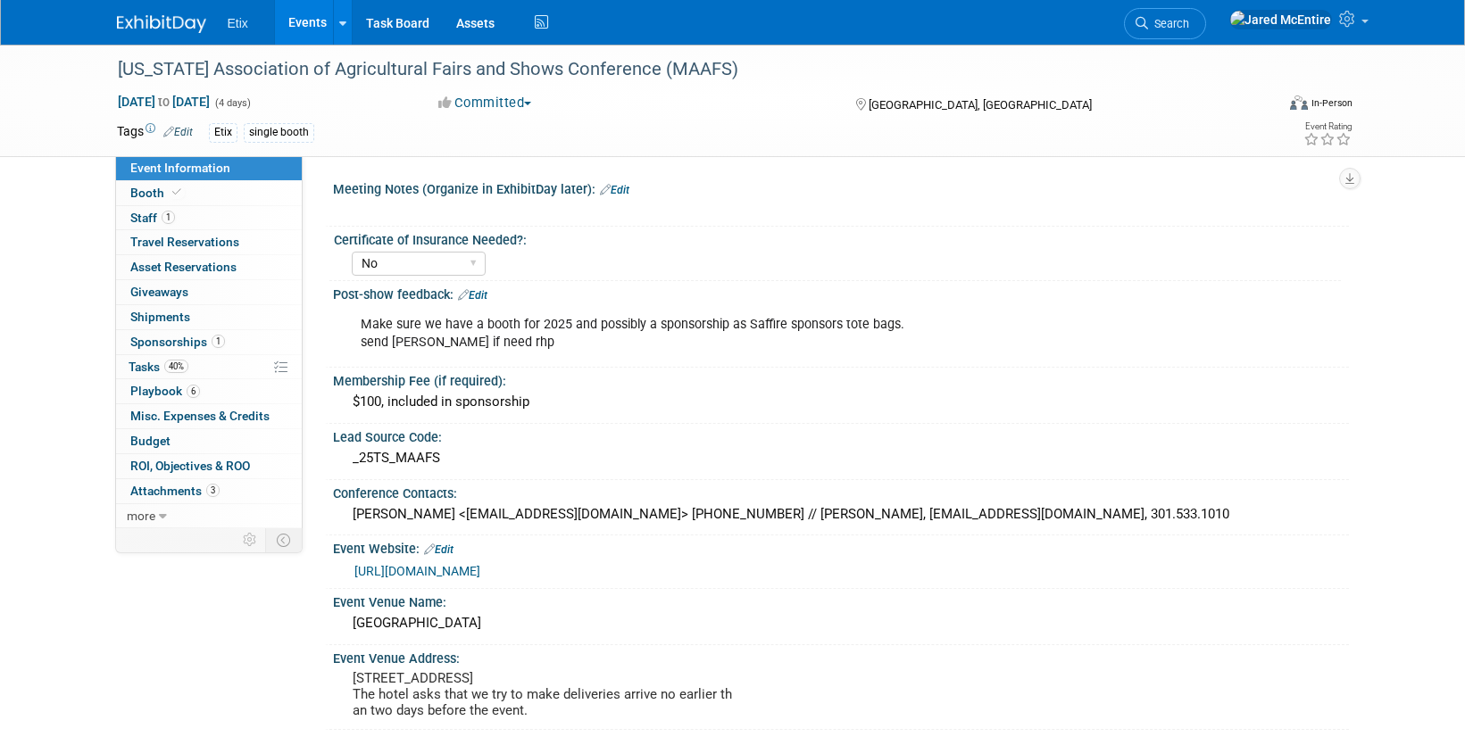
select select "No"
click at [154, 366] on span "Tasks 40%" at bounding box center [159, 367] width 60 height 14
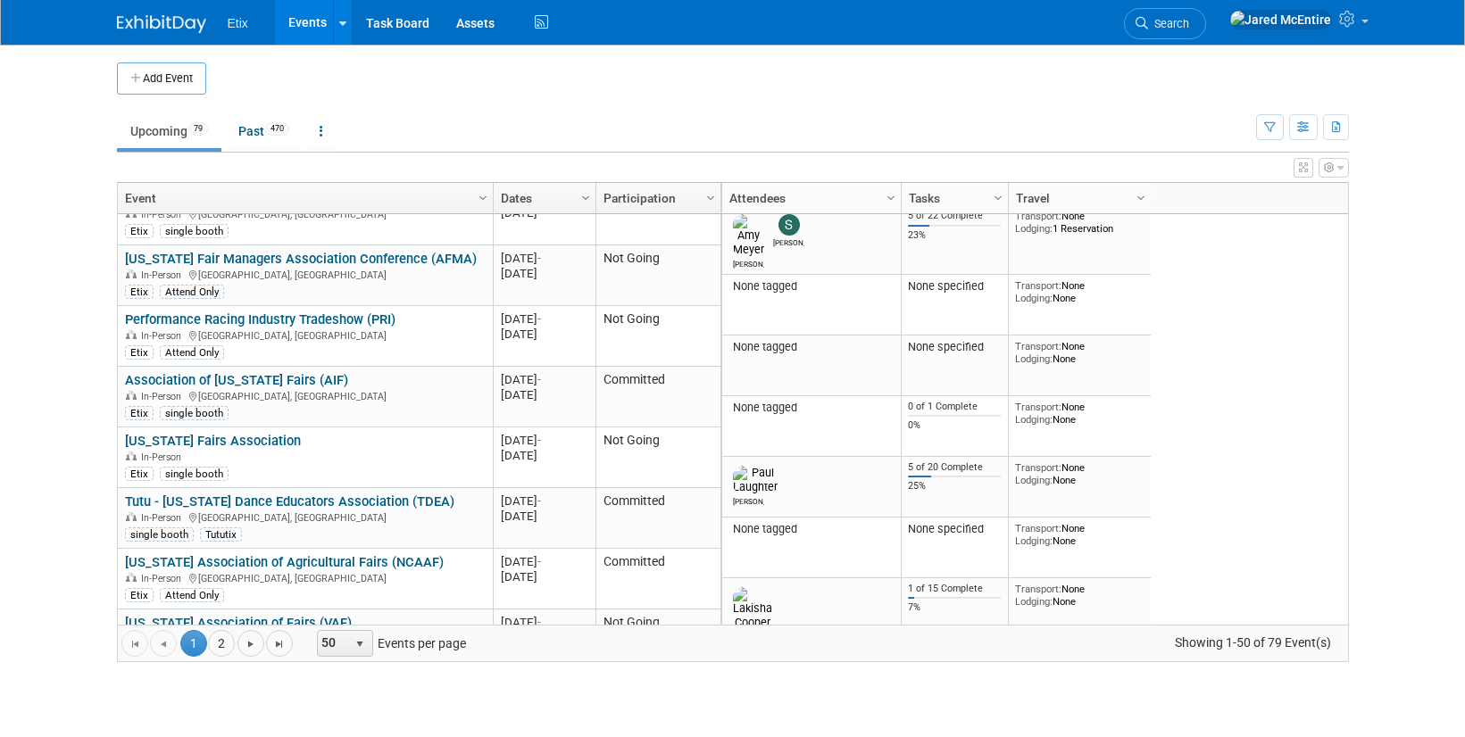
scroll to position [996, 0]
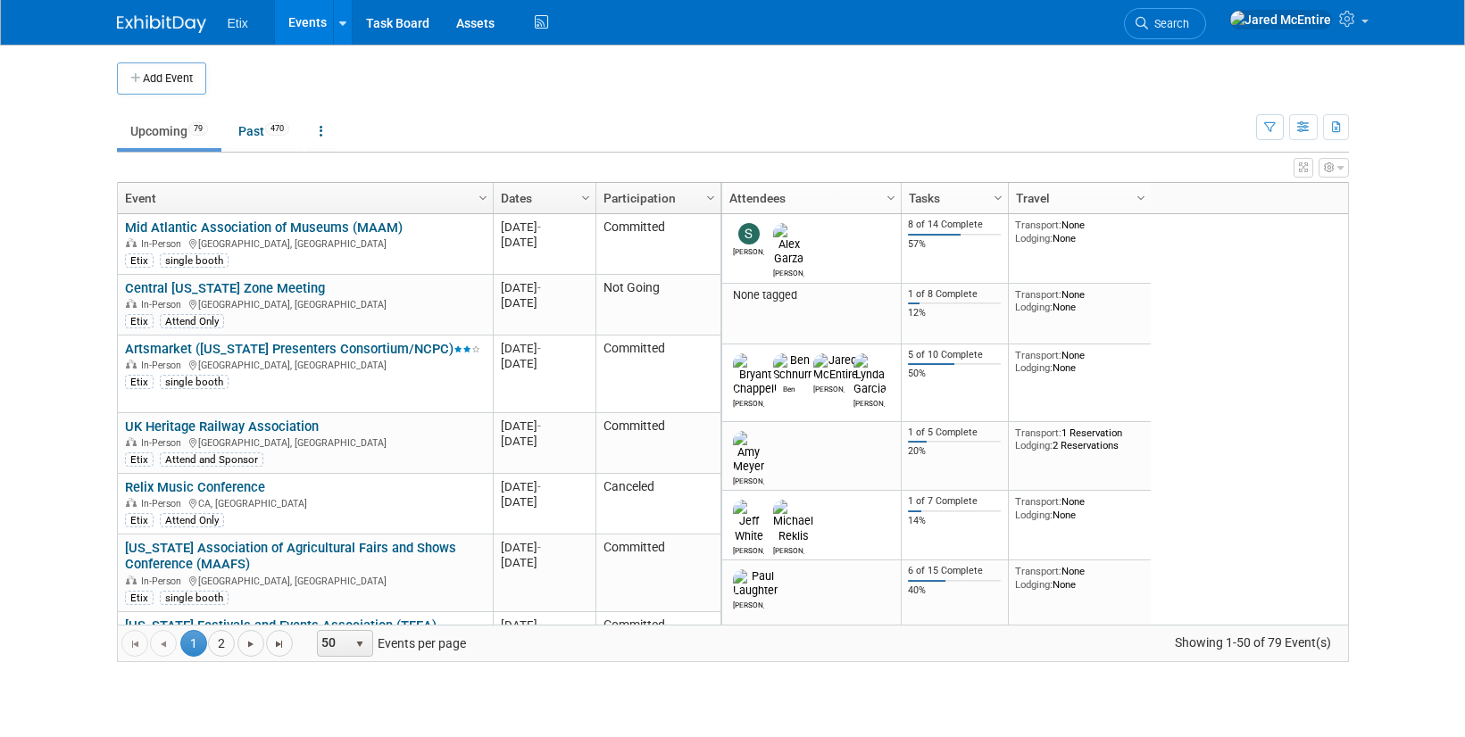
click at [861, 113] on ul "Upcoming 79 Past 470 All Events 549 Past and Upcoming Grouped Annually Events g…" at bounding box center [686, 132] width 1139 height 40
